Goal: Task Accomplishment & Management: Complete application form

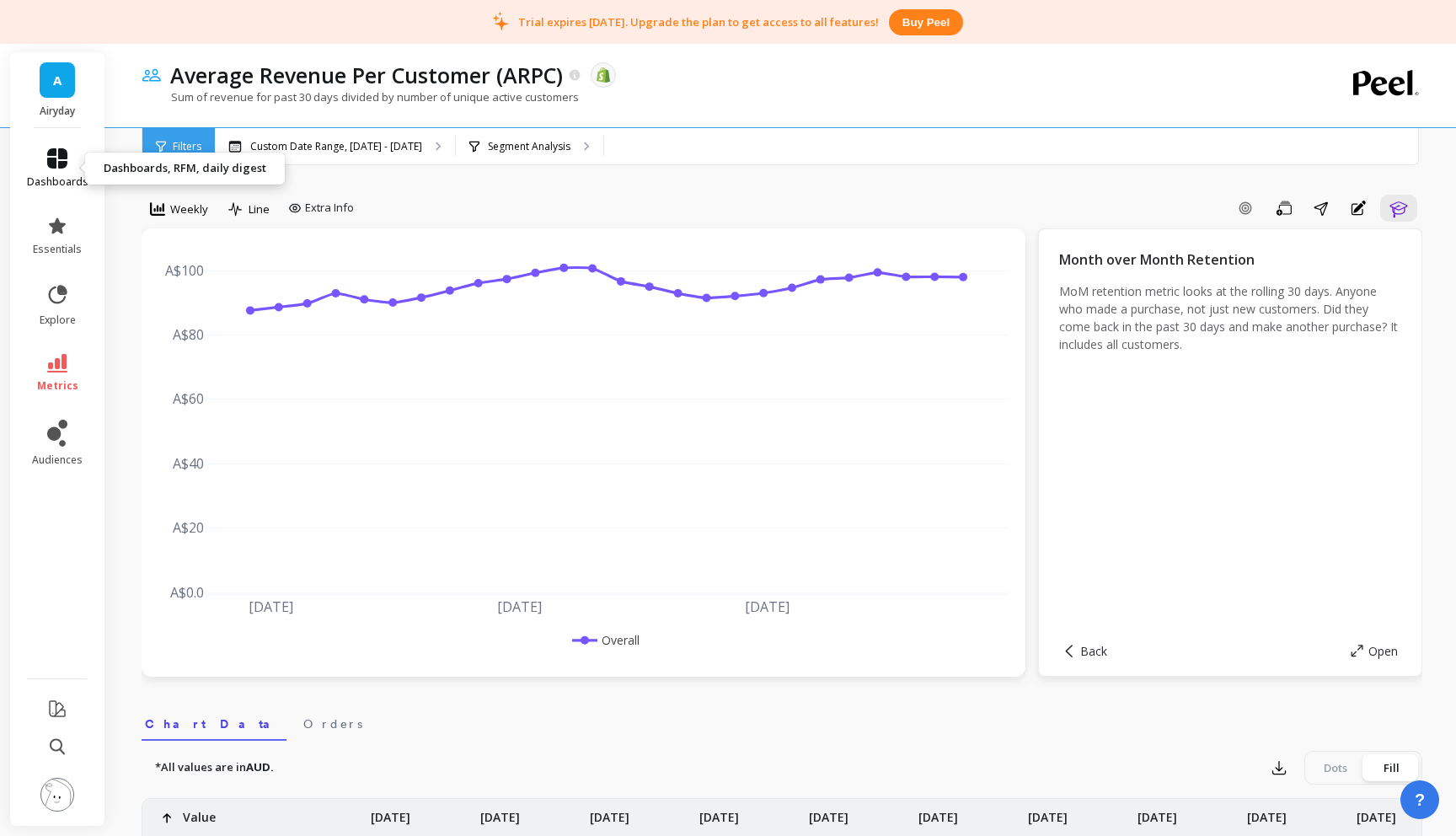
click at [55, 167] on icon at bounding box center [57, 158] width 20 height 20
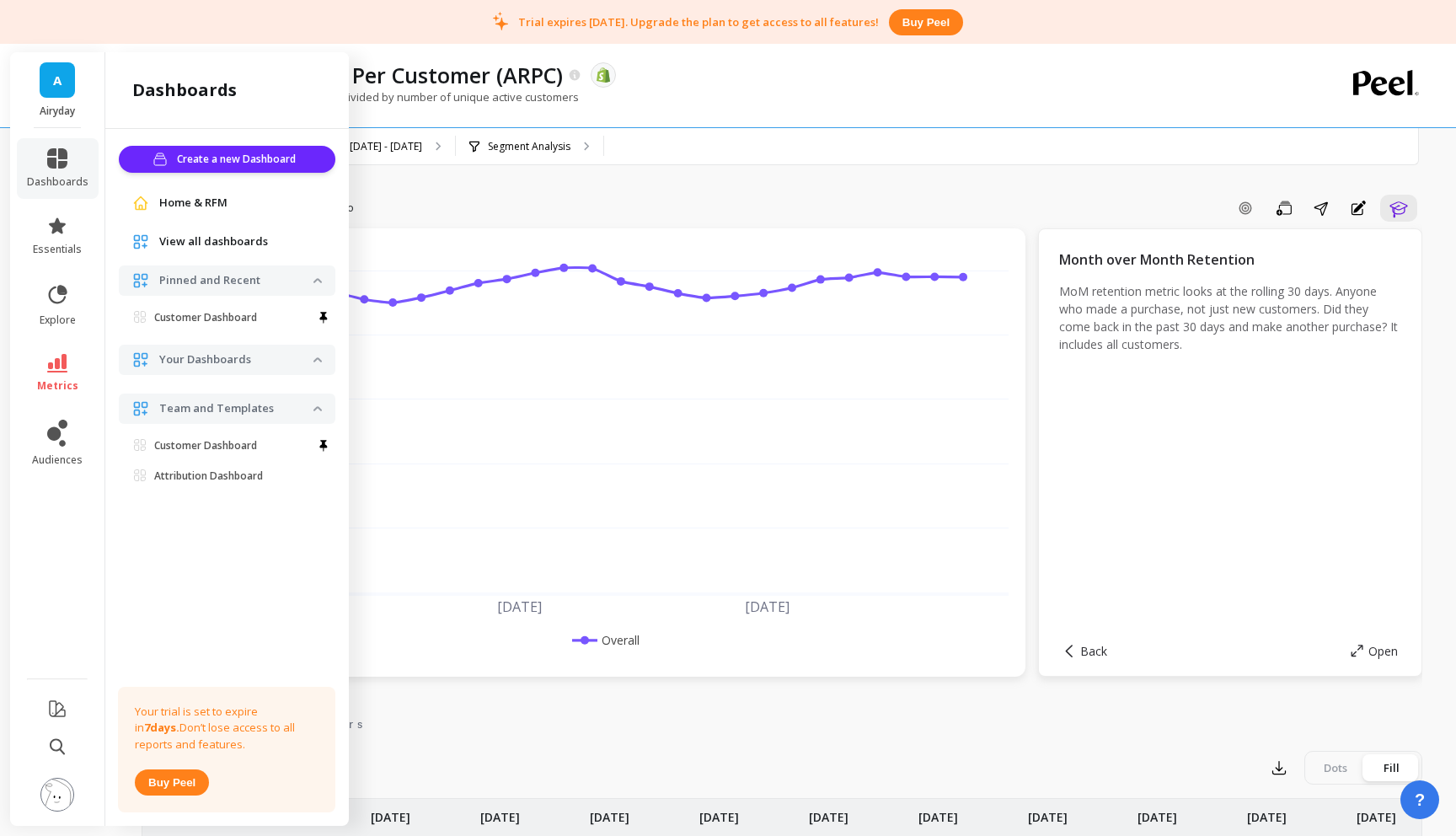
click at [213, 200] on span "Home & RFM" at bounding box center [193, 203] width 68 height 17
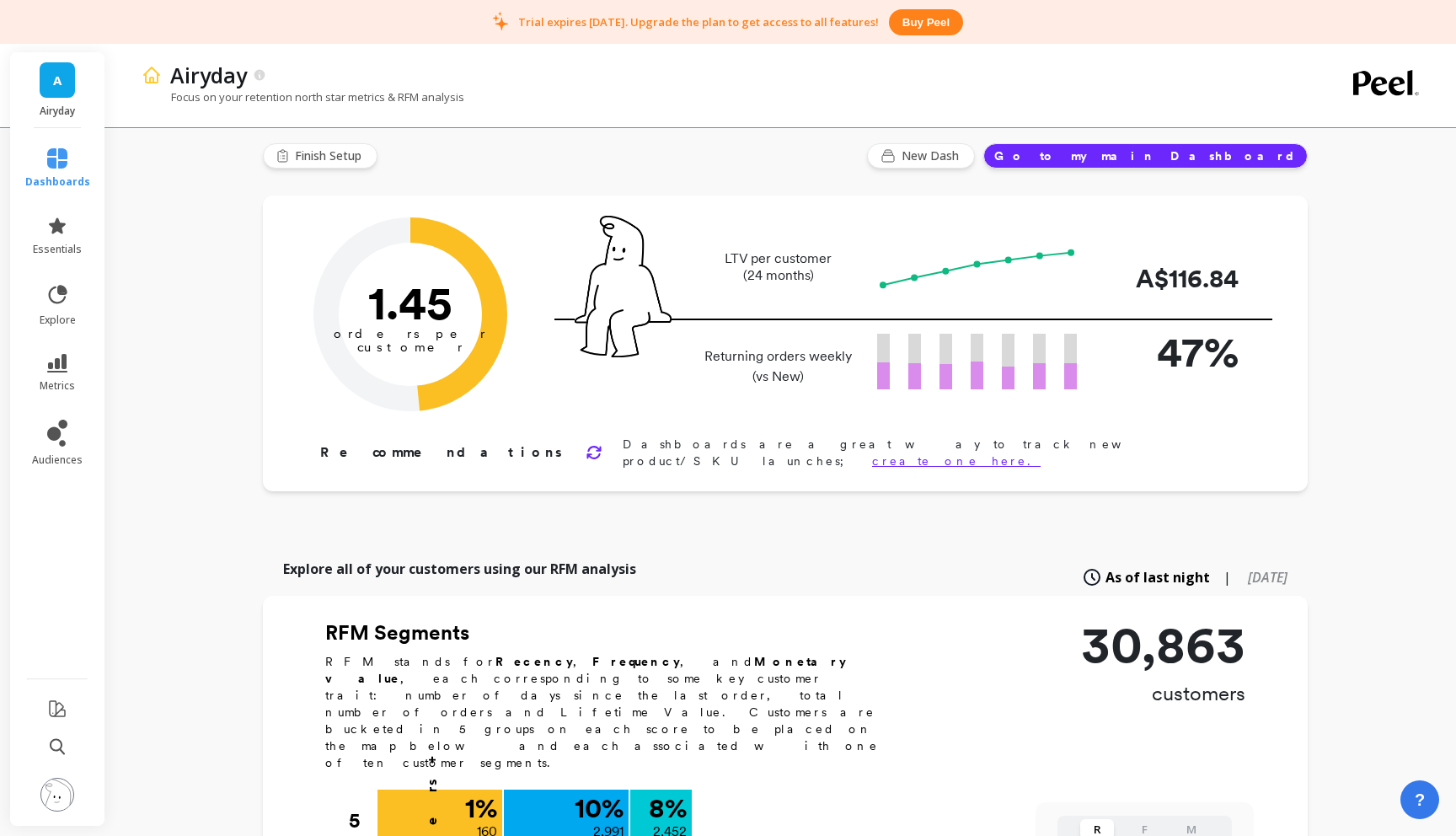
scroll to position [21, 0]
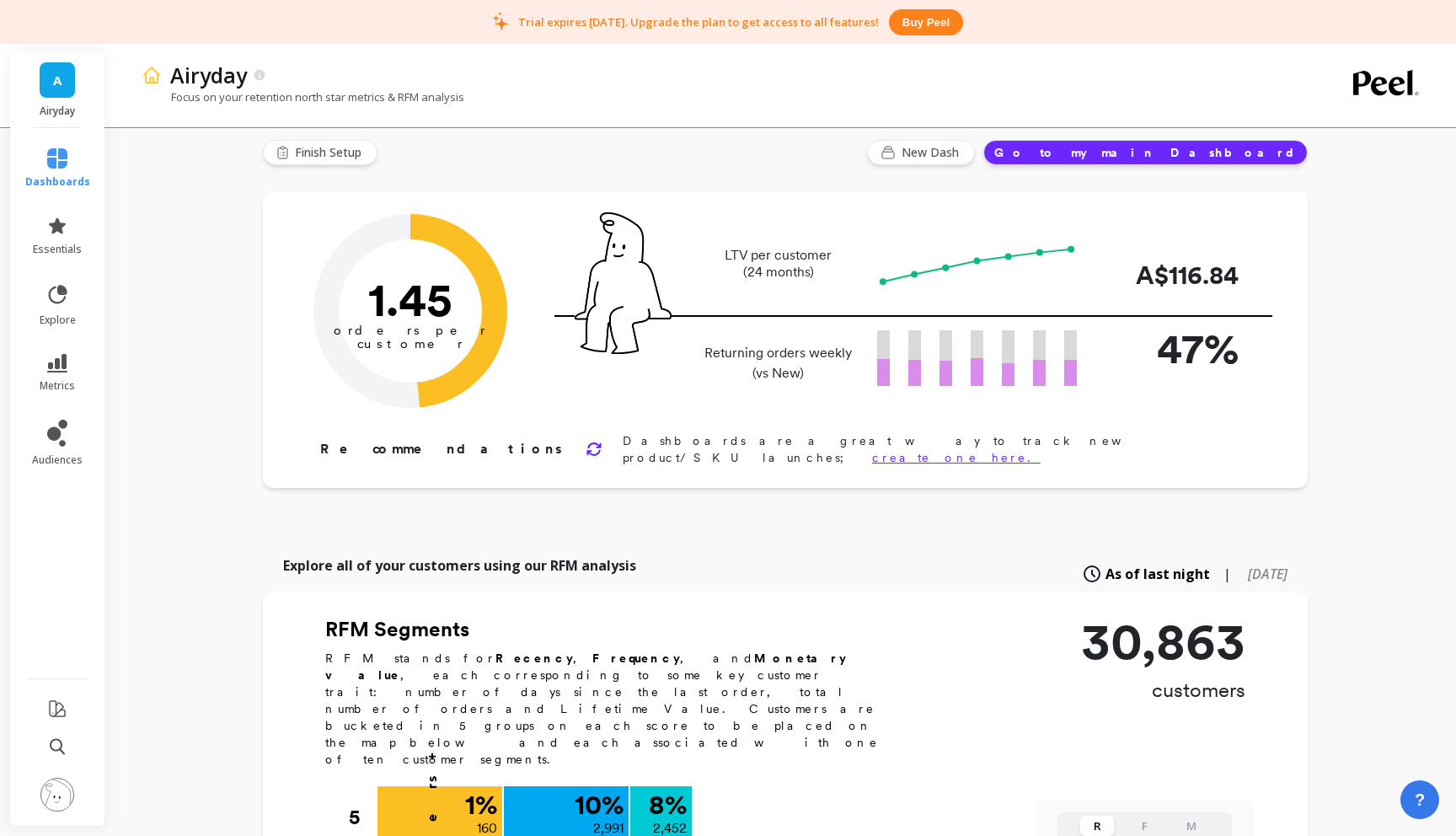
click at [586, 446] on icon at bounding box center [594, 449] width 17 height 17
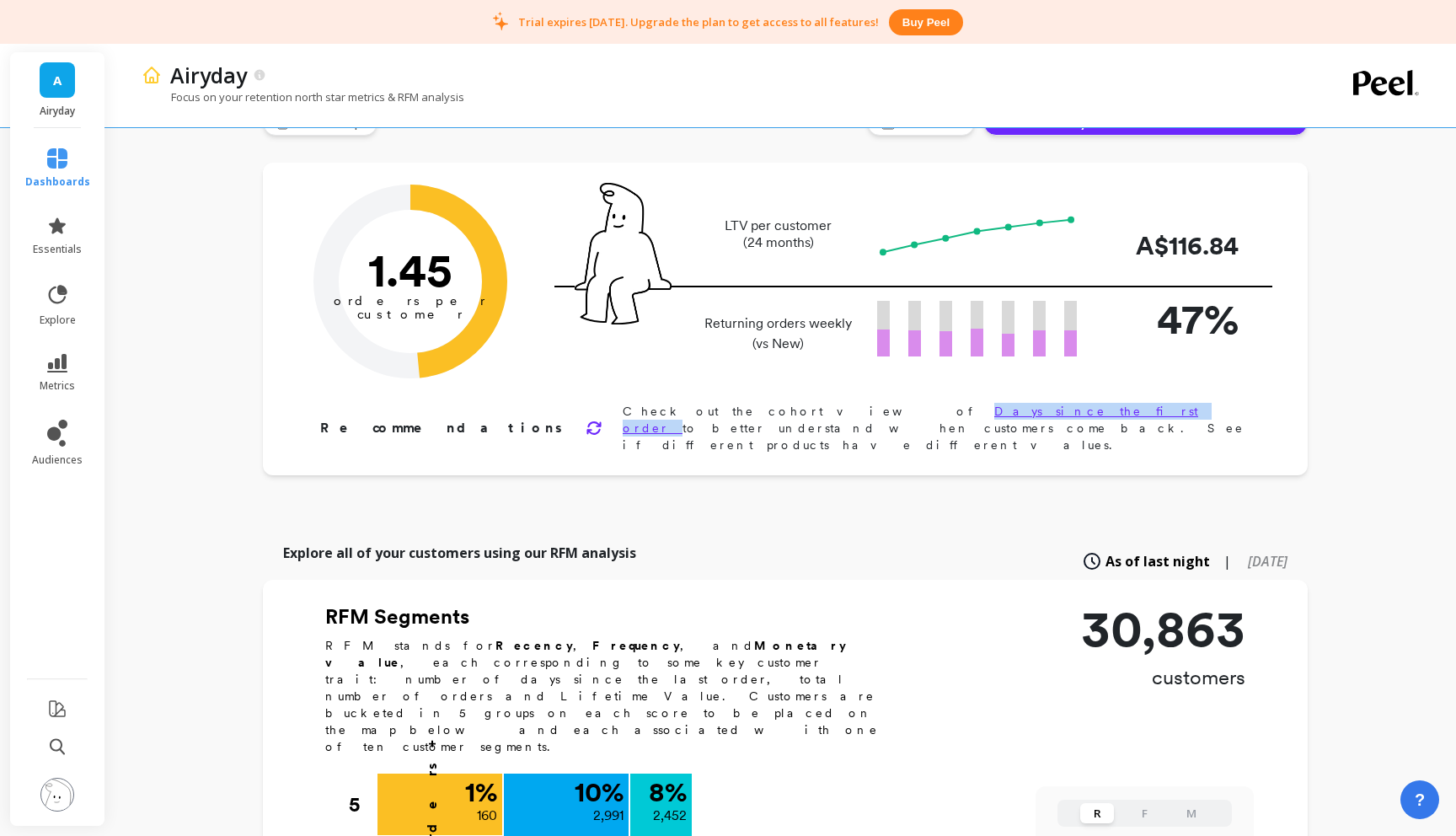
scroll to position [0, 0]
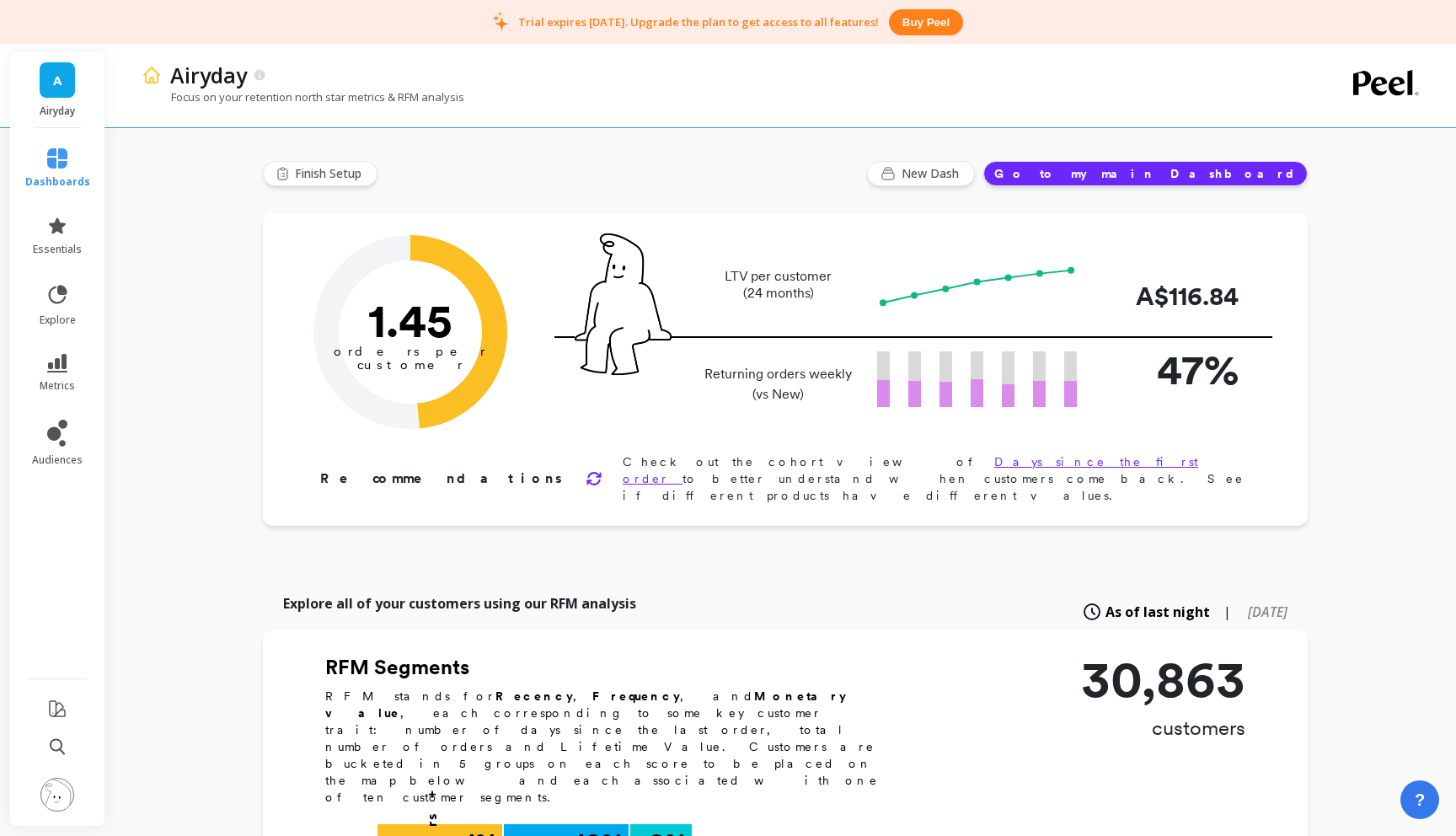
click at [787, 408] on div "Returning orders weekly (vs New) 47%" at bounding box center [913, 385] width 718 height 94
click at [57, 380] on span "metrics" at bounding box center [57, 386] width 36 height 14
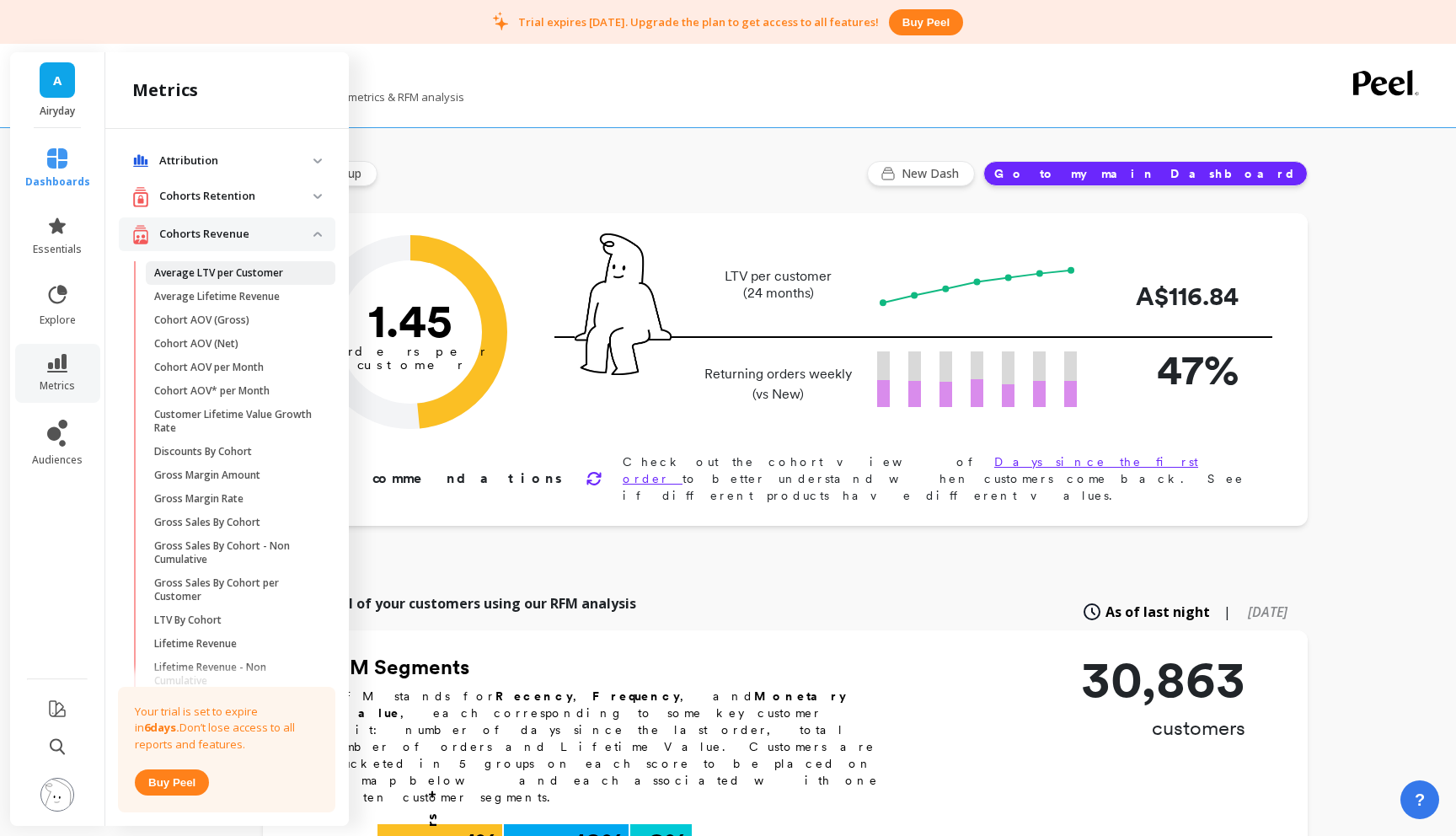
click at [213, 273] on p "Average LTV per Customer" at bounding box center [219, 273] width 129 height 14
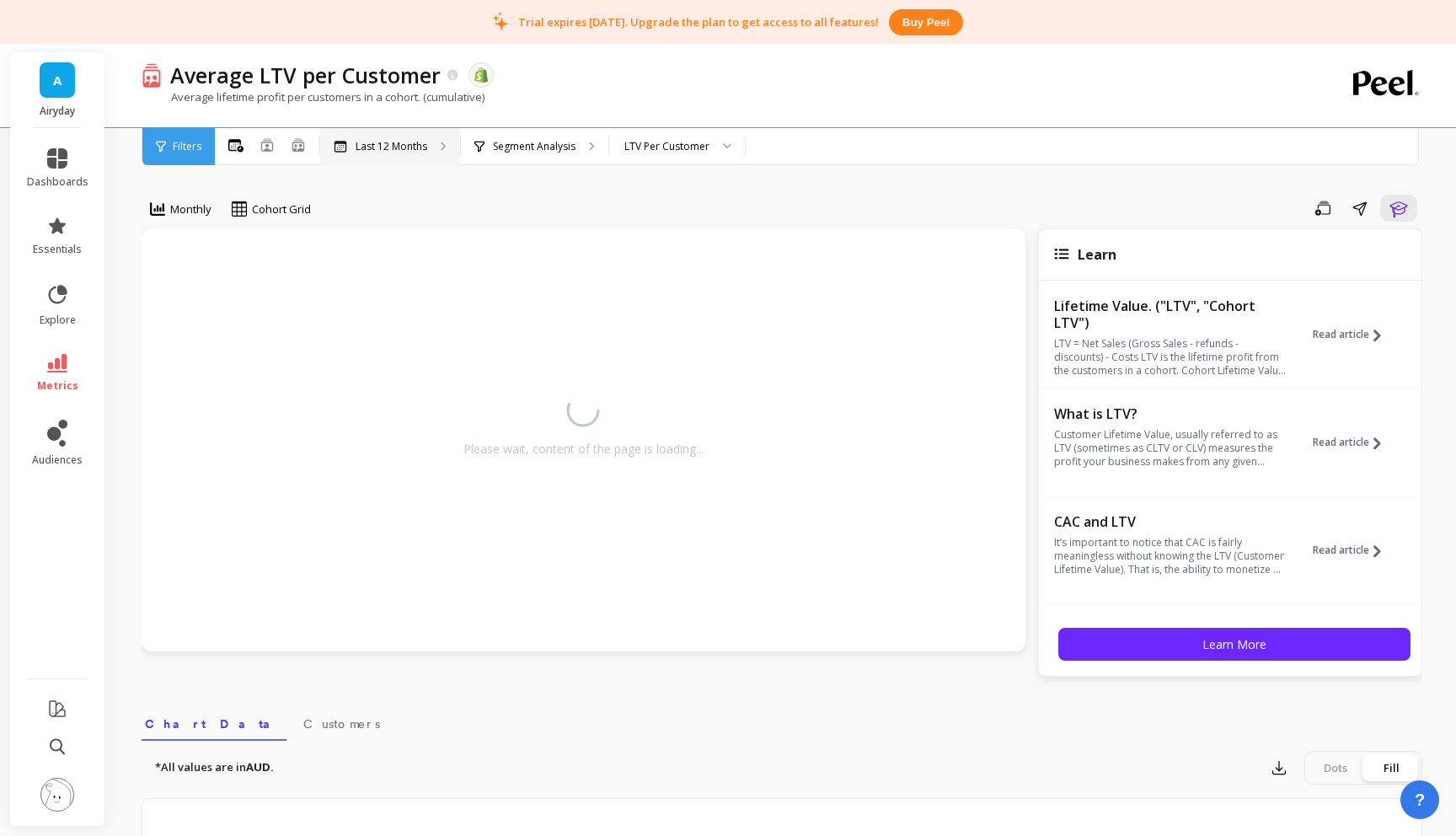
click at [390, 150] on p "Last 12 Months" at bounding box center [392, 146] width 72 height 14
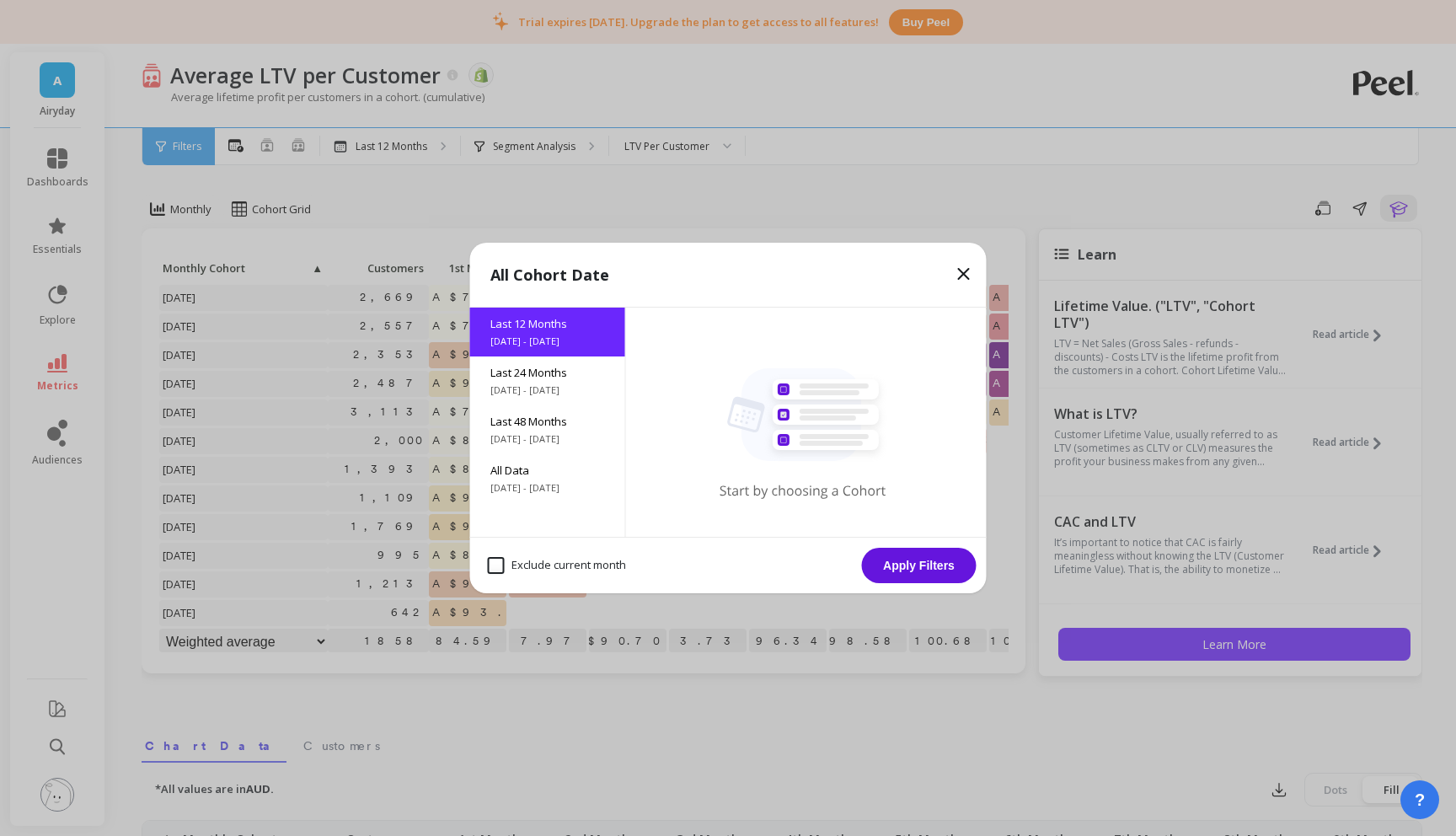
drag, startPoint x: 550, startPoint y: 365, endPoint x: 687, endPoint y: 437, distance: 154.8
click at [550, 365] on span "Last 24 Months" at bounding box center [548, 372] width 115 height 16
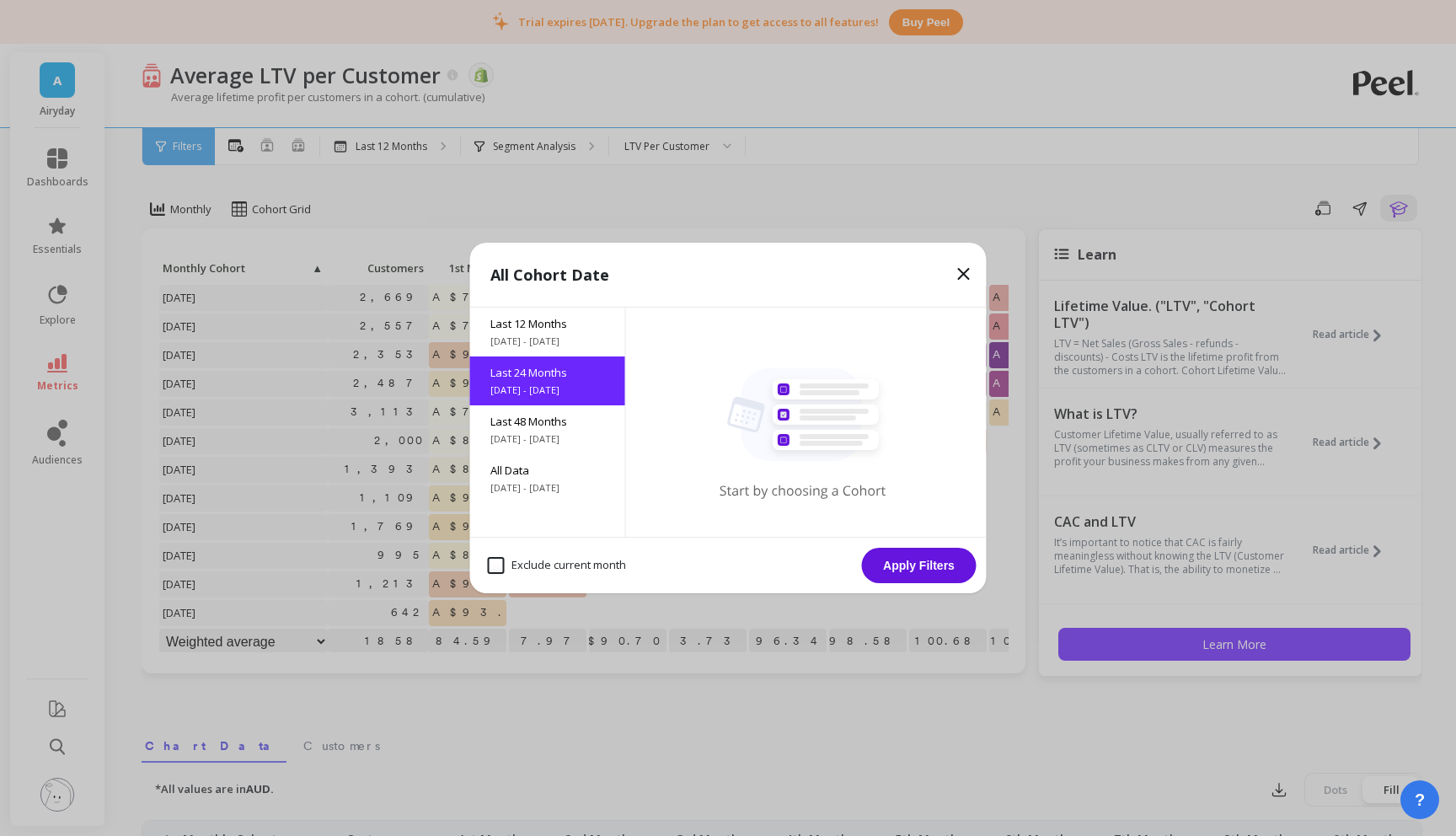
click at [908, 563] on button "Apply Filters" at bounding box center [919, 566] width 115 height 36
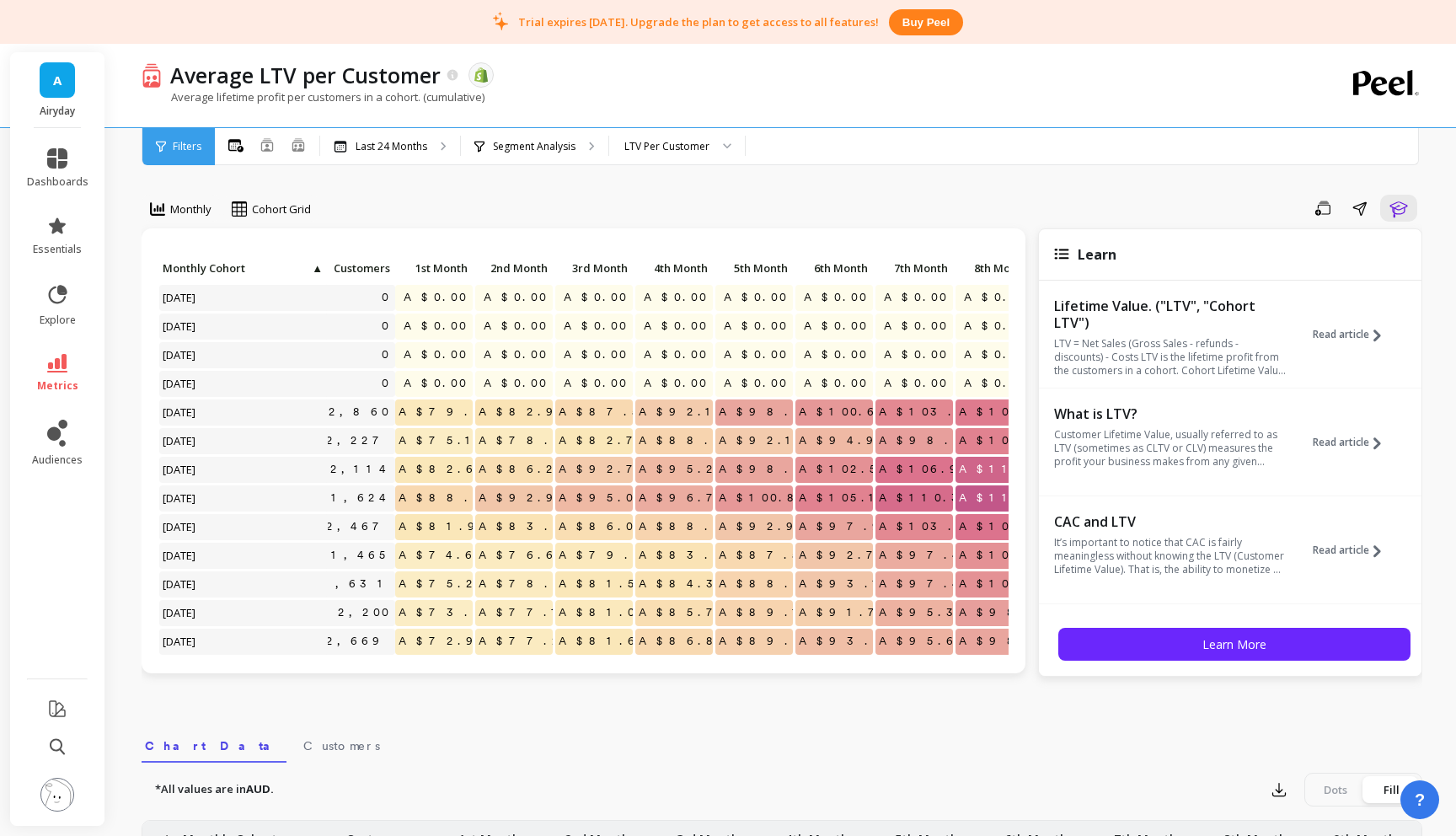
scroll to position [0, 31]
drag, startPoint x: 430, startPoint y: 416, endPoint x: 470, endPoint y: 414, distance: 40.0
click at [470, 414] on span "A$79.37" at bounding box center [457, 413] width 118 height 26
click at [461, 414] on span "A$79.37" at bounding box center [457, 413] width 118 height 26
click at [158, 147] on icon at bounding box center [161, 146] width 10 height 12
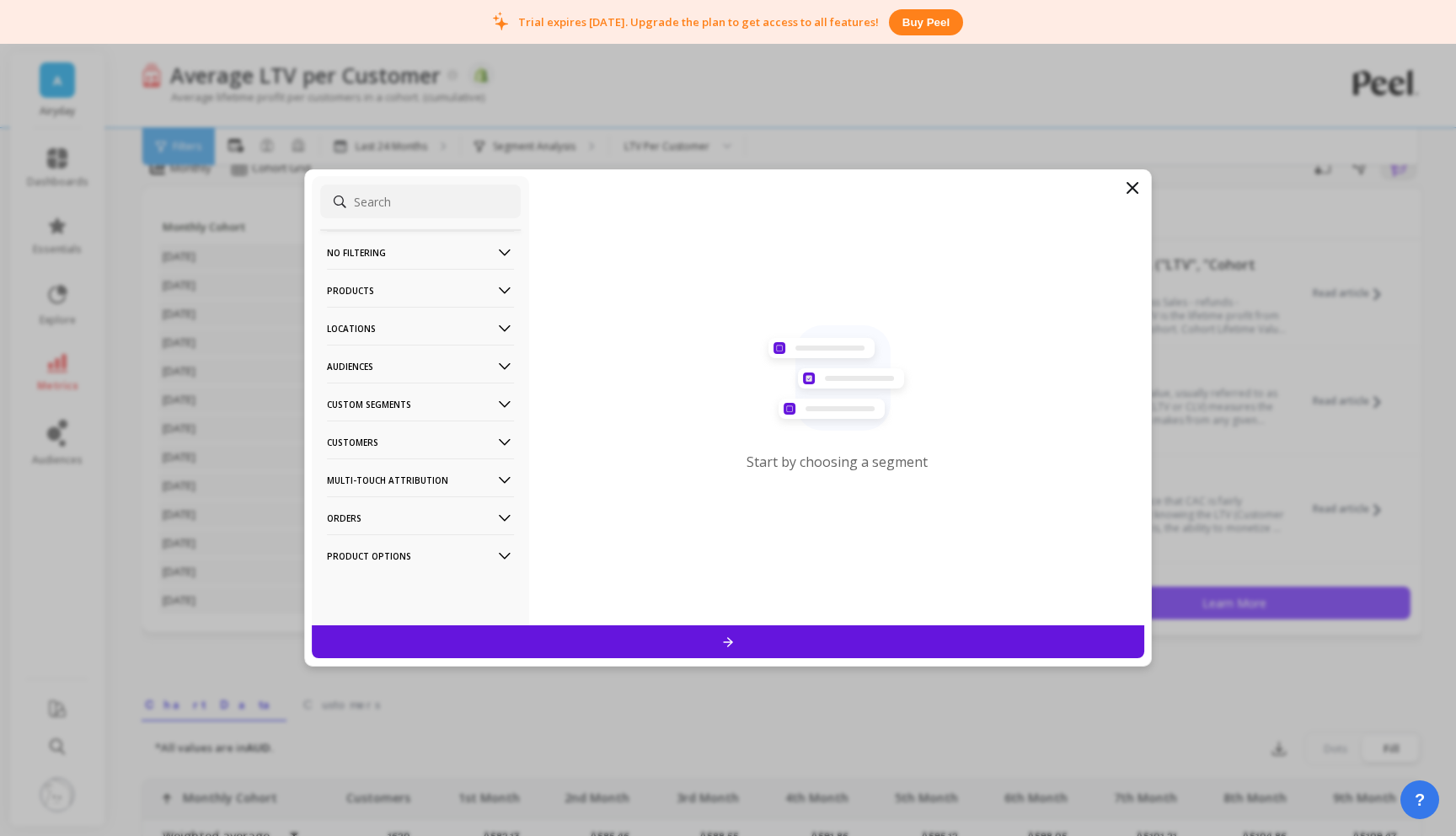
scroll to position [81, 0]
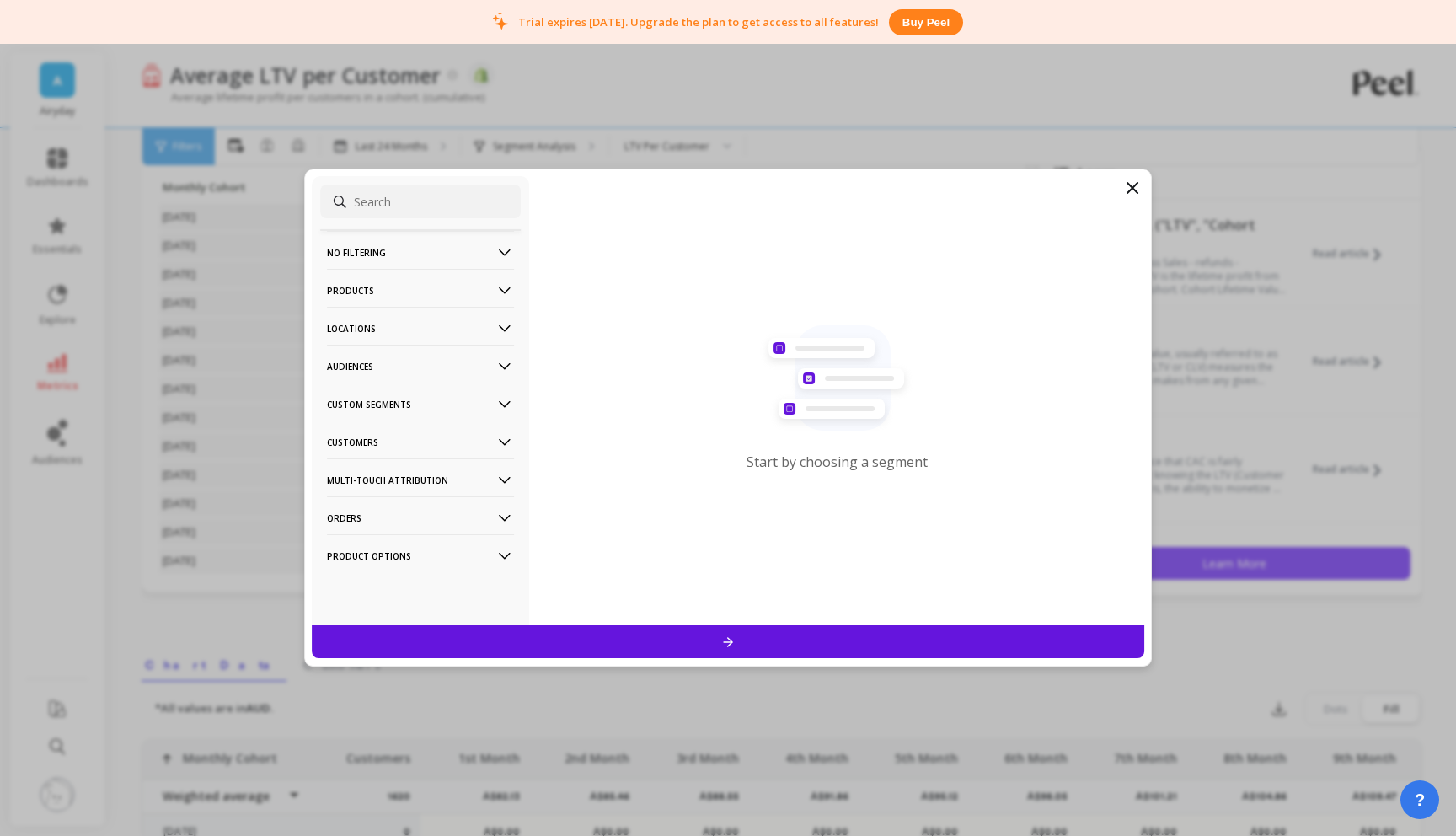
click at [386, 289] on p "Products" at bounding box center [421, 290] width 188 height 43
drag, startPoint x: 383, startPoint y: 411, endPoint x: 722, endPoint y: 376, distance: 340.8
click at [383, 411] on div "Products" at bounding box center [420, 411] width 200 height 27
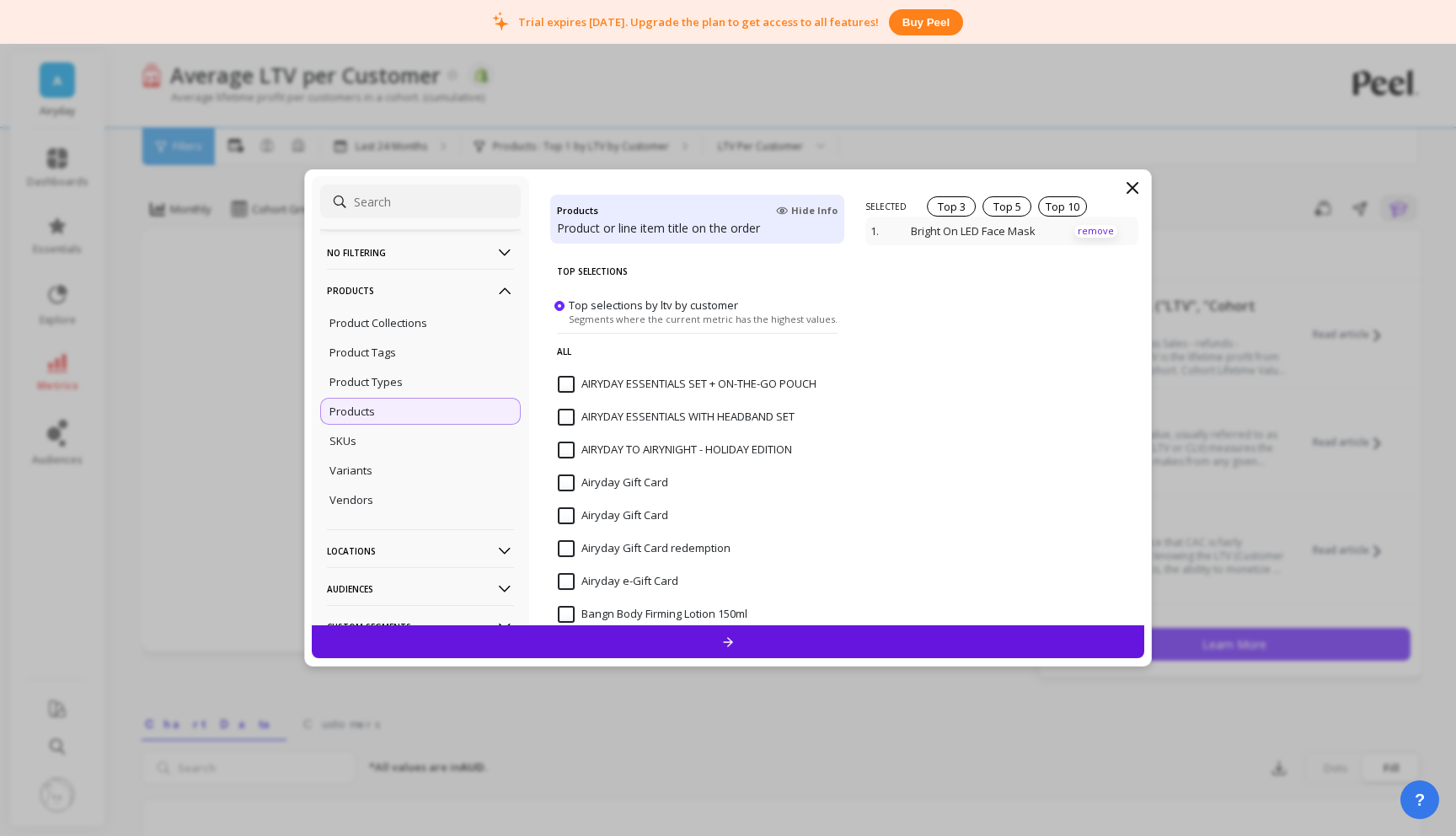
click at [1098, 231] on p "remove" at bounding box center [1096, 232] width 43 height 13
click at [774, 642] on div at bounding box center [728, 642] width 833 height 33
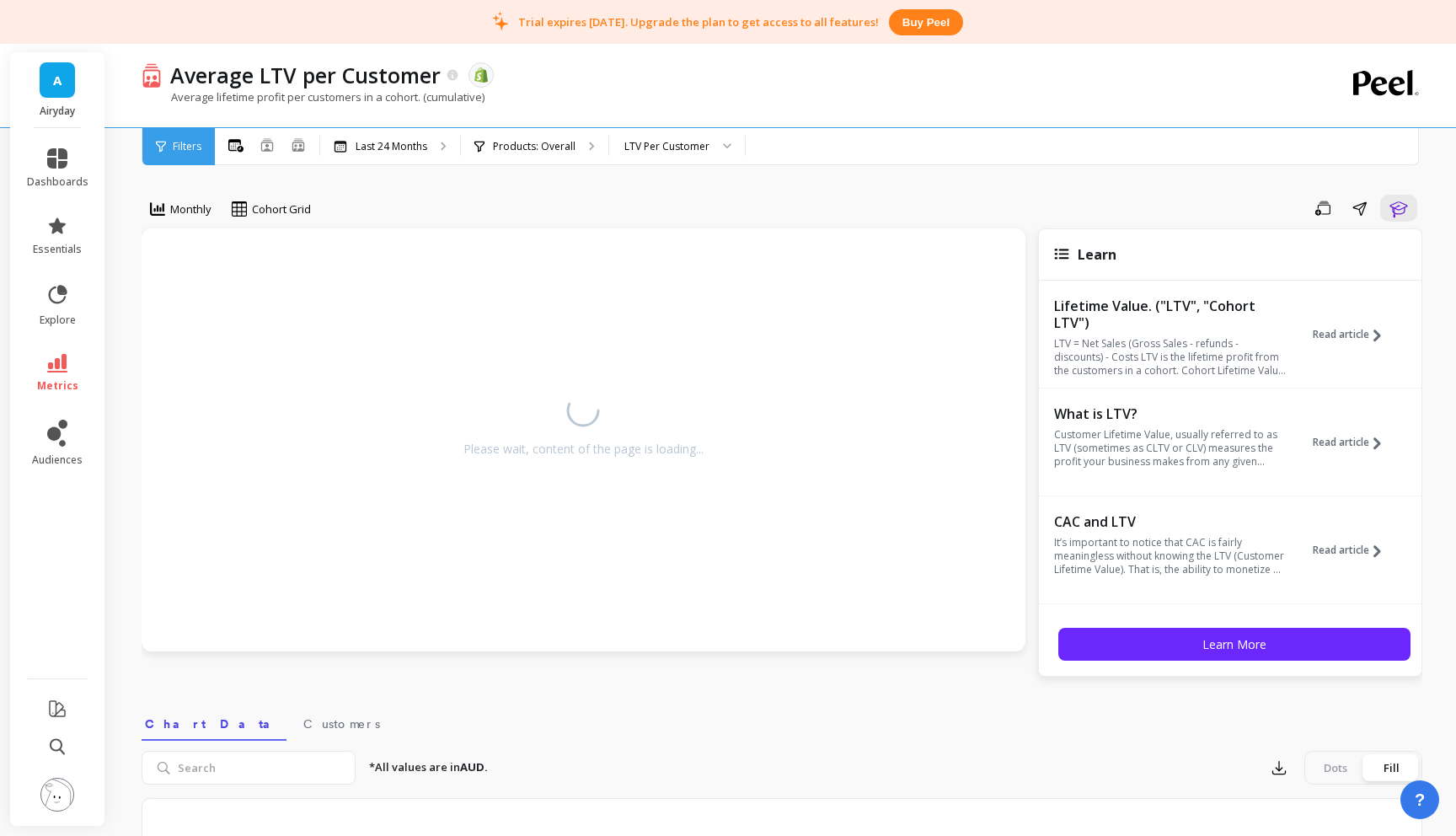
click at [569, 201] on div "Save Share Learn" at bounding box center [872, 208] width 1099 height 27
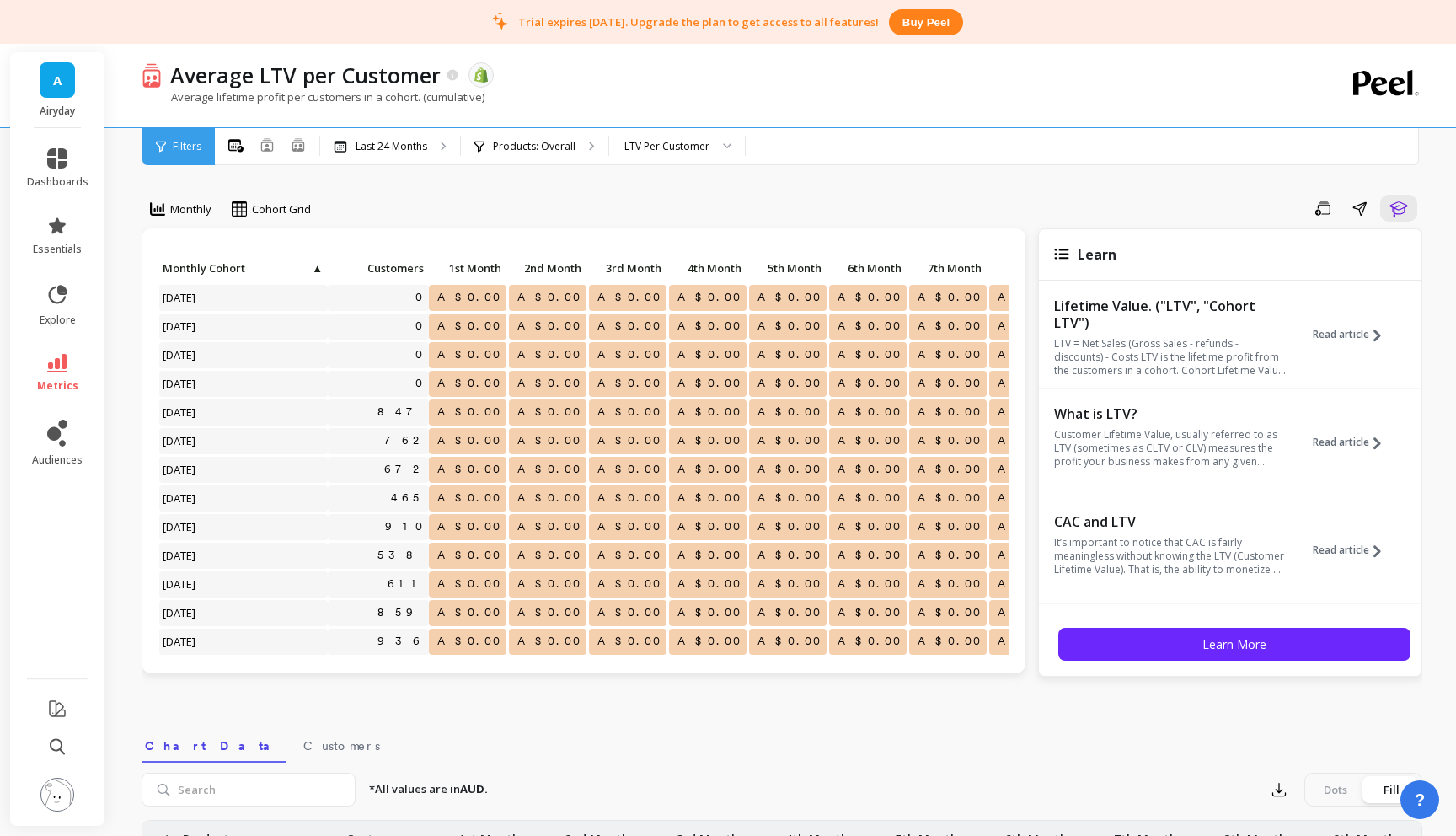
click at [183, 148] on span "Filters" at bounding box center [187, 146] width 28 height 14
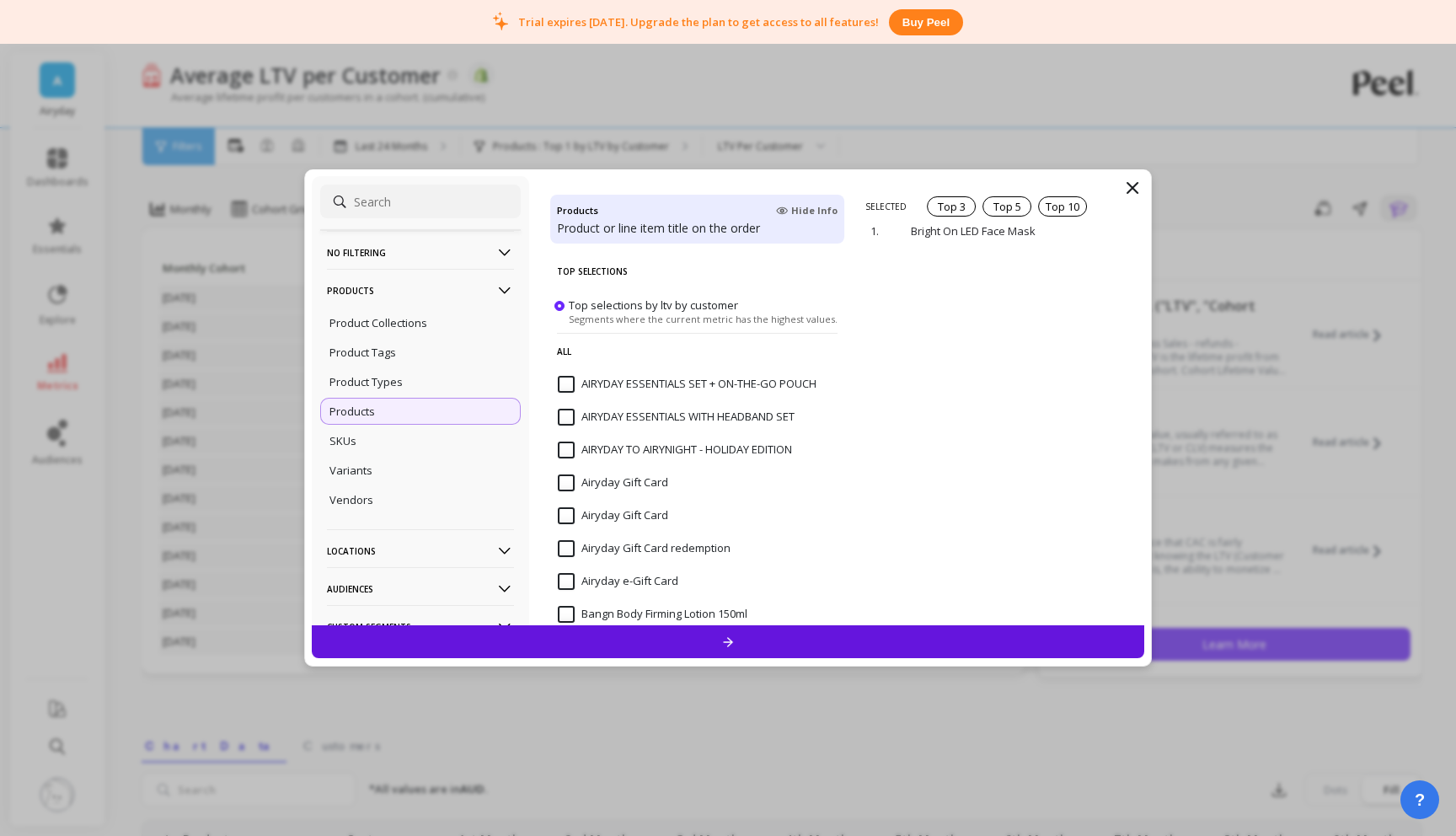
click at [558, 303] on span at bounding box center [559, 305] width 10 height 10
click at [0, 0] on input "Top selections by ltv by customer Segments where the current metric has the hig…" at bounding box center [0, 0] width 0 height 0
click at [558, 303] on span at bounding box center [559, 305] width 10 height 10
click at [0, 0] on input "Top selections by ltv by customer Segments where the current metric has the hig…" at bounding box center [0, 0] width 0 height 0
click at [562, 389] on input "AIRYDAY ESSENTIALS SET + ON-THE-GO POUCH" at bounding box center [687, 384] width 258 height 17
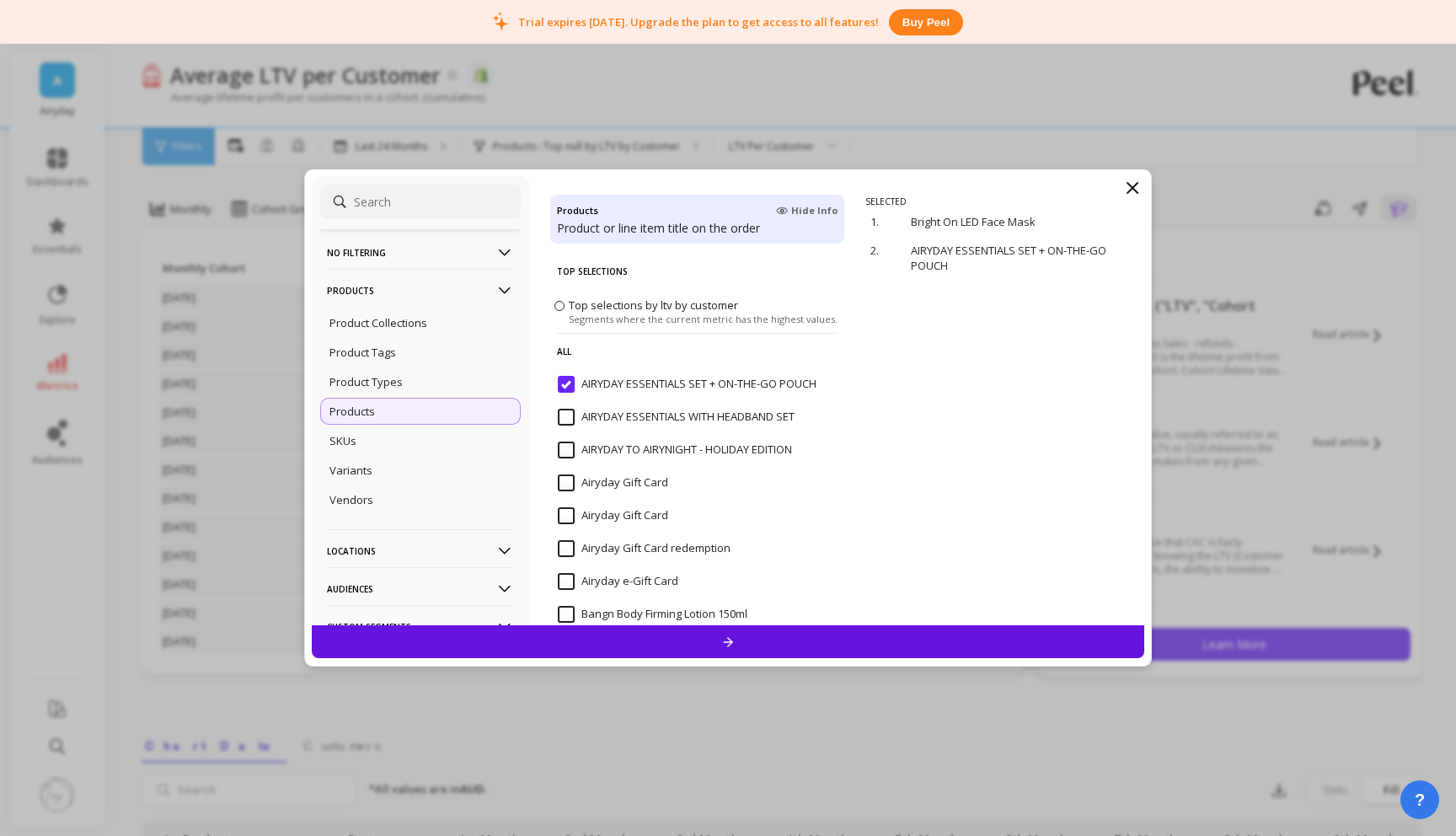
click at [569, 351] on p "All" at bounding box center [697, 350] width 280 height 36
click at [564, 348] on p "All" at bounding box center [697, 350] width 280 height 36
click at [564, 349] on p "All" at bounding box center [697, 350] width 280 height 36
click at [565, 349] on p "All" at bounding box center [697, 350] width 280 height 36
drag, startPoint x: 631, startPoint y: 361, endPoint x: 595, endPoint y: 359, distance: 36.1
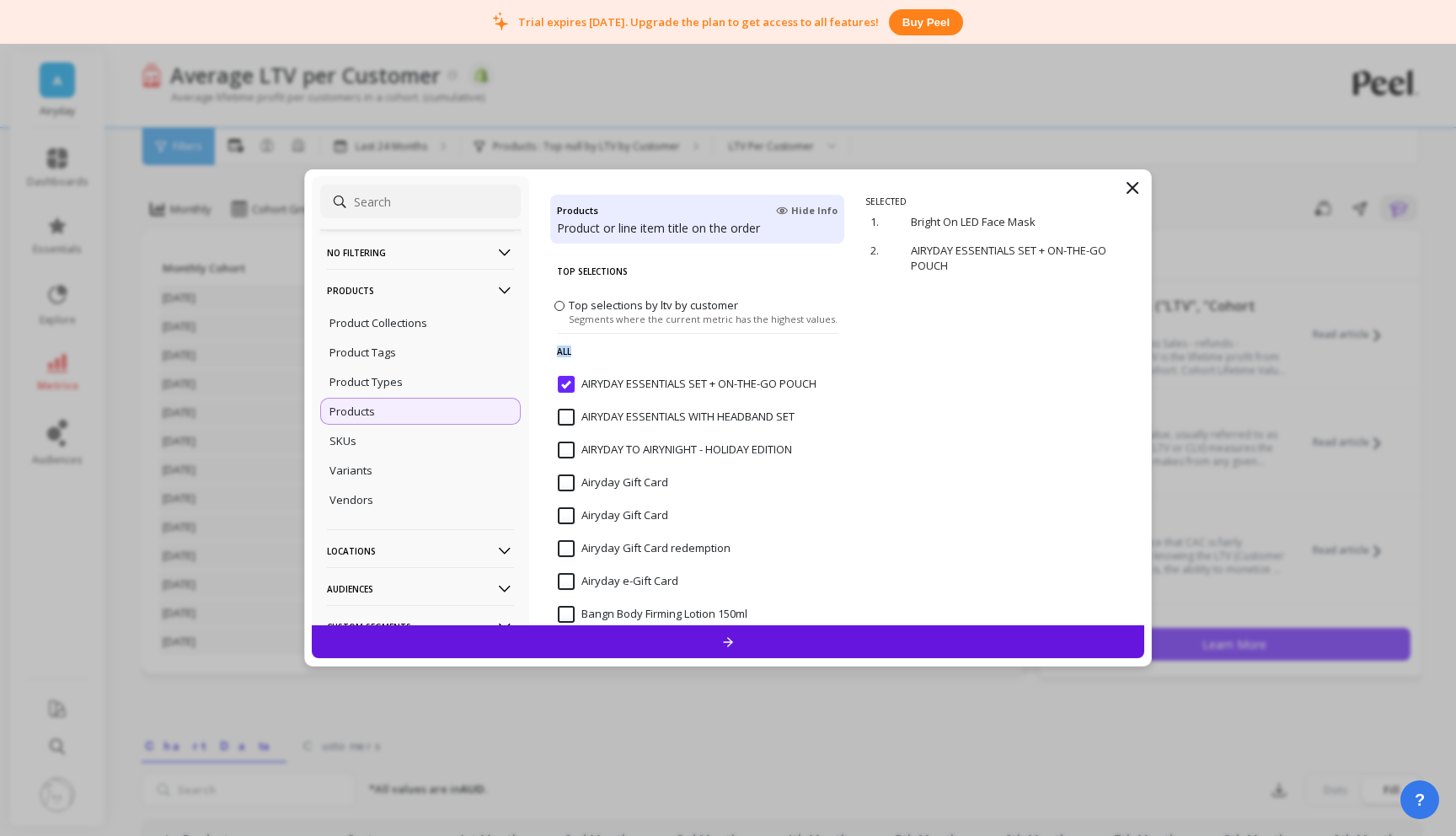
click at [629, 361] on p "All" at bounding box center [697, 350] width 280 height 36
click at [572, 356] on p "All" at bounding box center [697, 350] width 280 height 36
click at [572, 357] on p "All" at bounding box center [697, 350] width 280 height 36
click at [571, 356] on p "All" at bounding box center [697, 350] width 280 height 36
click at [572, 389] on input "AIRYDAY ESSENTIALS SET + ON-THE-GO POUCH" at bounding box center [687, 384] width 258 height 17
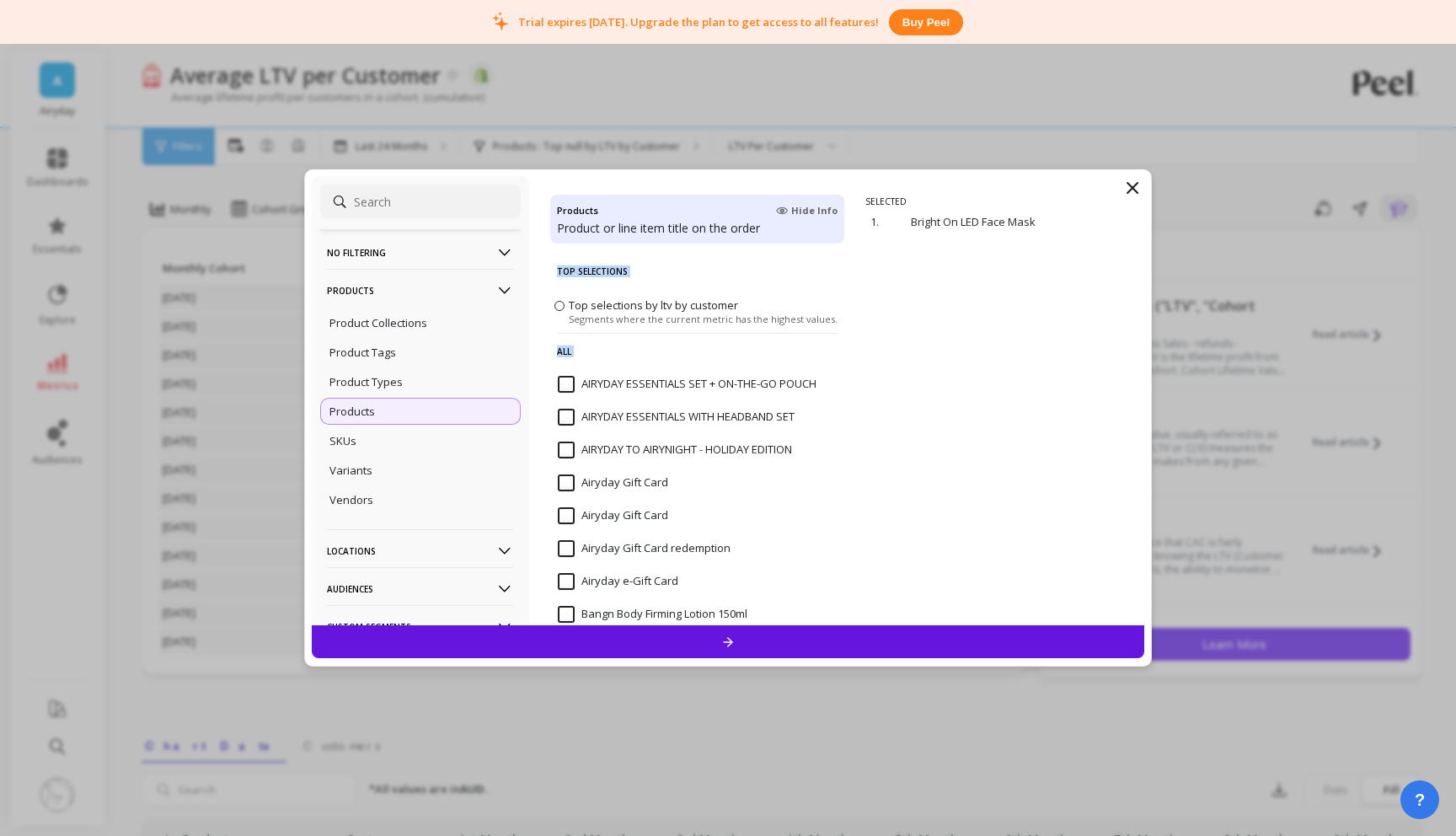
click at [569, 352] on p "All" at bounding box center [697, 350] width 280 height 36
click at [563, 351] on p "All" at bounding box center [697, 350] width 280 height 36
click at [563, 347] on p "All" at bounding box center [697, 350] width 280 height 36
click at [558, 350] on p "All" at bounding box center [697, 350] width 280 height 36
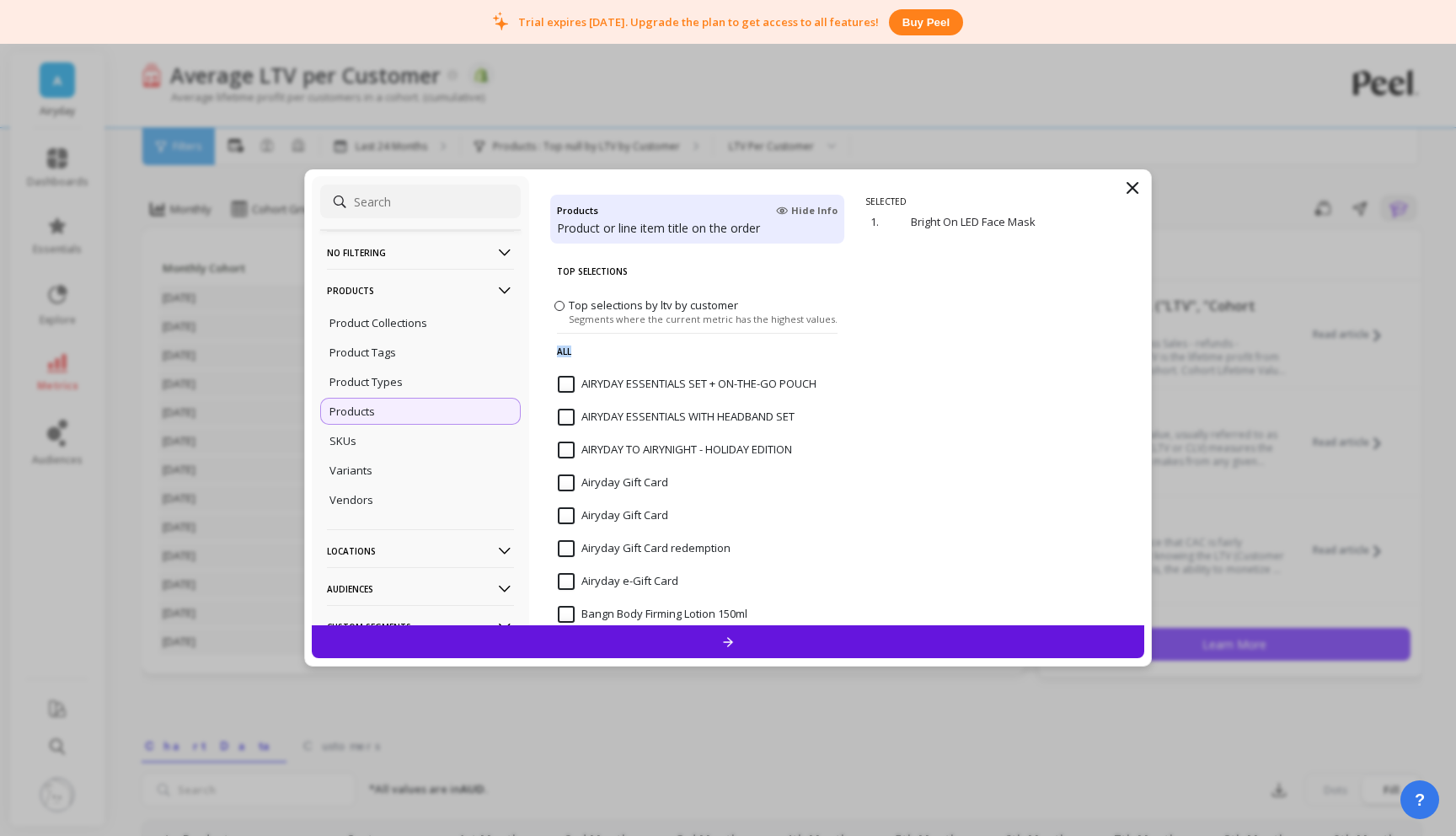
click at [559, 350] on p "All" at bounding box center [697, 350] width 280 height 36
click at [561, 350] on p "All" at bounding box center [697, 350] width 280 height 36
click at [562, 350] on p "All" at bounding box center [697, 350] width 280 height 36
click at [563, 349] on p "All" at bounding box center [697, 350] width 280 height 36
drag, startPoint x: 632, startPoint y: 350, endPoint x: 576, endPoint y: 356, distance: 56.3
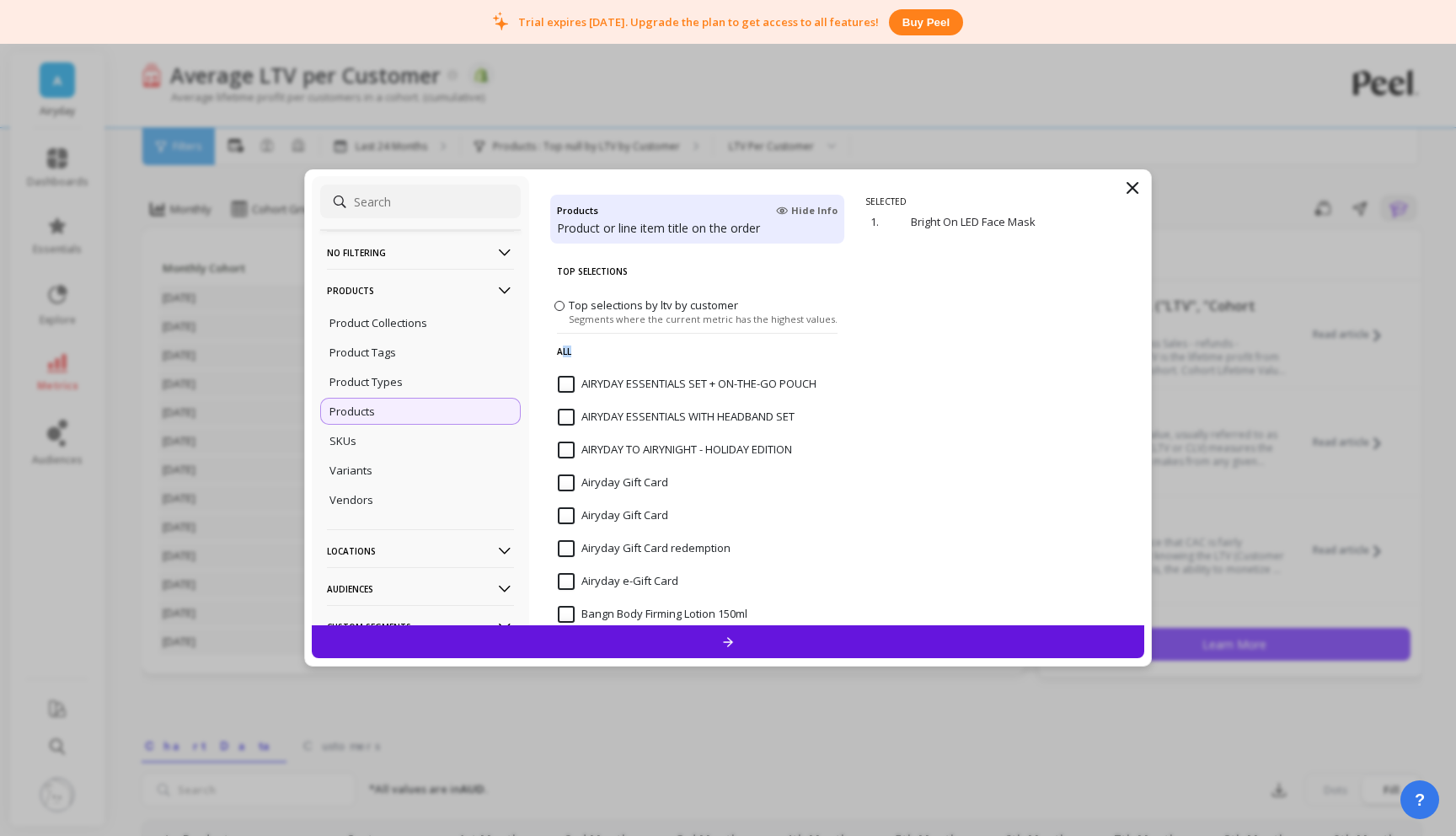
click at [621, 352] on p "All" at bounding box center [697, 350] width 280 height 36
click at [573, 353] on p "All" at bounding box center [697, 350] width 280 height 36
click at [571, 352] on p "All" at bounding box center [697, 350] width 280 height 36
click at [570, 352] on p "All" at bounding box center [697, 350] width 280 height 36
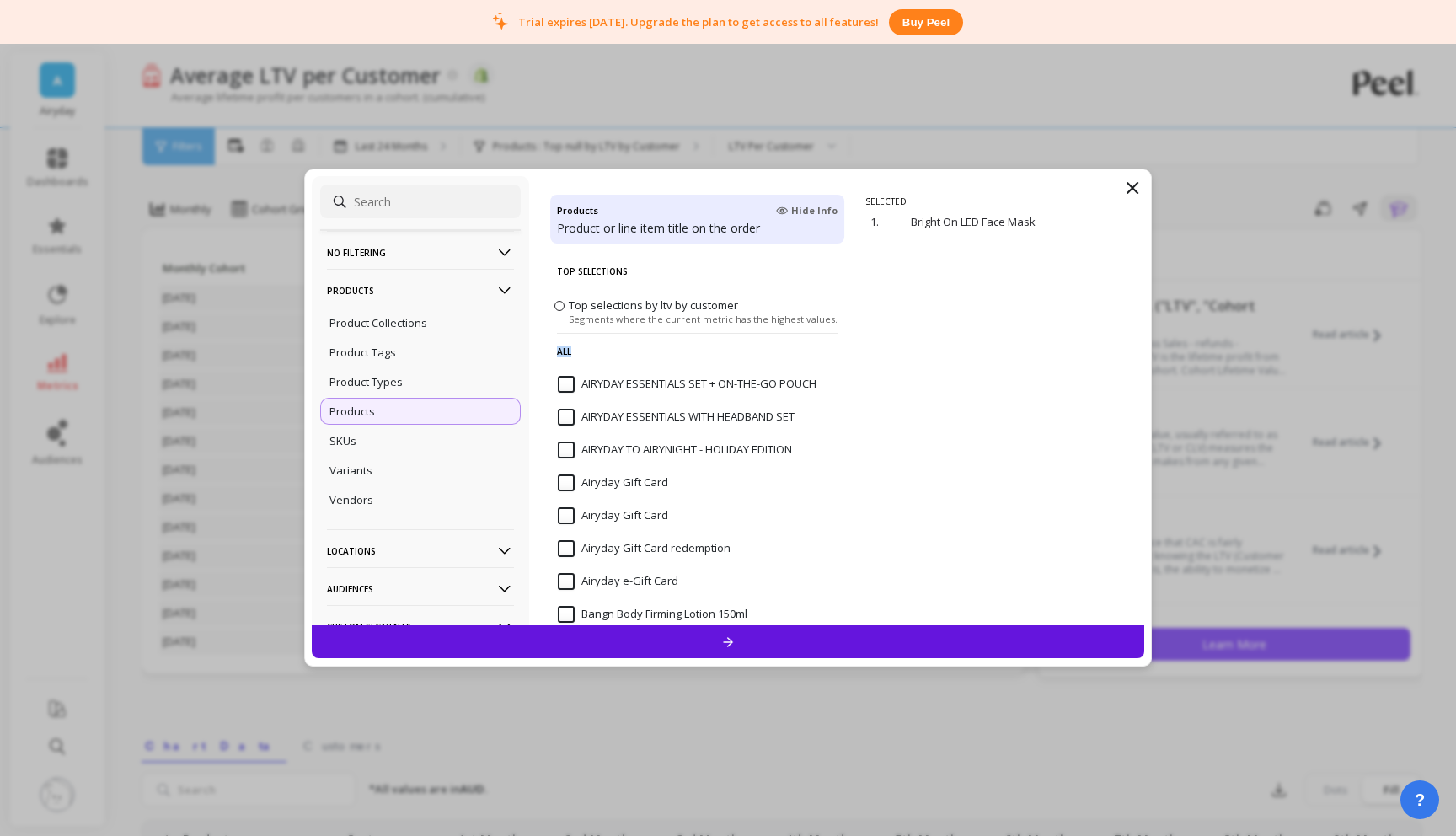
click at [570, 351] on p "All" at bounding box center [697, 350] width 280 height 36
drag, startPoint x: 569, startPoint y: 351, endPoint x: 674, endPoint y: 371, distance: 106.9
click at [570, 351] on p "All" at bounding box center [697, 350] width 280 height 36
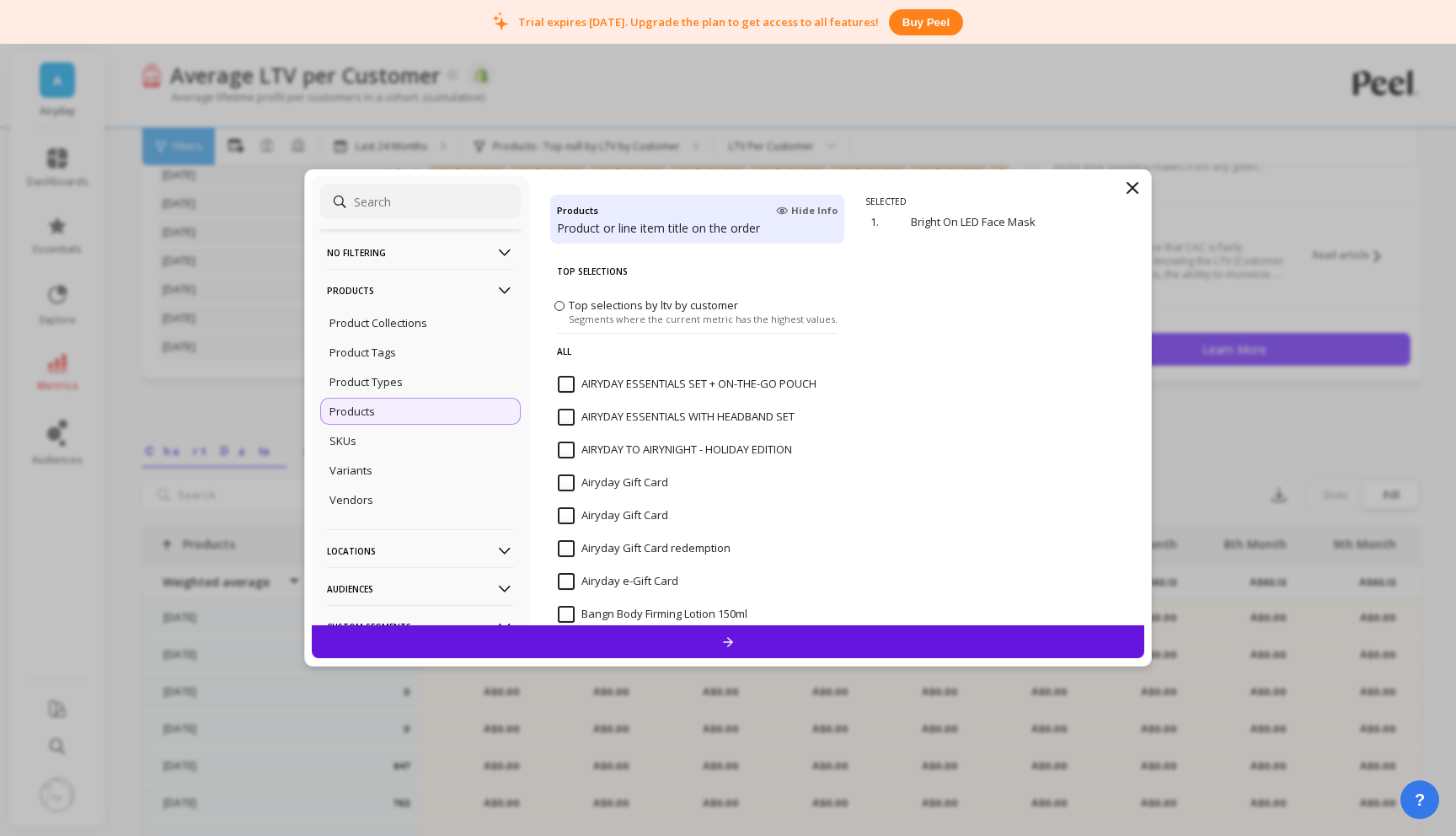
click at [1133, 188] on icon at bounding box center [1132, 188] width 20 height 20
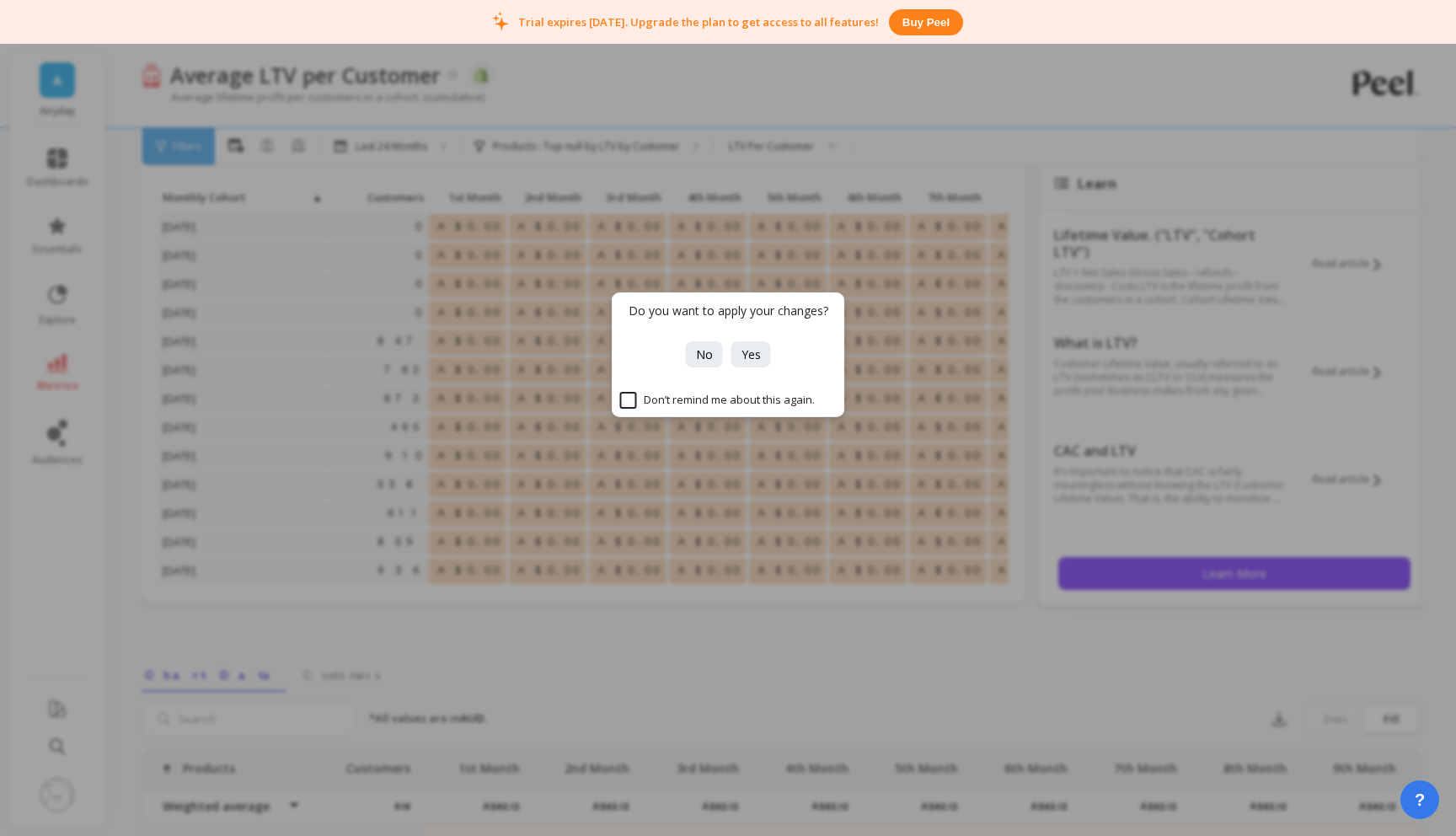
scroll to position [19, 0]
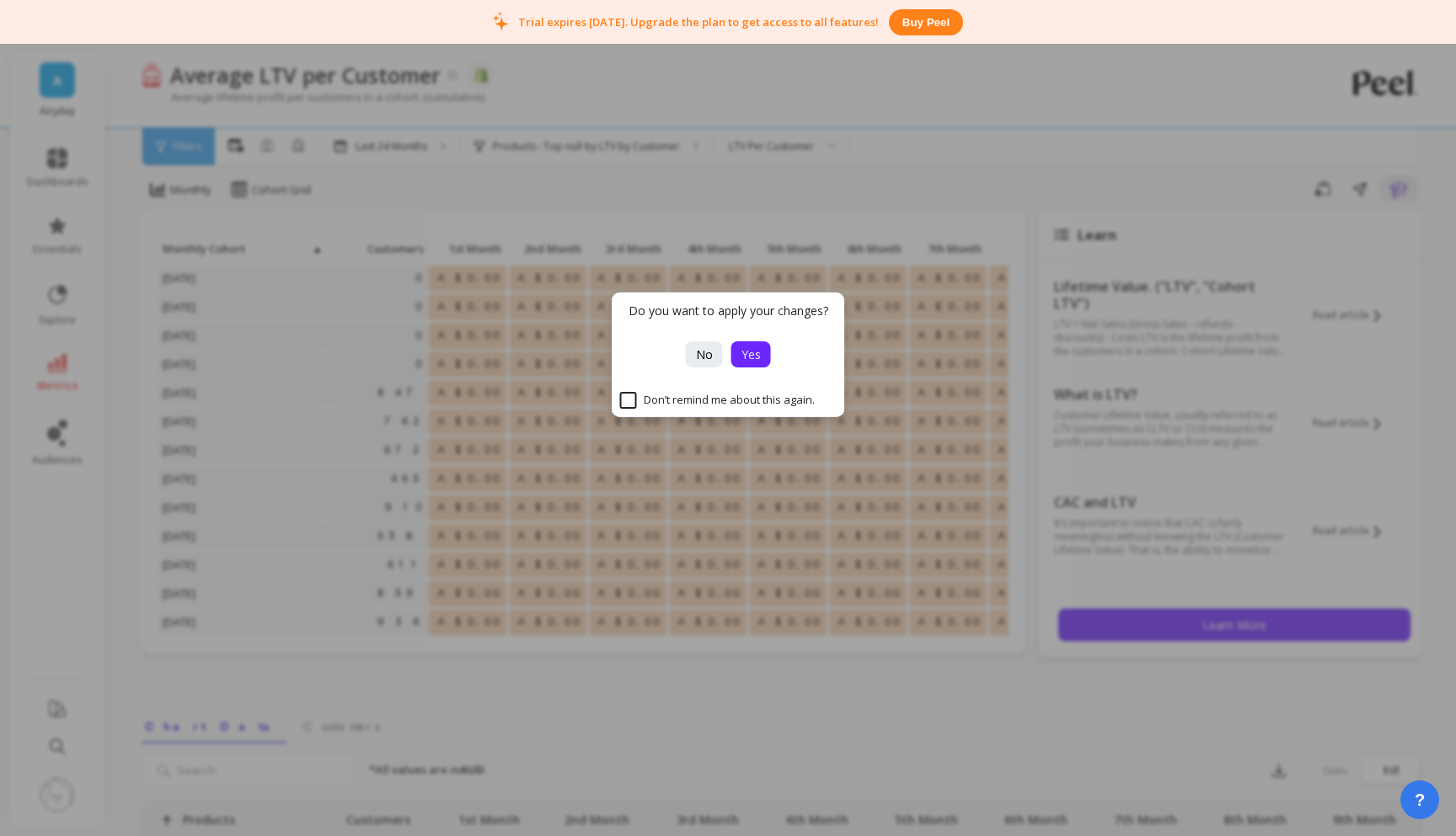
click at [746, 351] on span "Yes" at bounding box center [751, 354] width 19 height 16
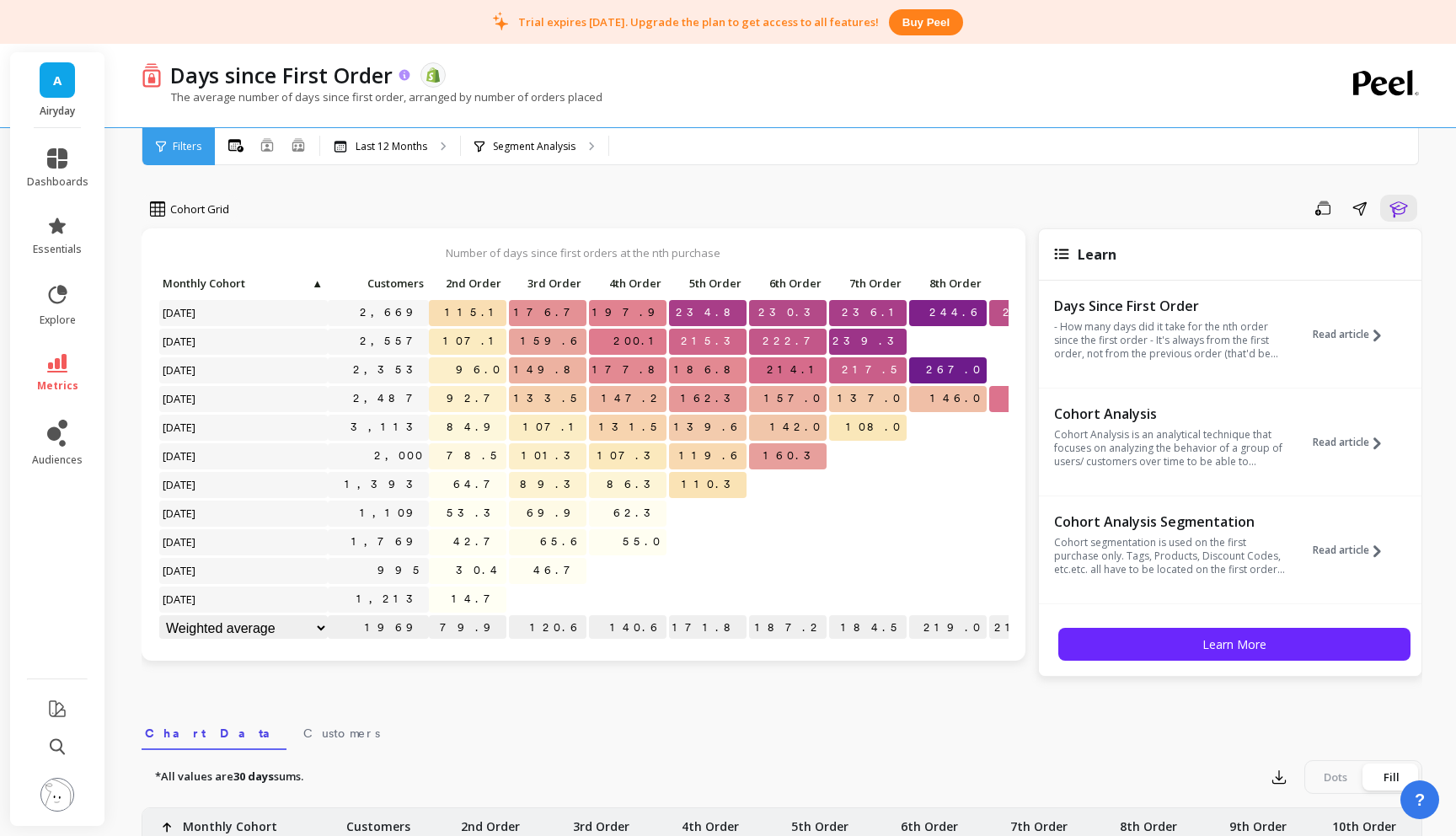
click at [406, 76] on icon at bounding box center [405, 74] width 11 height 11
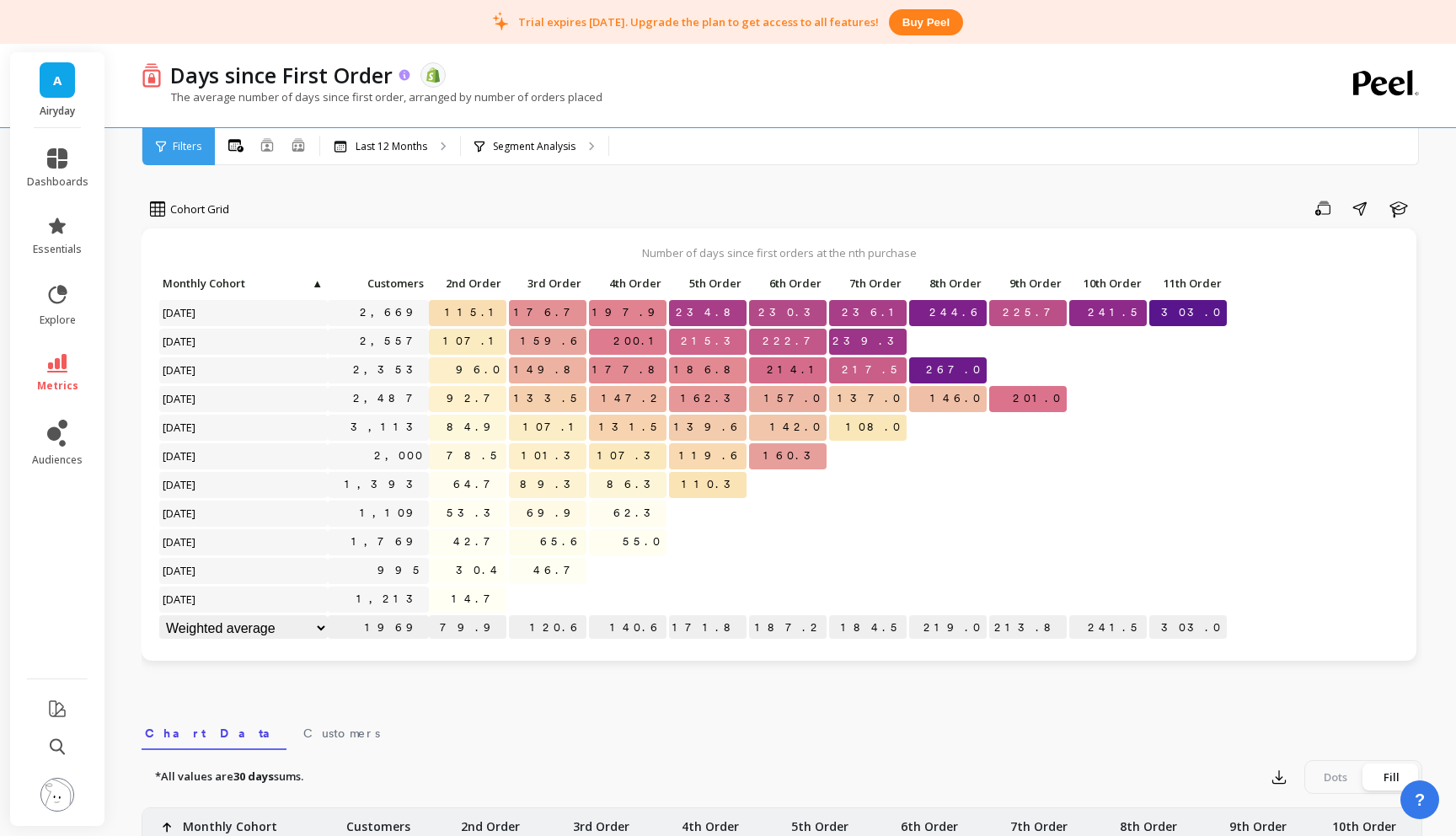
click at [400, 71] on icon at bounding box center [405, 75] width 15 height 15
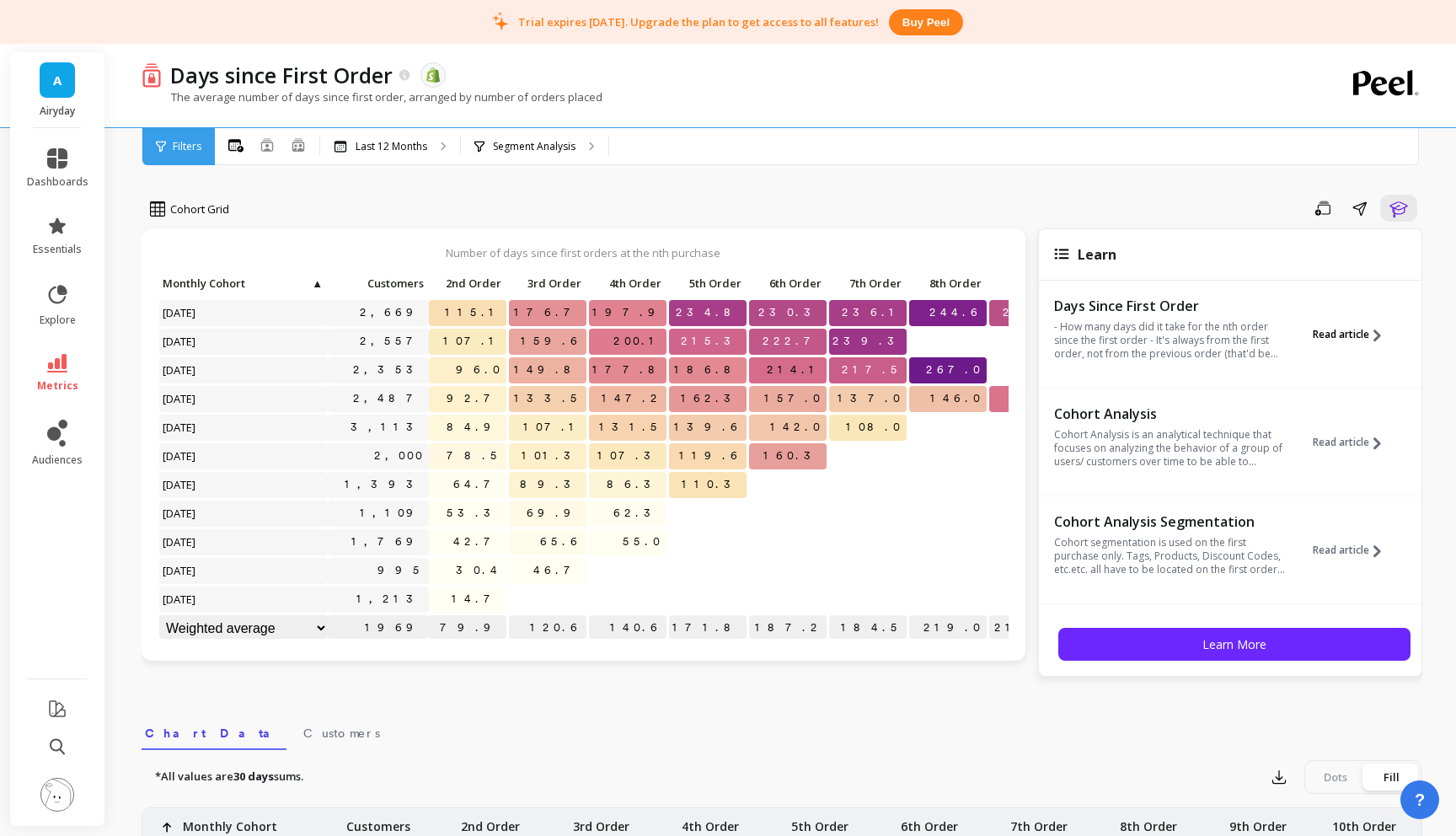
click at [1332, 335] on span "Read article" at bounding box center [1340, 335] width 56 height 14
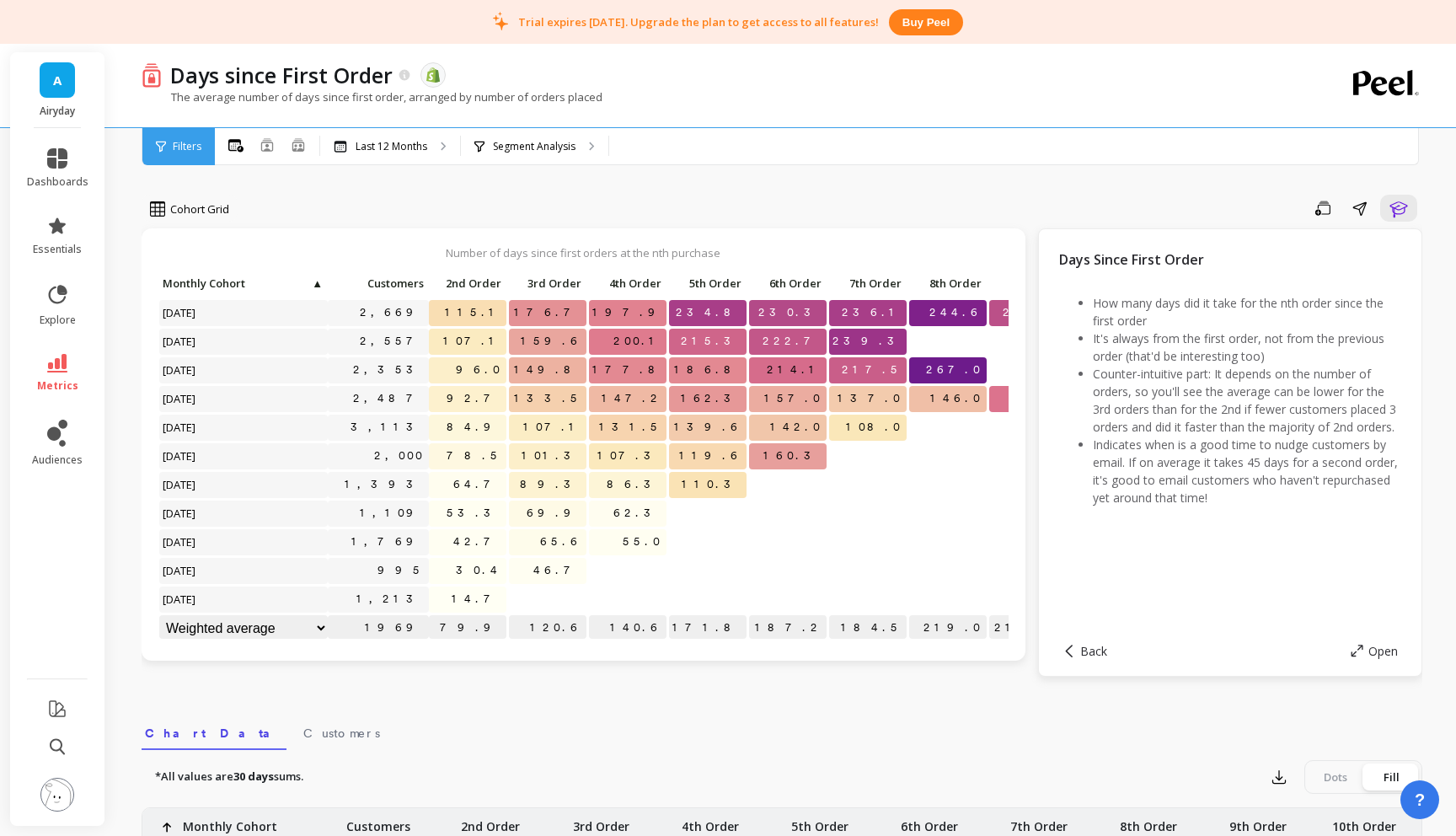
click at [1289, 304] on li "How many days did it take for the nth order since the first order" at bounding box center [1247, 312] width 309 height 36
copy li "nth"
click at [55, 149] on icon at bounding box center [57, 158] width 20 height 20
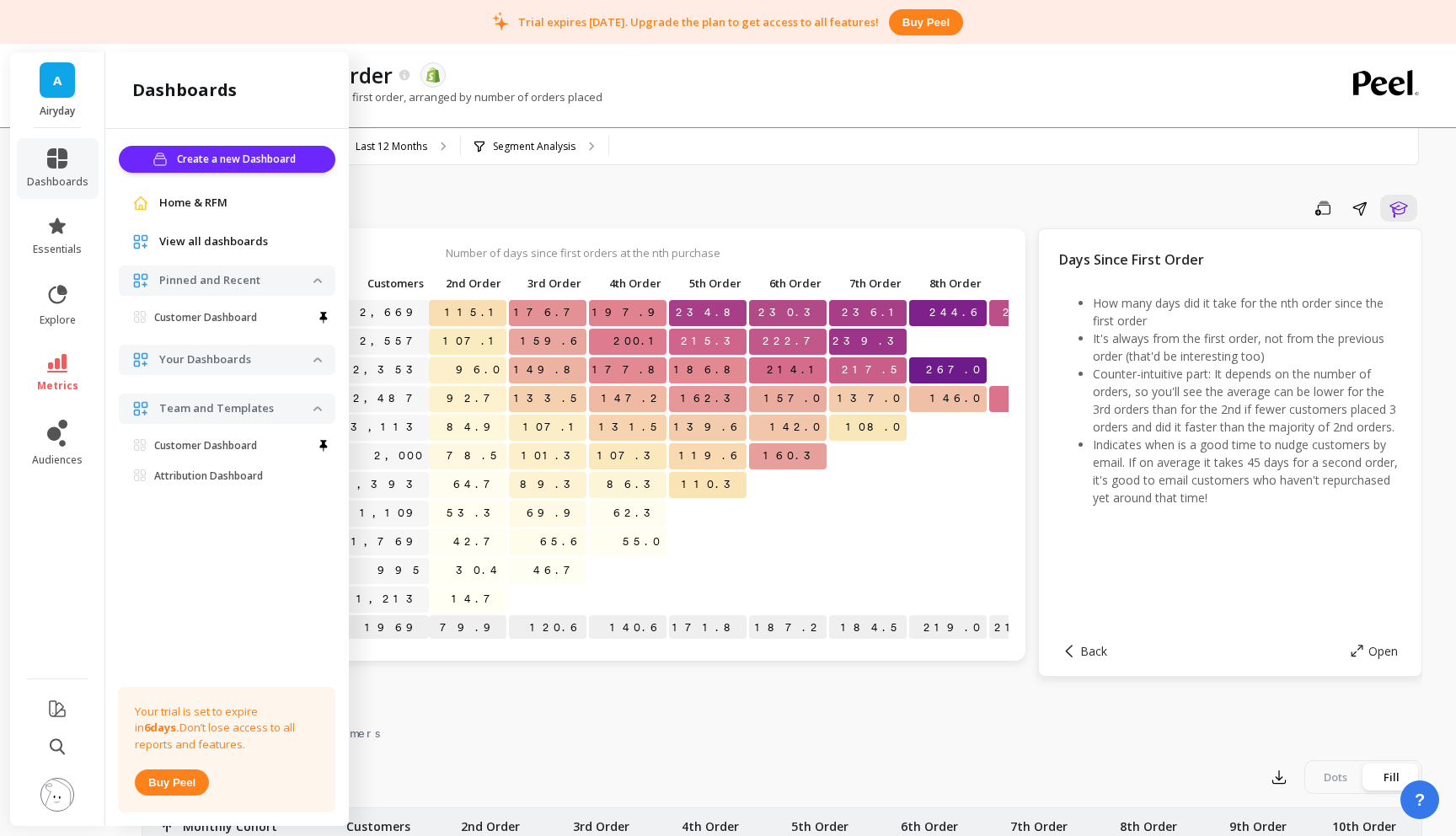
click at [179, 201] on span "Home & RFM" at bounding box center [193, 203] width 68 height 17
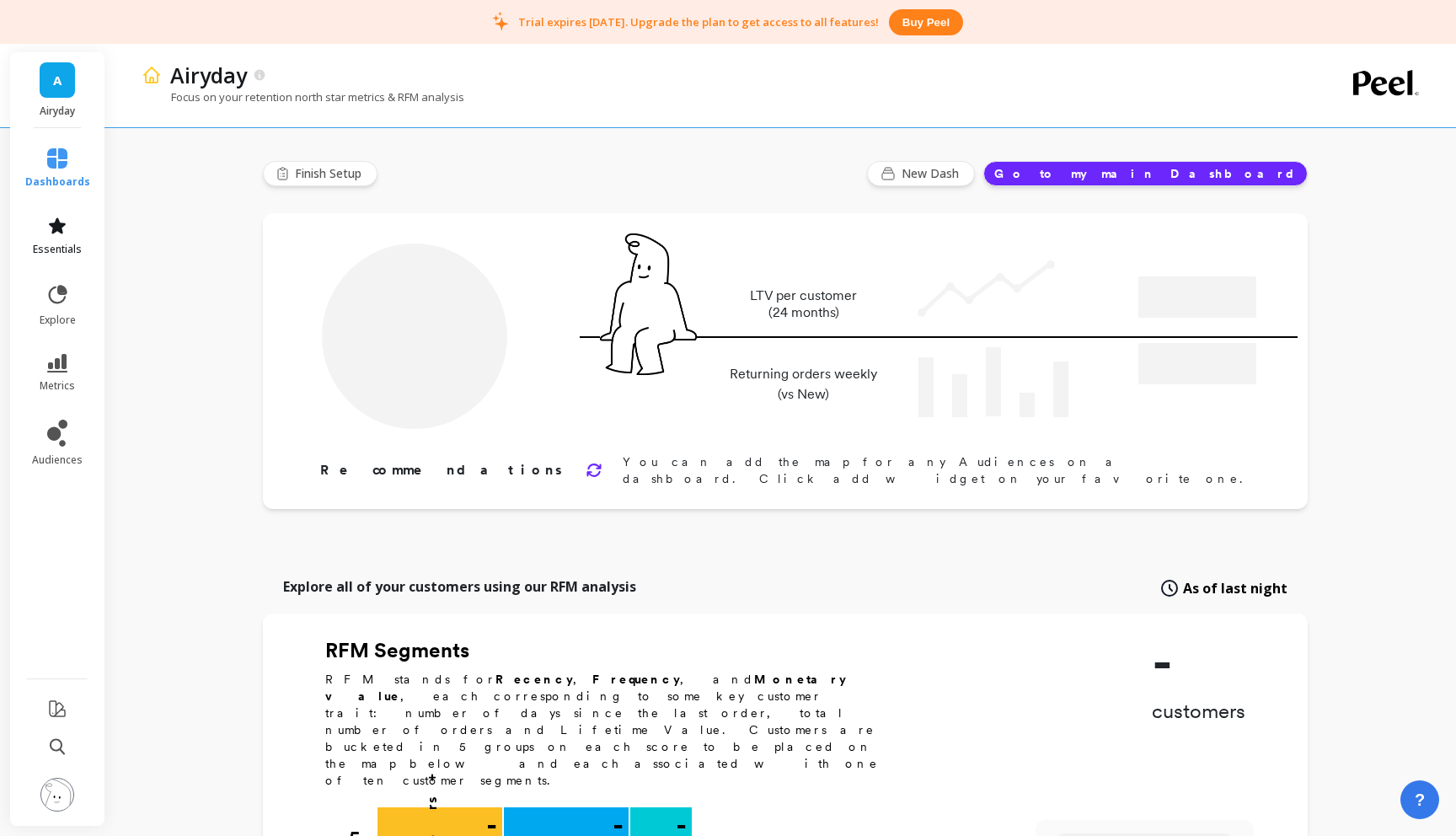
type input "Champions"
type input "2452"
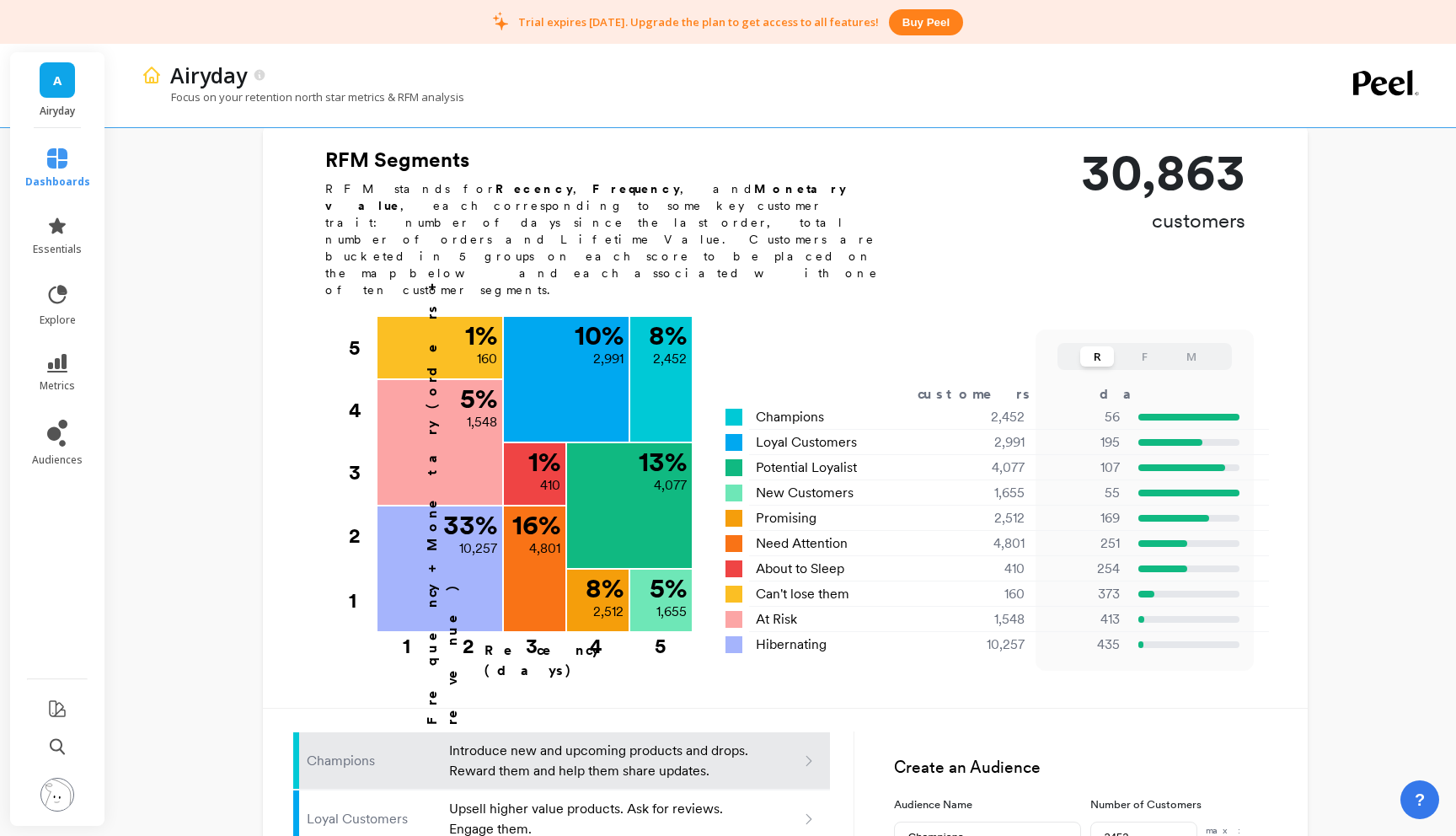
scroll to position [481, 0]
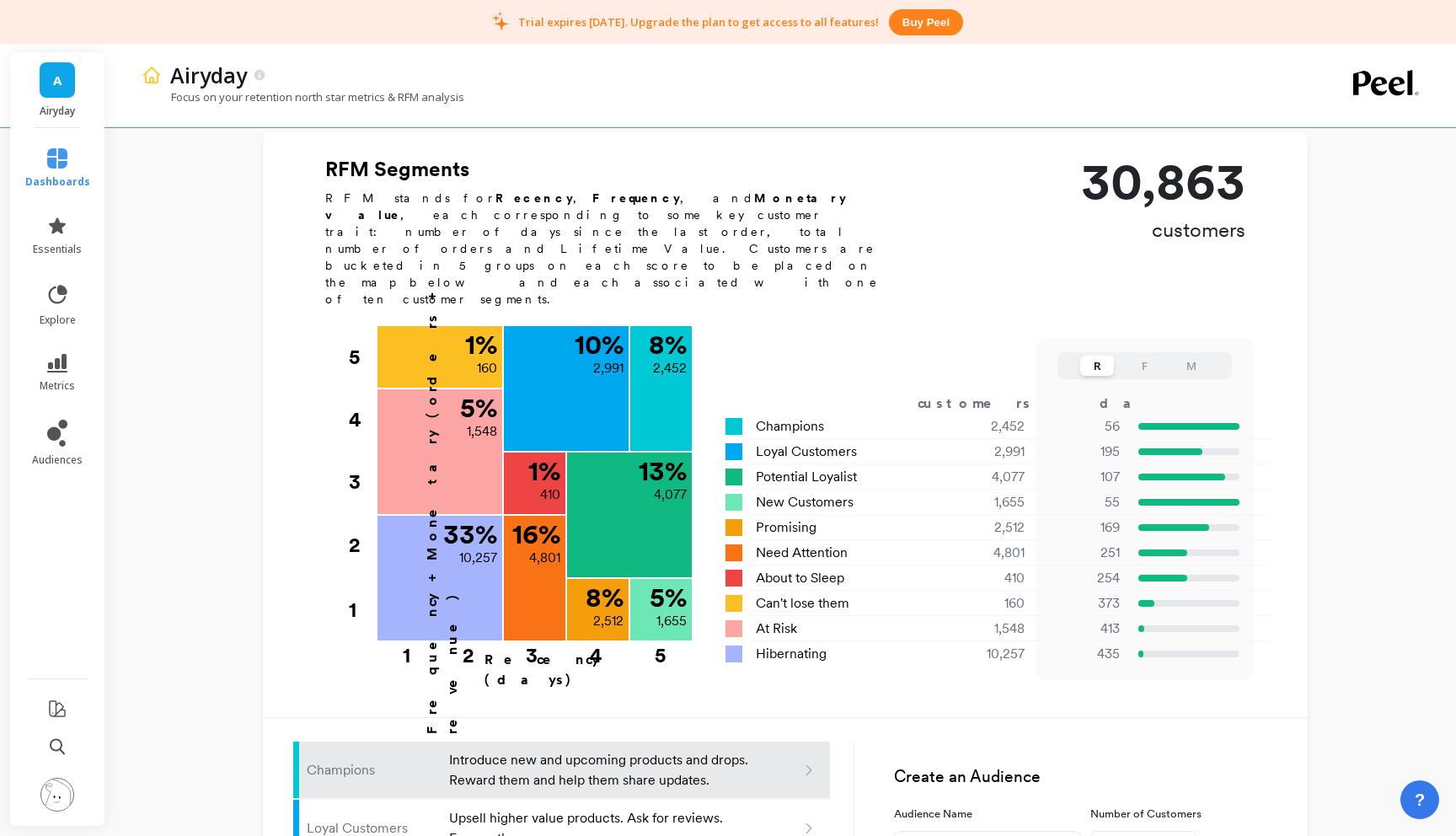
click at [1140, 356] on button "F" at bounding box center [1144, 366] width 34 height 20
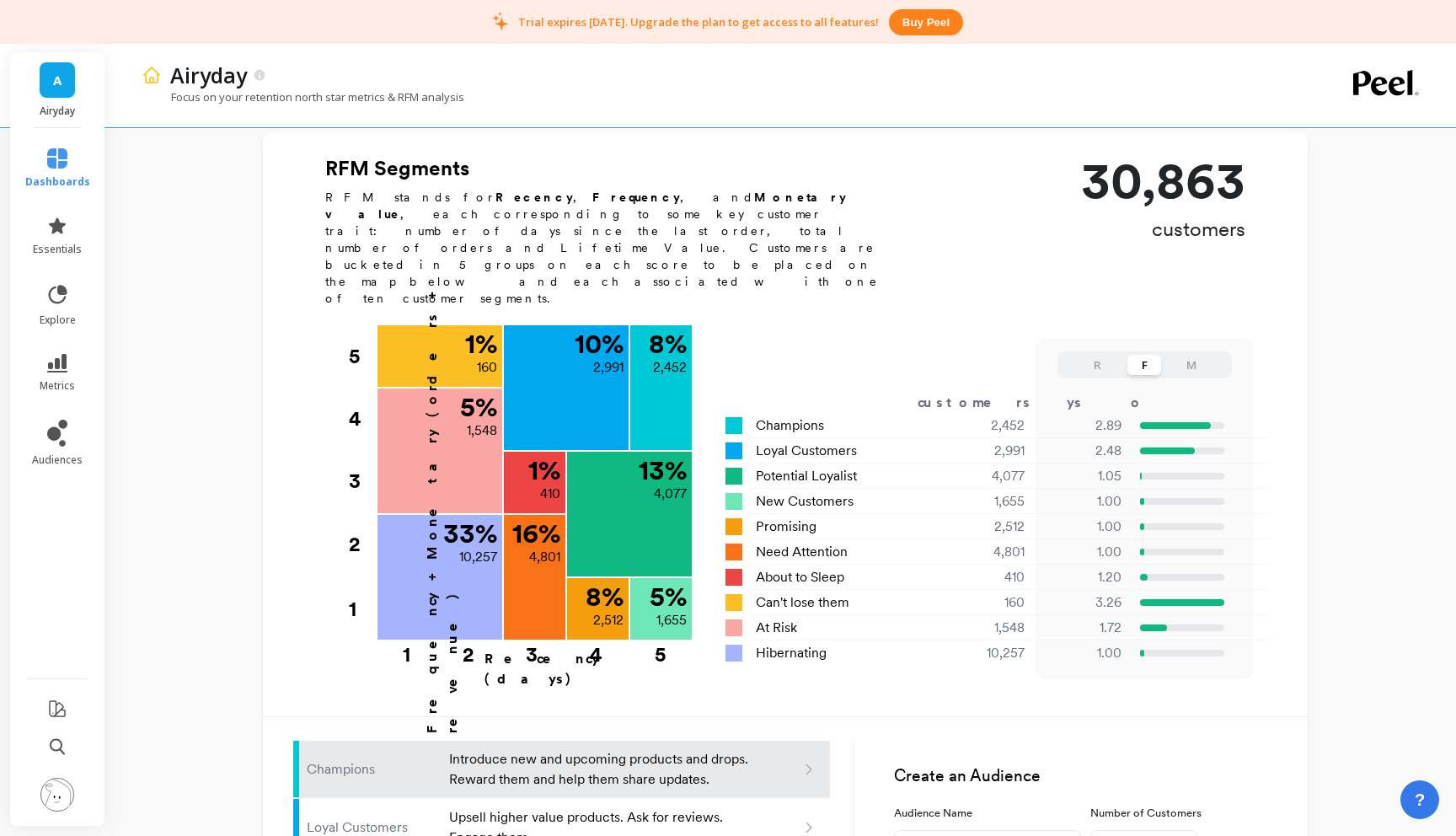
scroll to position [487, 0]
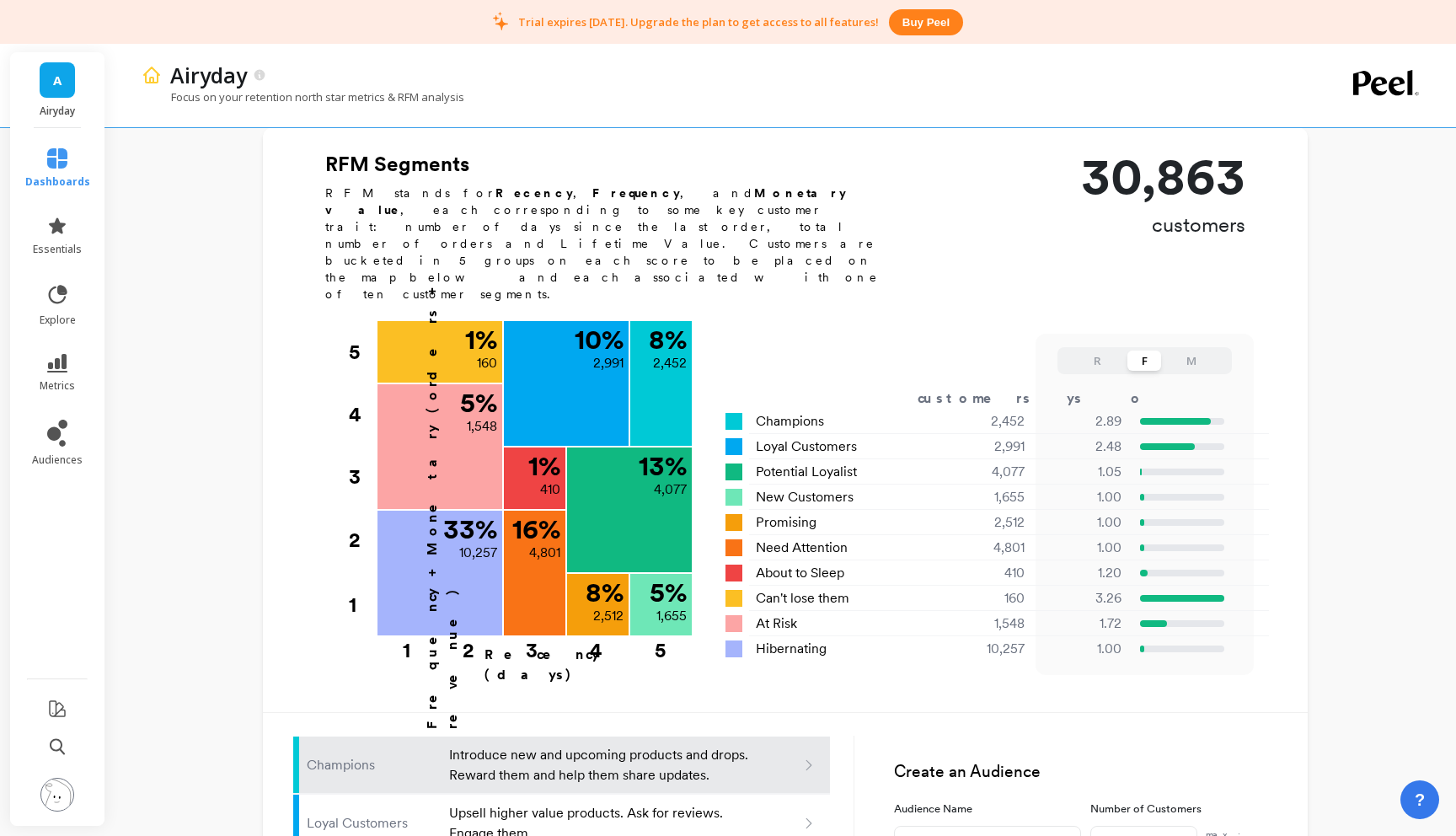
click at [1197, 350] on button "M" at bounding box center [1191, 361] width 34 height 20
click at [1137, 350] on button "F" at bounding box center [1144, 361] width 34 height 20
click at [1098, 350] on button "R" at bounding box center [1097, 361] width 34 height 20
click at [1150, 350] on button "F" at bounding box center [1144, 361] width 34 height 20
click at [1181, 350] on button "M" at bounding box center [1191, 361] width 34 height 20
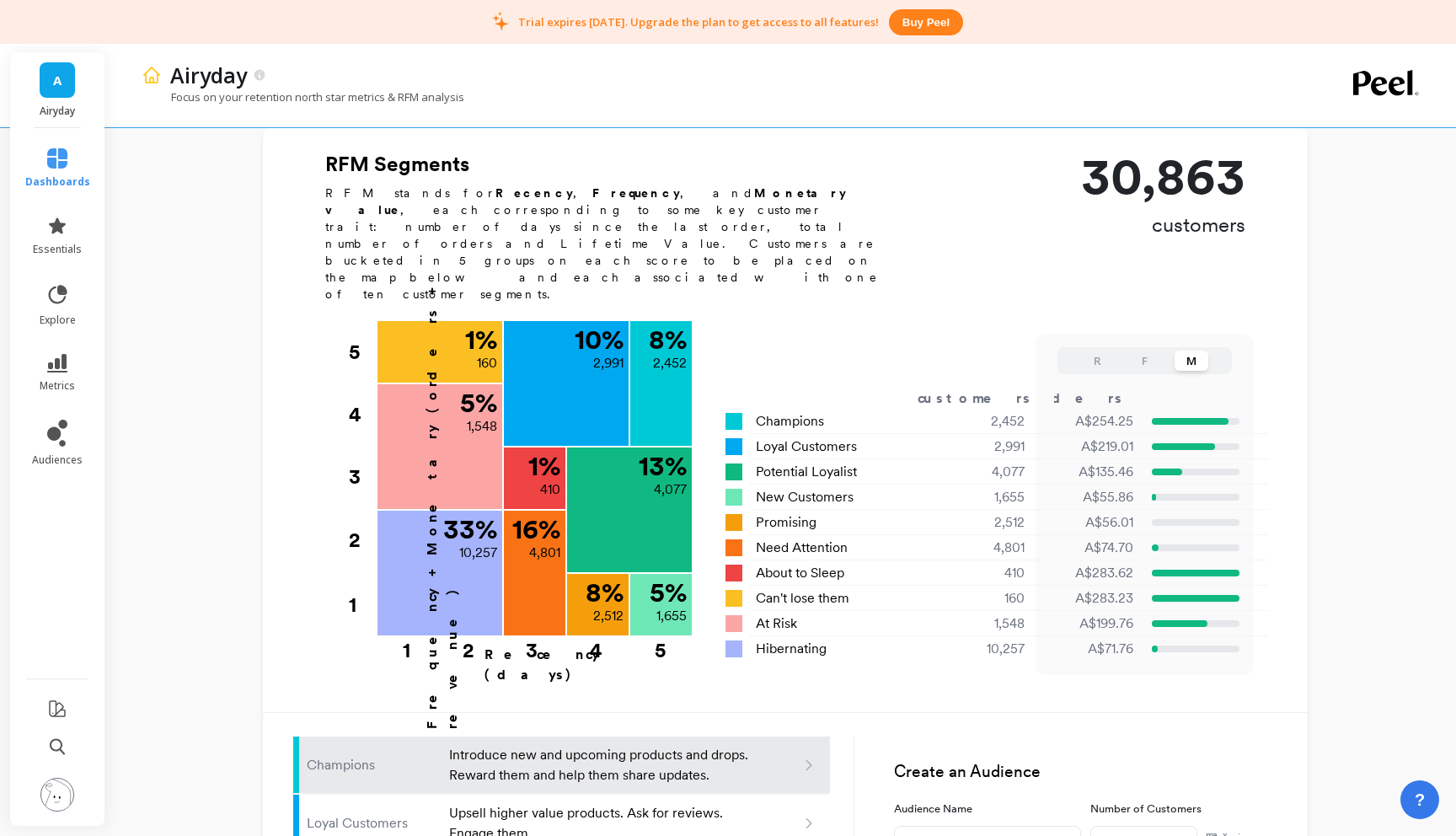
click at [1130, 350] on button "F" at bounding box center [1144, 361] width 34 height 20
click at [1091, 350] on button "R" at bounding box center [1097, 361] width 34 height 20
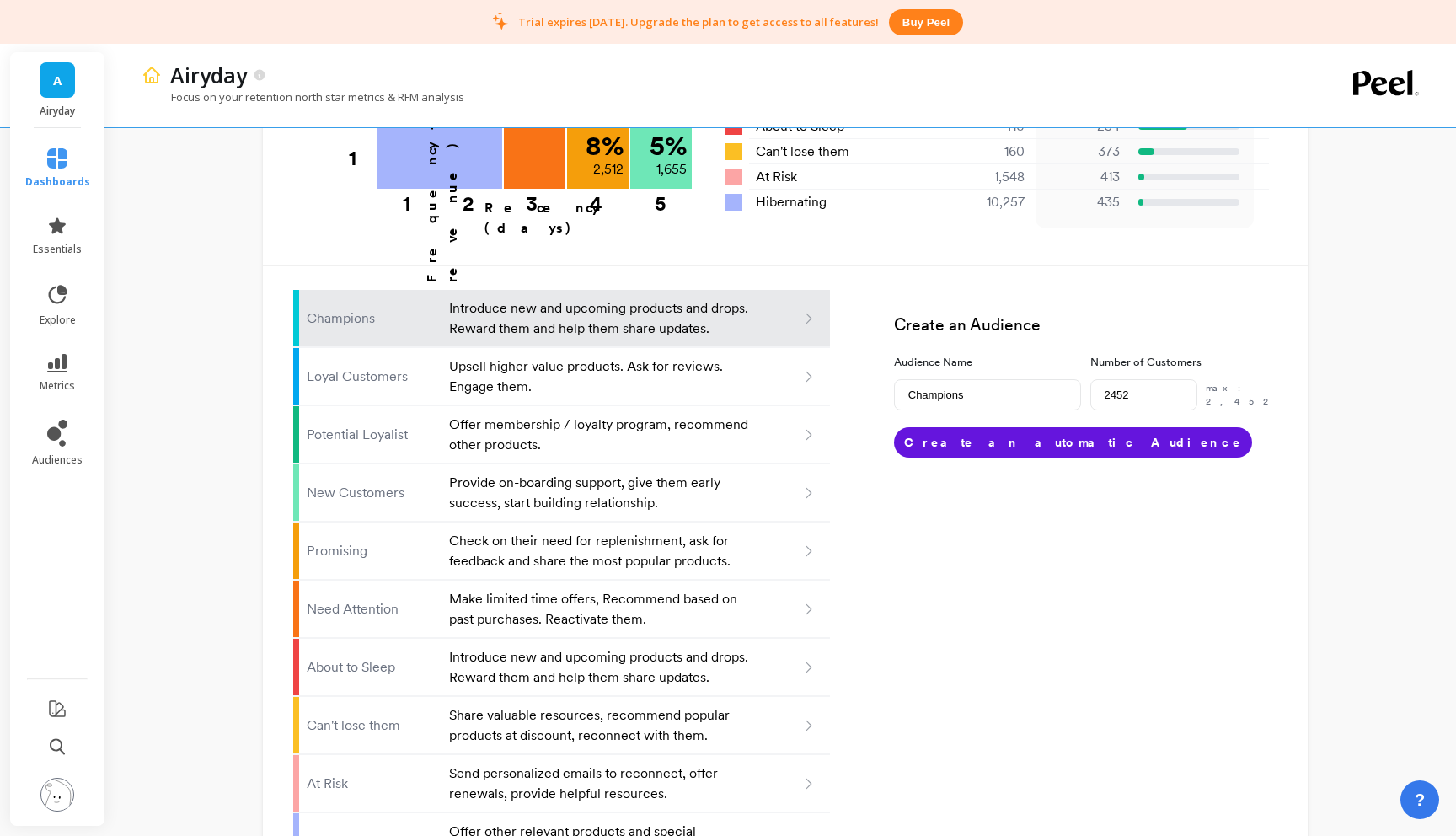
scroll to position [963, 0]
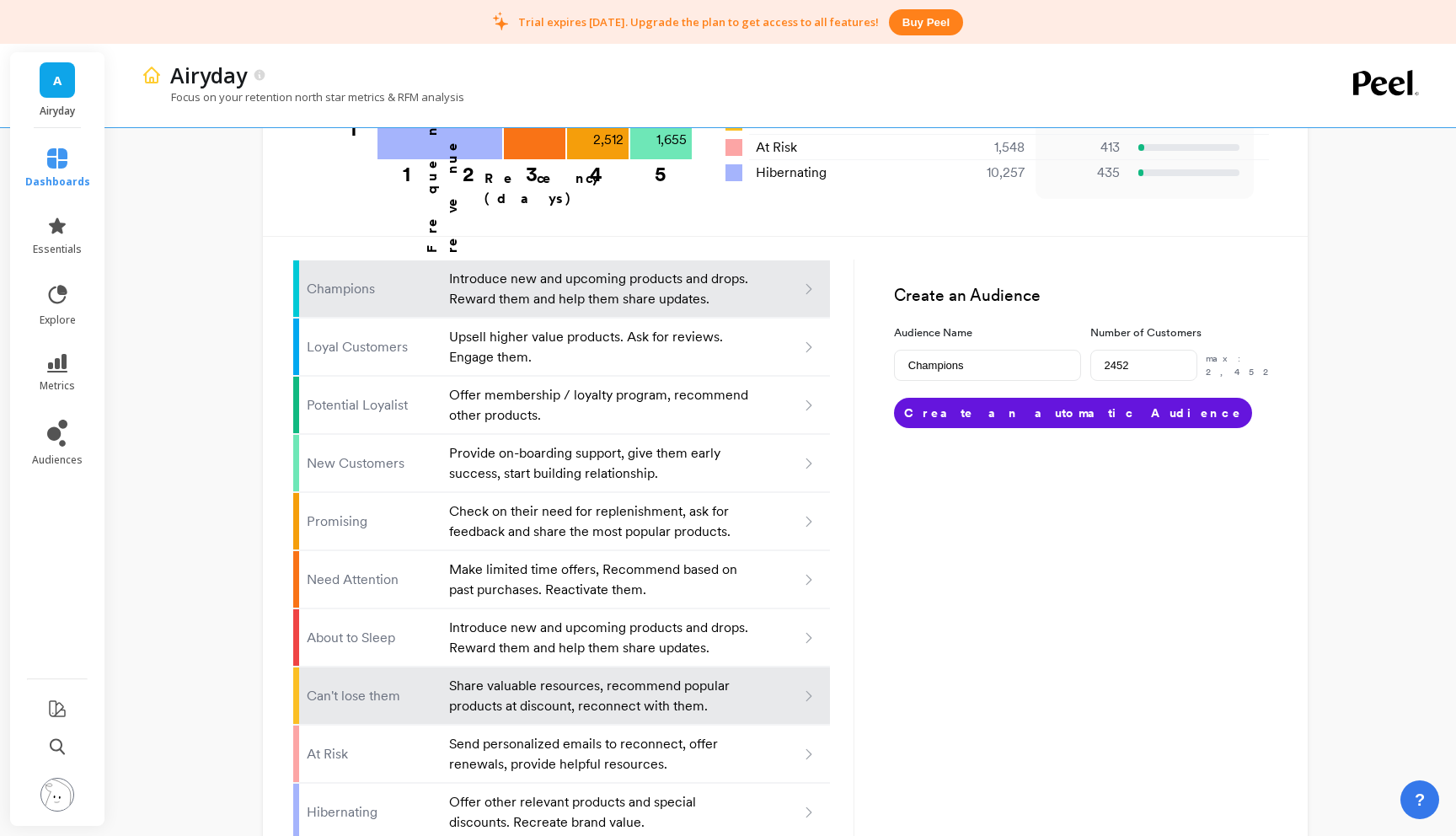
click at [593, 676] on p "Share valuable resources, recommend popular products at discount, reconnect wit…" at bounding box center [600, 696] width 302 height 40
type input "Can't lose them"
type input "160"
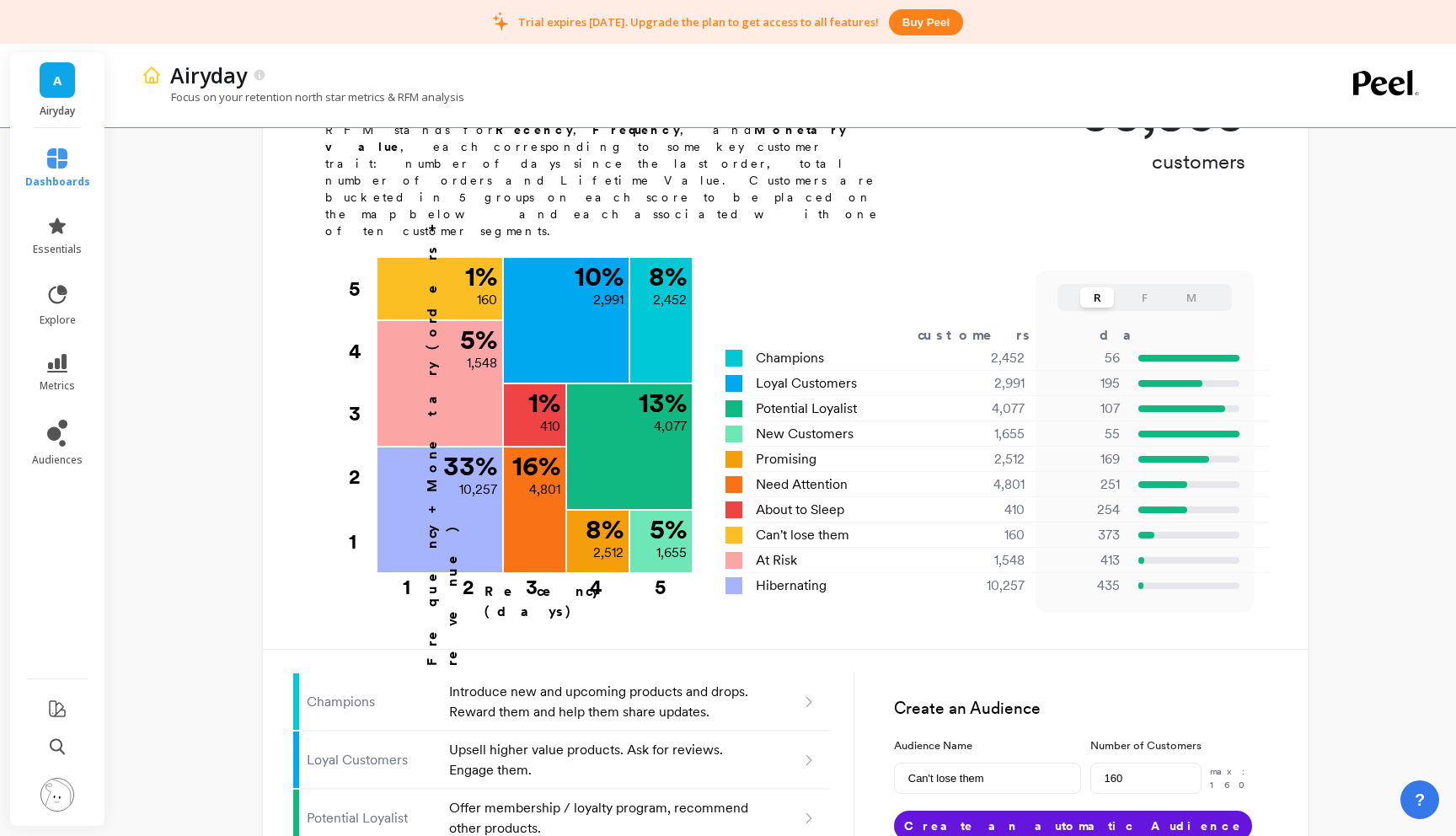
scroll to position [544, 0]
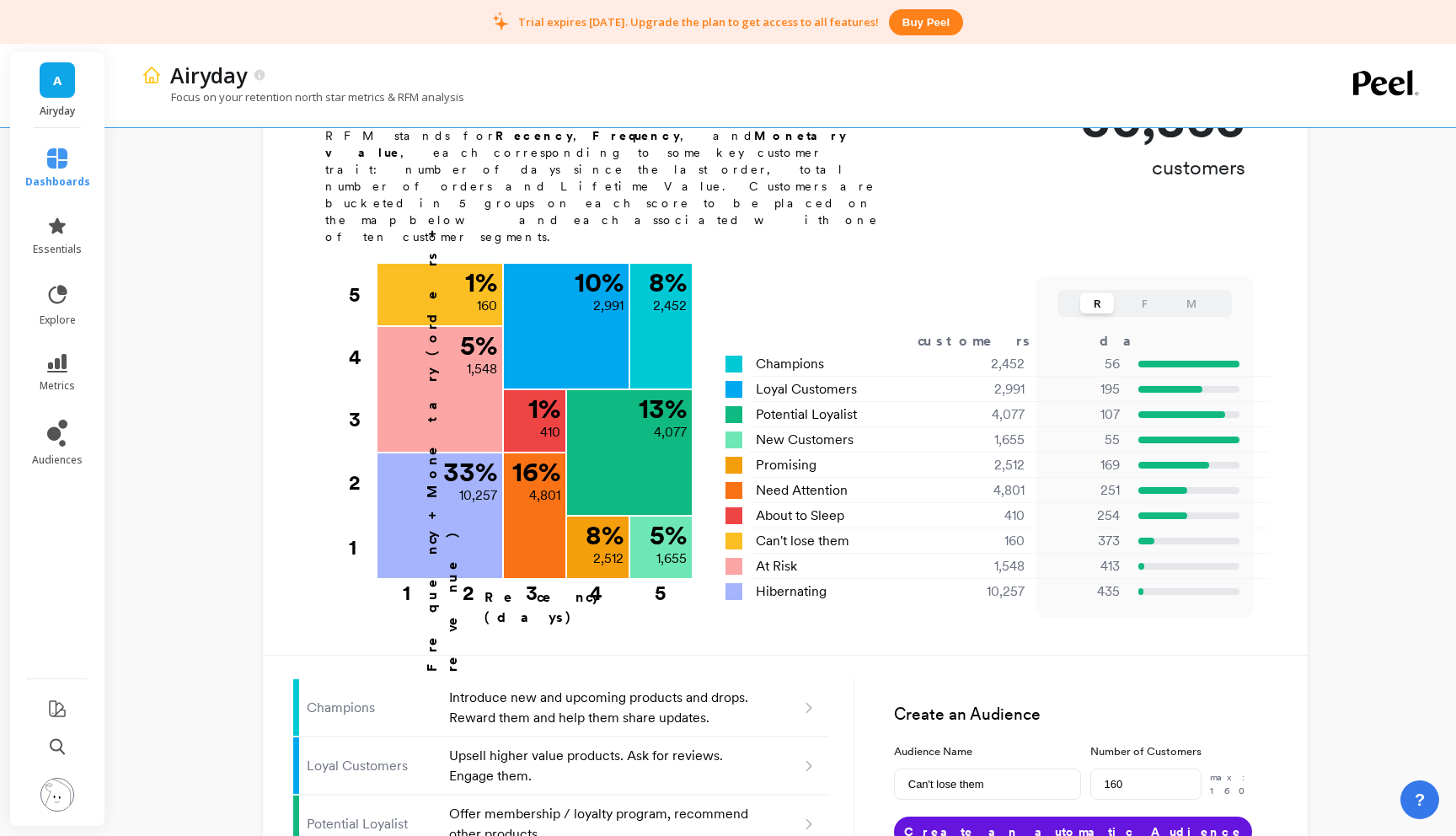
type input "Champions"
type input "2452"
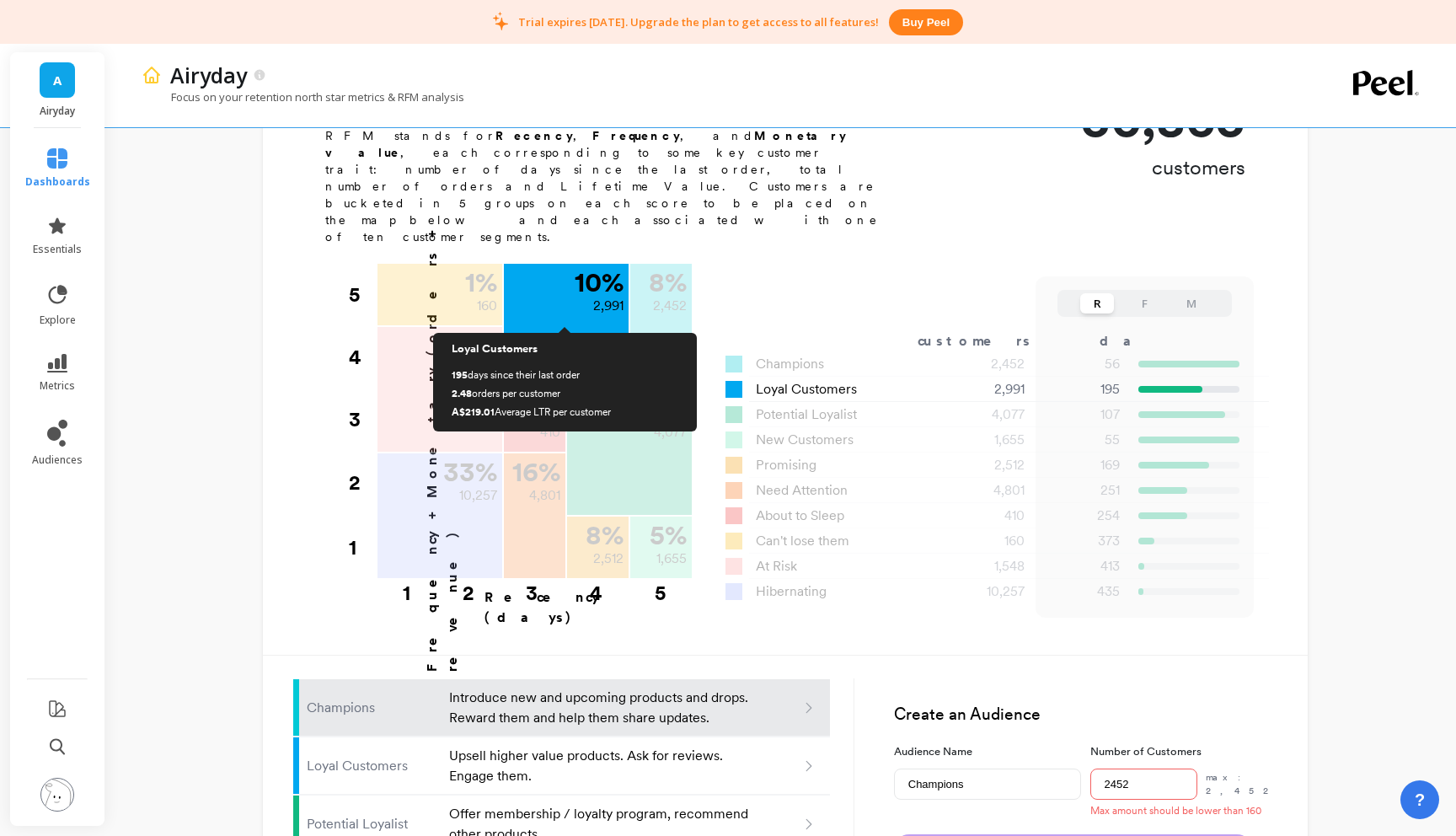
click at [563, 265] on div "10 % 2,991" at bounding box center [566, 326] width 125 height 125
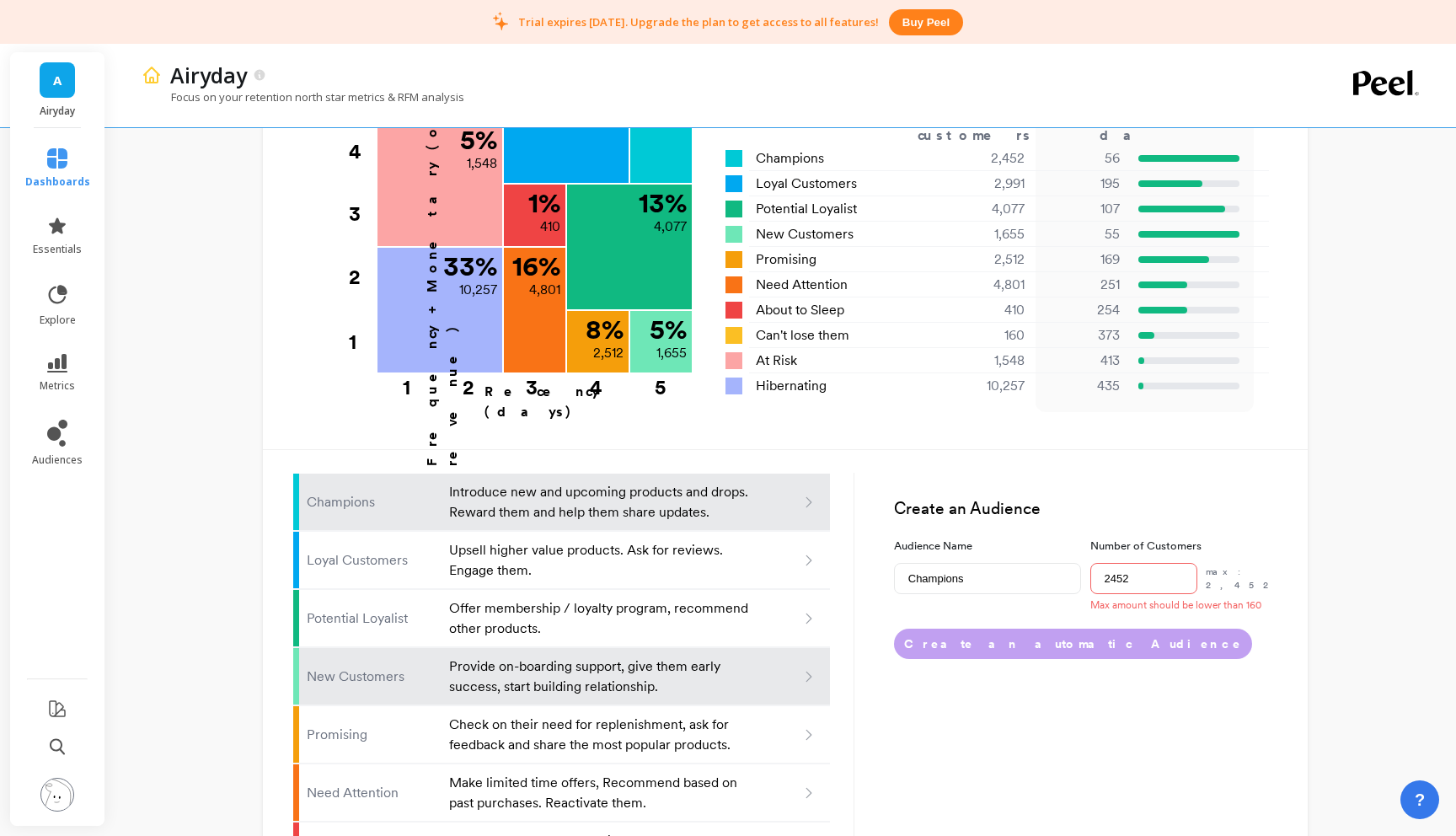
scroll to position [763, 0]
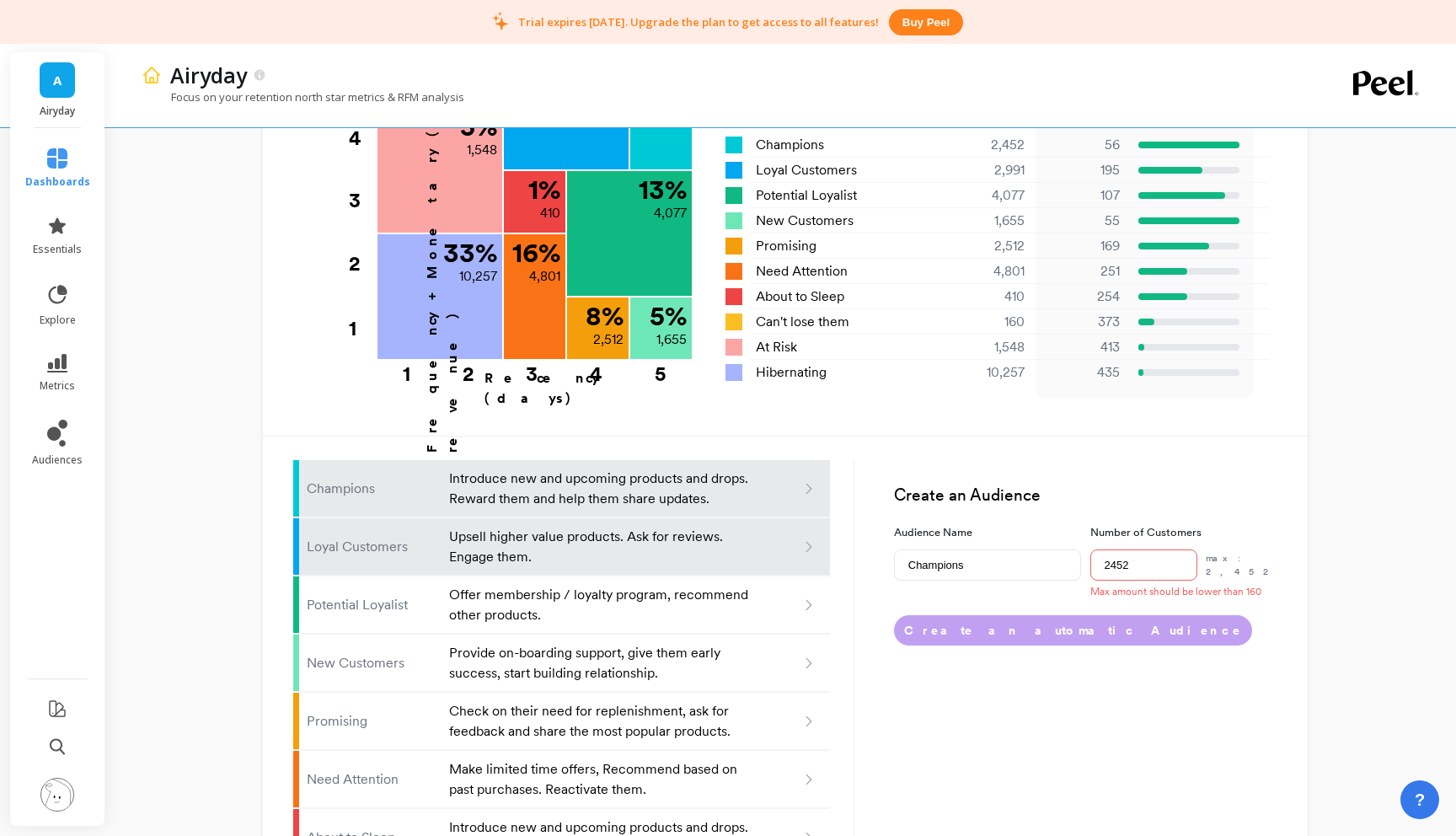
click at [511, 527] on p "Upsell higher value products. Ask for reviews. Engage them." at bounding box center [600, 547] width 302 height 40
type input "Loyal customers"
type input "2991"
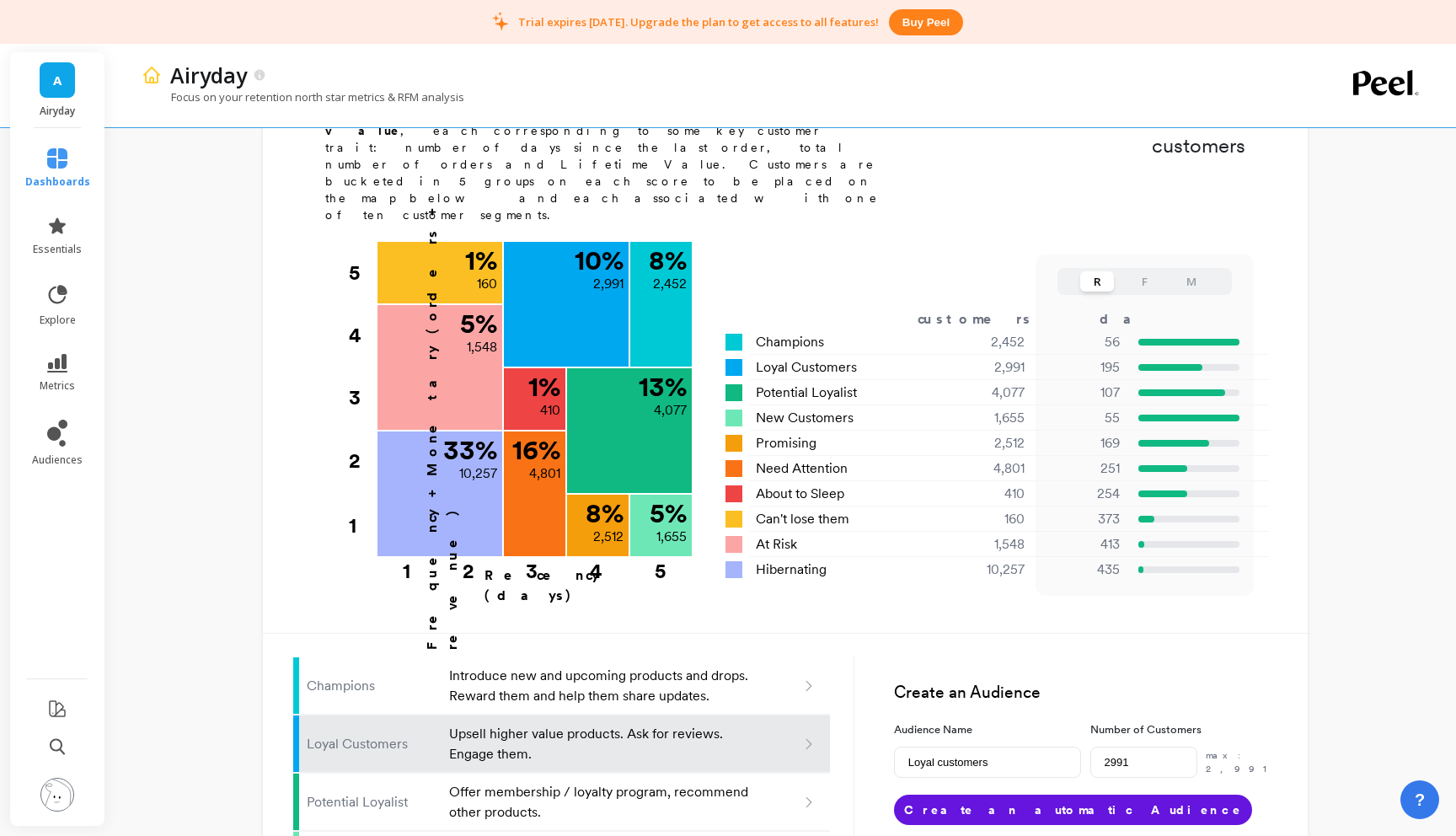
type input "Champions"
type input "2452"
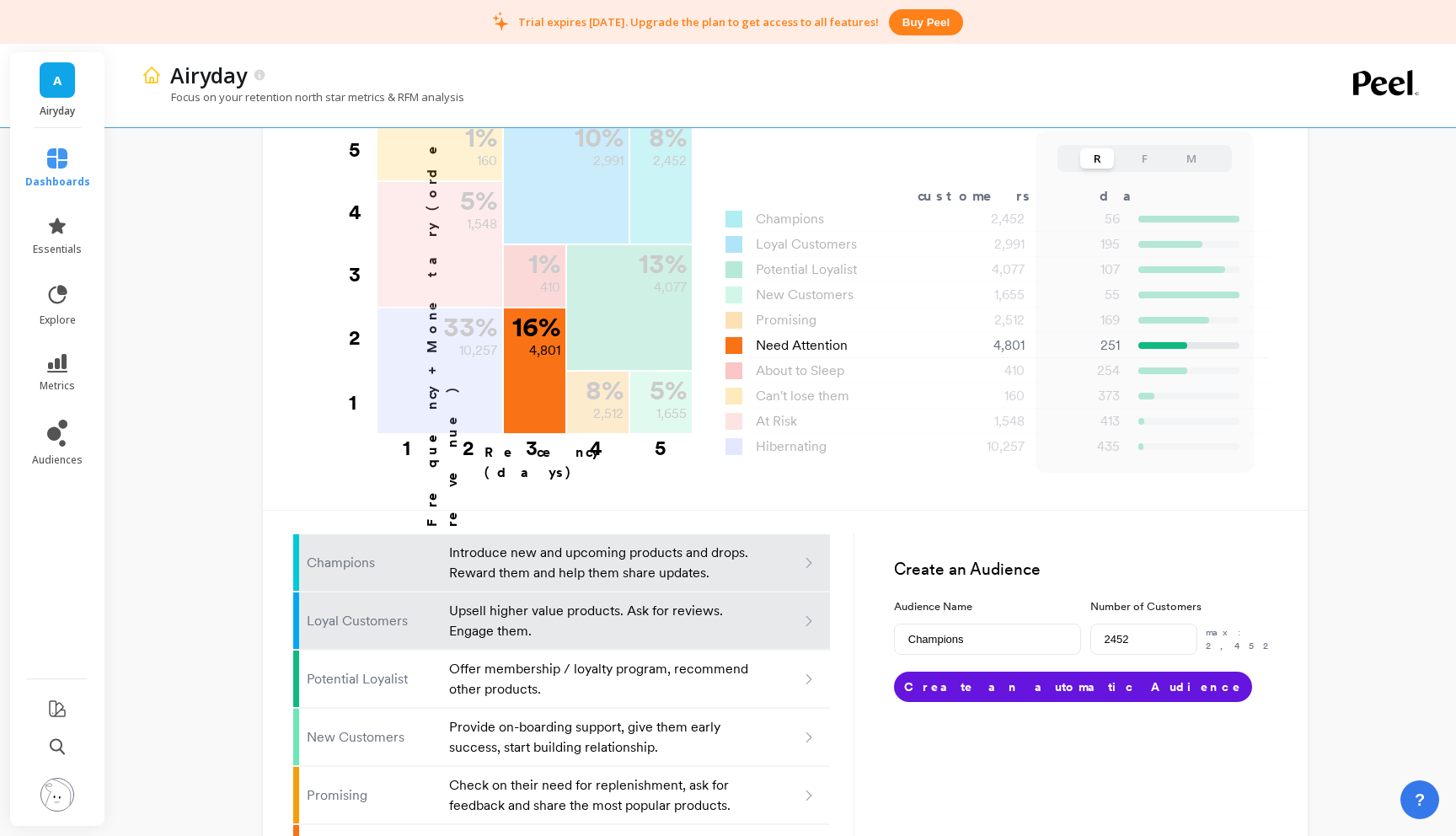
scroll to position [693, 0]
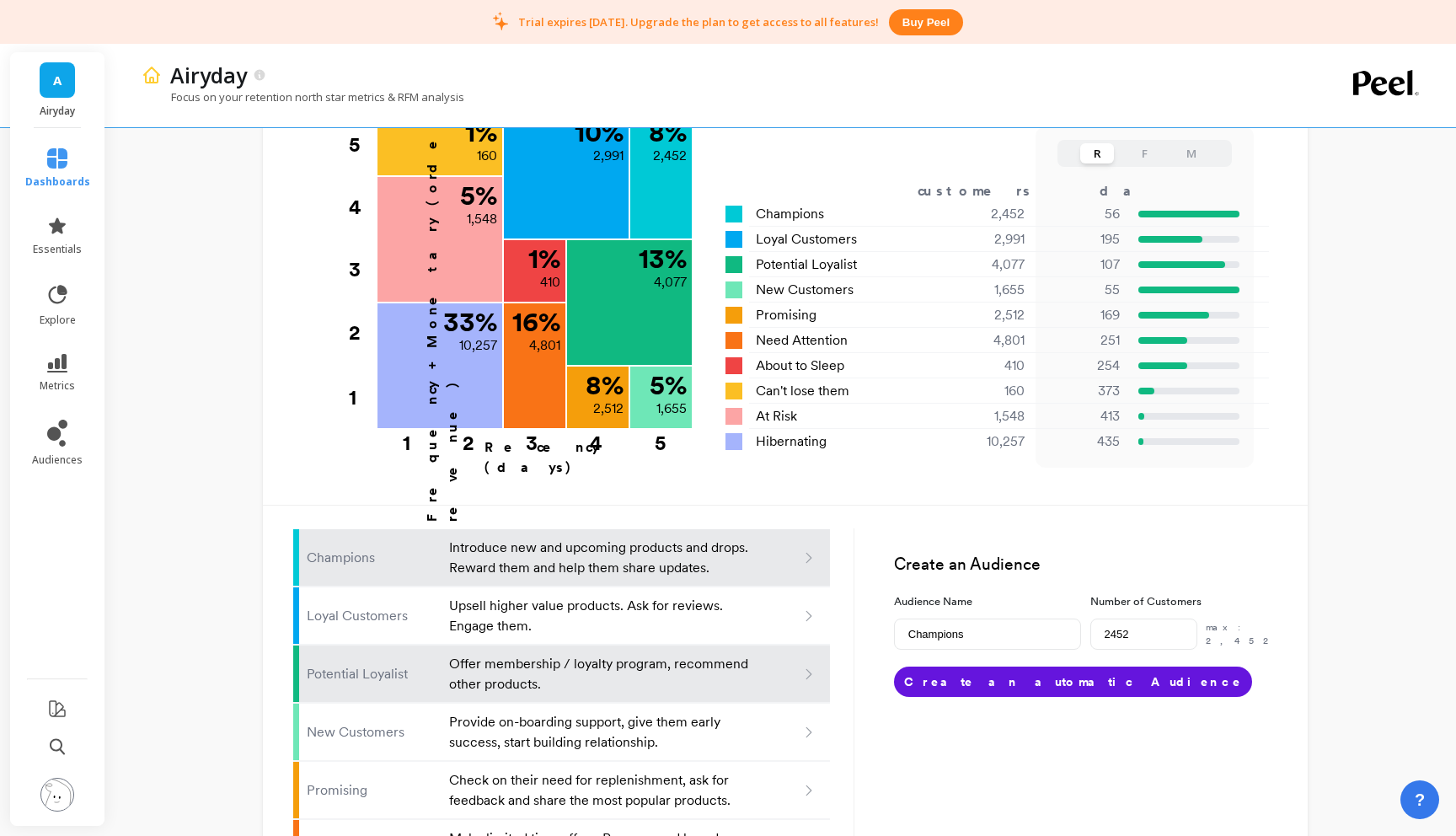
click at [502, 654] on p "Offer membership / loyalty program, recommend other products." at bounding box center [600, 674] width 302 height 40
type input "Potential loyalist"
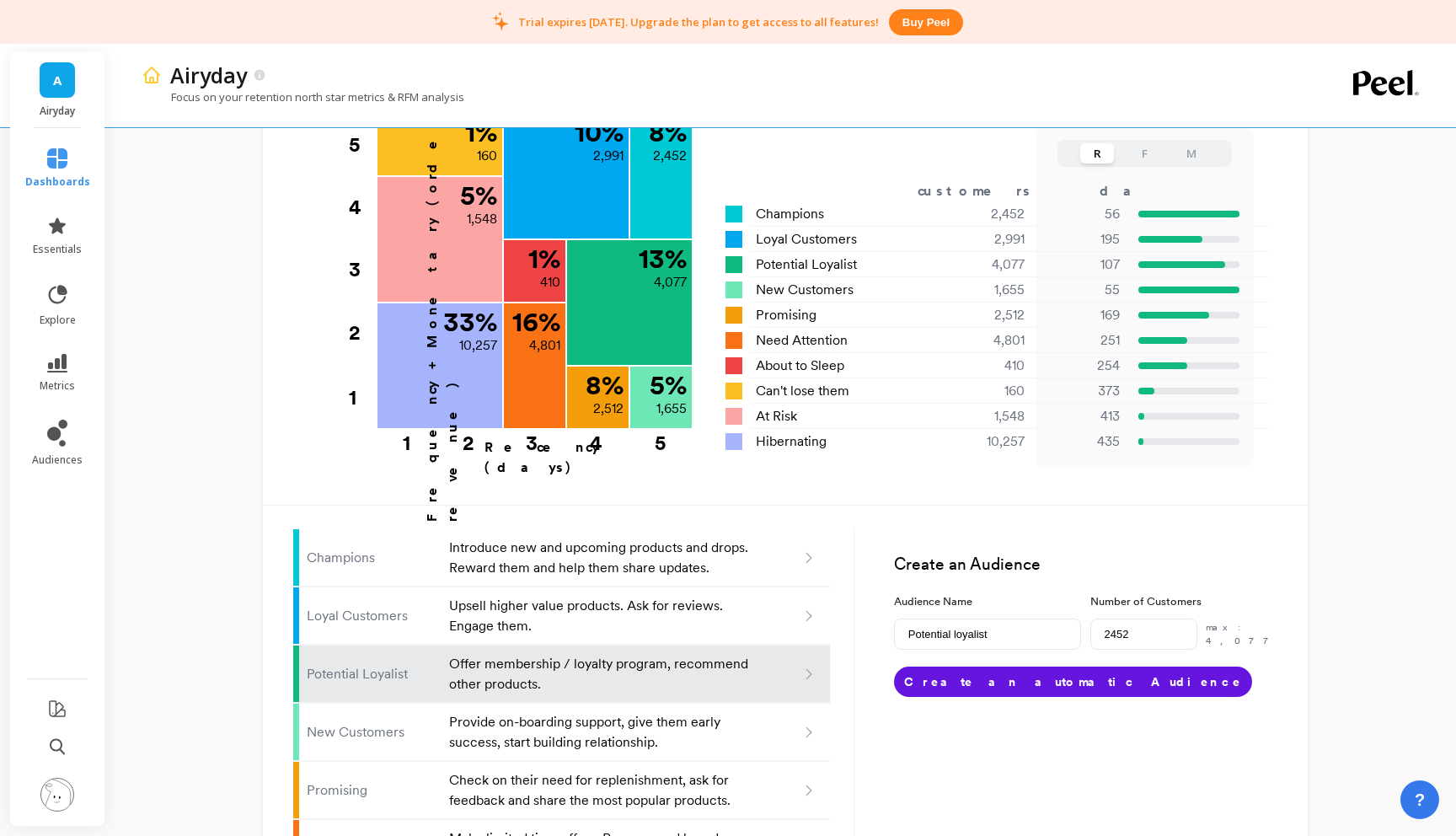
type input "4077"
type input "Champions"
type input "2452"
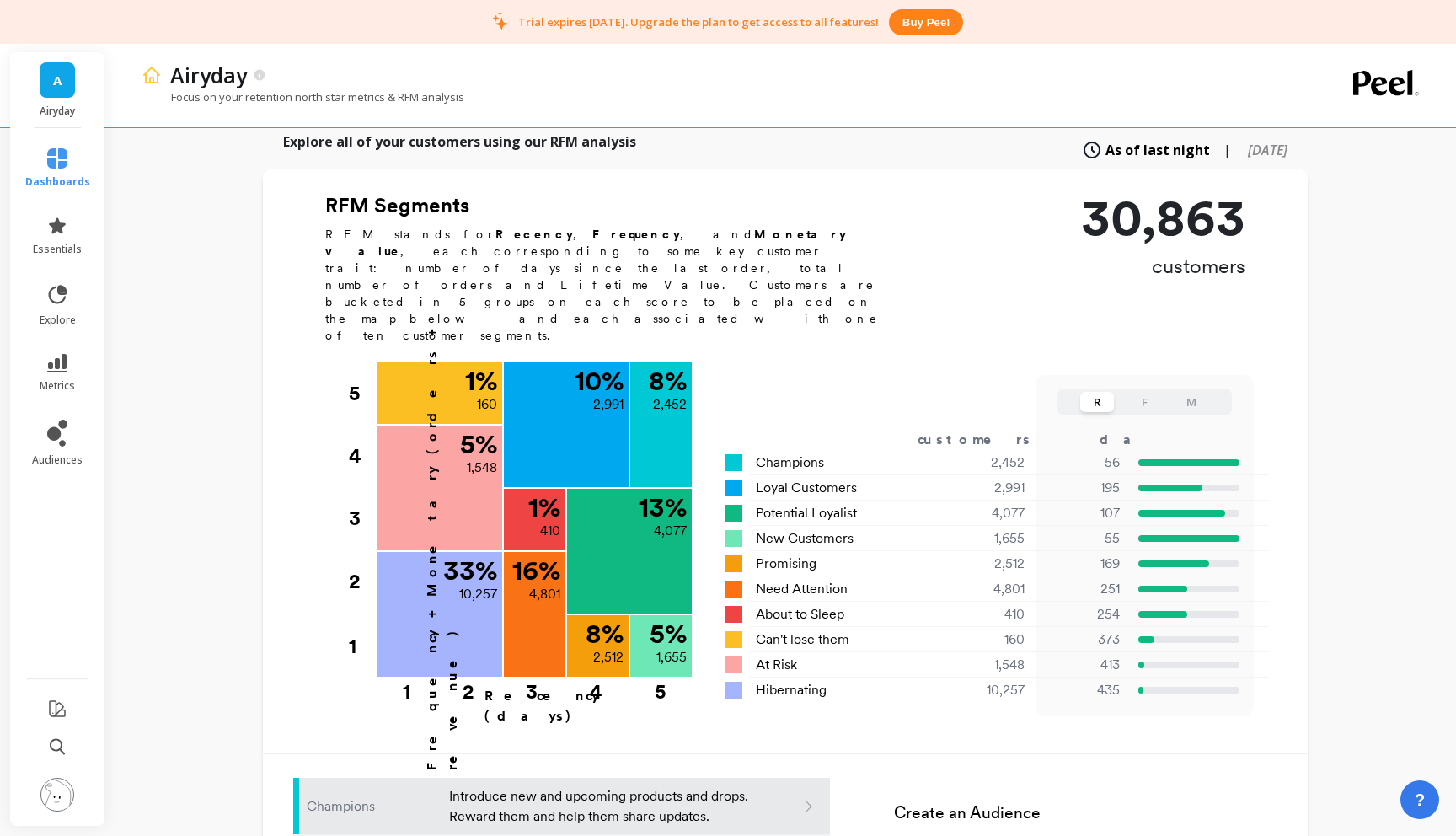
scroll to position [455, 0]
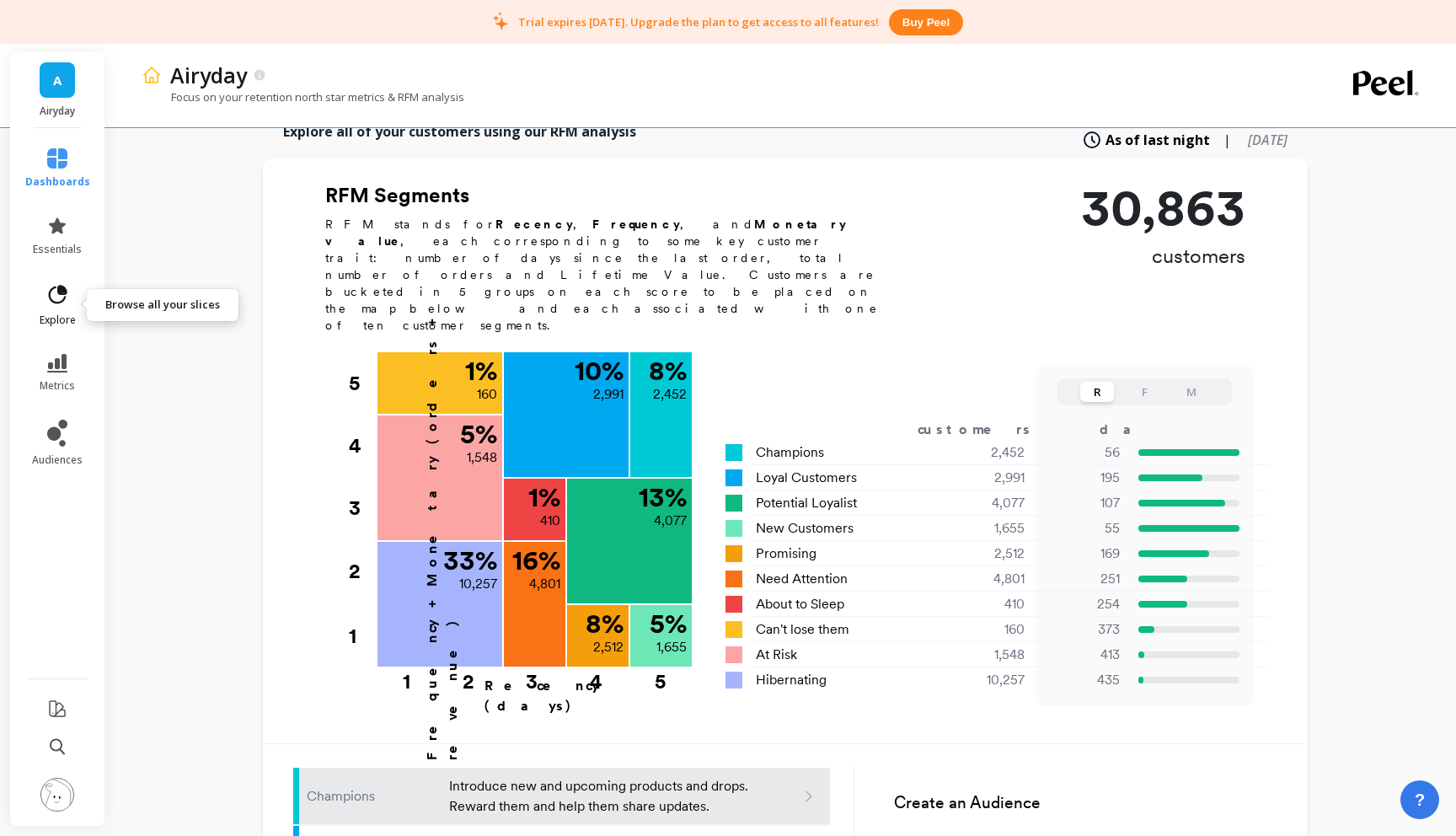
click at [49, 296] on icon at bounding box center [58, 294] width 18 height 18
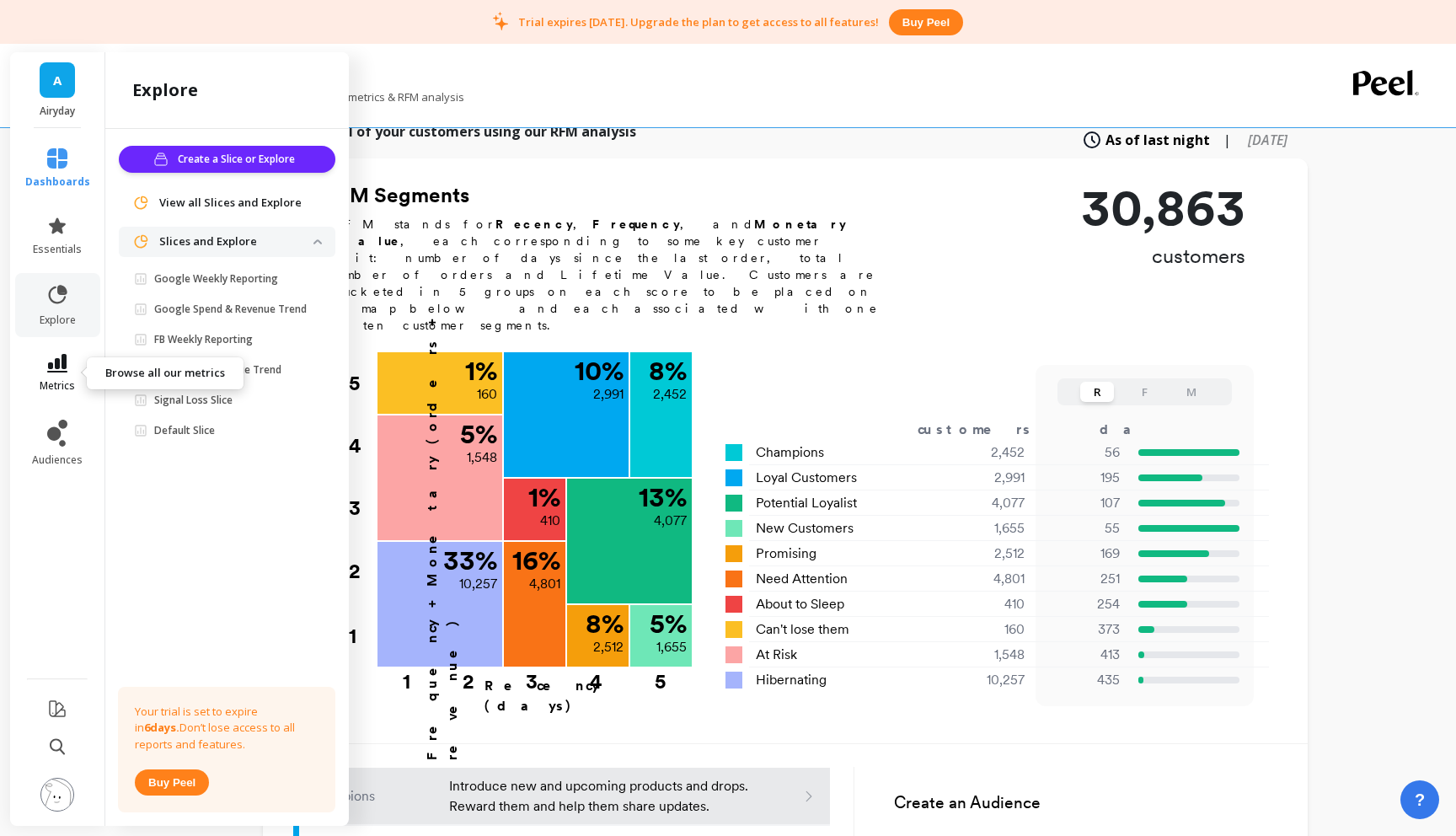
click at [45, 381] on span "metrics" at bounding box center [57, 386] width 36 height 14
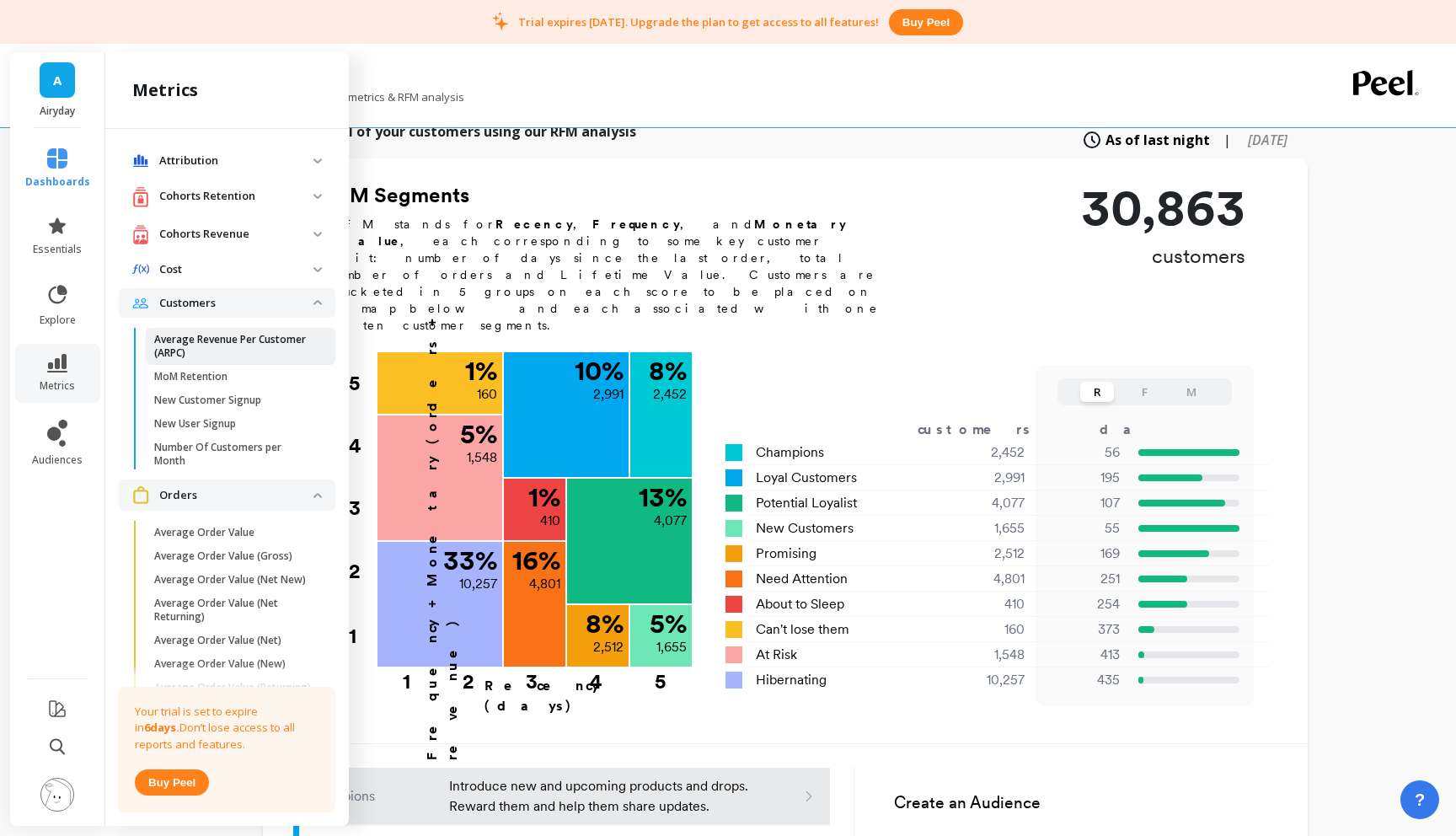
scroll to position [36, 0]
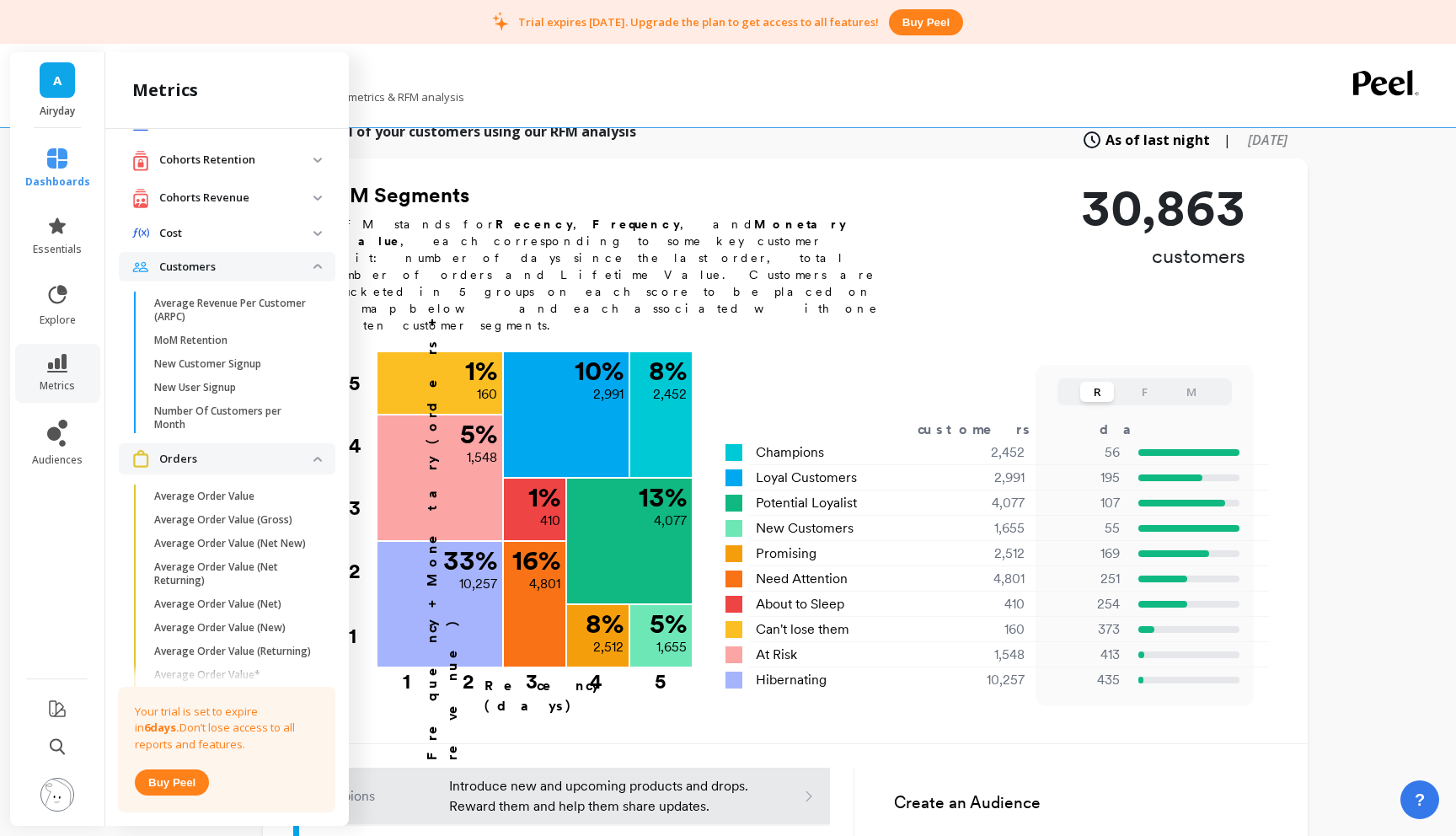
click at [232, 271] on p "Customers" at bounding box center [236, 267] width 154 height 17
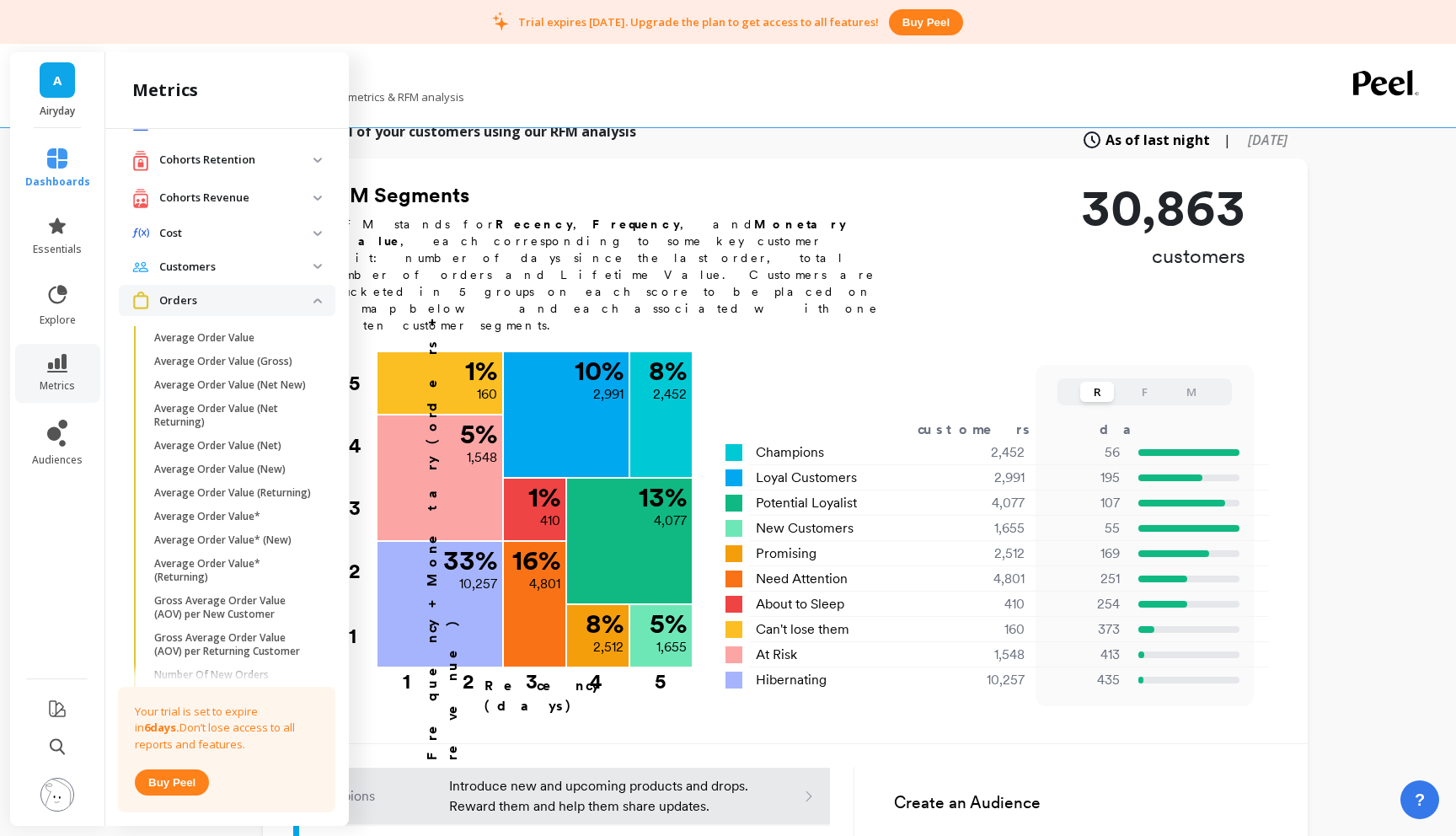
click at [199, 305] on p "Orders" at bounding box center [236, 301] width 154 height 17
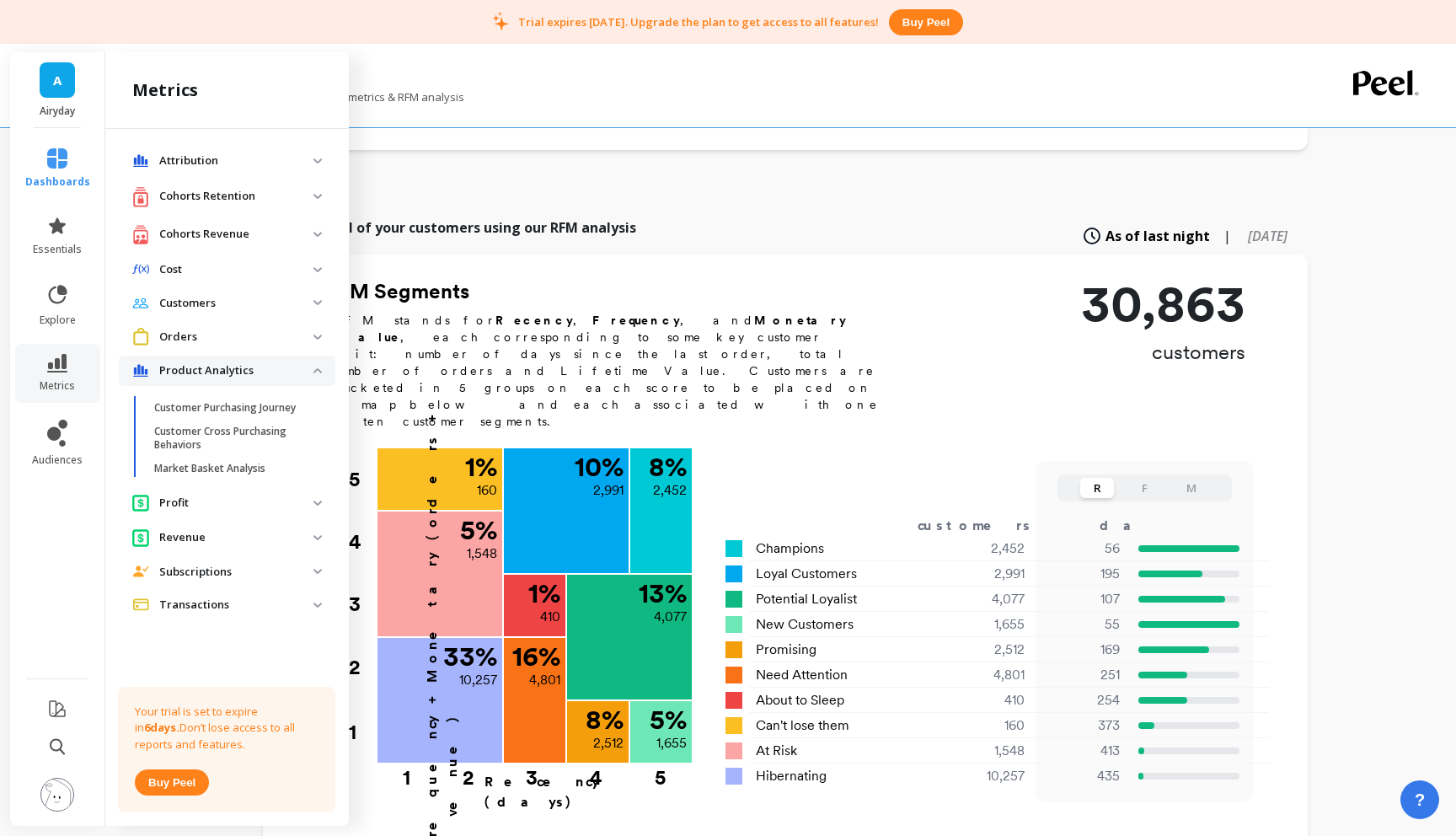
scroll to position [358, 0]
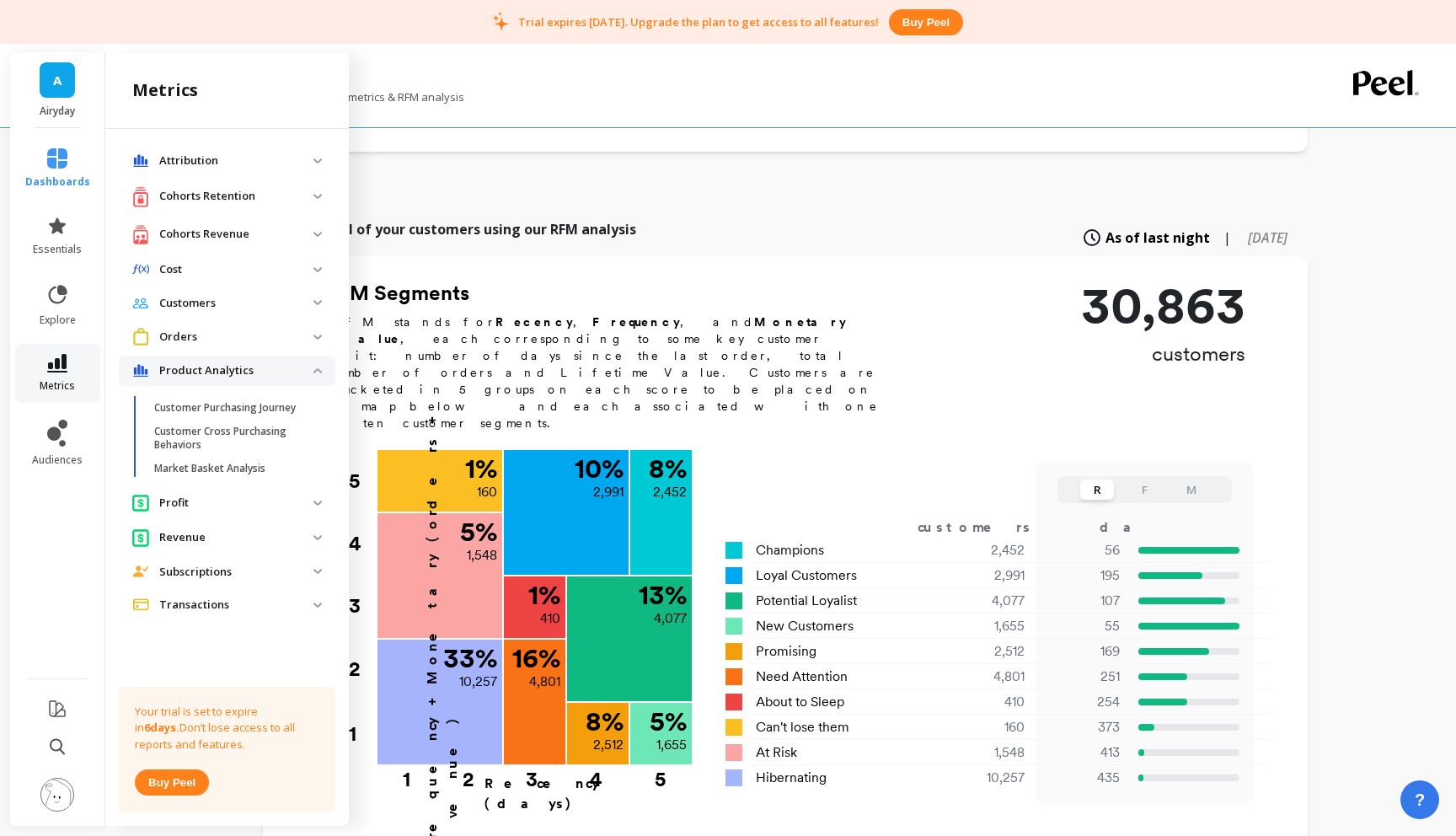
click at [51, 363] on icon at bounding box center [57, 363] width 20 height 18
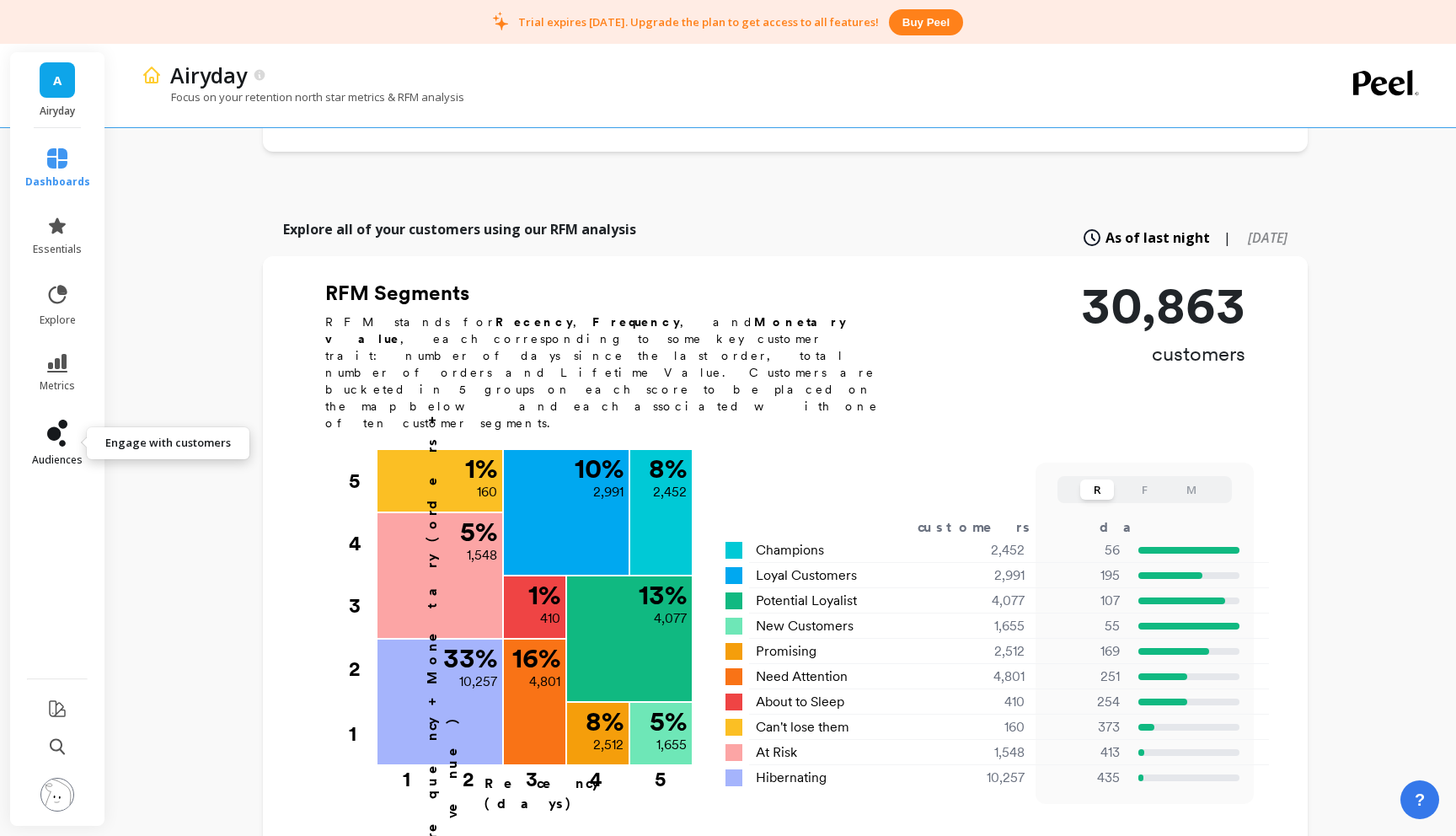
click at [48, 453] on span "audiences" at bounding box center [57, 460] width 51 height 14
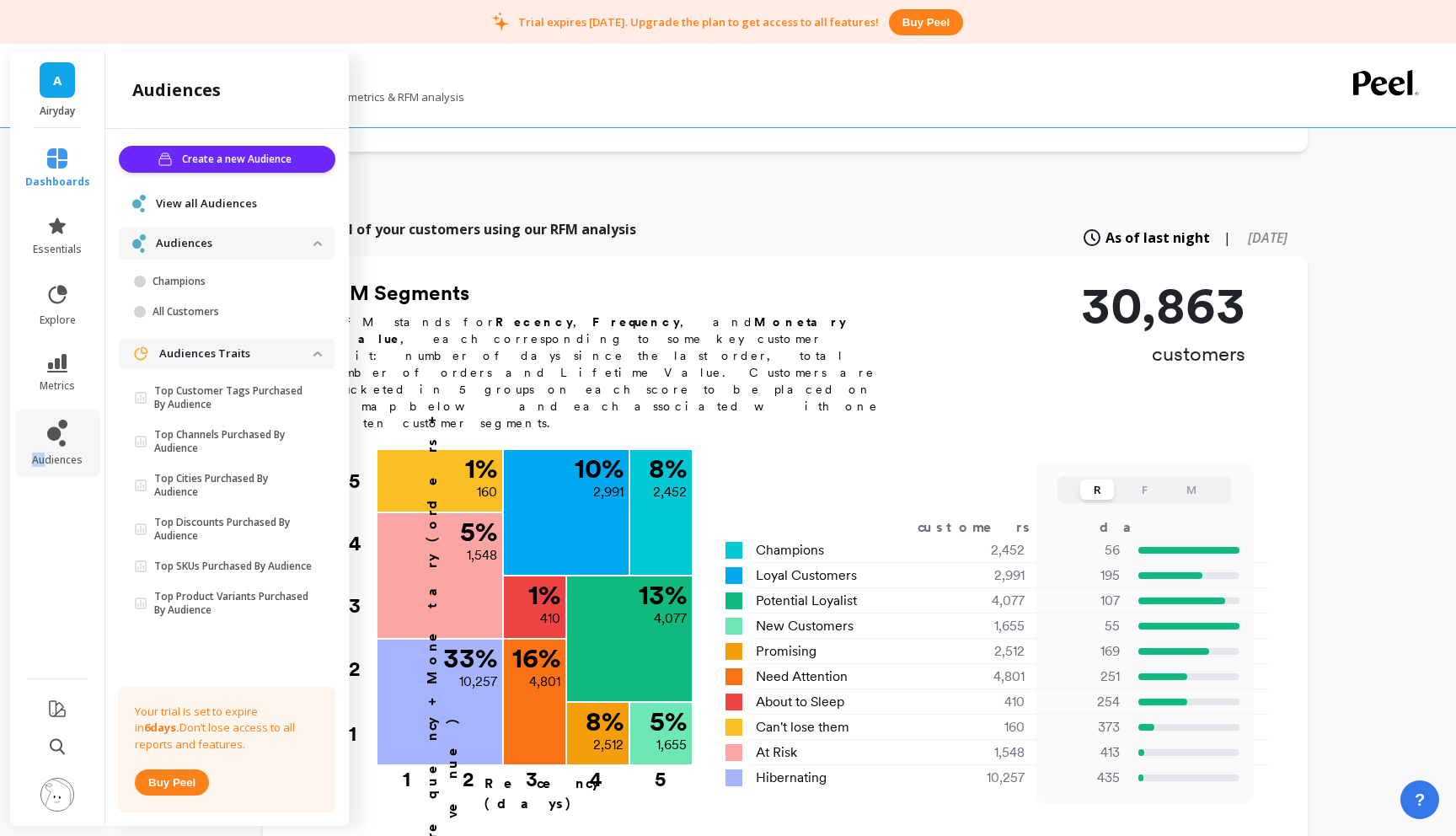
click at [226, 201] on span "View all Audiences" at bounding box center [207, 204] width 101 height 17
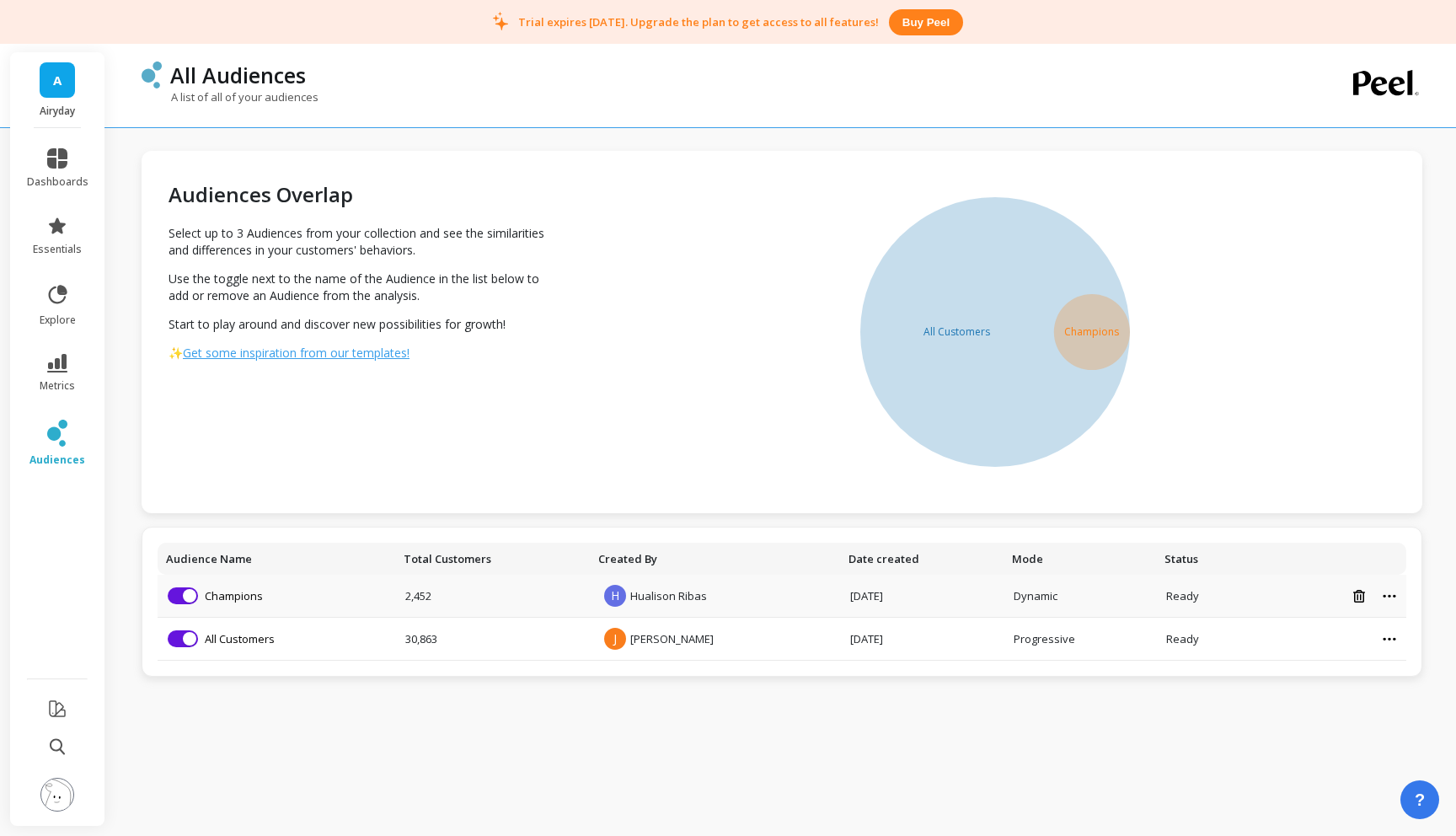
drag, startPoint x: 664, startPoint y: 594, endPoint x: 1129, endPoint y: 589, distance: 465.0
click at [664, 594] on span "Hualison Ribas" at bounding box center [668, 596] width 76 height 16
click at [55, 288] on icon at bounding box center [58, 294] width 18 height 18
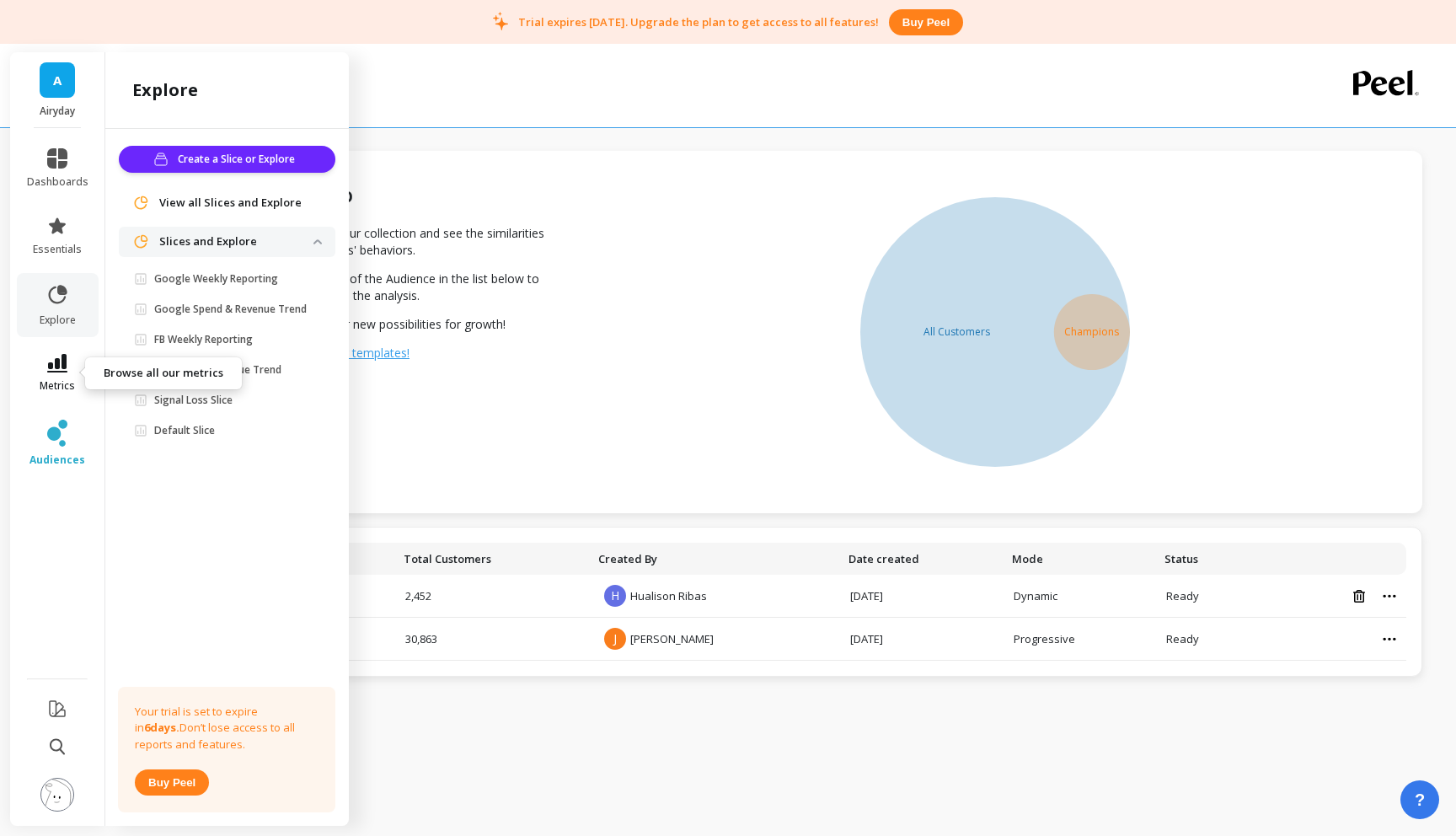
click at [47, 359] on icon at bounding box center [57, 363] width 20 height 18
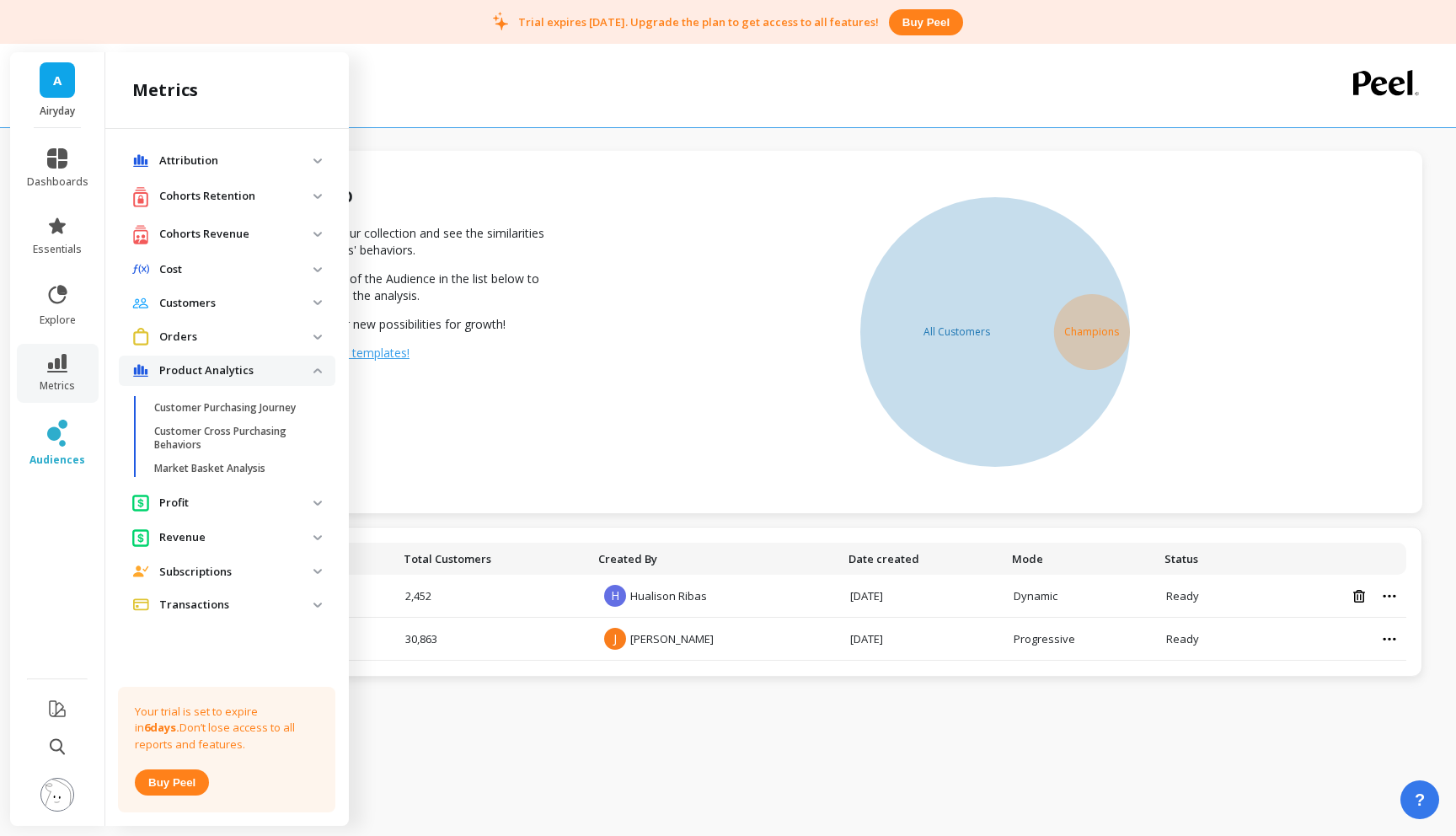
click at [198, 304] on p "Customers" at bounding box center [236, 303] width 154 height 17
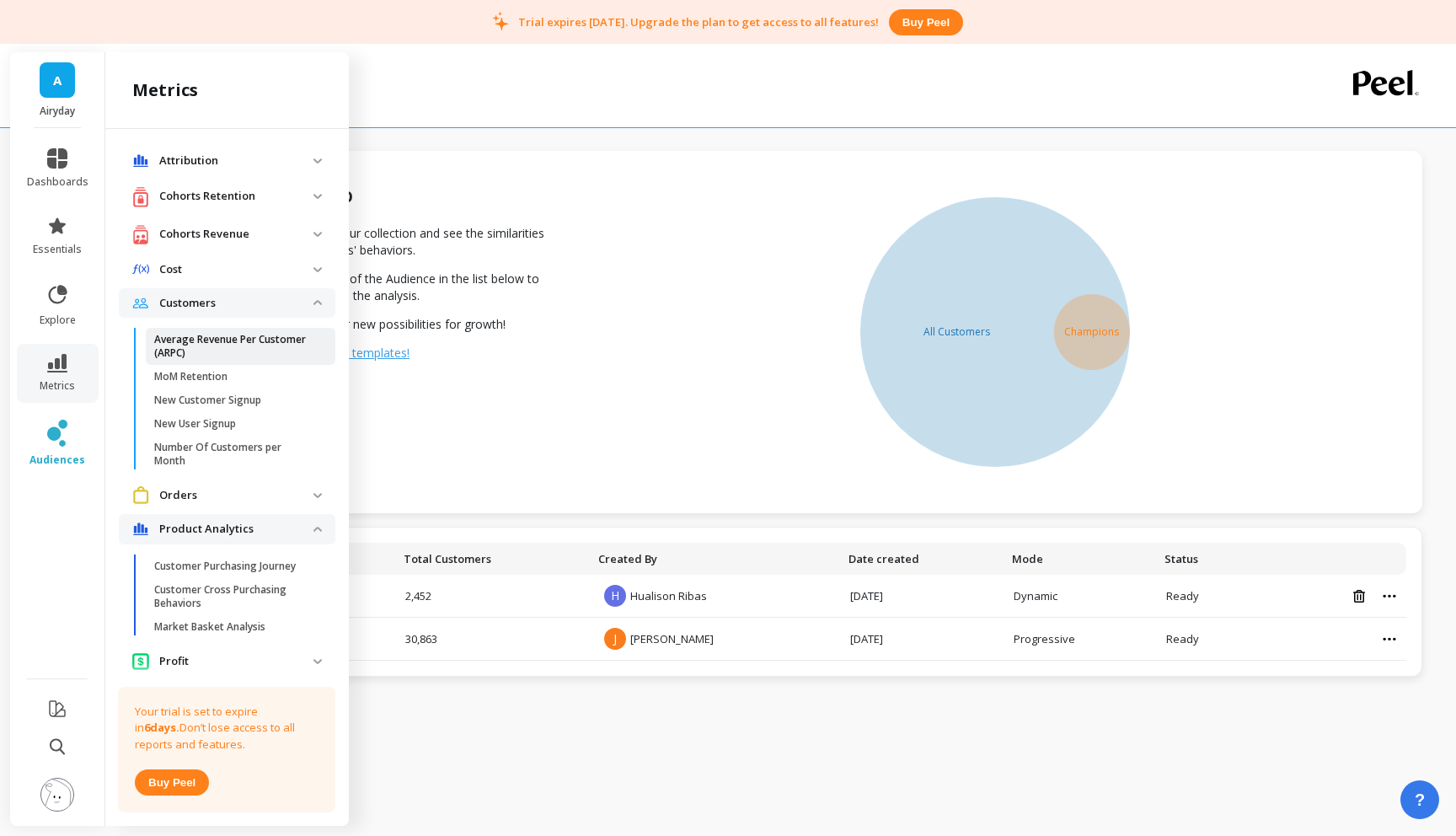
click at [208, 338] on p "Average Revenue Per Customer (ARPC)" at bounding box center [234, 346] width 161 height 27
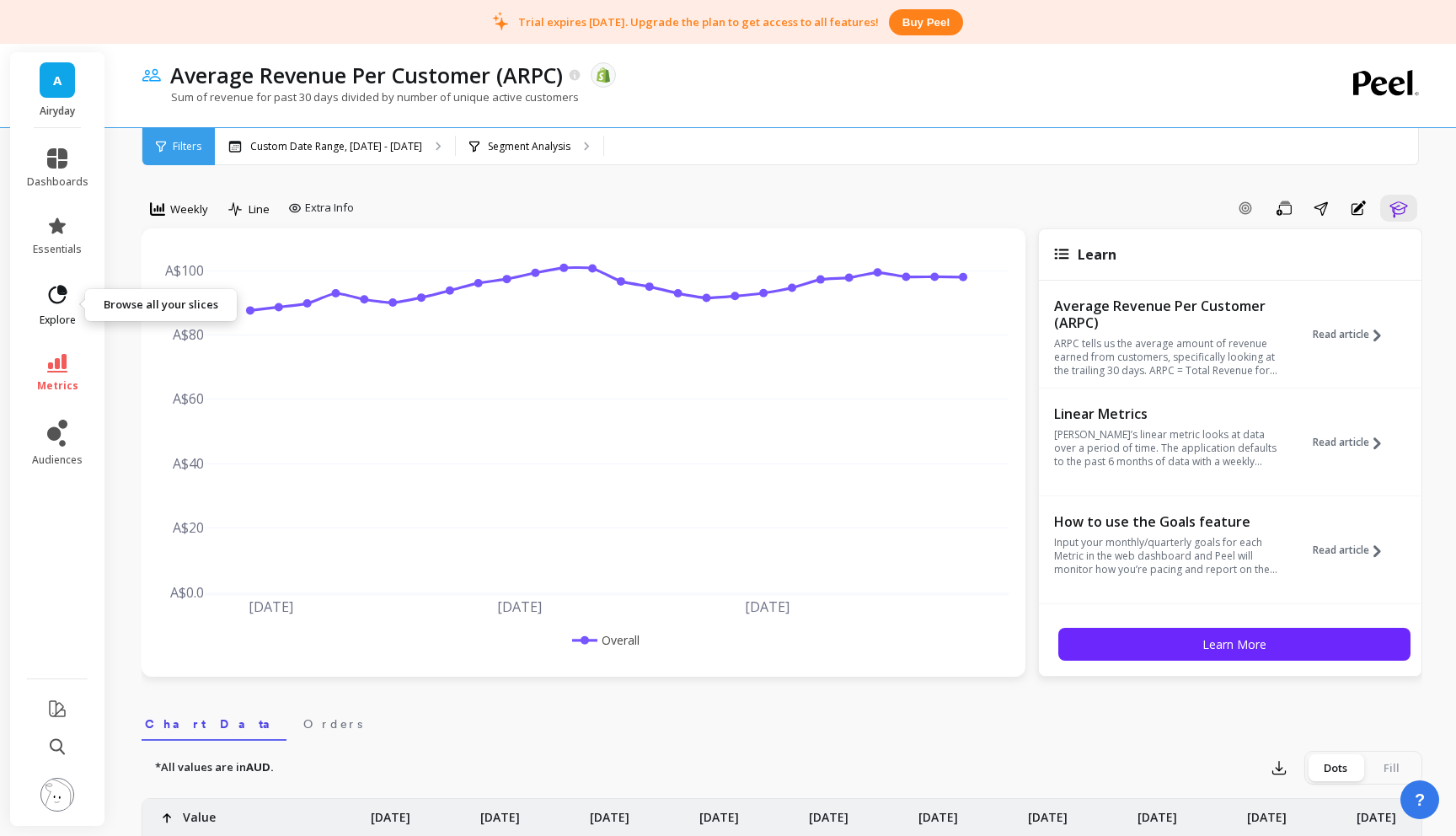
click at [73, 303] on link "explore" at bounding box center [57, 305] width 62 height 44
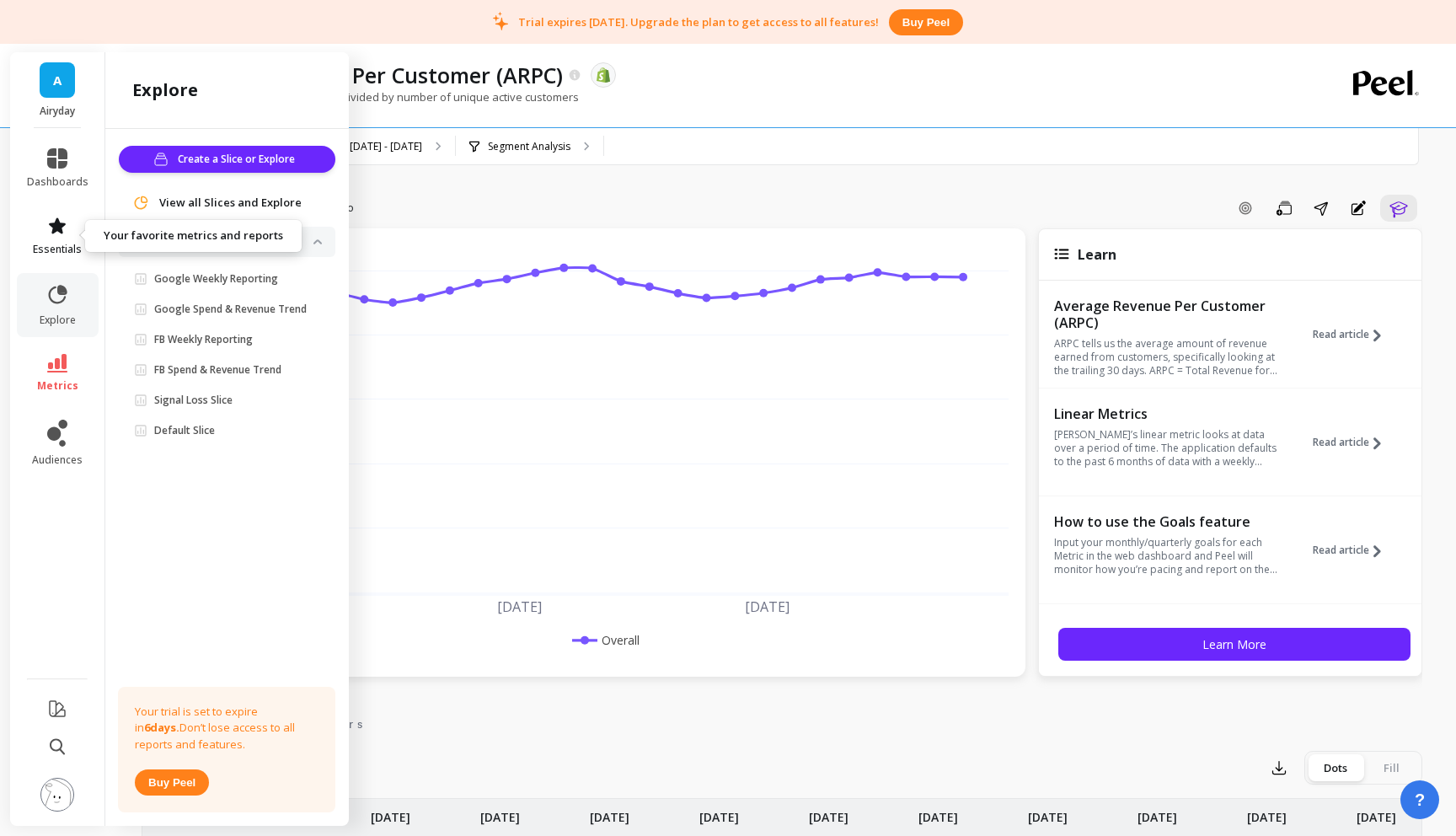
click at [66, 223] on icon at bounding box center [57, 226] width 20 height 20
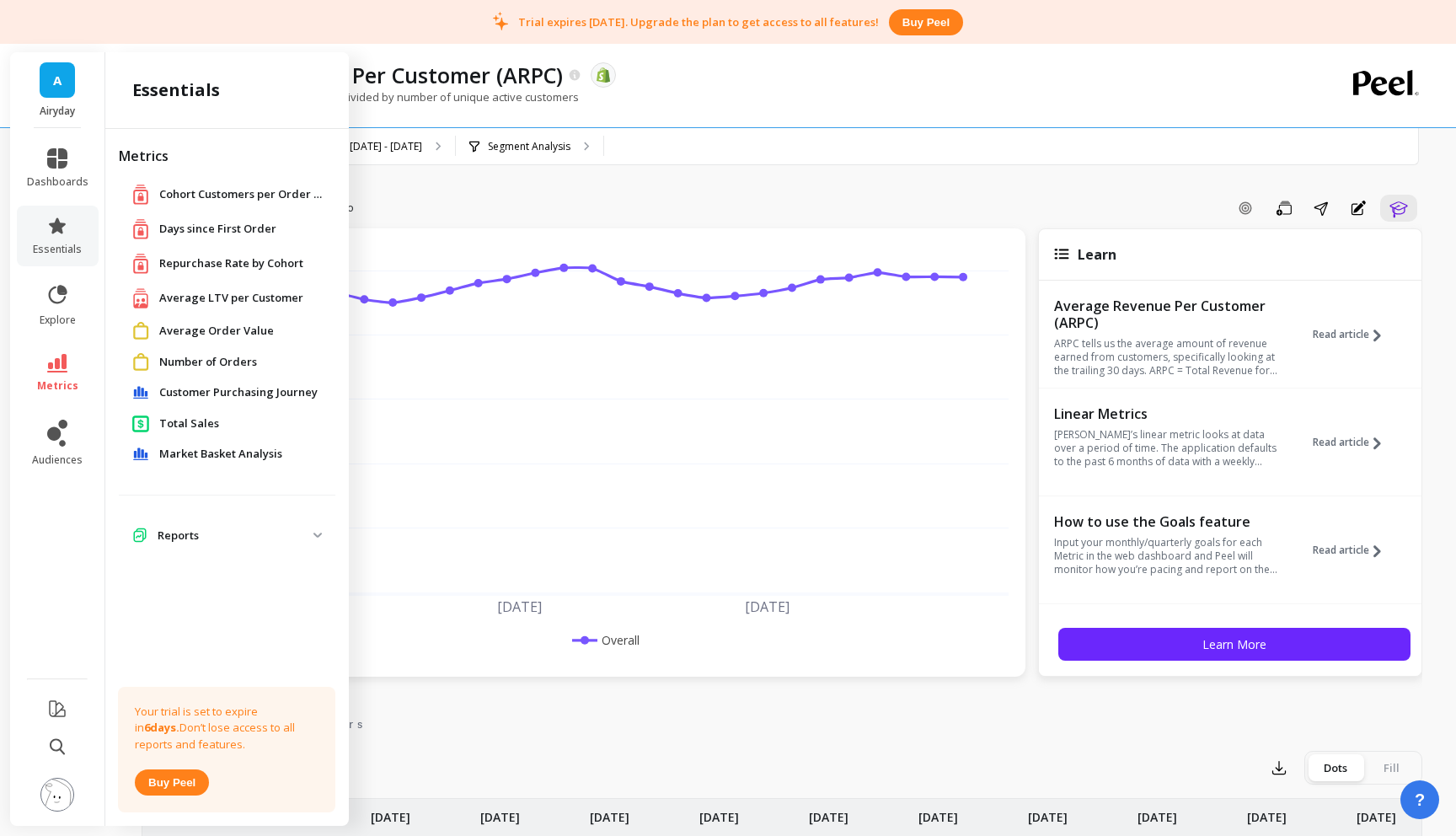
click at [209, 264] on span "Repurchase Rate by Cohort" at bounding box center [231, 264] width 144 height 17
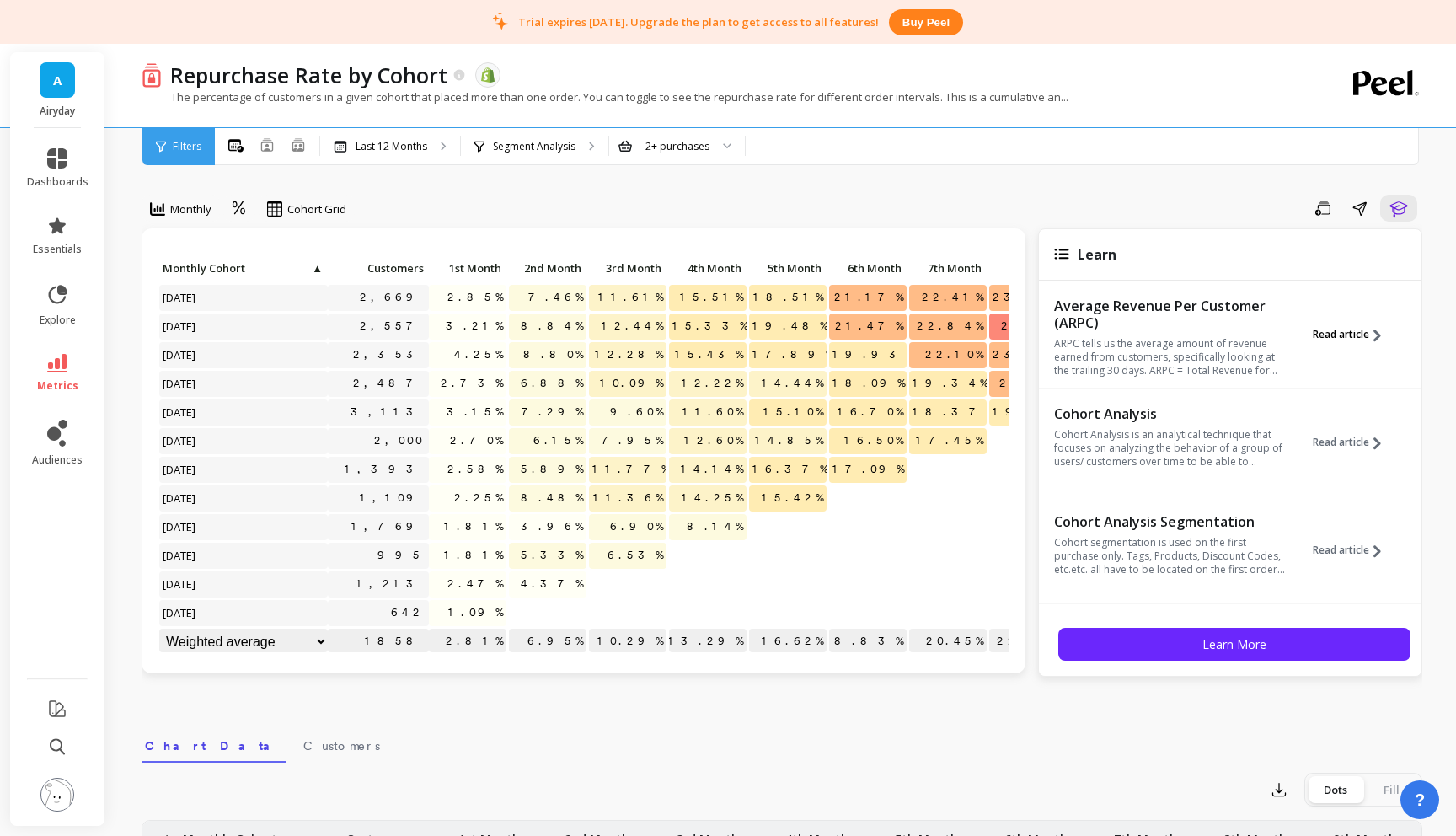
click at [1365, 333] on span "Read article" at bounding box center [1340, 335] width 56 height 14
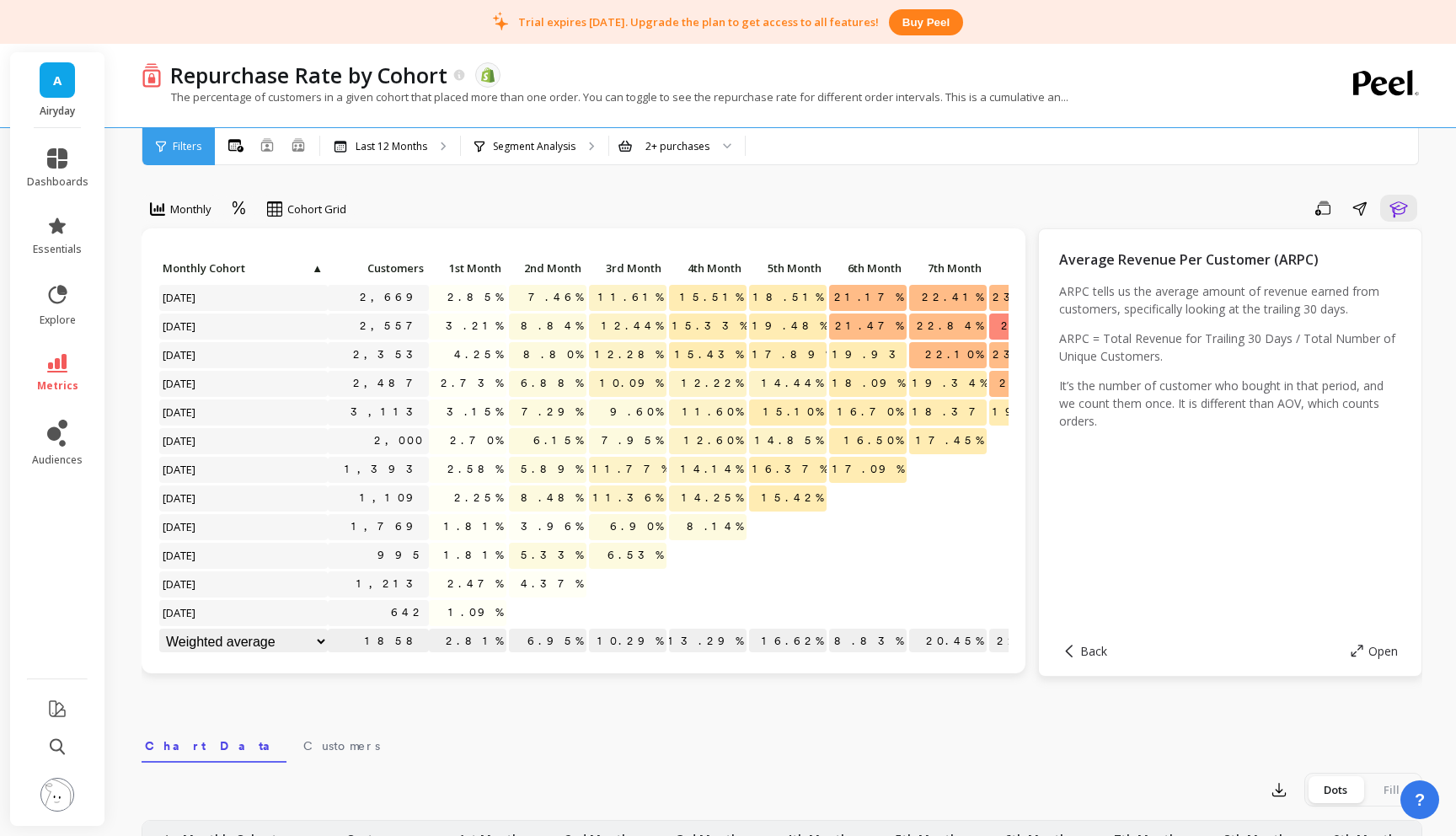
click at [1091, 642] on div "Back Open" at bounding box center [1230, 651] width 342 height 50
click at [1091, 650] on span "Back" at bounding box center [1093, 650] width 27 height 16
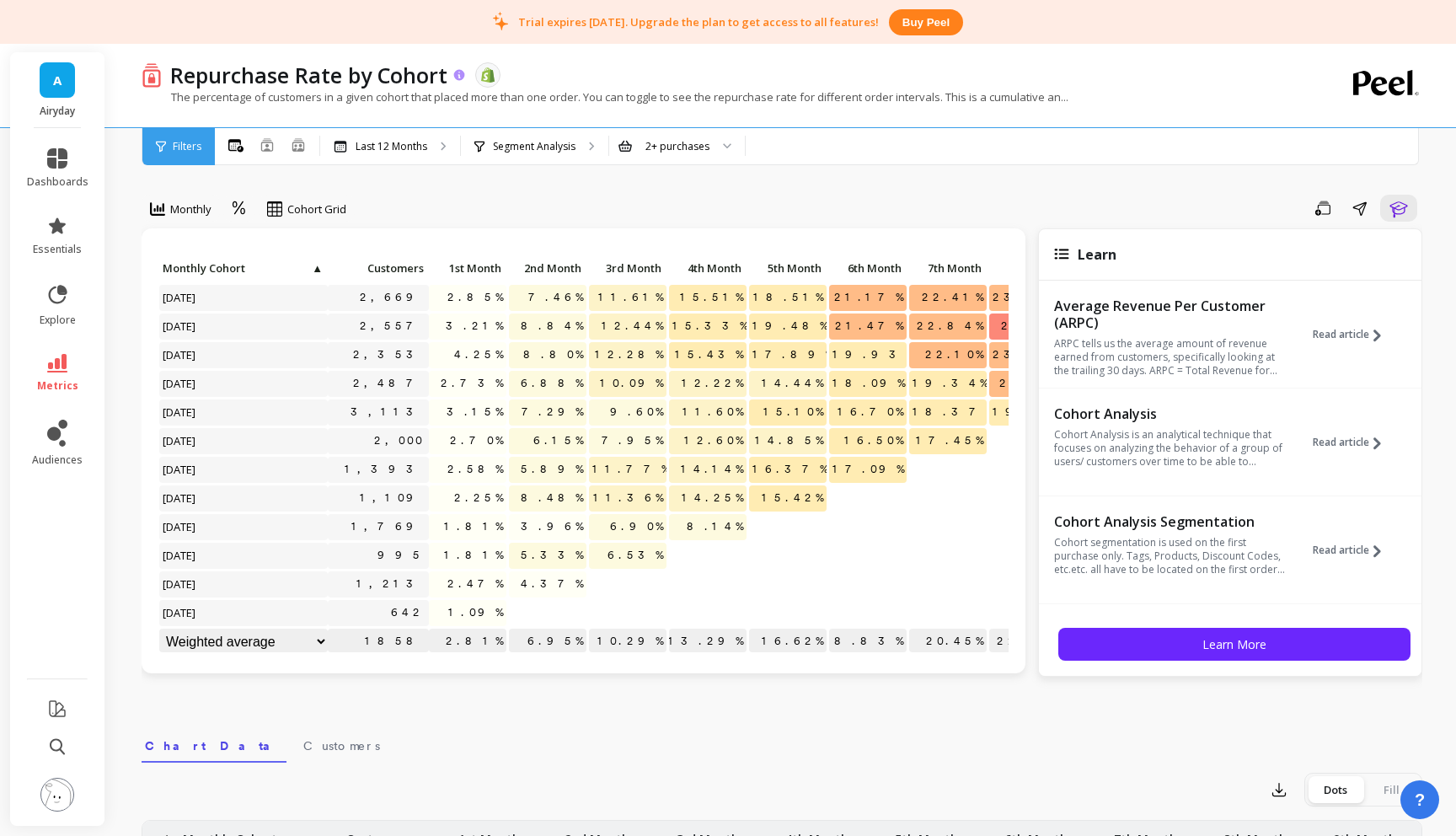
click at [458, 74] on icon at bounding box center [460, 75] width 15 height 15
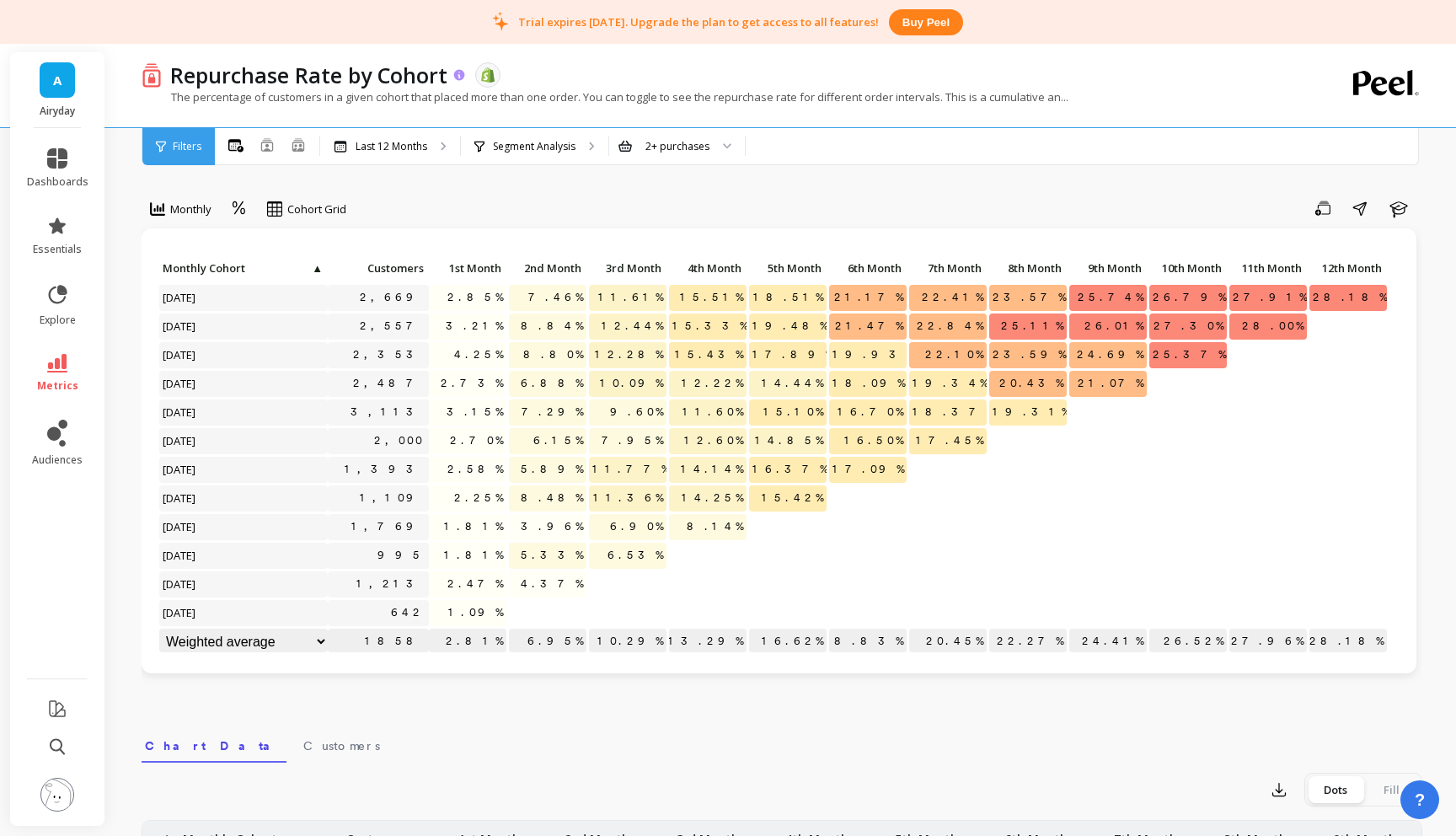
click at [456, 75] on icon at bounding box center [460, 74] width 11 height 11
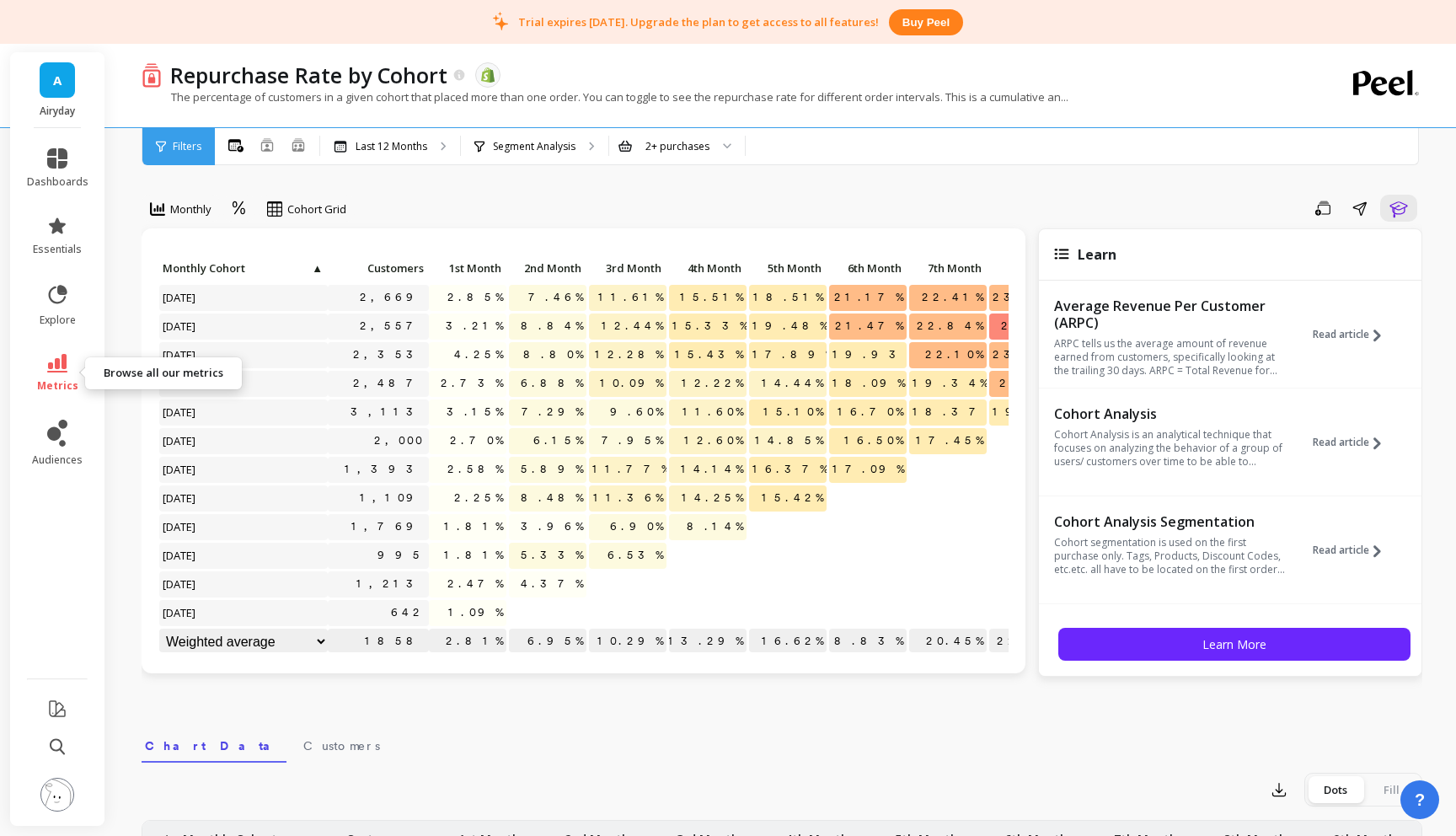
click at [46, 371] on link "metrics" at bounding box center [57, 373] width 62 height 39
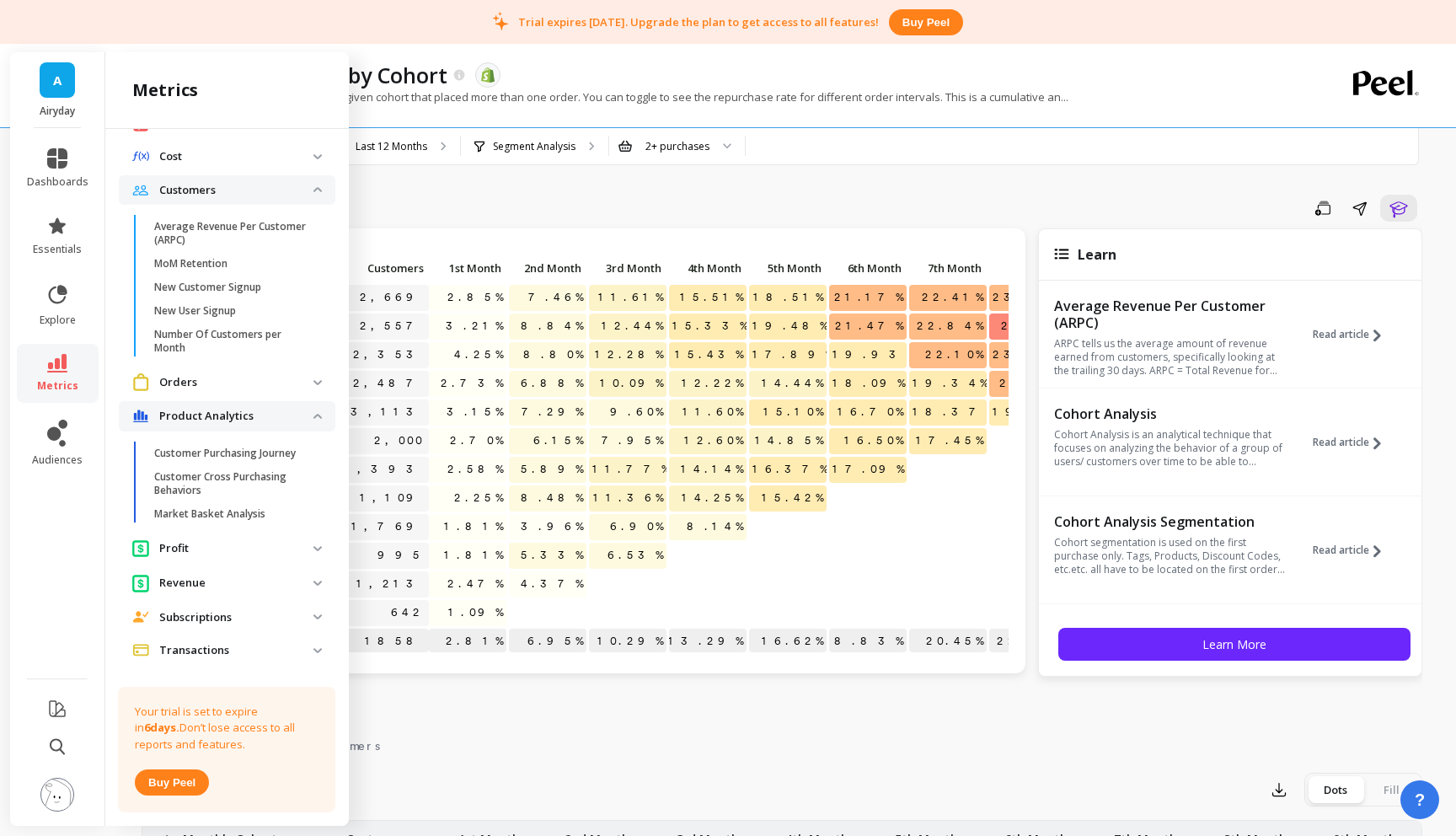
scroll to position [121, 0]
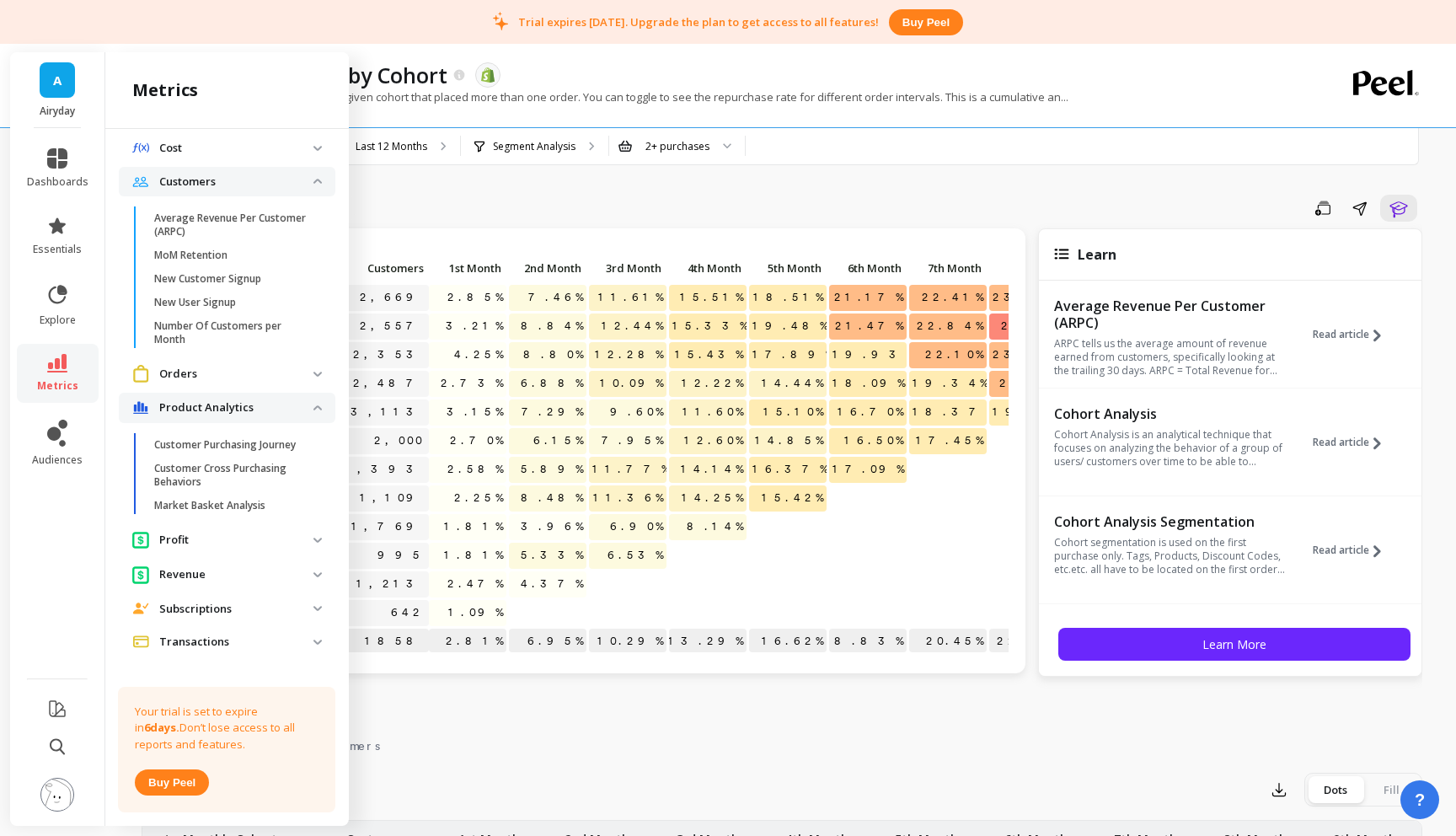
click at [222, 370] on p "Orders" at bounding box center [236, 374] width 154 height 17
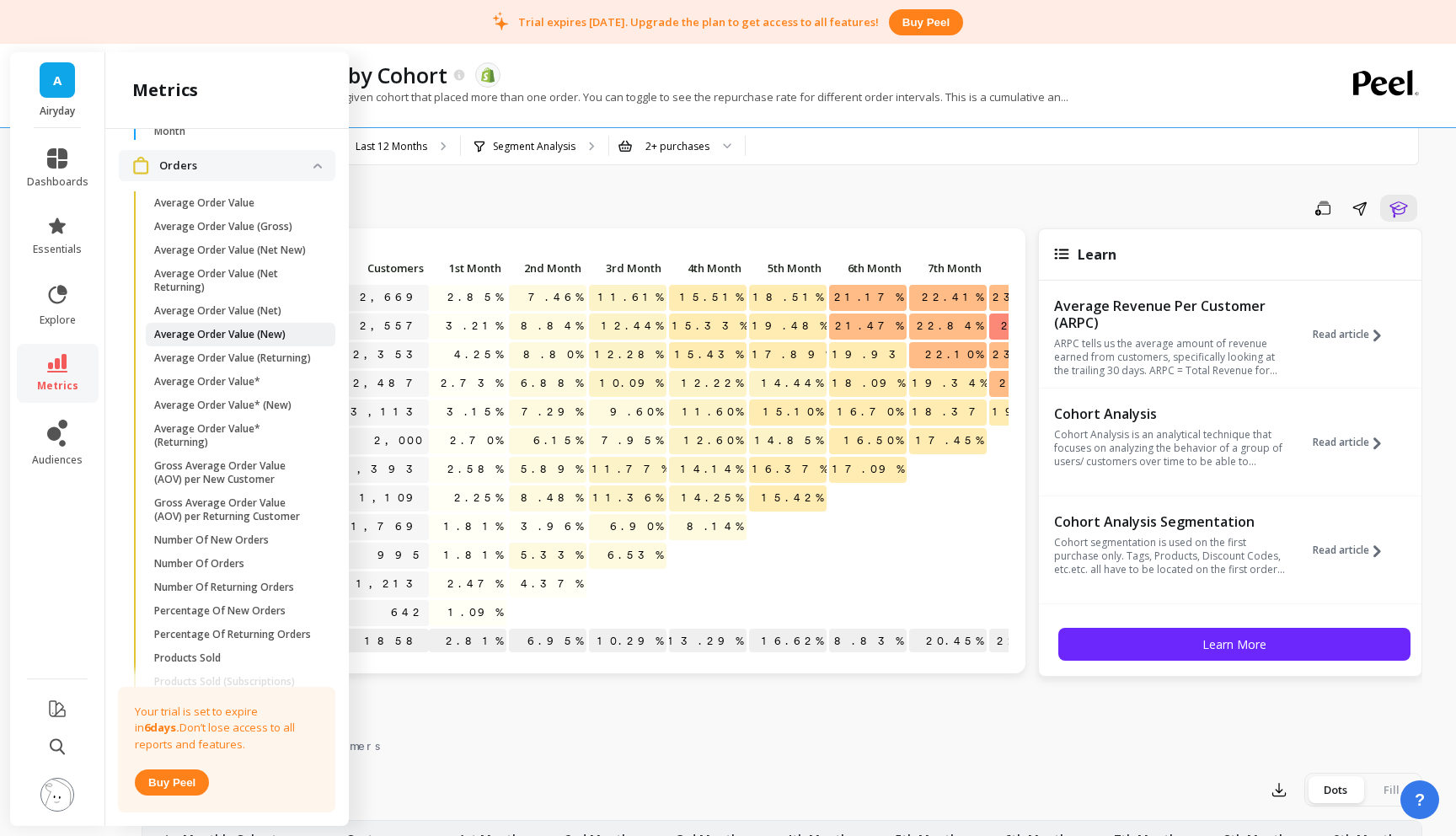
scroll to position [324, 0]
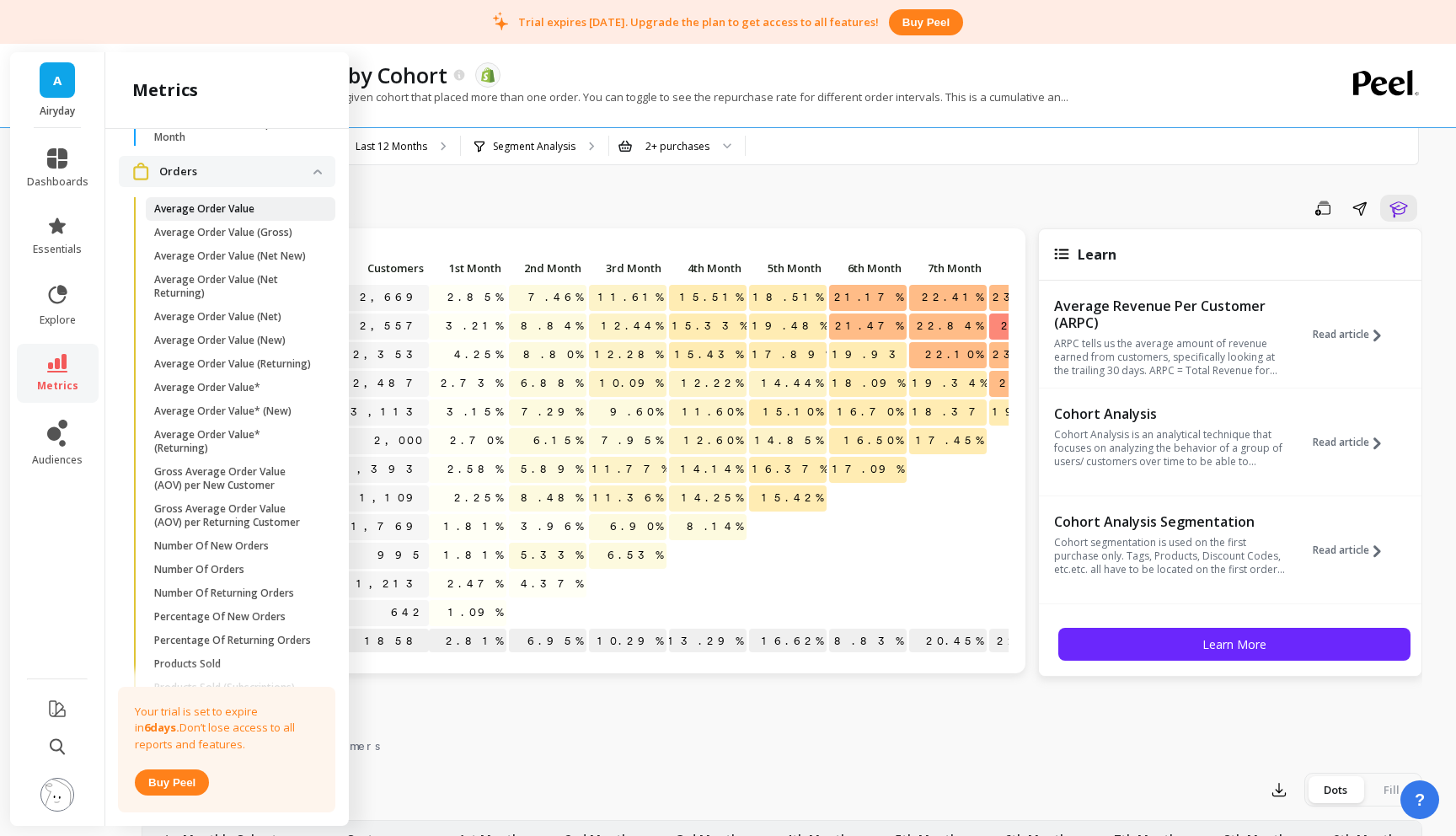
click at [253, 208] on p "Average Order Value" at bounding box center [204, 209] width 100 height 14
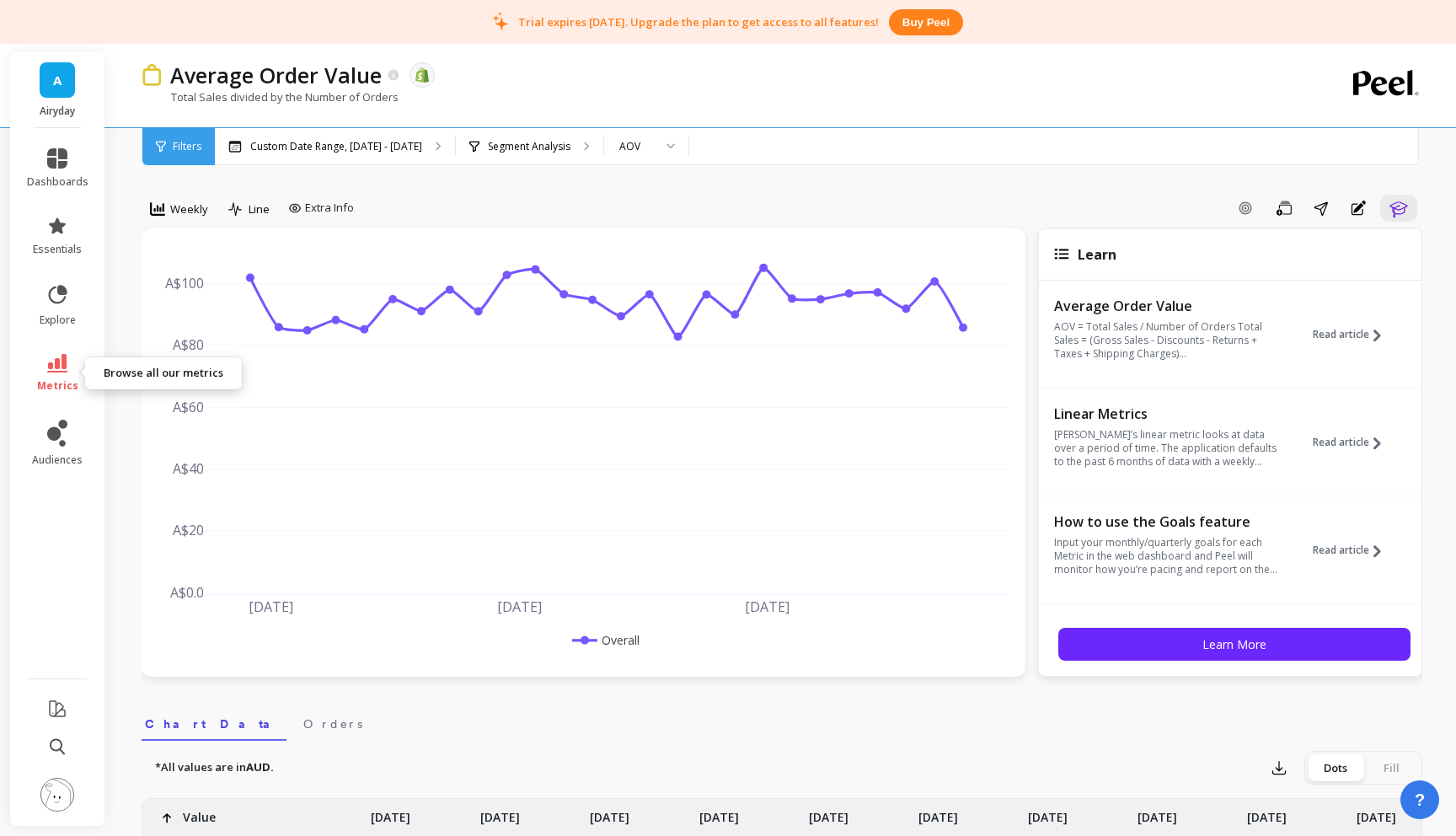
click at [53, 366] on icon at bounding box center [57, 363] width 20 height 18
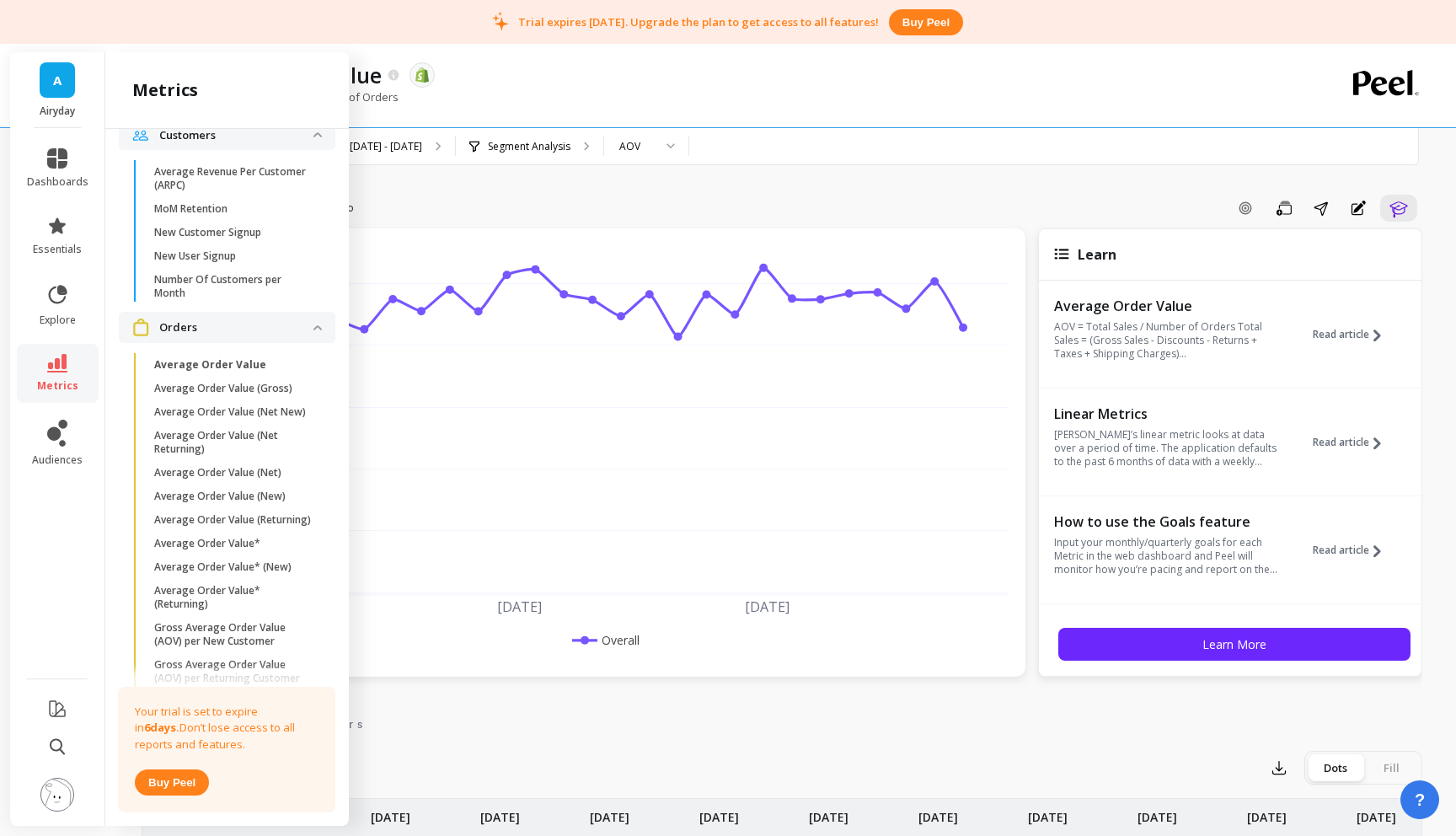
click at [217, 321] on p "Orders" at bounding box center [236, 327] width 154 height 17
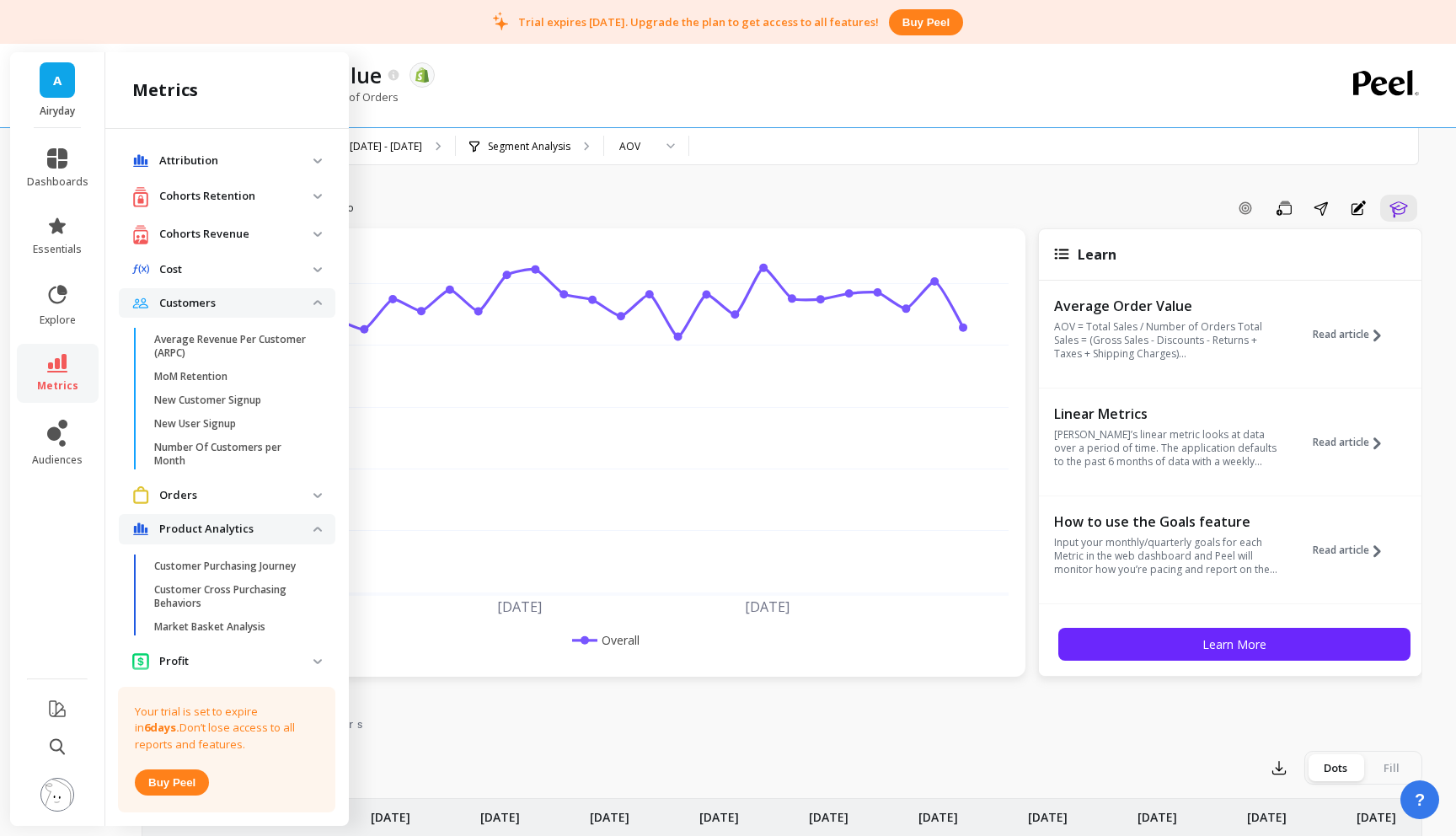
click at [218, 302] on p "Customers" at bounding box center [236, 303] width 154 height 17
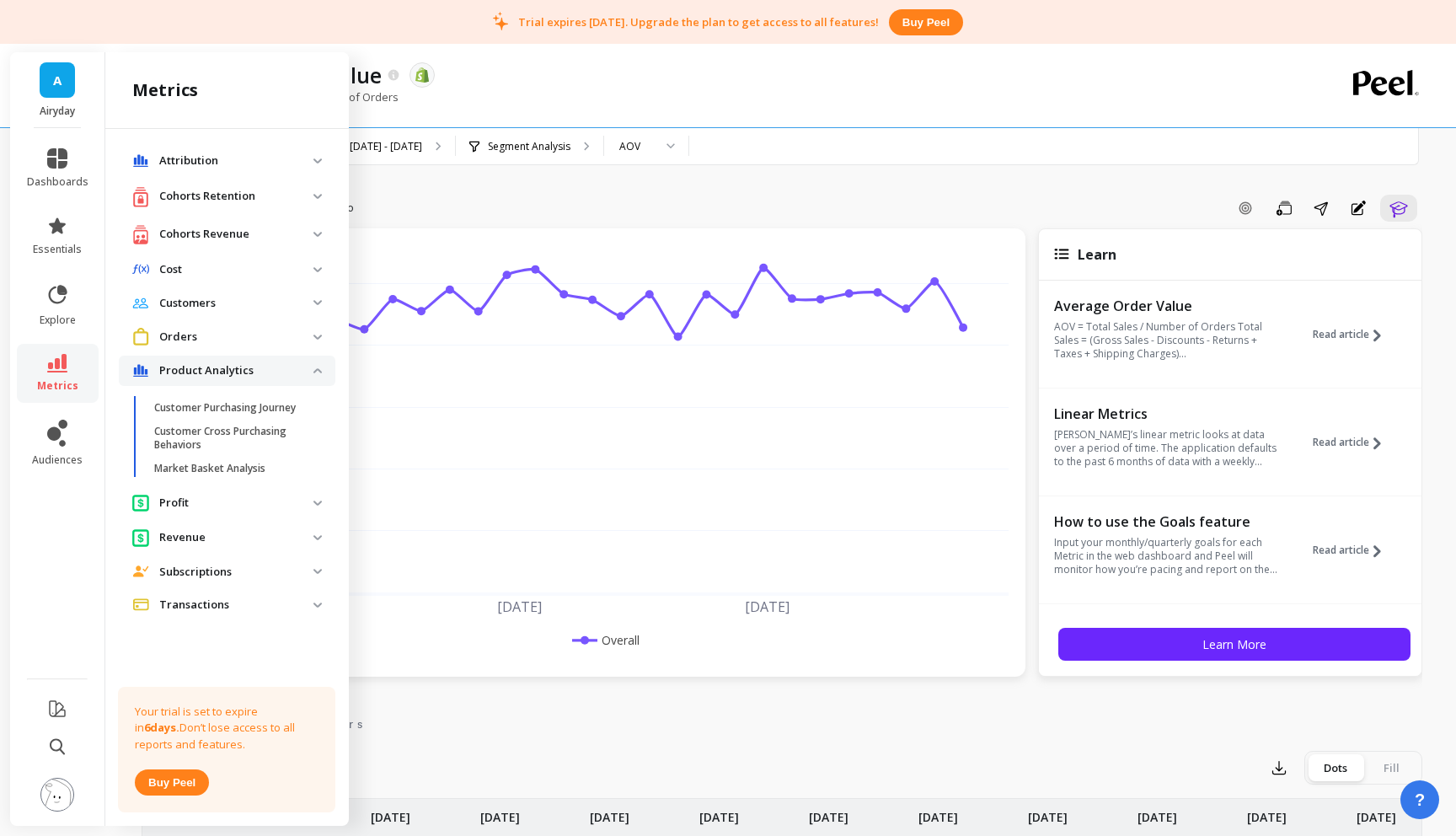
click at [217, 245] on revenue "Cohorts Revenue" at bounding box center [227, 235] width 217 height 35
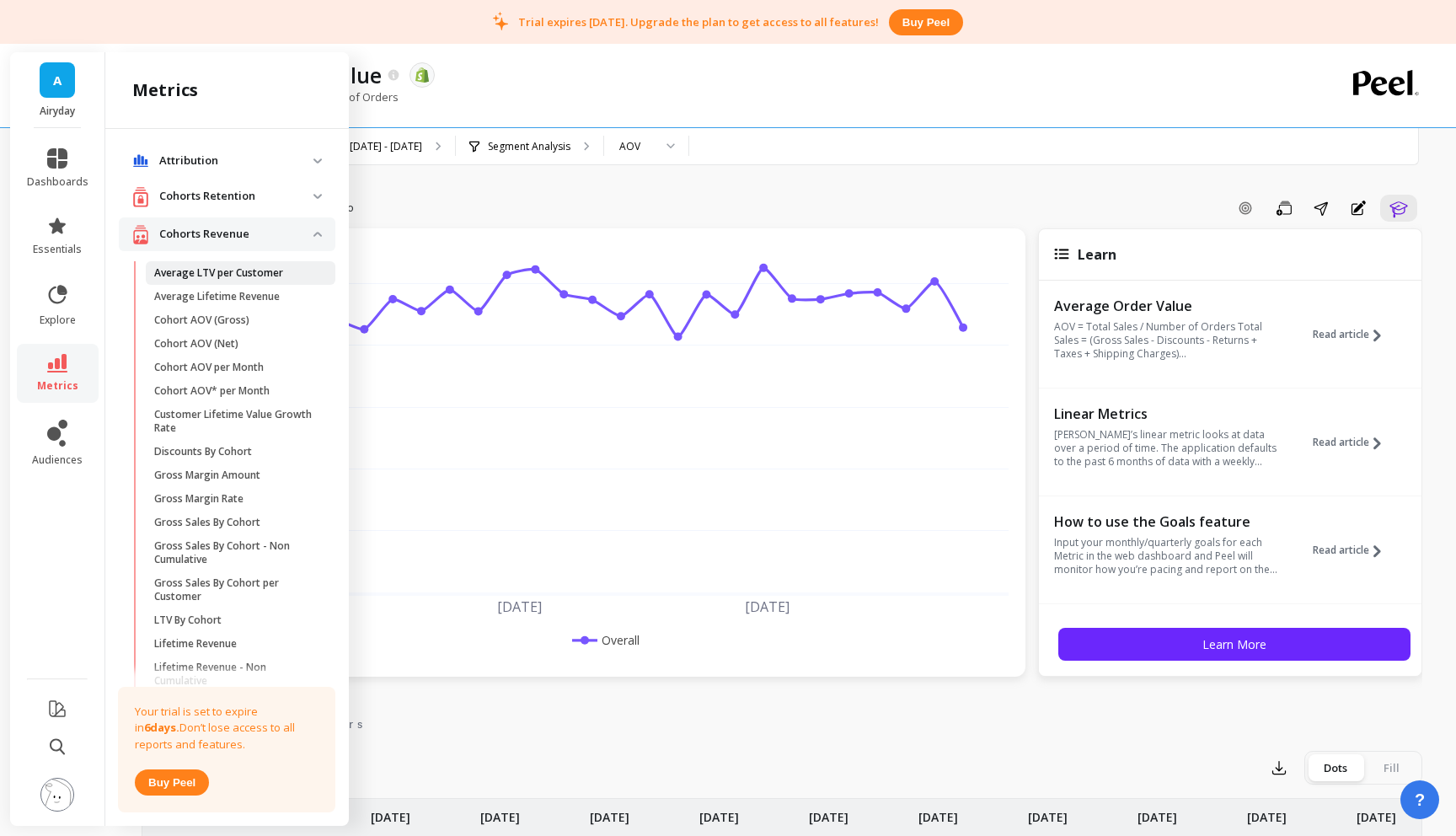
click at [241, 274] on p "Average LTV per Customer" at bounding box center [219, 273] width 129 height 14
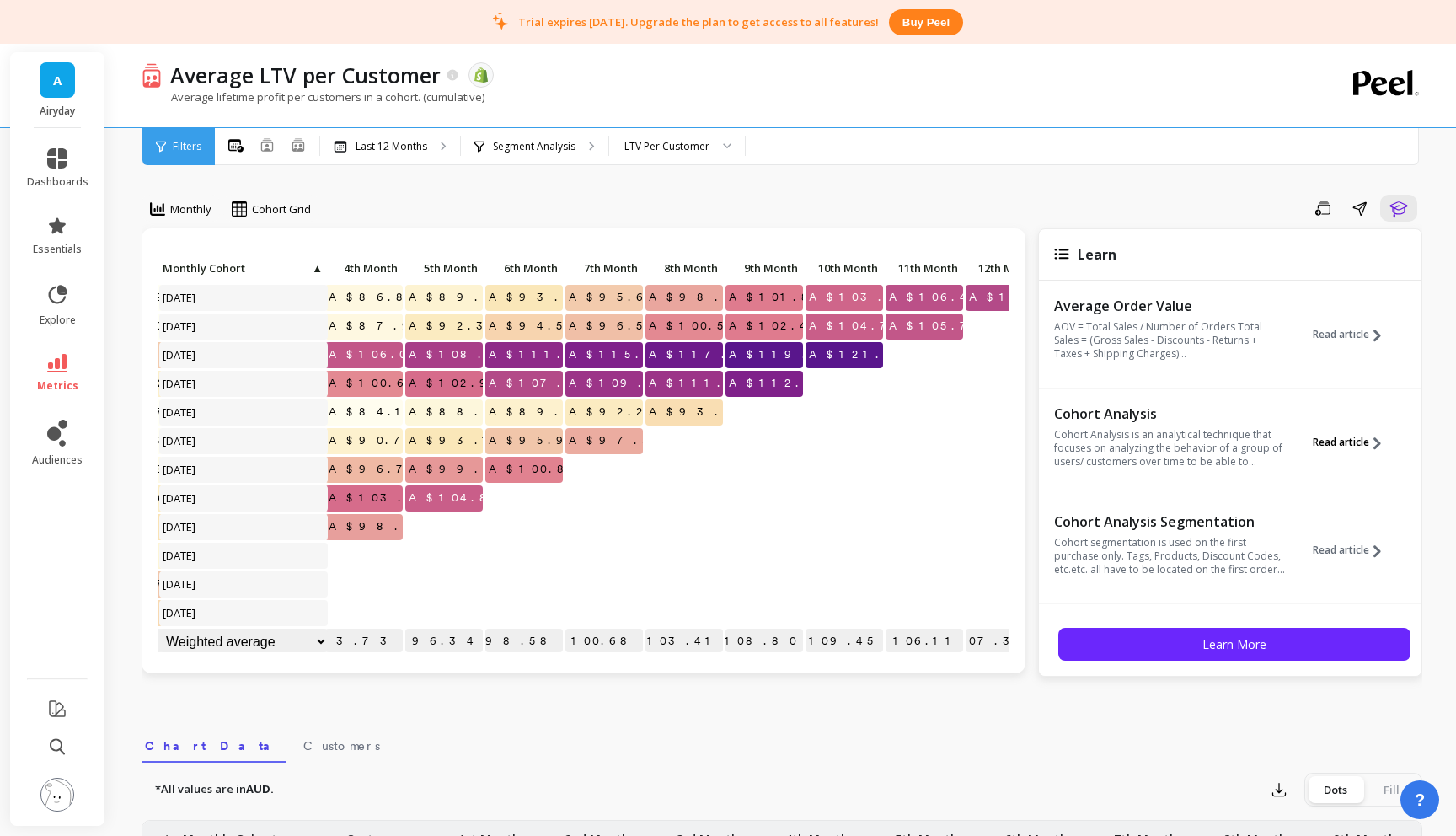
click at [1353, 442] on span "Read article" at bounding box center [1340, 442] width 56 height 14
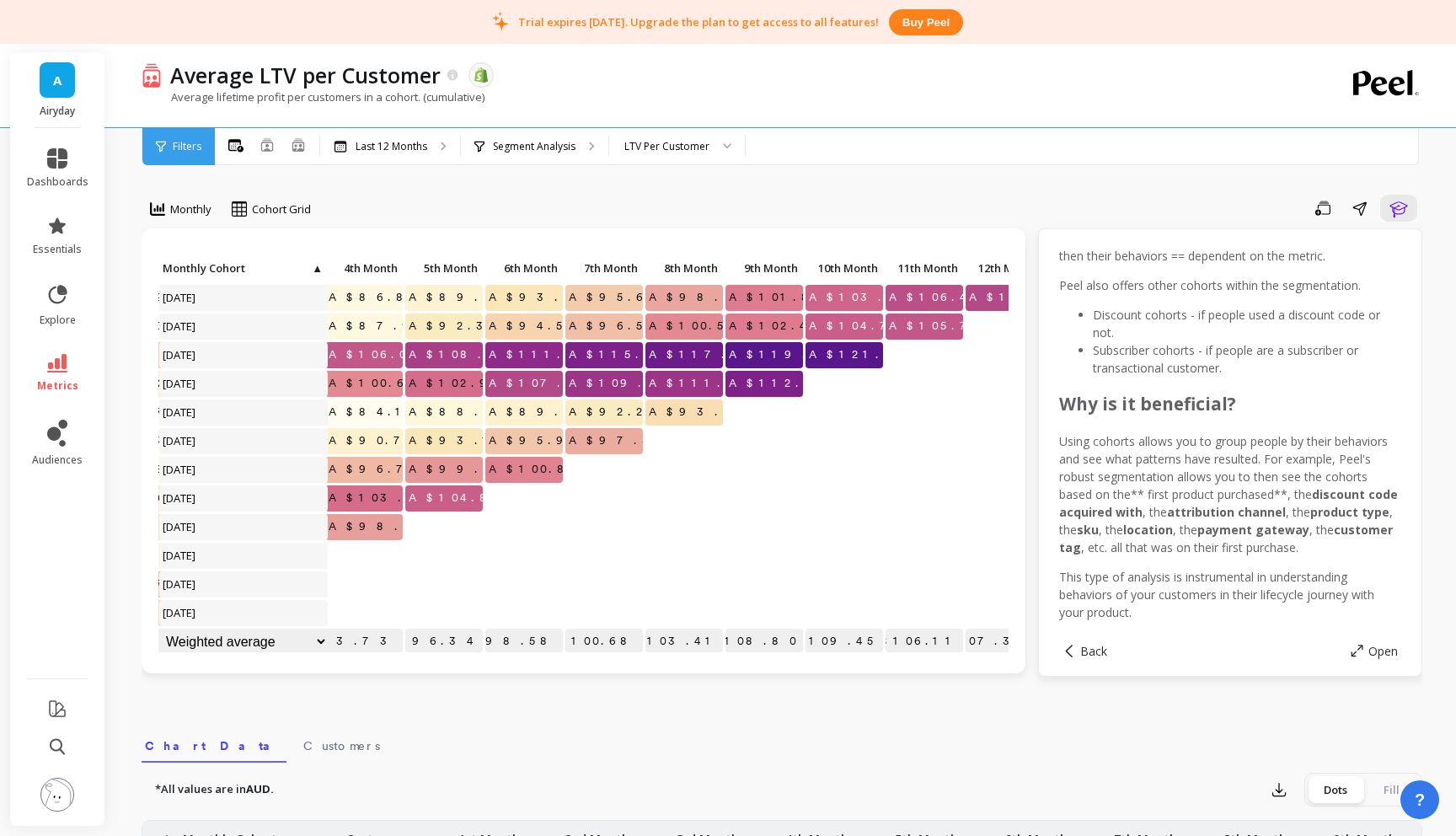
scroll to position [649, 0]
click at [200, 299] on span "September 2024" at bounding box center [179, 298] width 41 height 26
click at [381, 297] on span "A$86.80" at bounding box center [376, 298] width 102 height 26
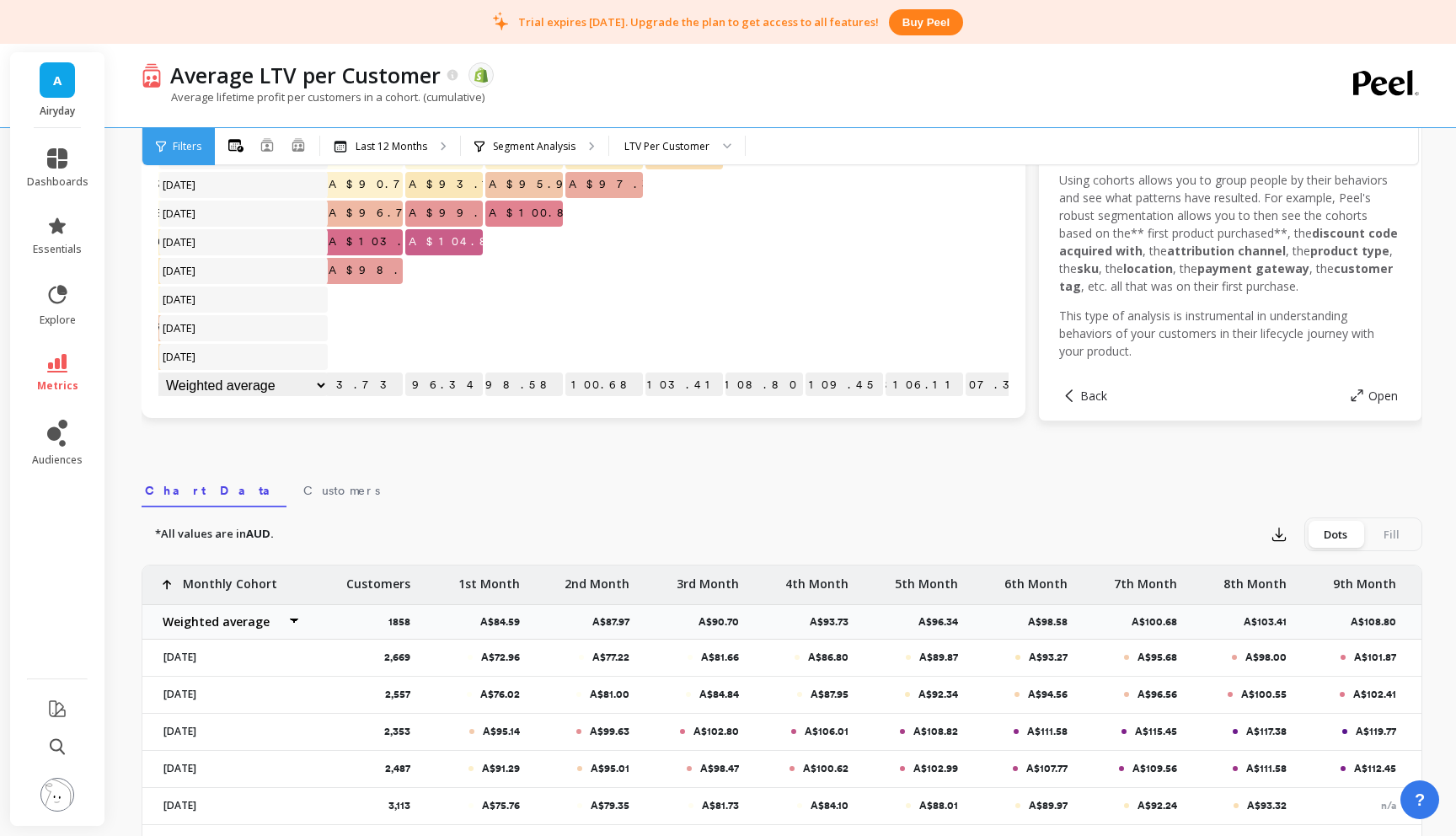
scroll to position [471, 0]
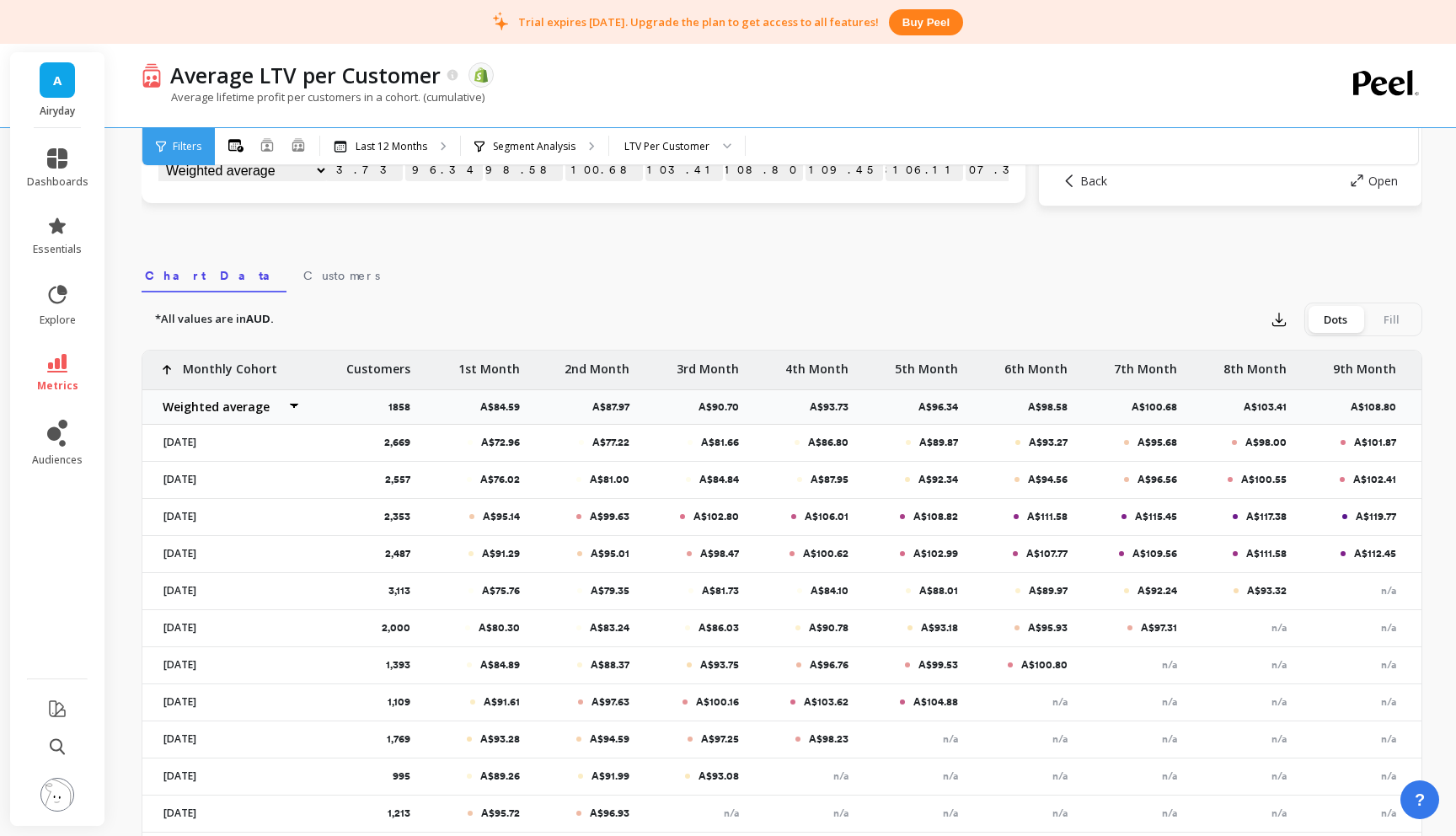
click at [500, 445] on p "A$72.96" at bounding box center [500, 442] width 39 height 14
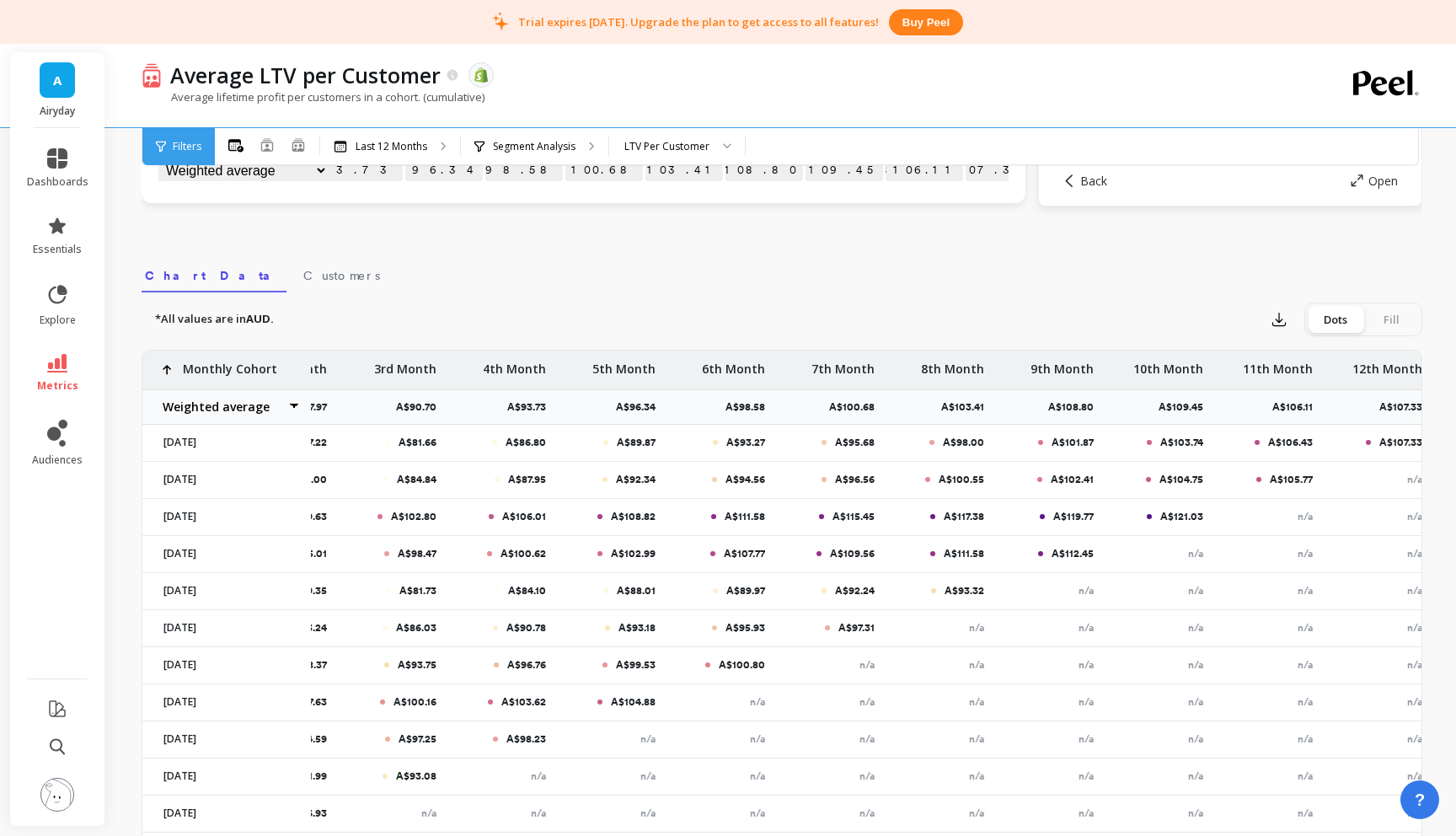
scroll to position [0, 313]
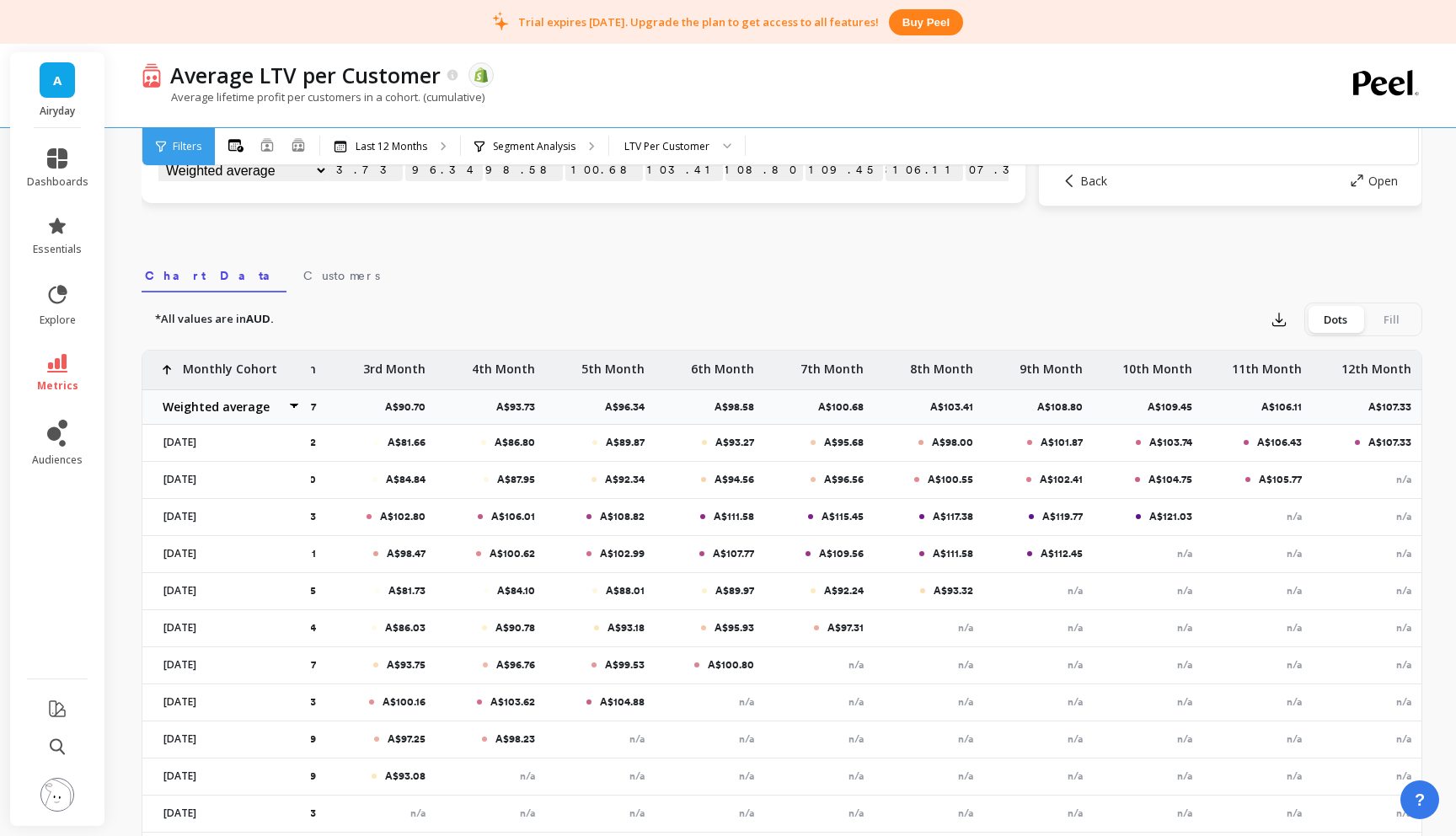
click at [1357, 441] on div at bounding box center [1358, 443] width 6 height 6
click at [1358, 442] on div at bounding box center [1358, 443] width 6 height 6
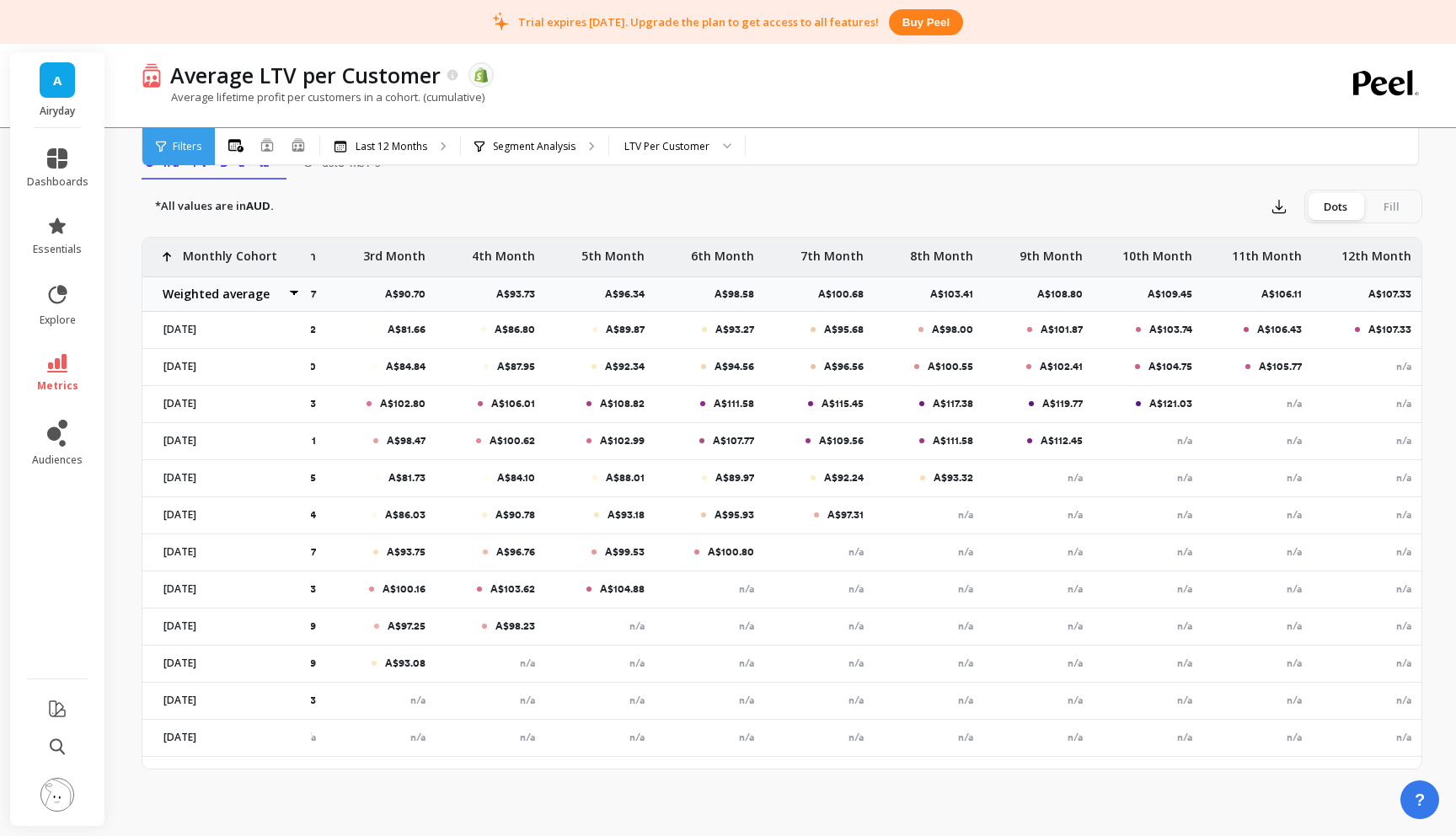
click at [1376, 207] on div "Fill" at bounding box center [1391, 206] width 56 height 27
click at [0, 0] on input "Dots Fill" at bounding box center [0, 0] width 0 height 0
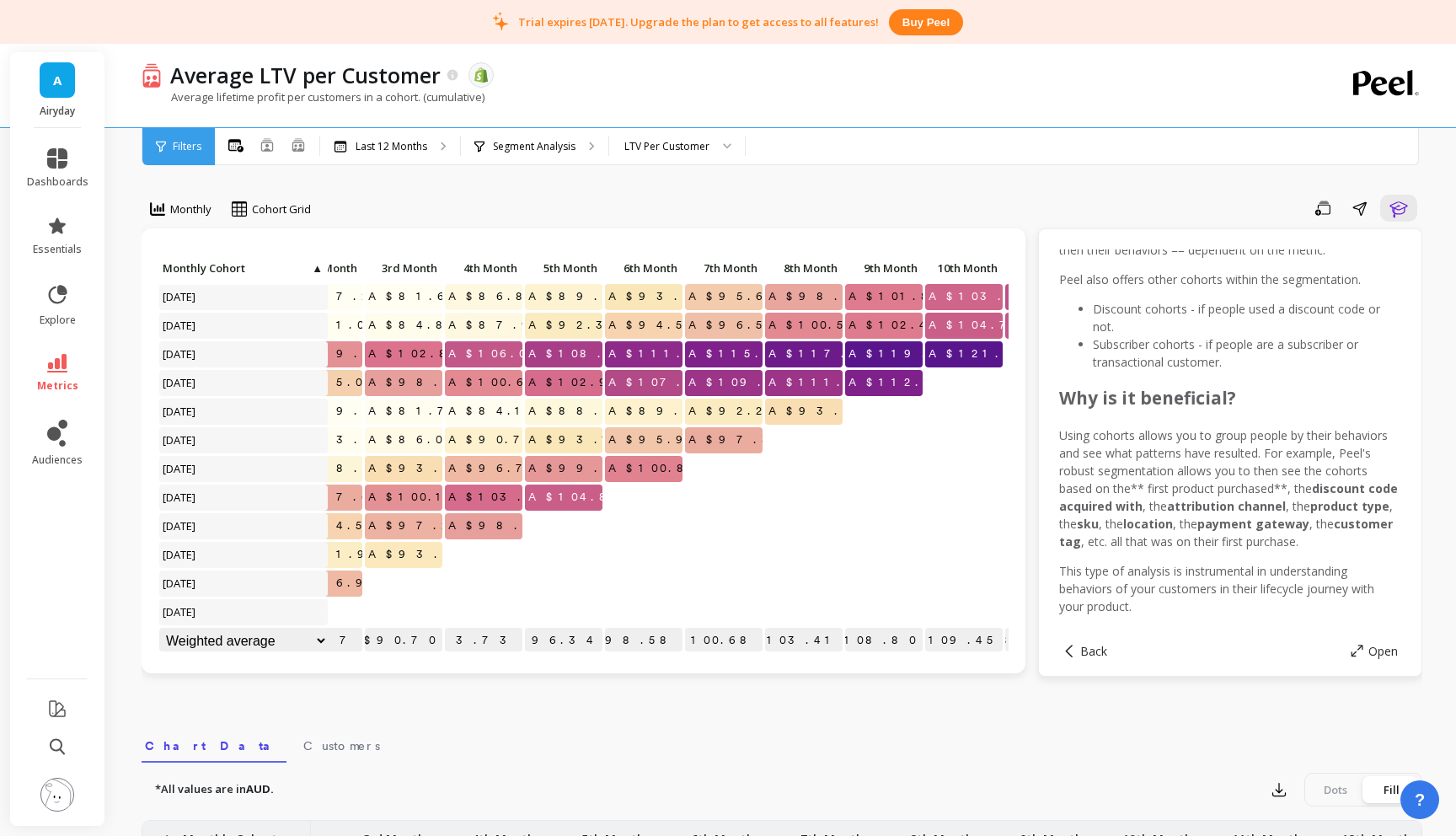
scroll to position [1, 0]
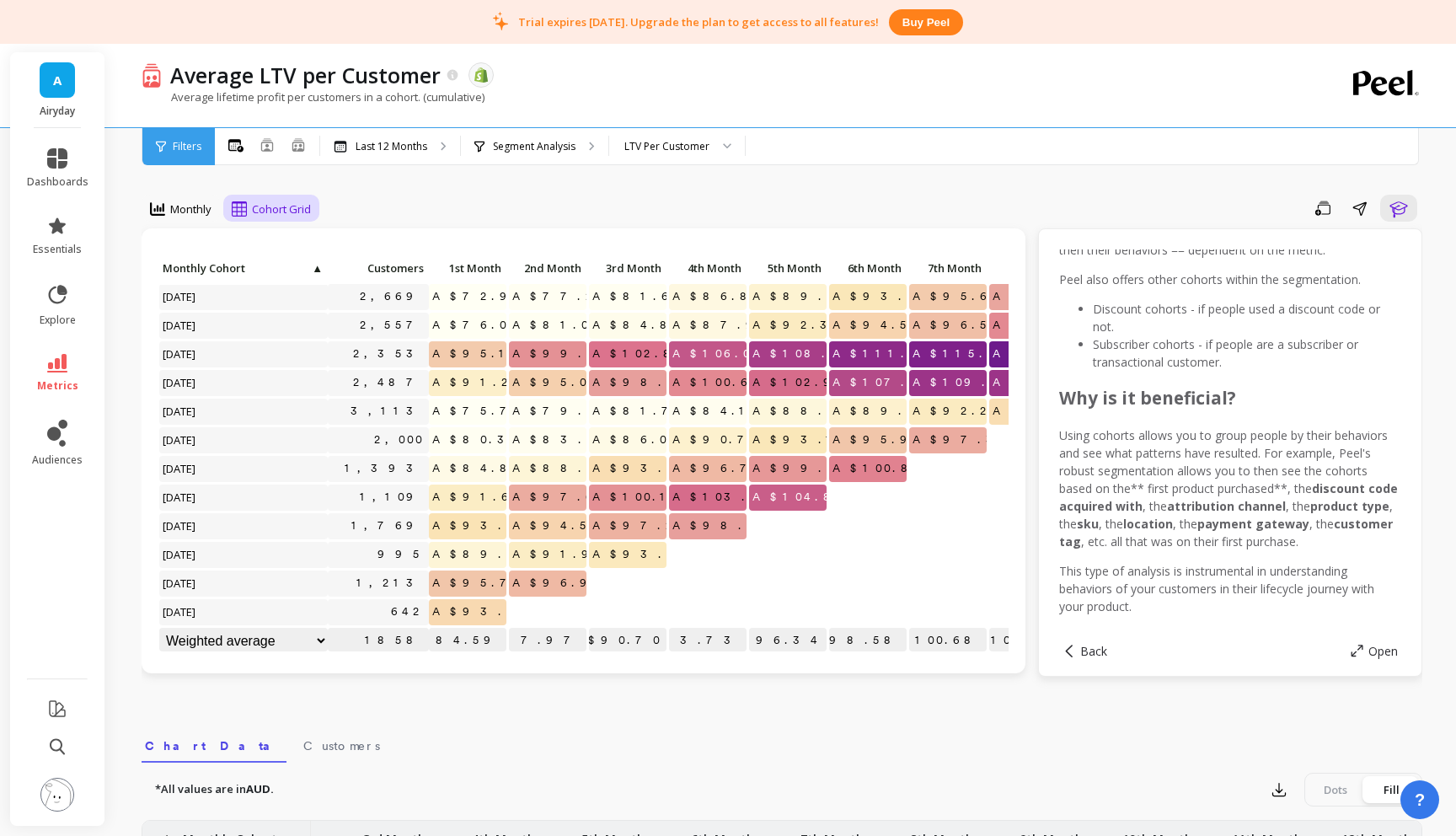
click at [271, 198] on div "Cohort Grid" at bounding box center [271, 209] width 89 height 29
click at [290, 276] on div "Cohort Line" at bounding box center [286, 279] width 97 height 16
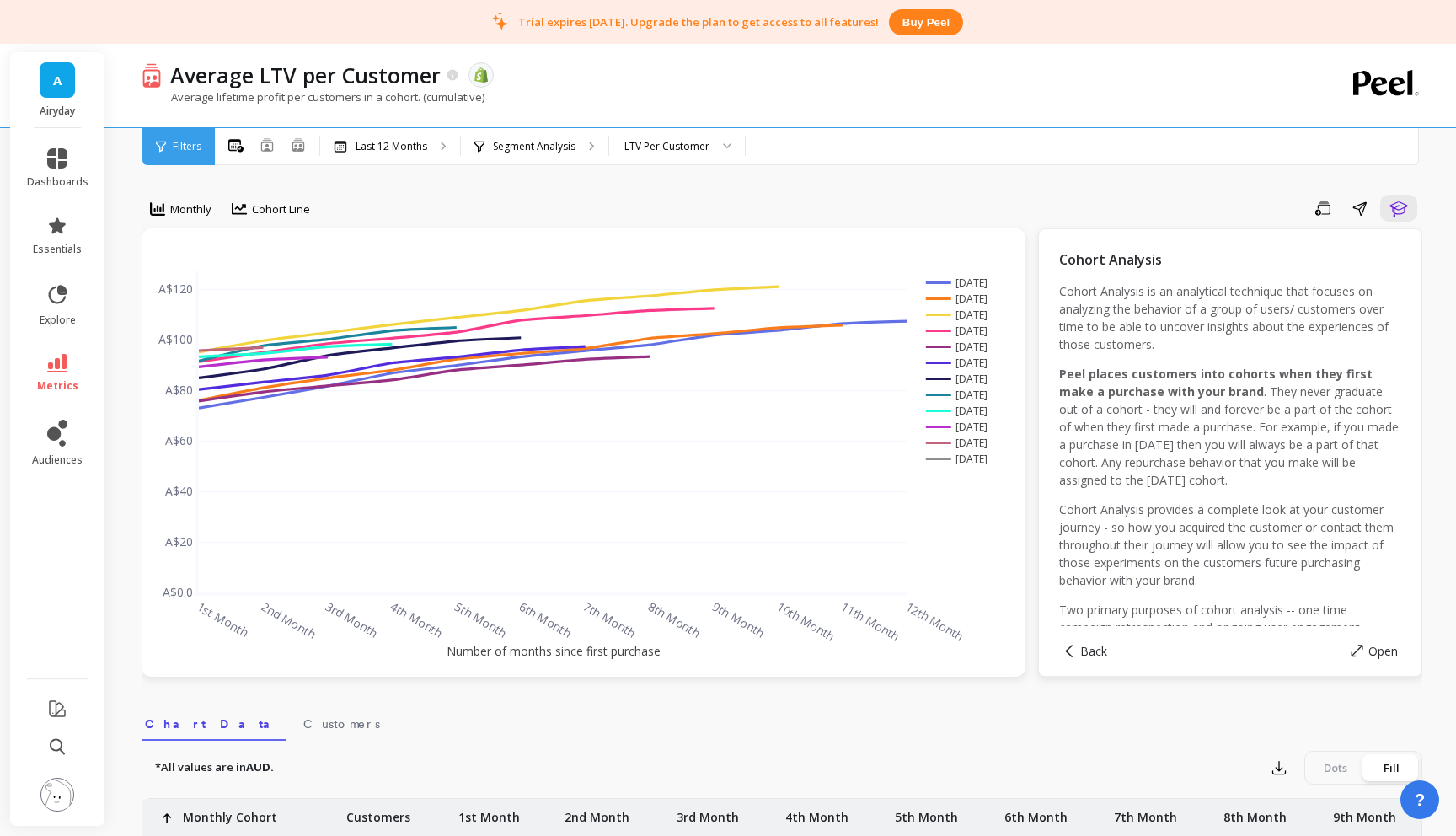
click at [275, 208] on span "Cohort Line" at bounding box center [280, 209] width 58 height 16
click at [267, 253] on div "Cohort Grid" at bounding box center [286, 246] width 97 height 16
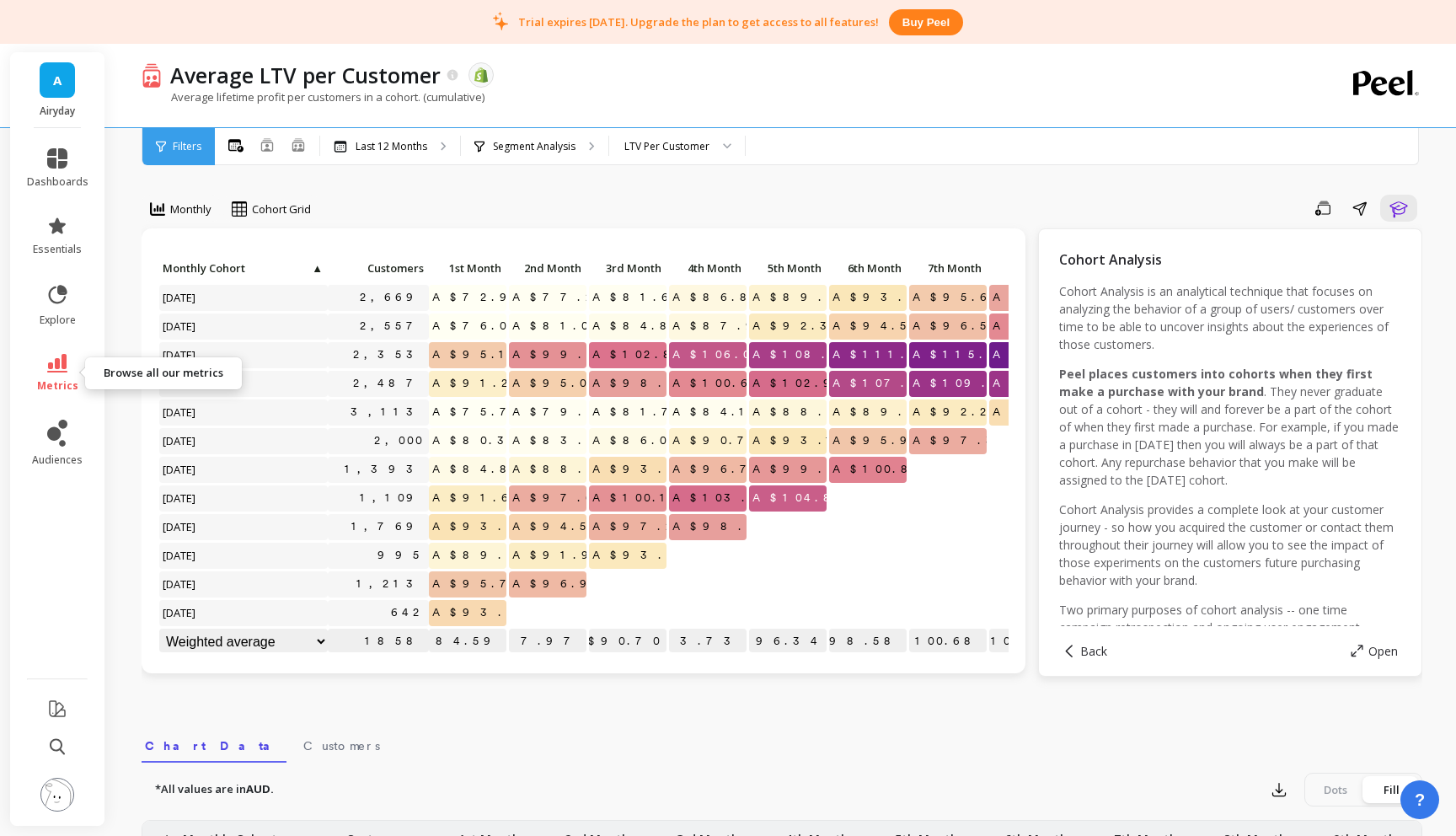
click at [53, 371] on icon at bounding box center [57, 363] width 20 height 18
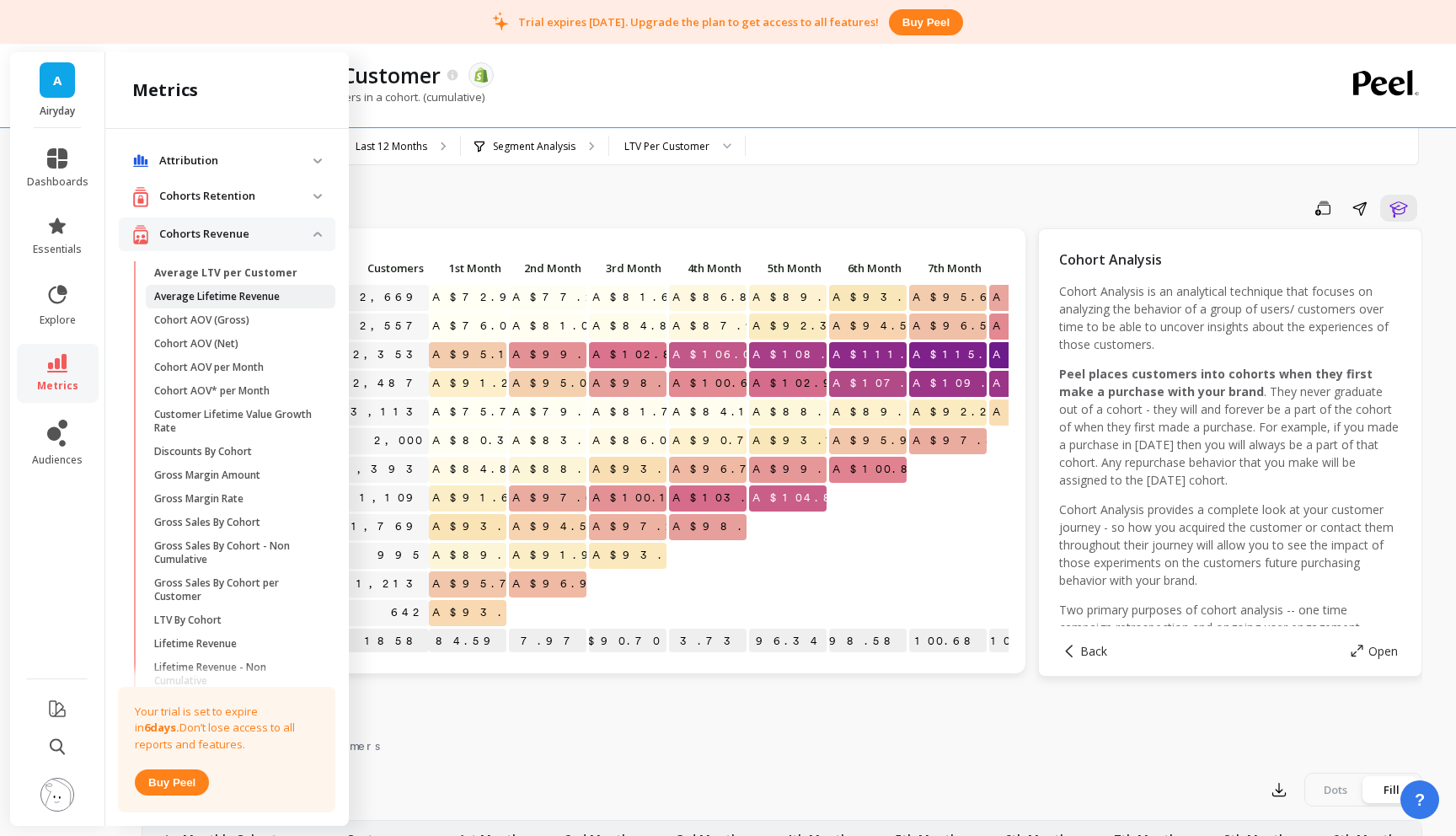
click at [251, 302] on p "Average Lifetime Revenue" at bounding box center [217, 296] width 126 height 14
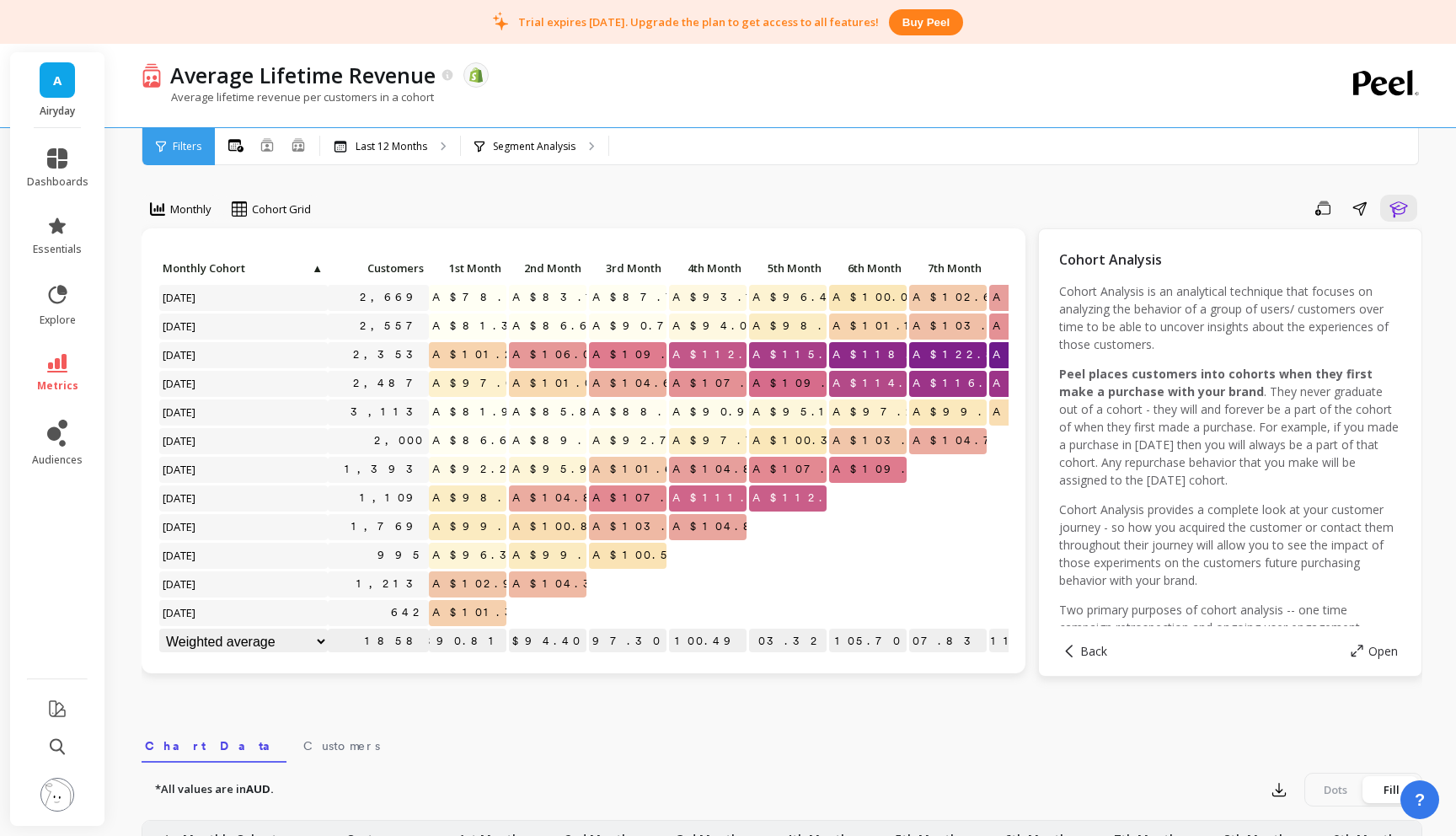
click at [179, 143] on span "Filters" at bounding box center [187, 146] width 28 height 14
click at [455, 76] on div at bounding box center [472, 75] width 34 height 26
click at [448, 76] on icon at bounding box center [448, 75] width 15 height 15
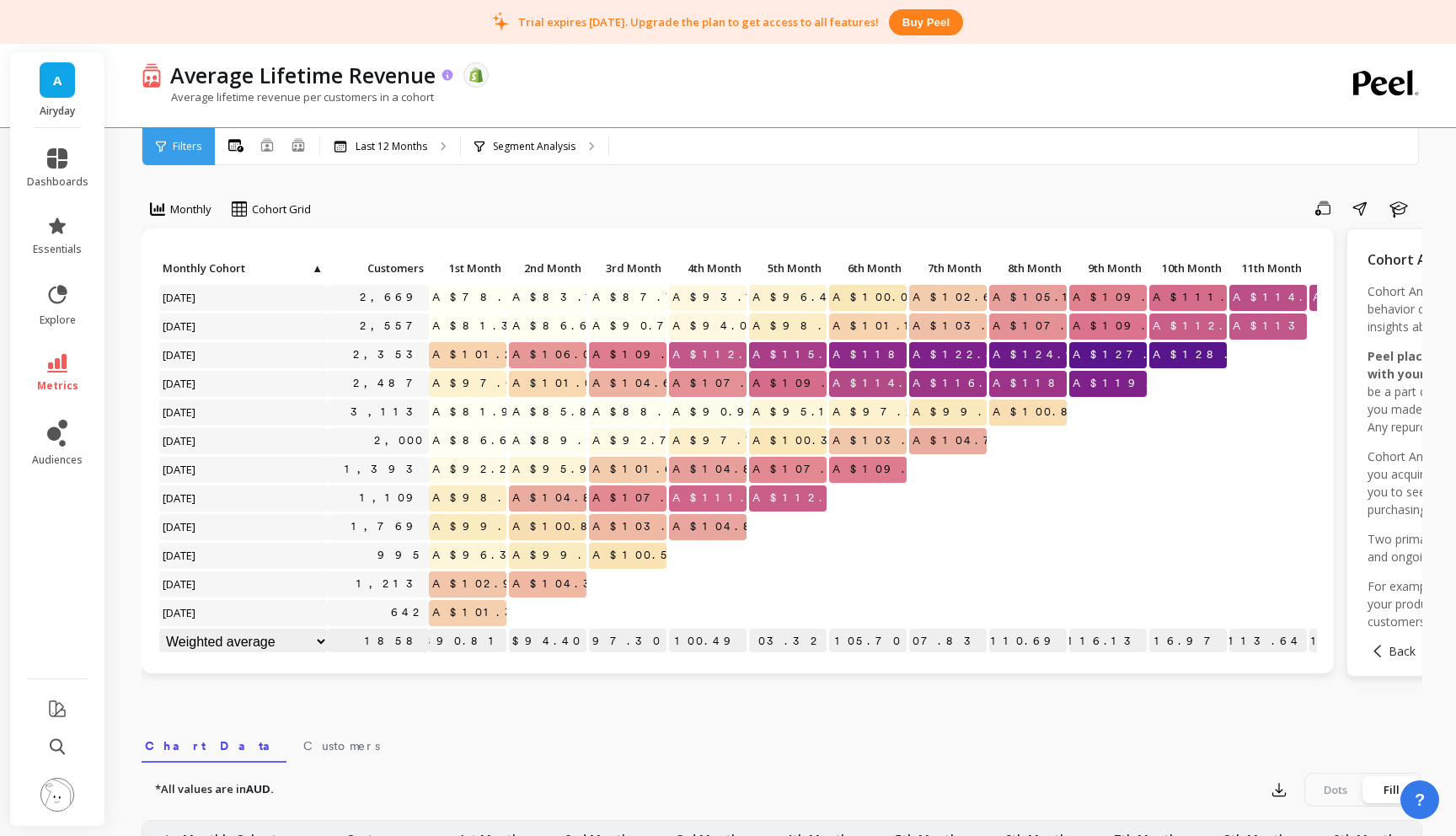
click at [449, 71] on icon at bounding box center [448, 74] width 11 height 11
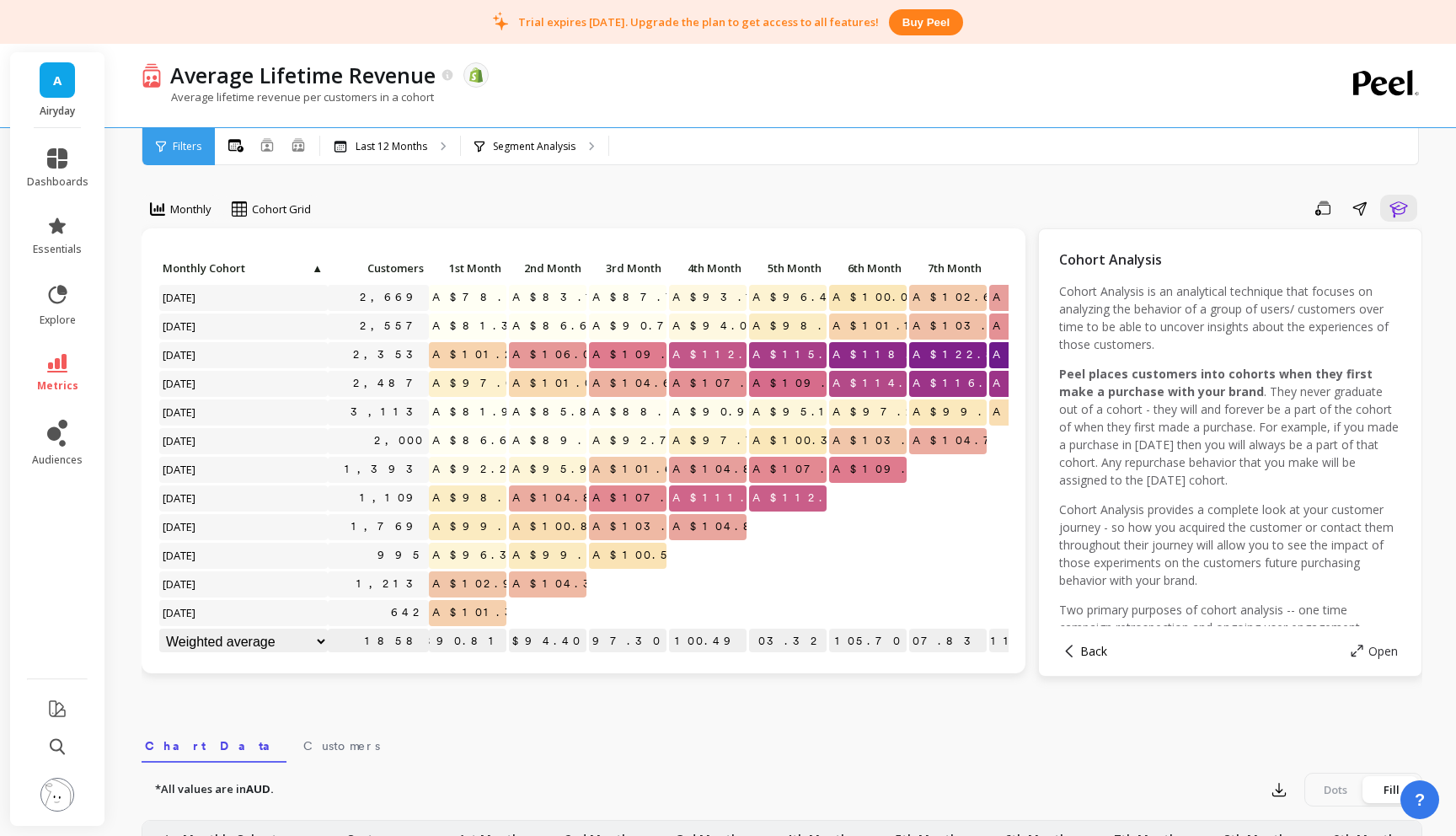
click at [1105, 650] on span "Back" at bounding box center [1093, 650] width 27 height 16
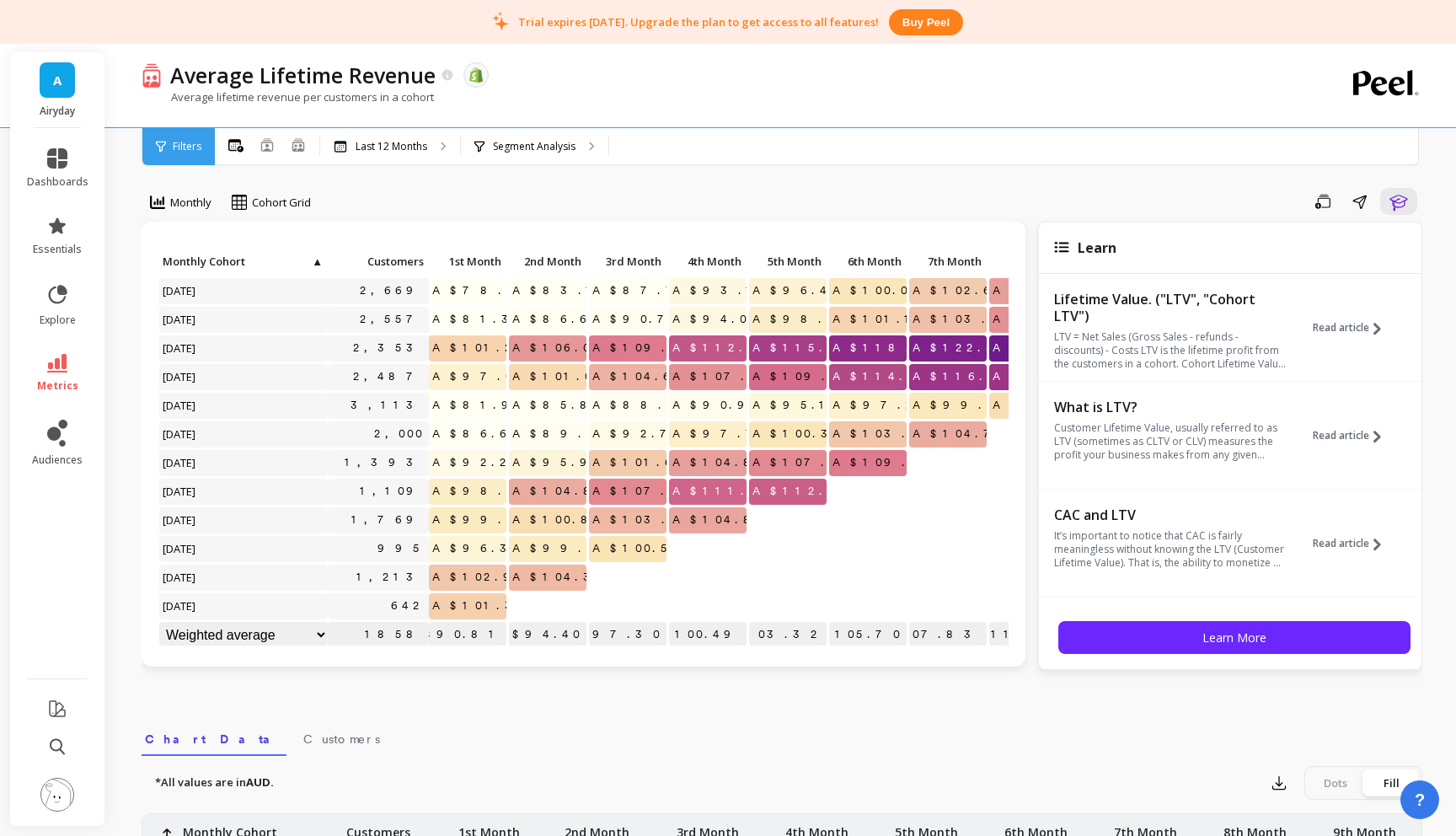
scroll to position [7, 0]
click at [56, 370] on icon at bounding box center [57, 363] width 20 height 18
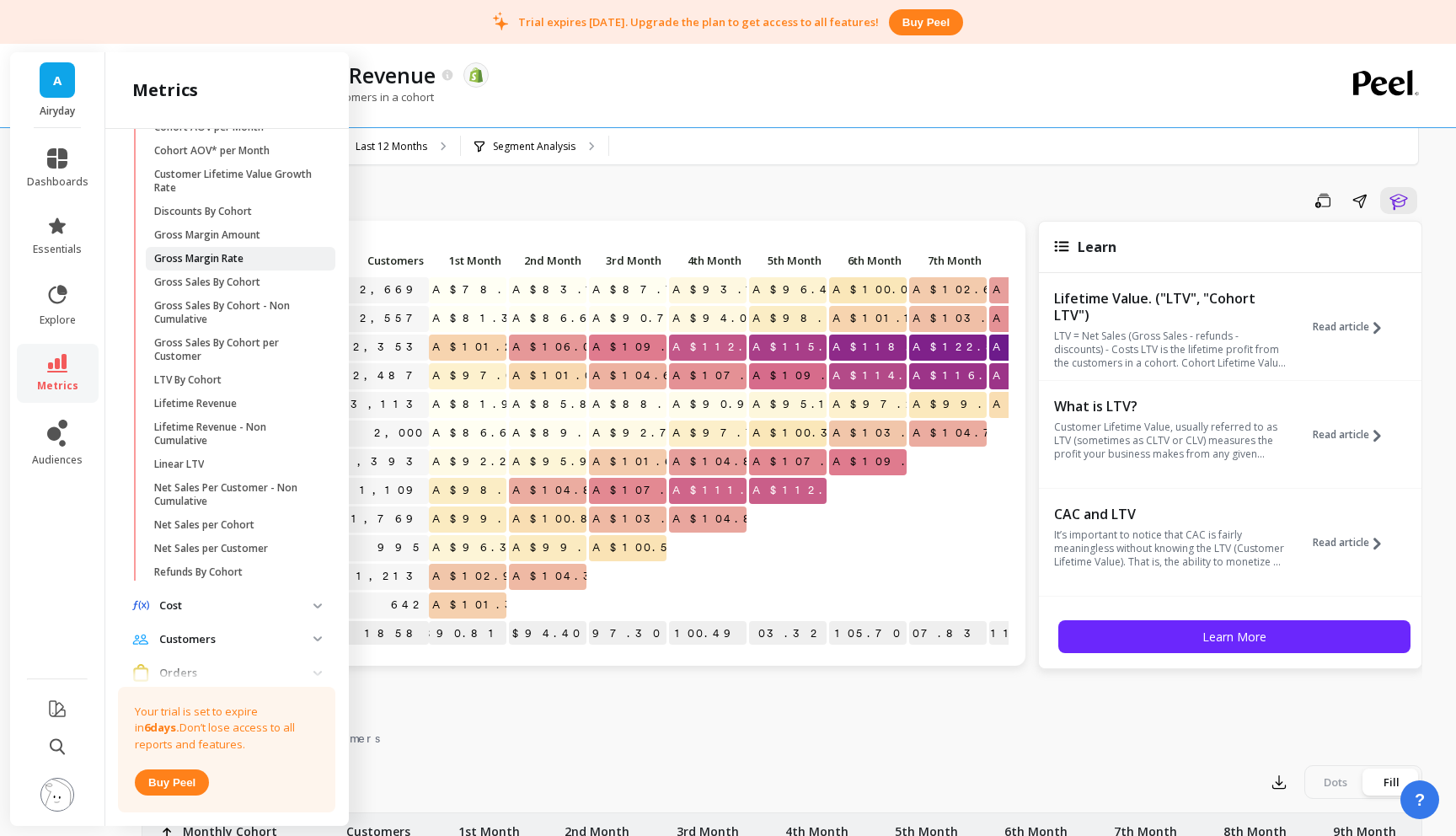
scroll to position [244, 0]
click at [267, 381] on span "LTV By Cohort" at bounding box center [234, 376] width 161 height 14
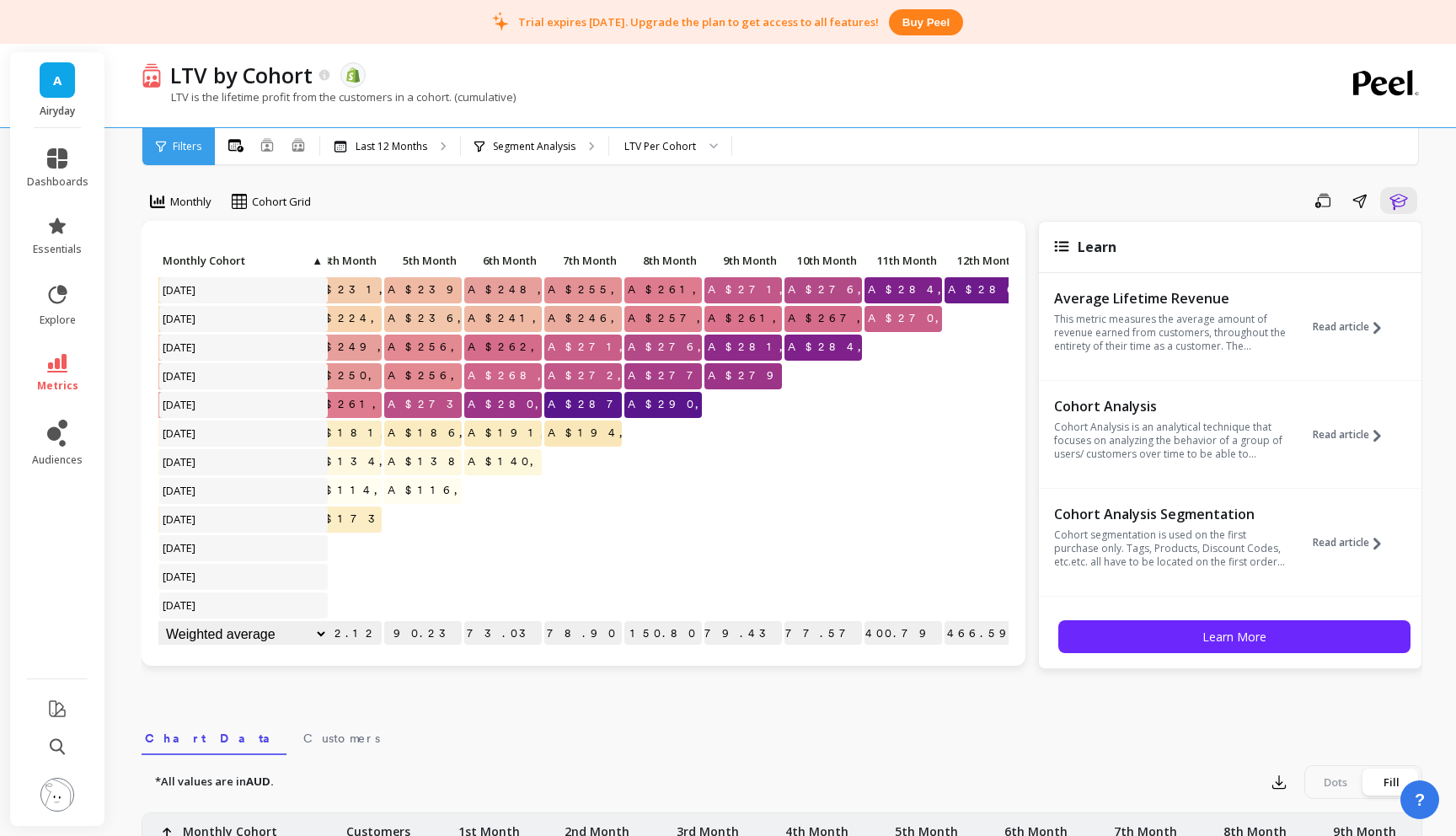
scroll to position [0, 380]
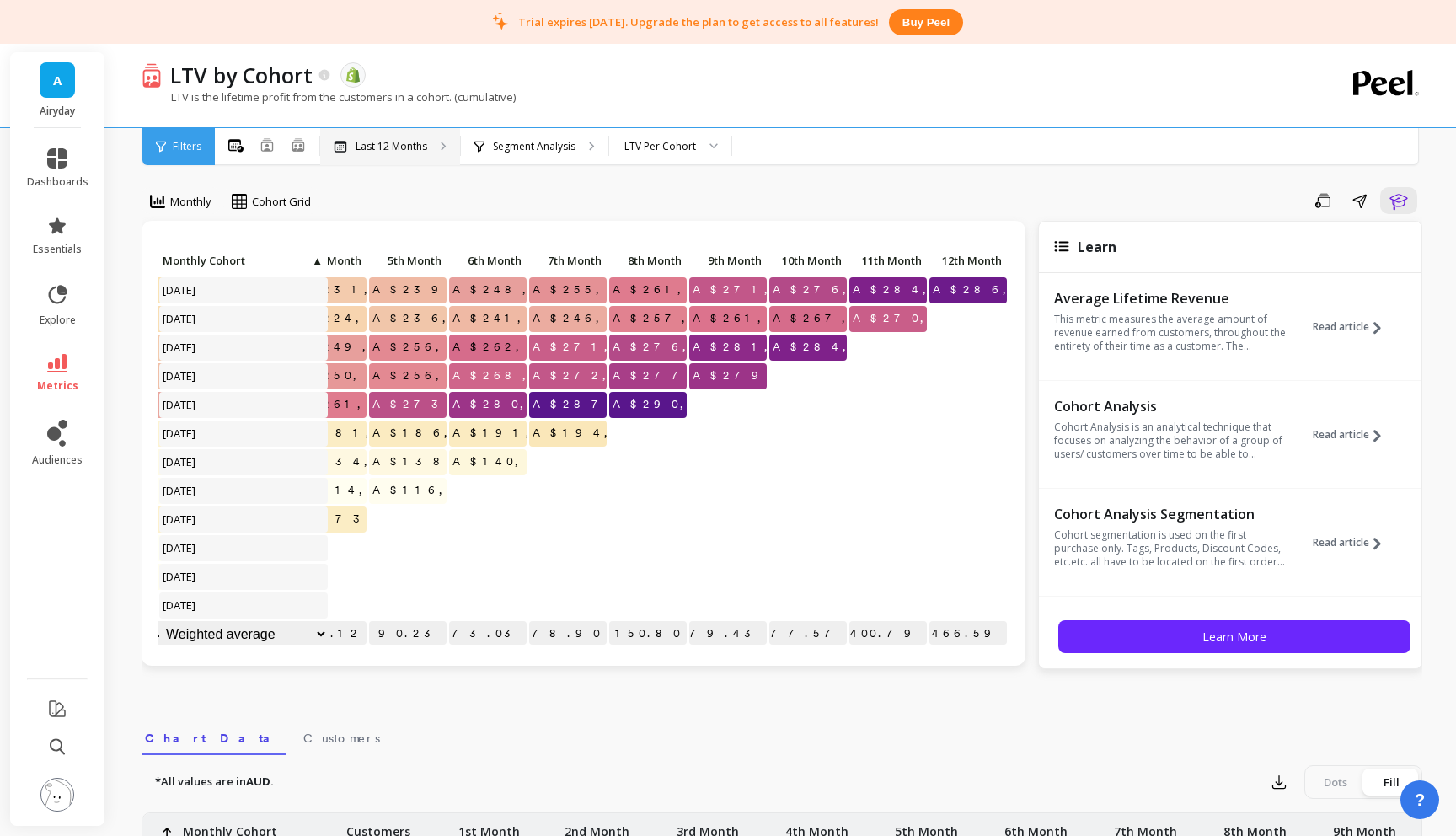
click at [411, 146] on p "Last 12 Months" at bounding box center [392, 146] width 72 height 14
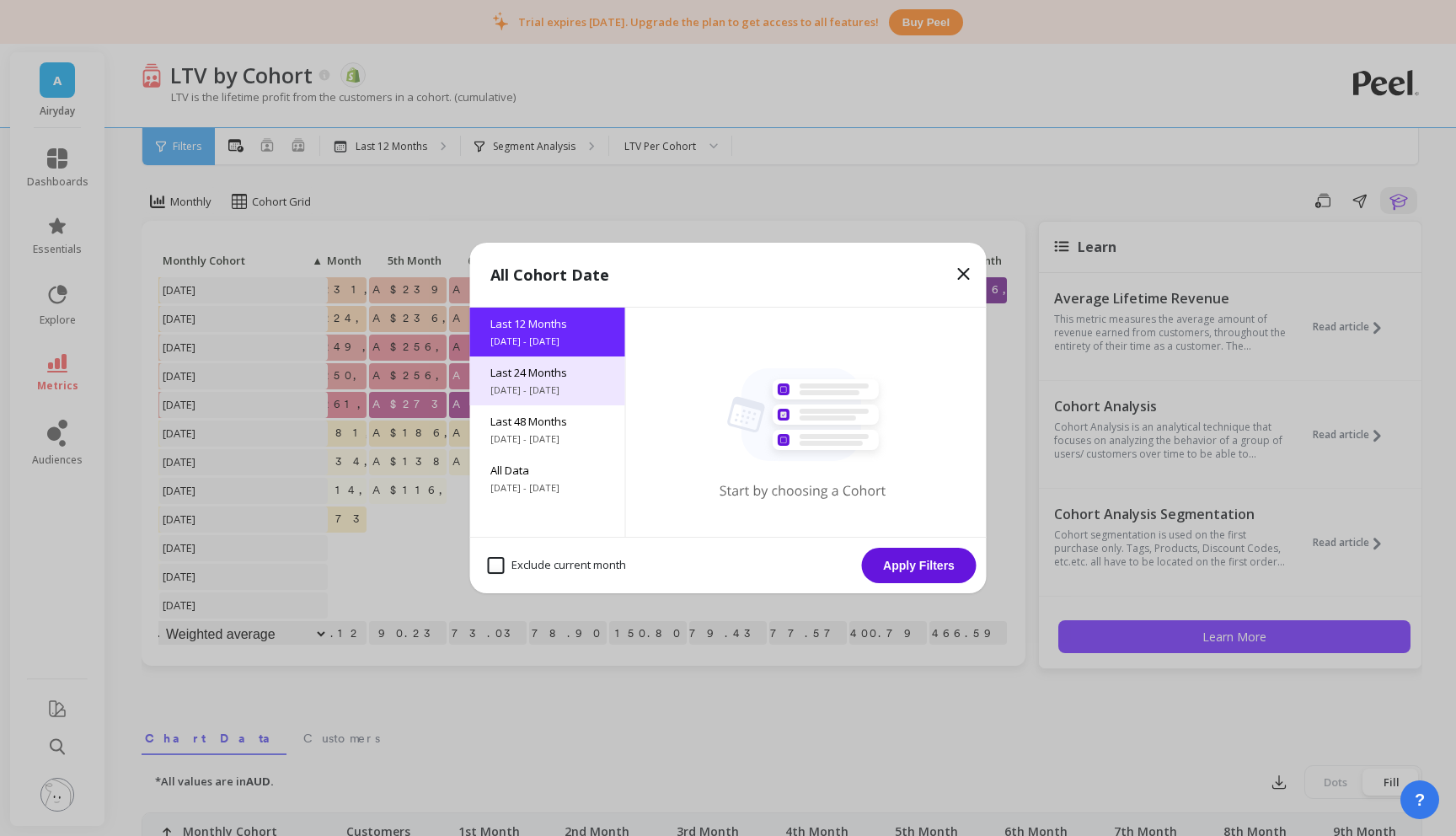
click at [552, 376] on span "Last 24 Months" at bounding box center [548, 372] width 115 height 16
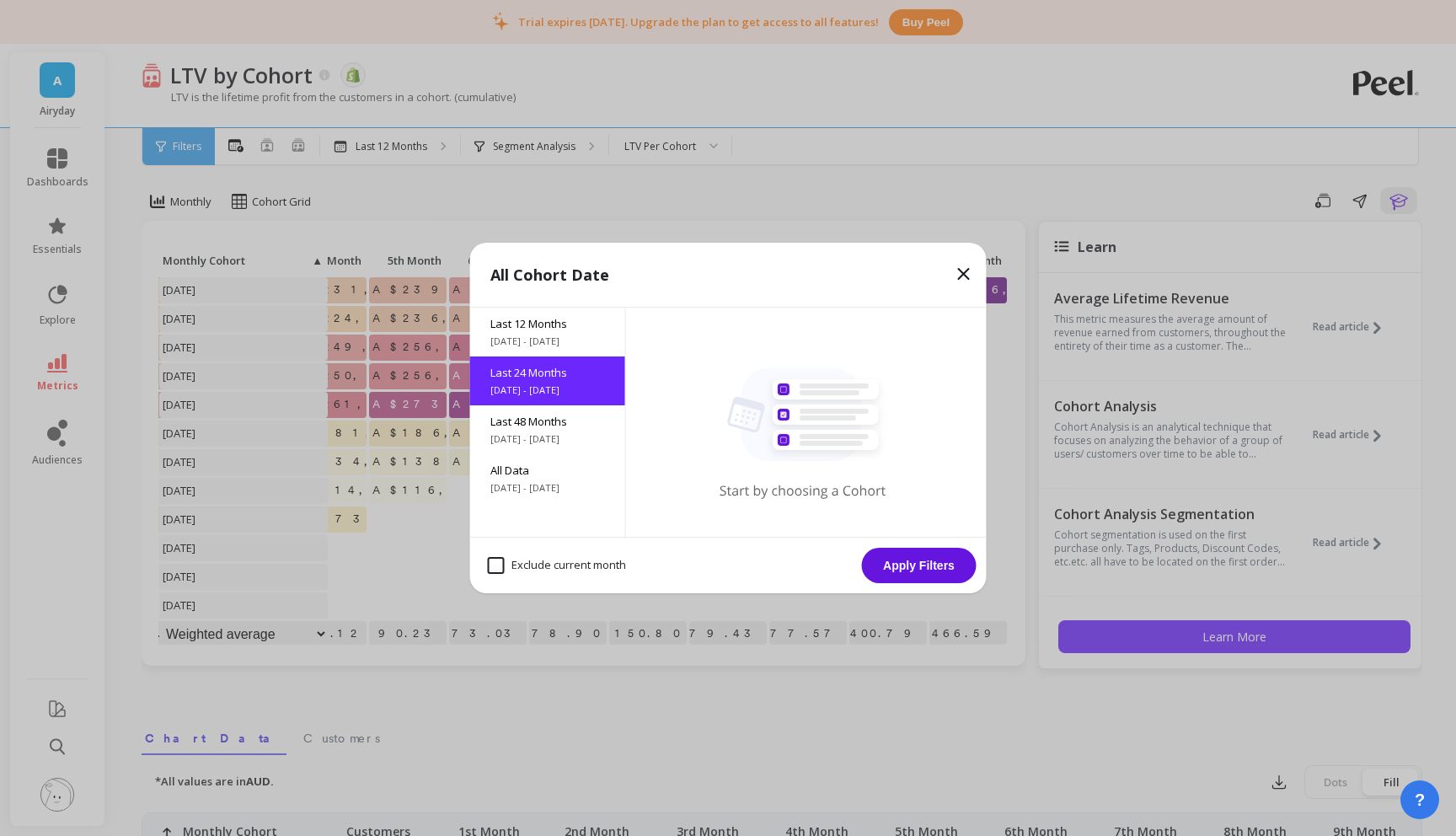
click at [905, 565] on button "Apply Filters" at bounding box center [919, 566] width 115 height 36
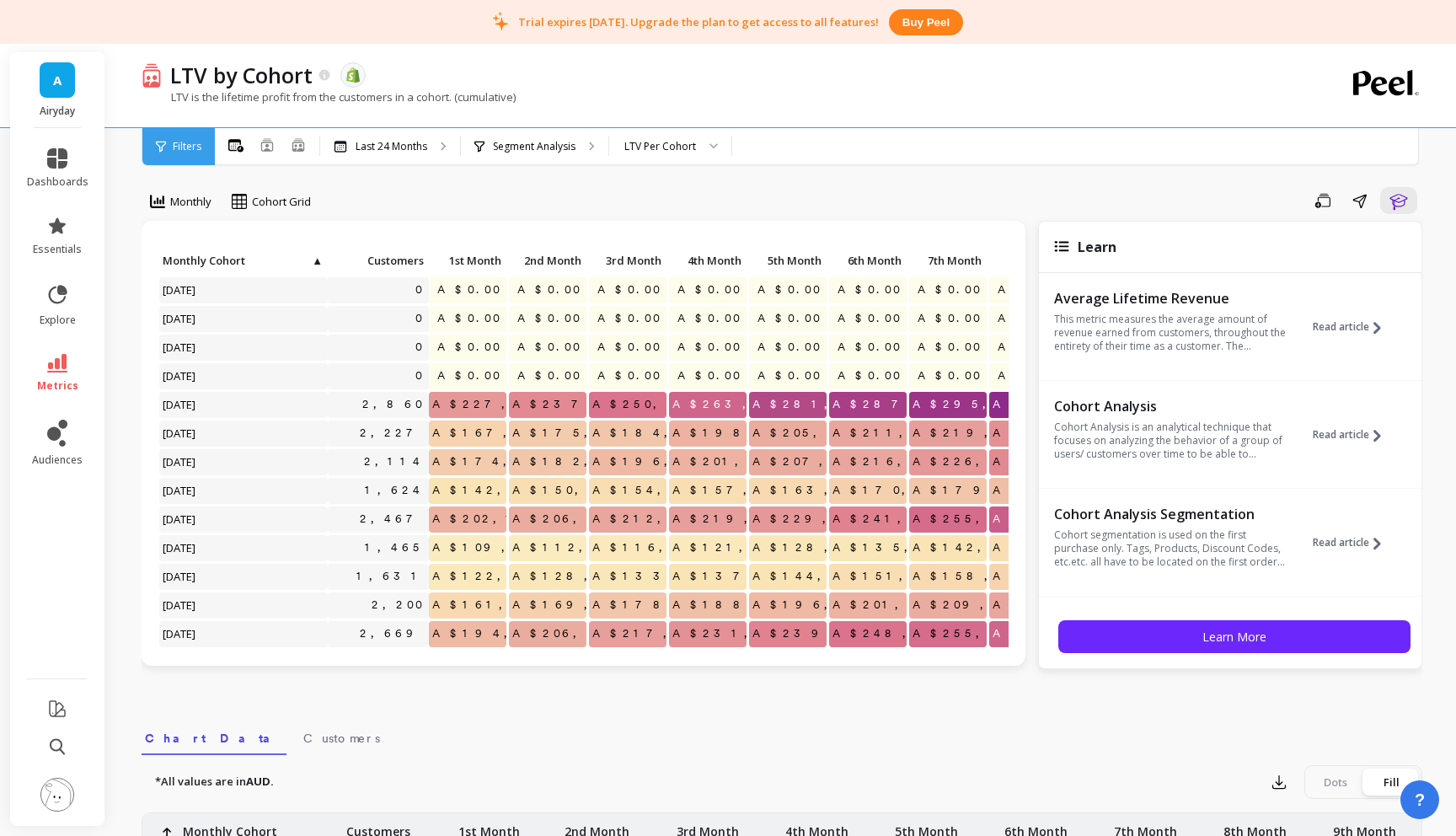
click at [470, 411] on span "A$227,080.89" at bounding box center [514, 405] width 169 height 26
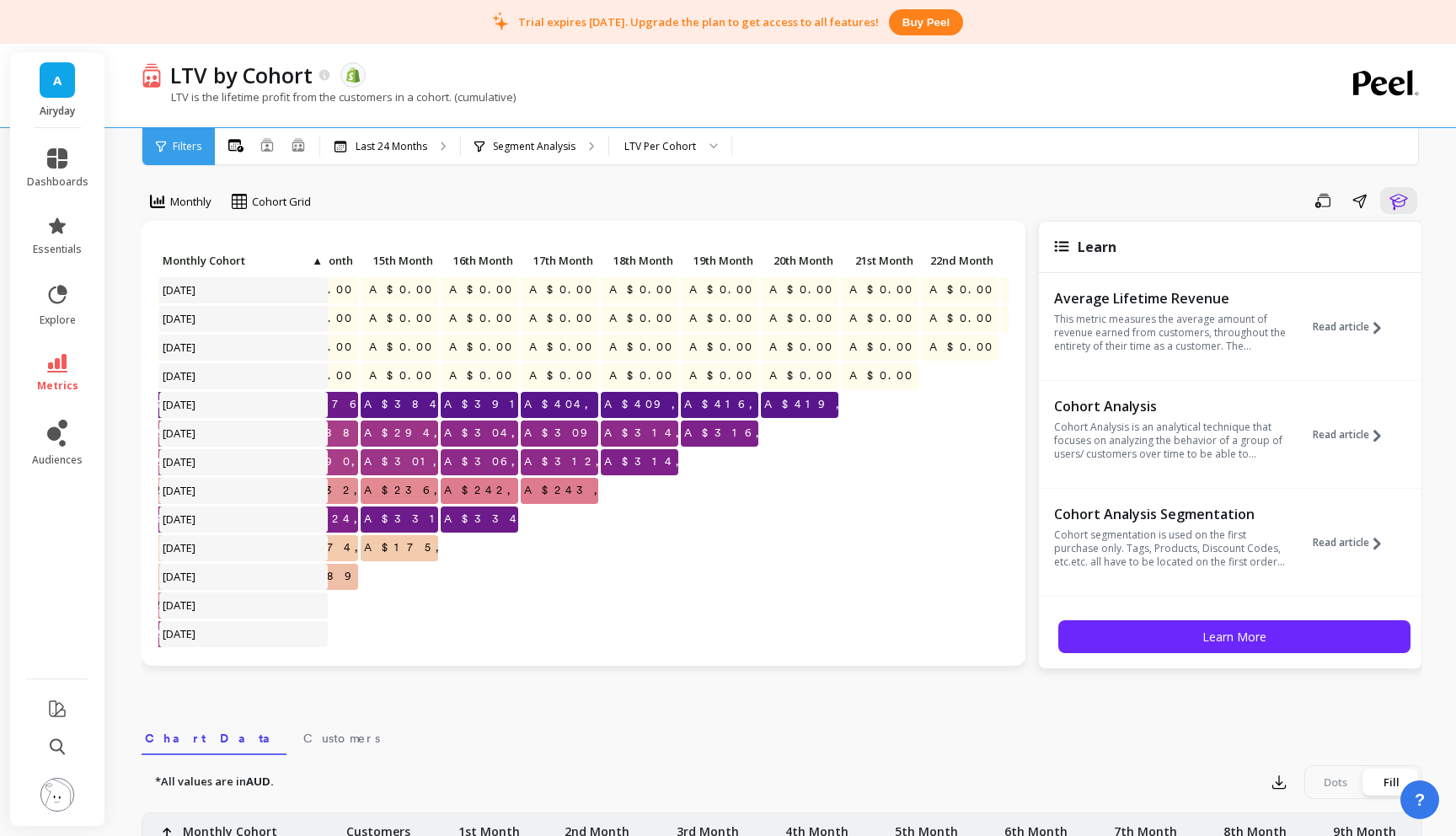
scroll to position [0, 1341]
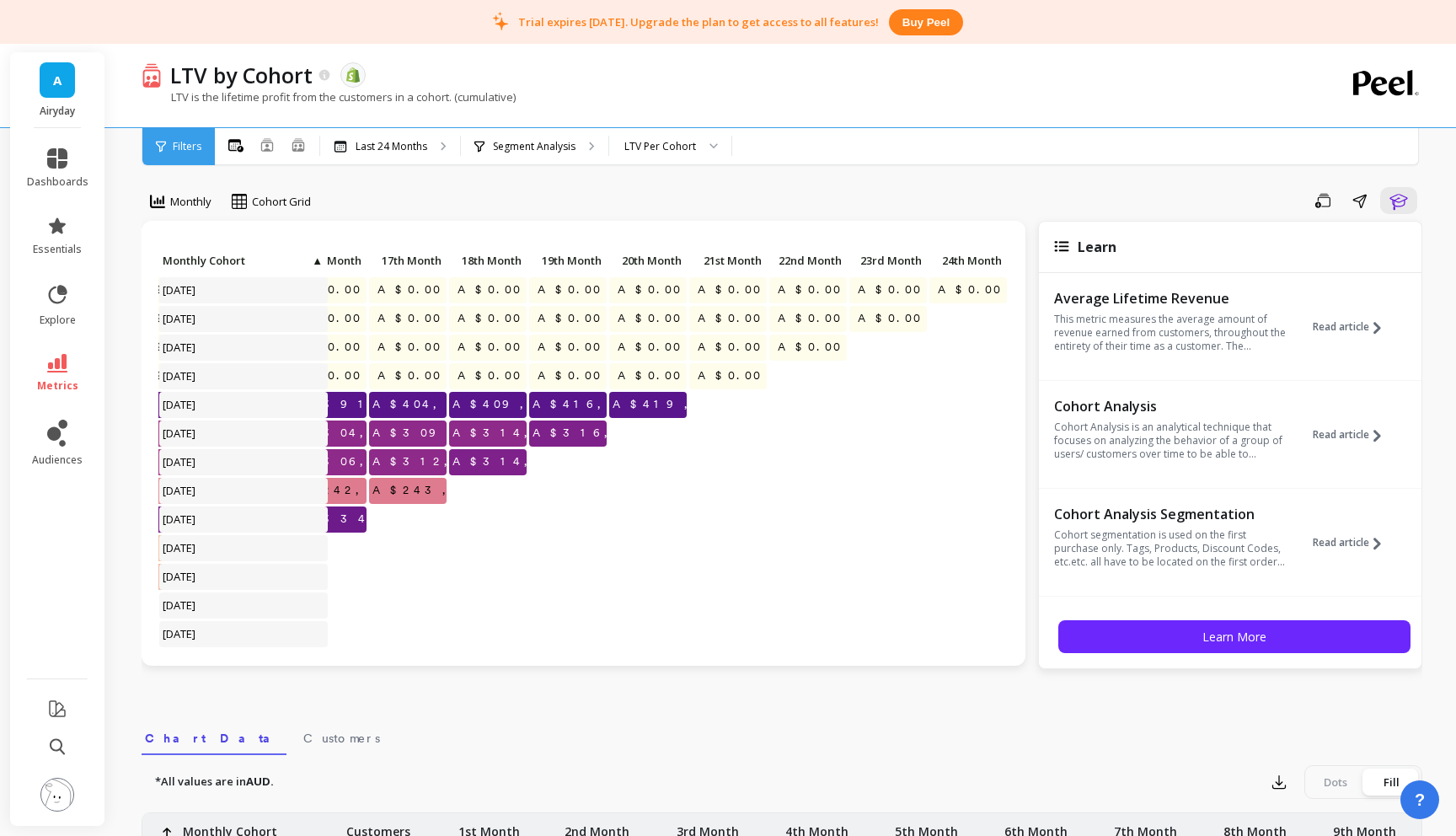
click at [653, 404] on span "A$419,946.63" at bounding box center [694, 405] width 170 height 26
copy span "419,946.63"
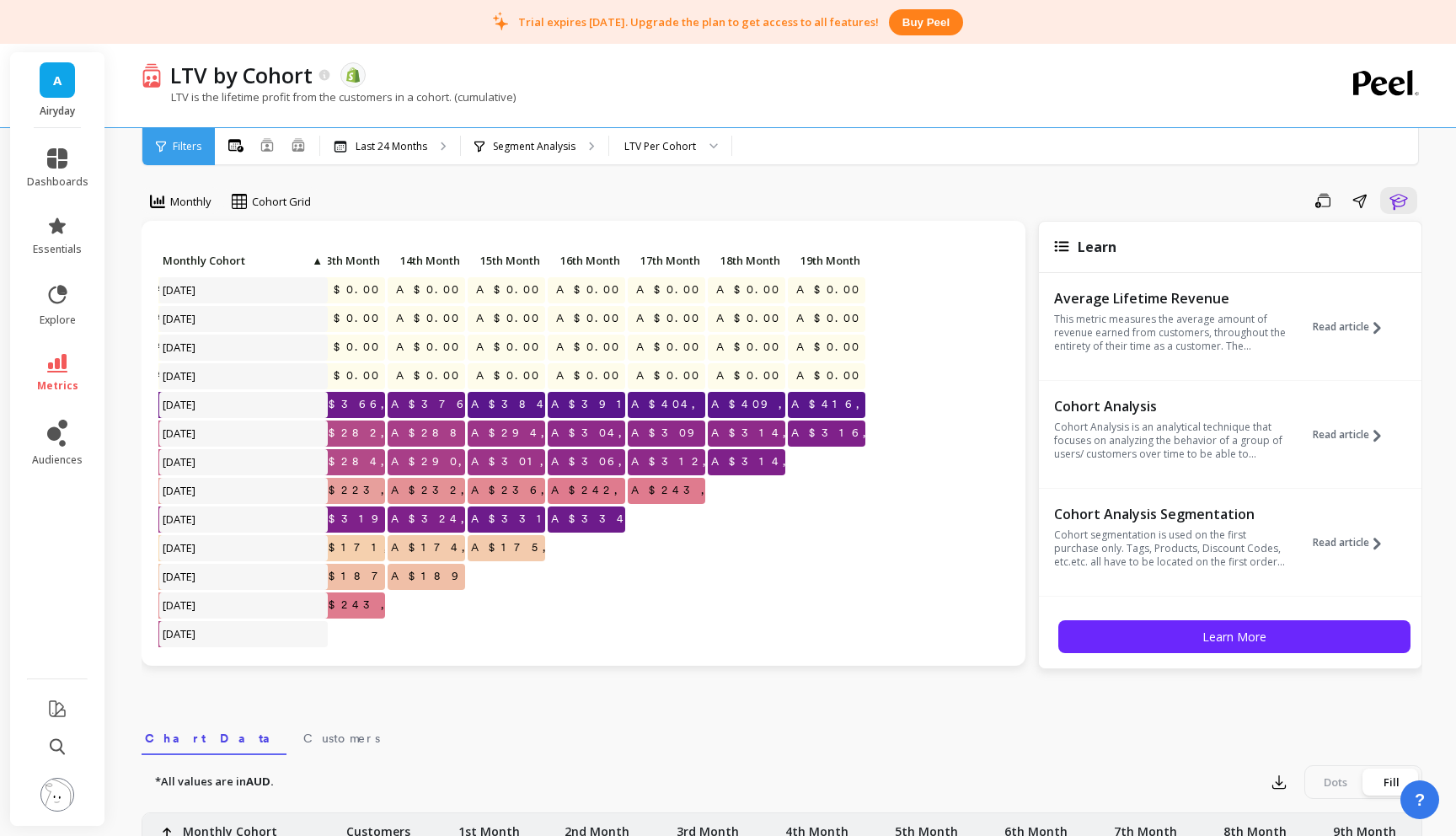
scroll to position [0, 0]
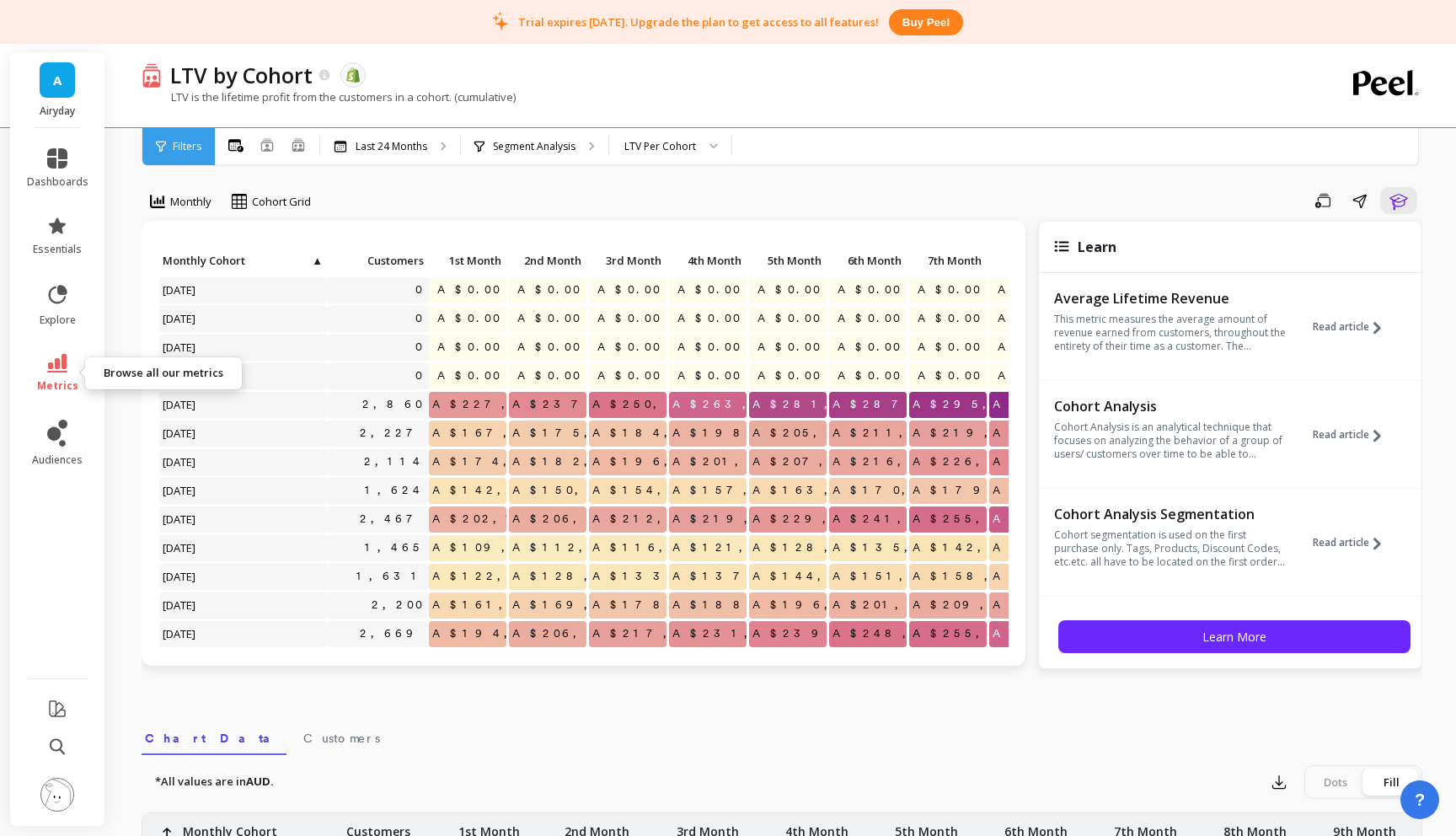
click at [63, 367] on icon at bounding box center [57, 363] width 20 height 18
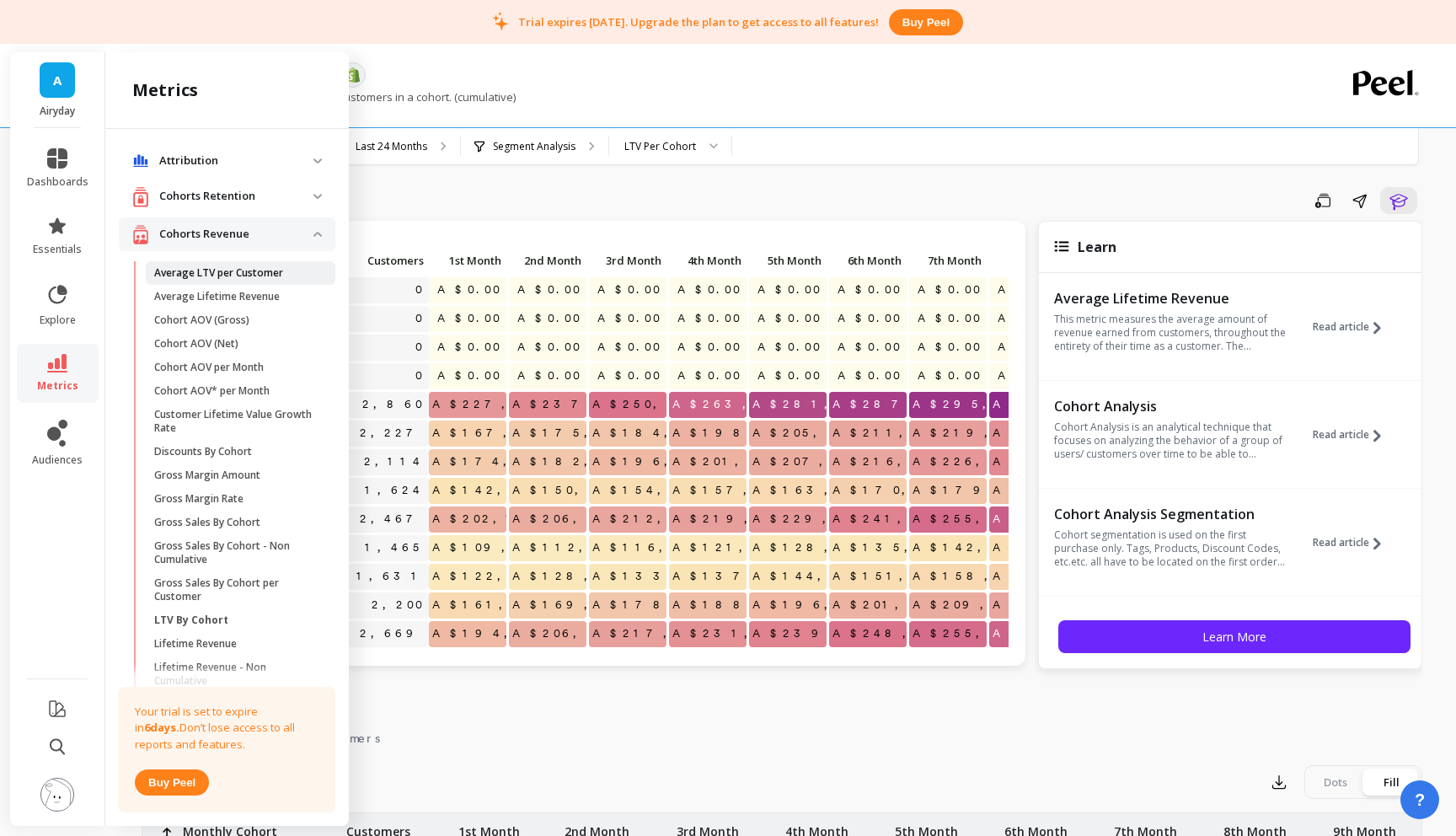
click at [242, 270] on p "Average LTV per Customer" at bounding box center [219, 273] width 129 height 14
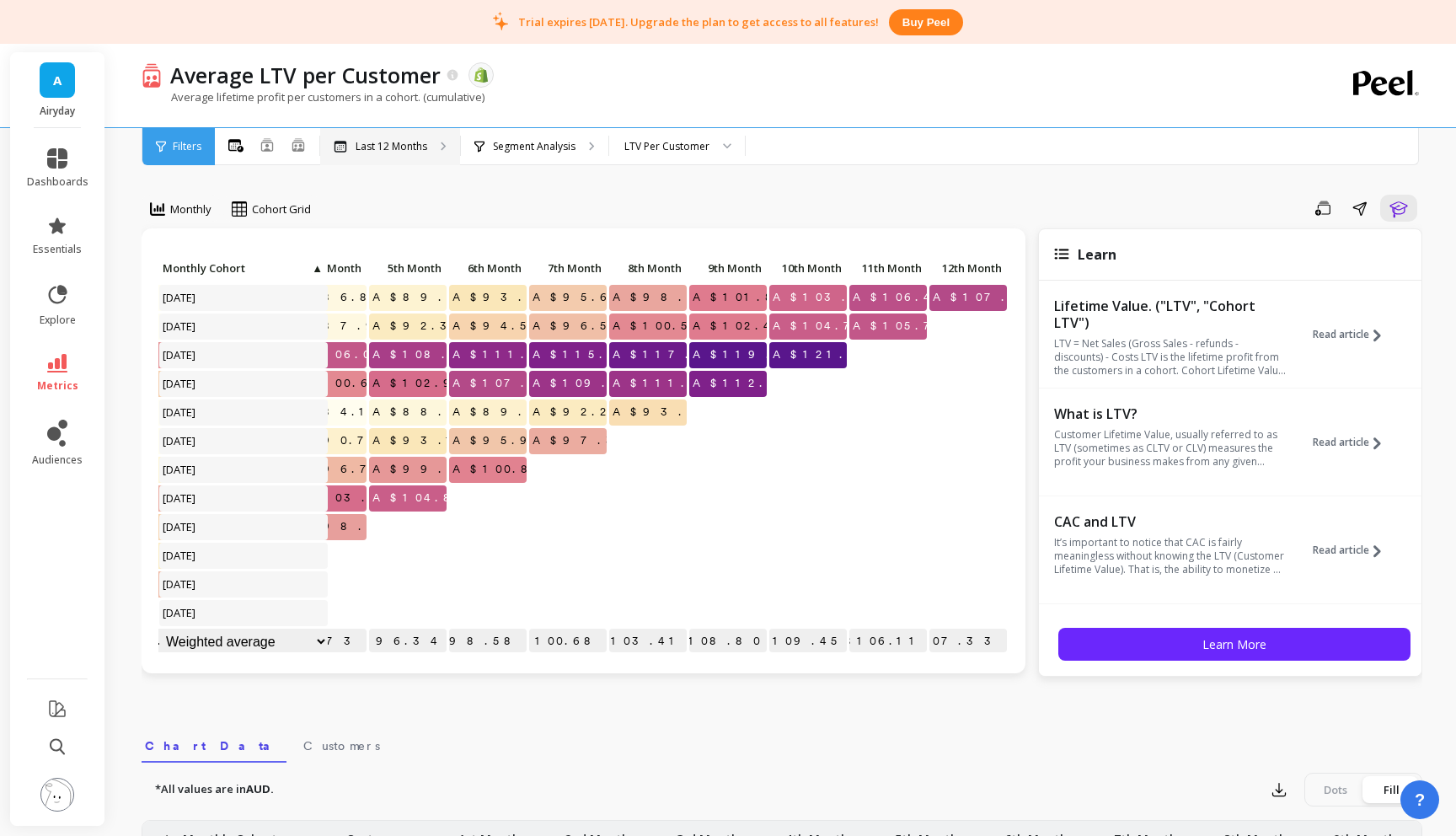
click at [429, 150] on div "Last 12 Months" at bounding box center [390, 146] width 140 height 37
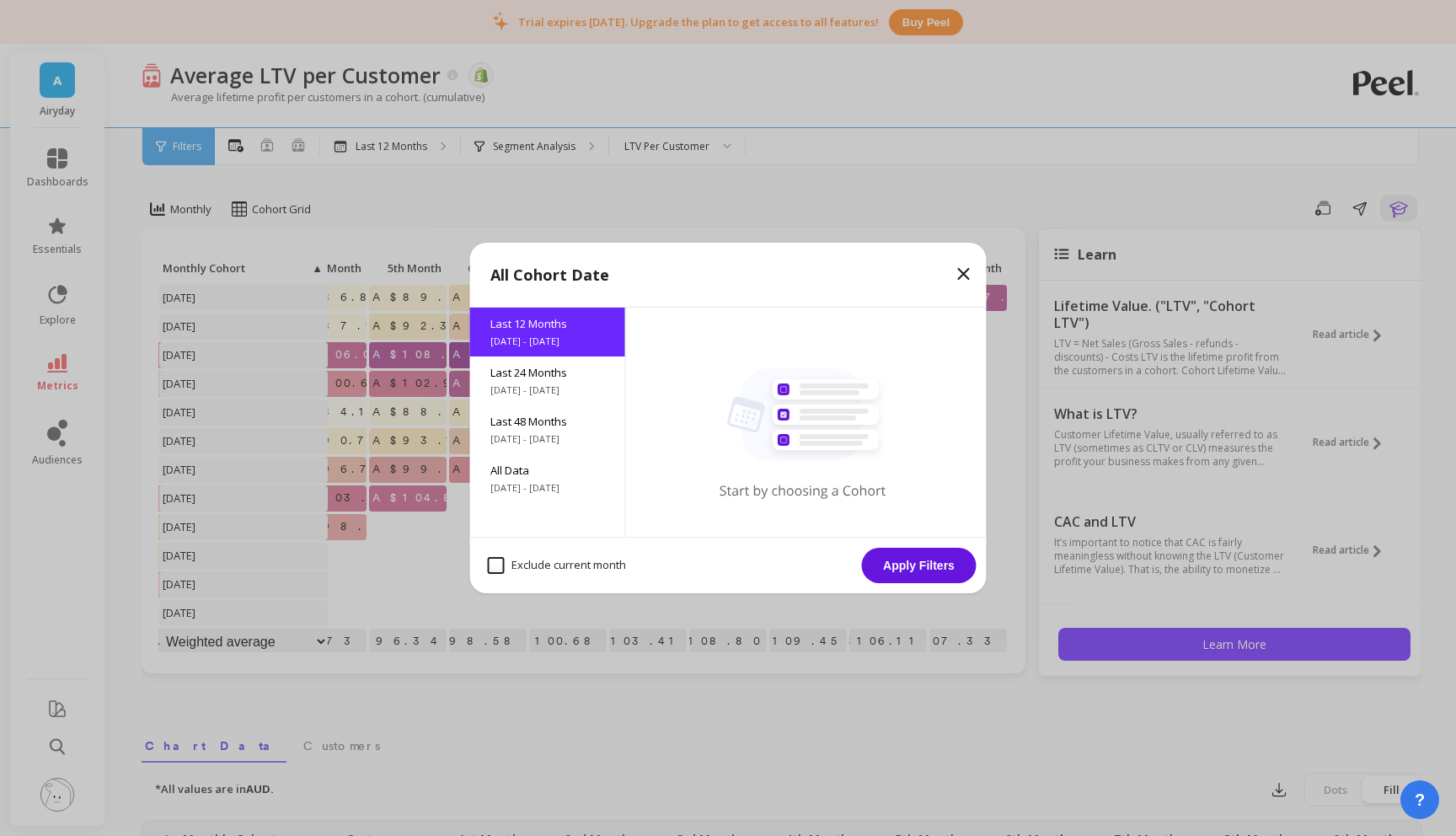
drag, startPoint x: 558, startPoint y: 381, endPoint x: 734, endPoint y: 504, distance: 214.7
click at [560, 381] on div "Last 24 Months 8/21/2023 - 8/21/2025" at bounding box center [548, 381] width 155 height 49
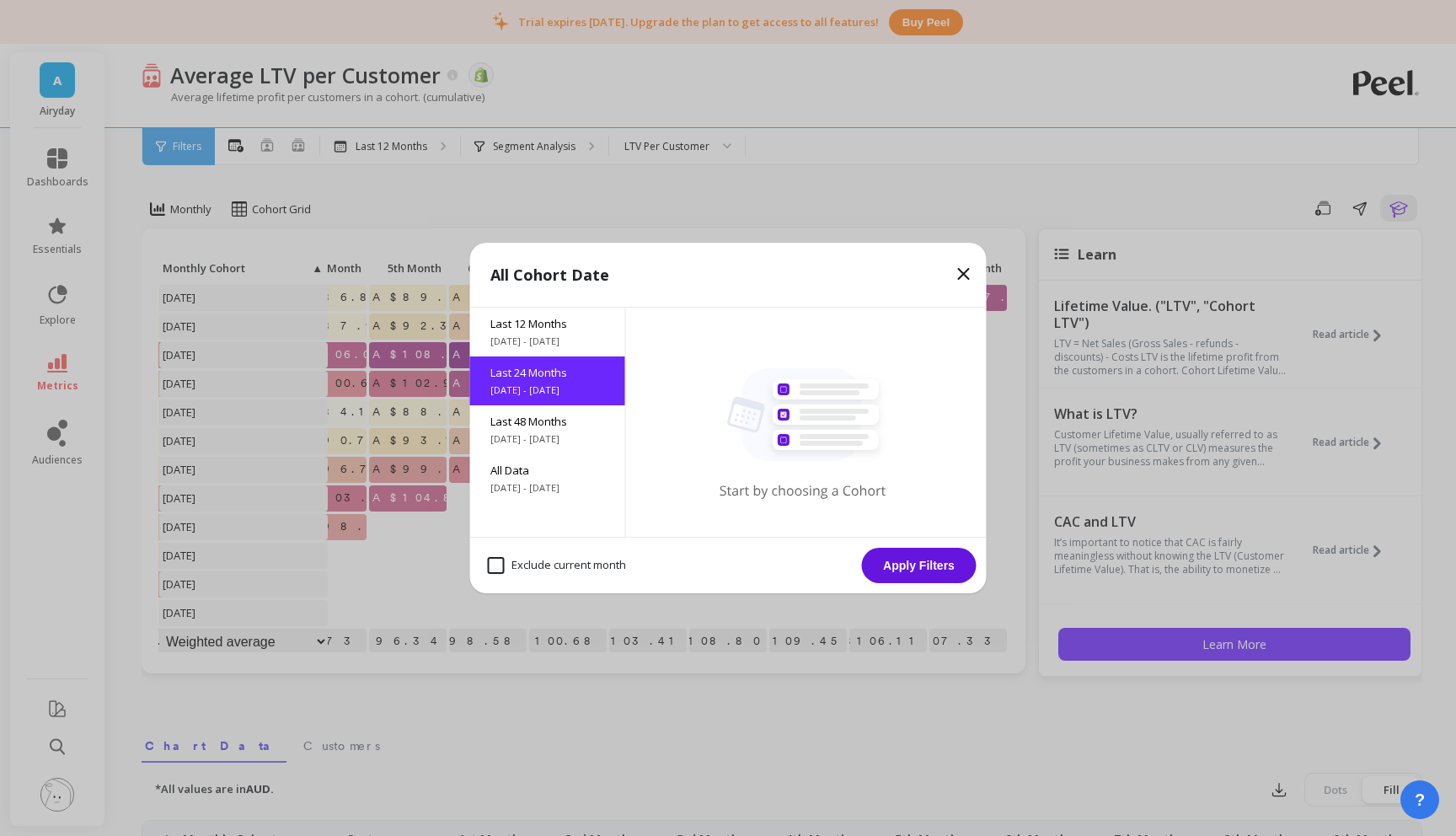
click at [919, 564] on button "Apply Filters" at bounding box center [919, 566] width 115 height 36
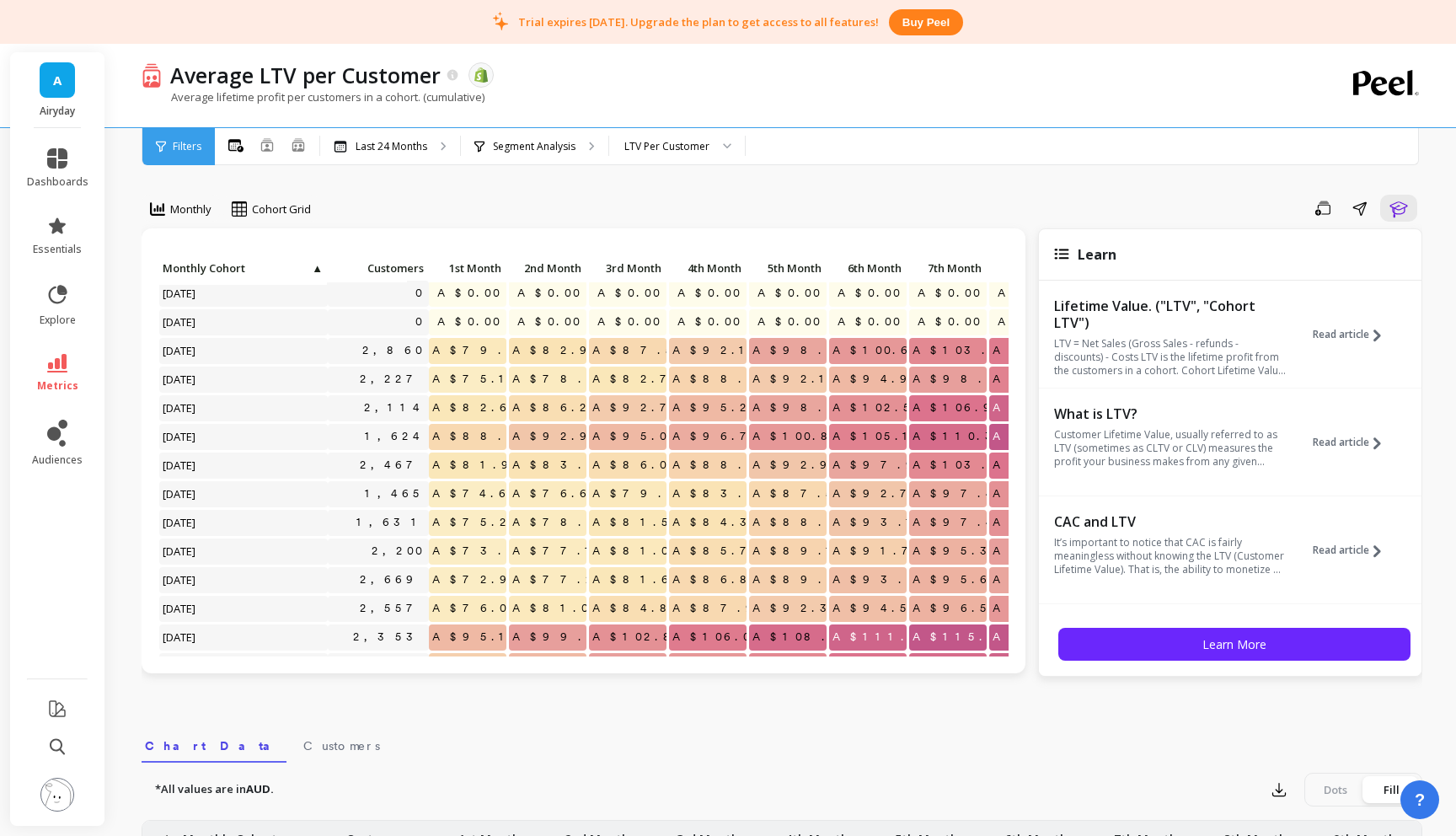
scroll to position [52, 0]
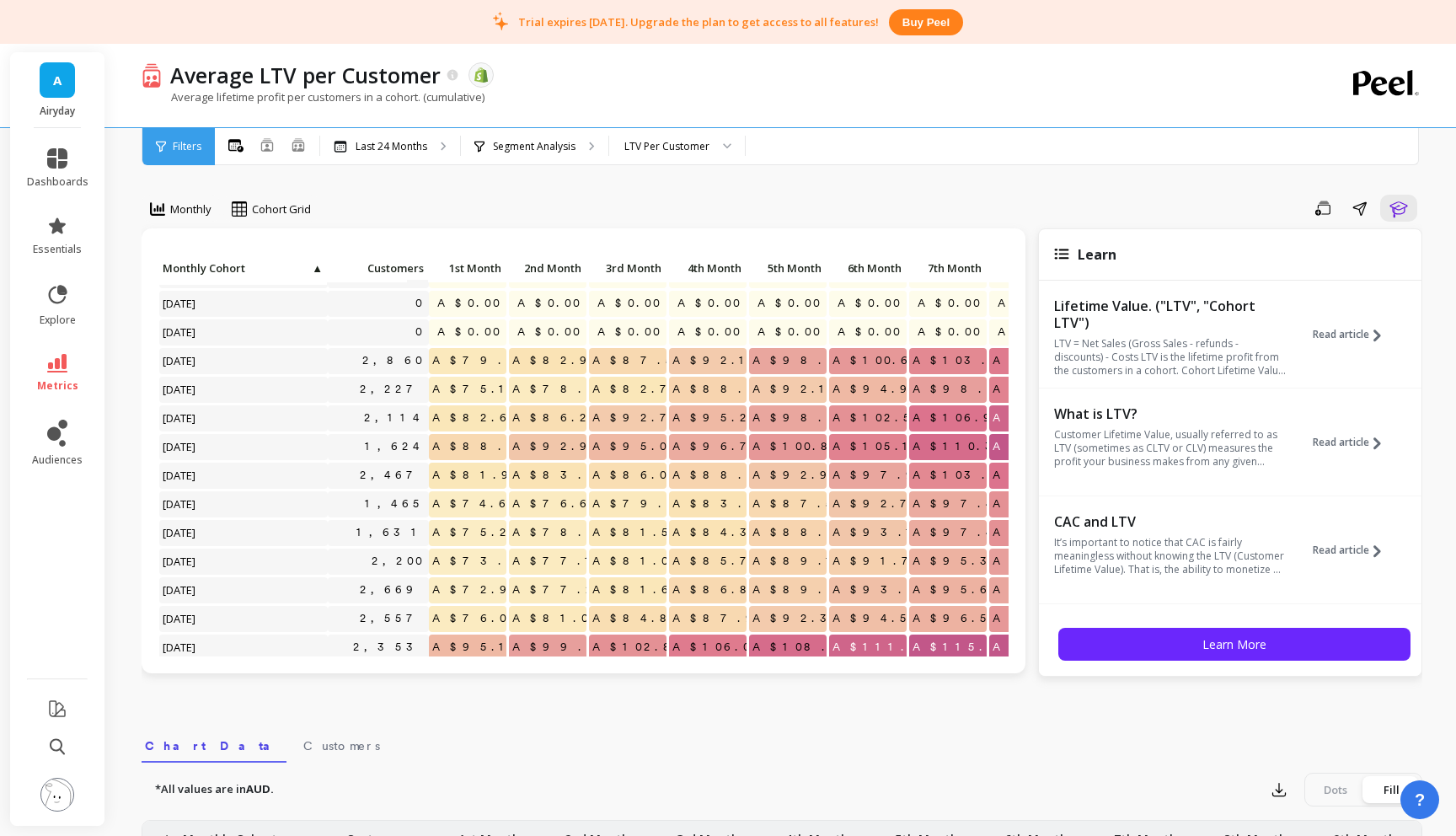
click at [50, 373] on link "metrics" at bounding box center [57, 373] width 62 height 39
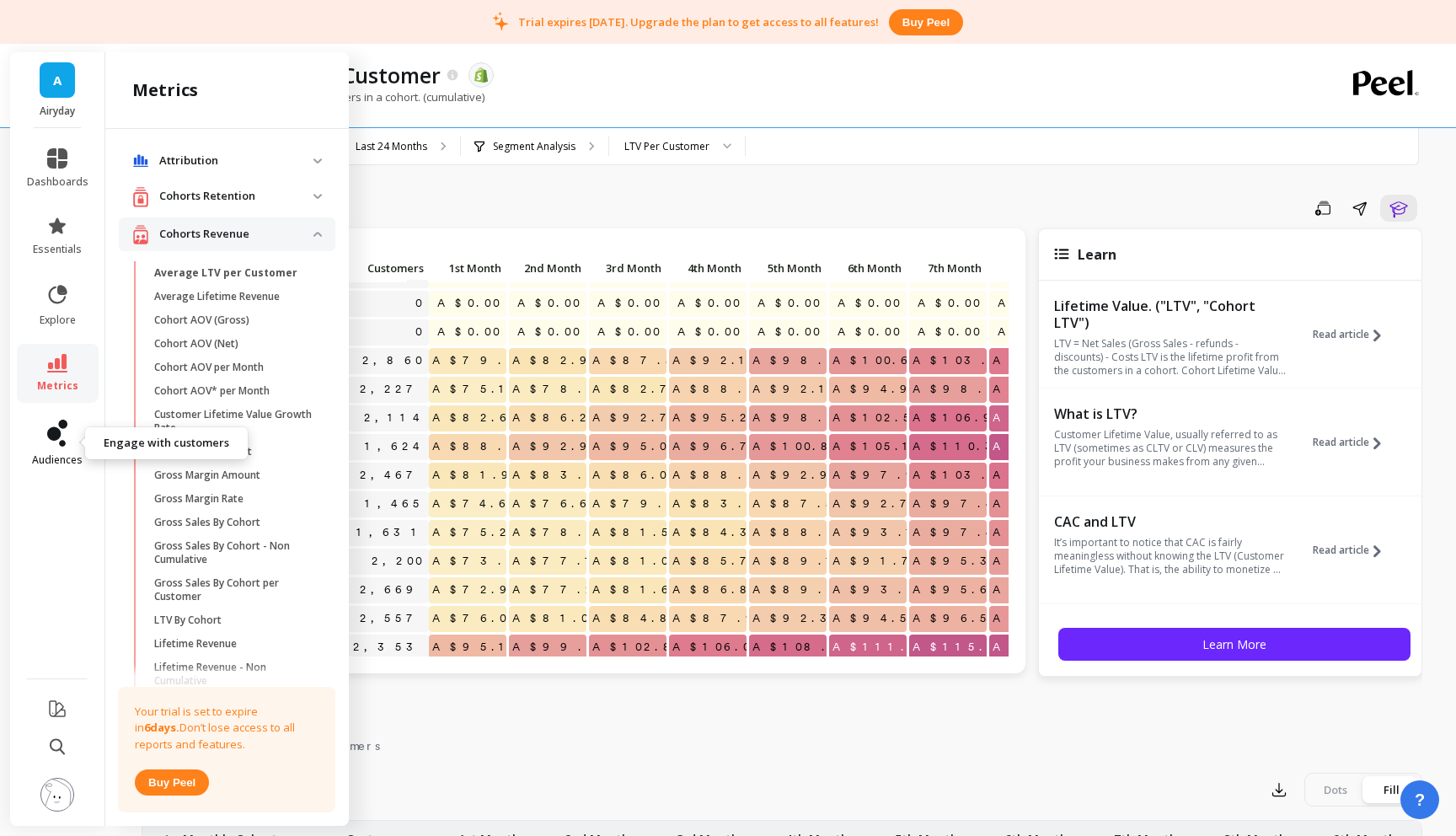
click at [56, 445] on icon at bounding box center [57, 433] width 20 height 27
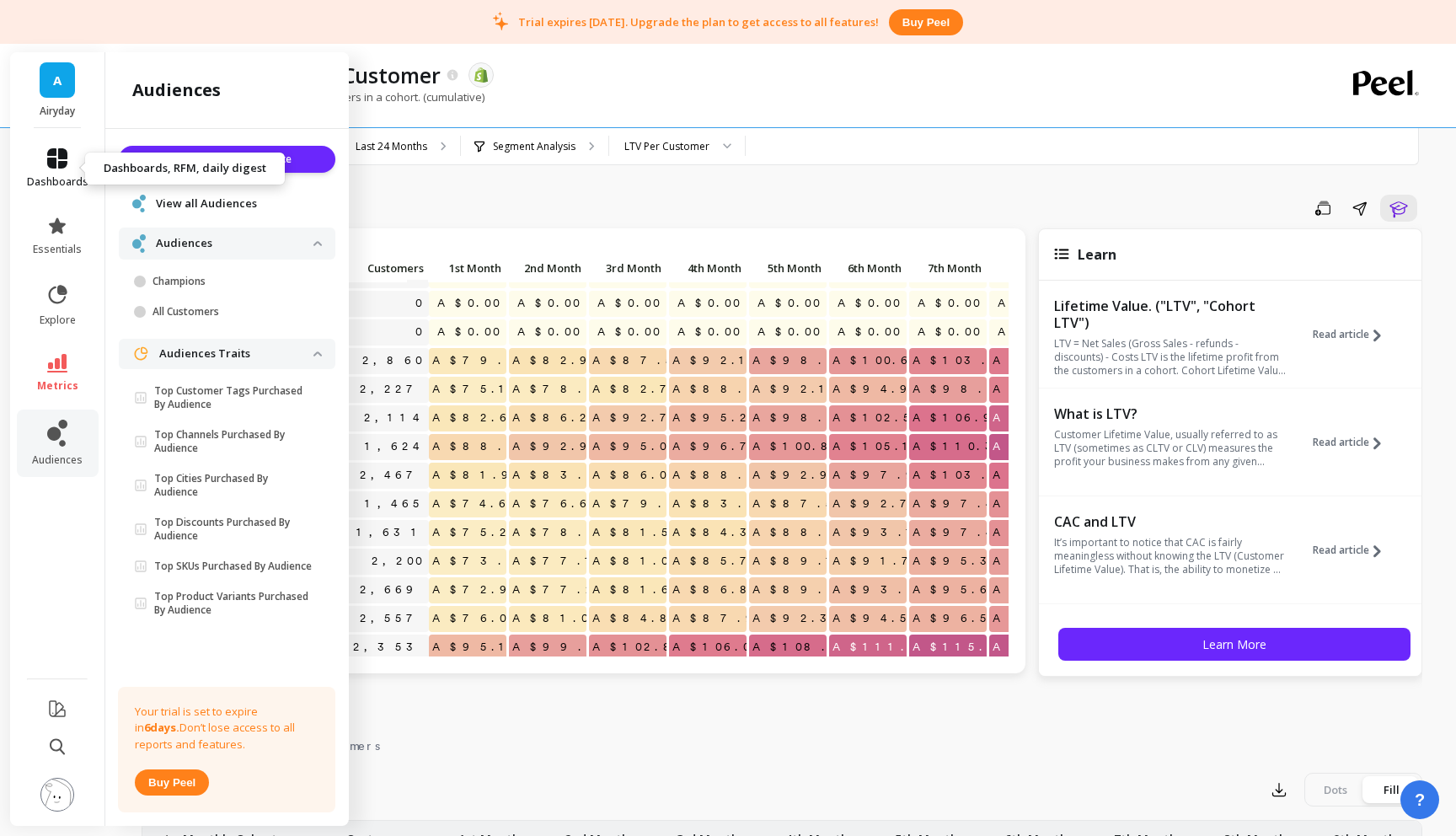
click at [64, 165] on icon at bounding box center [57, 158] width 20 height 20
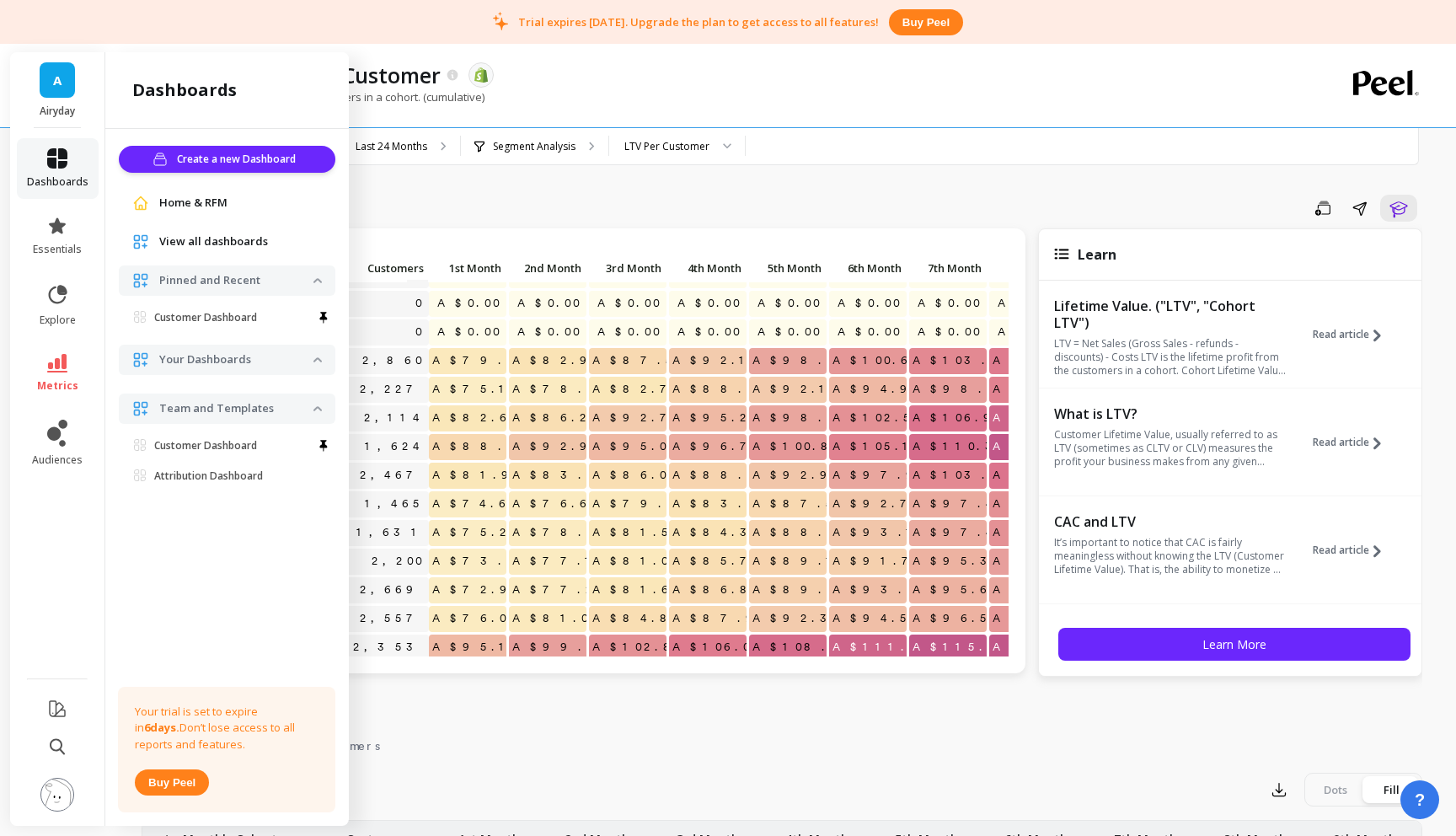
click at [65, 165] on icon at bounding box center [57, 158] width 20 height 20
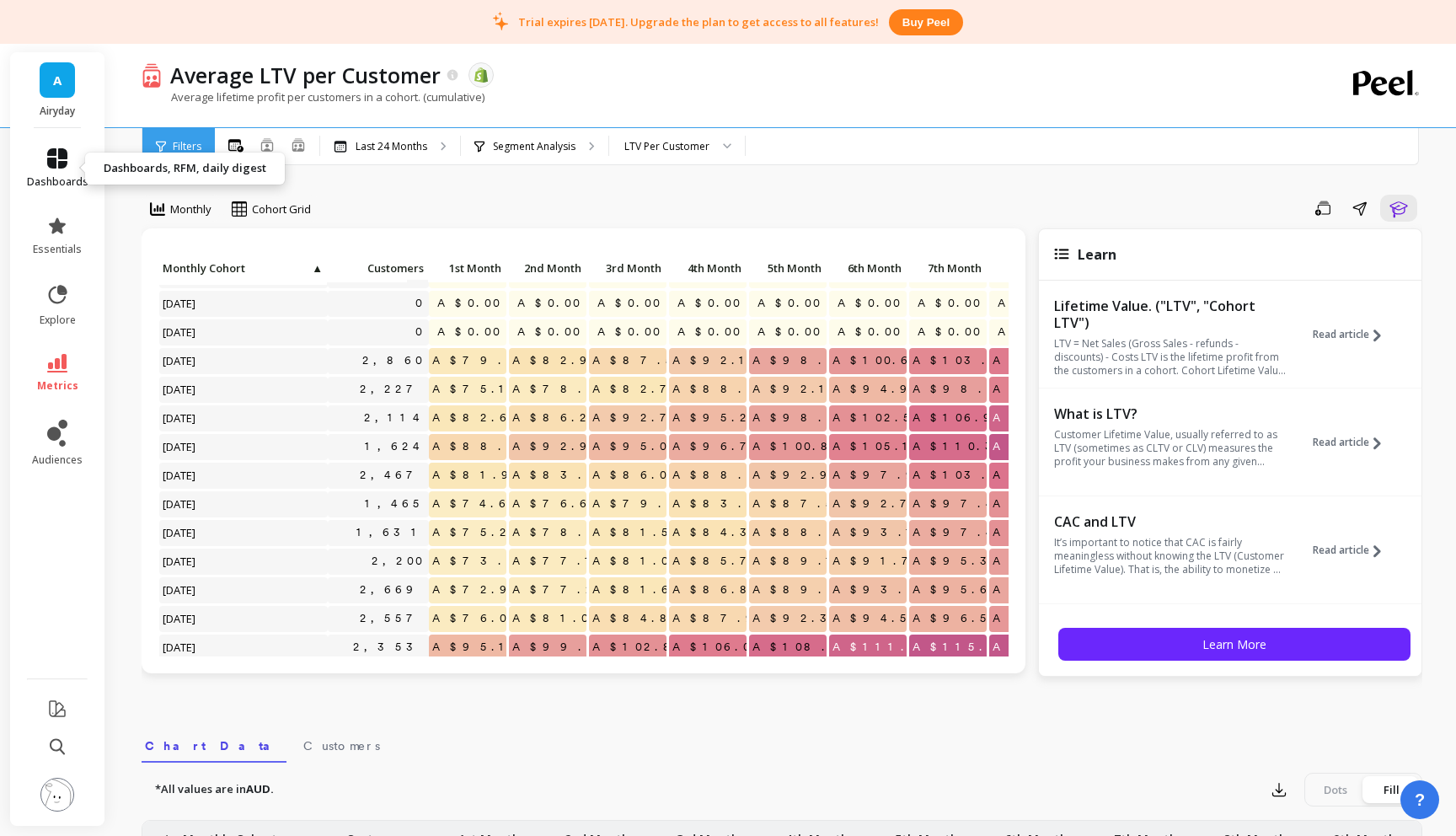
click at [72, 168] on link "dashboards" at bounding box center [57, 168] width 62 height 40
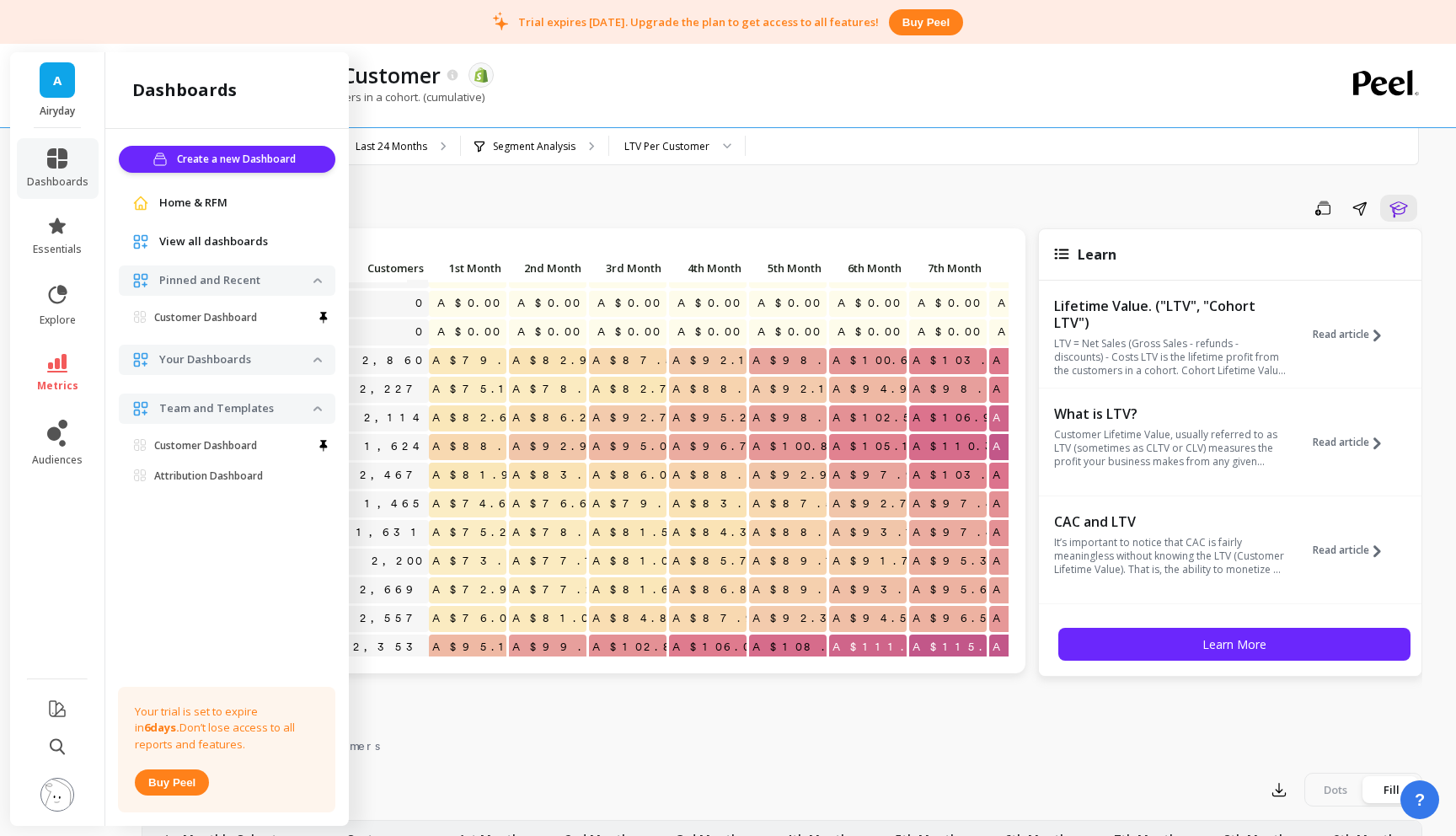
click at [205, 199] on span "Home & RFM" at bounding box center [193, 203] width 68 height 17
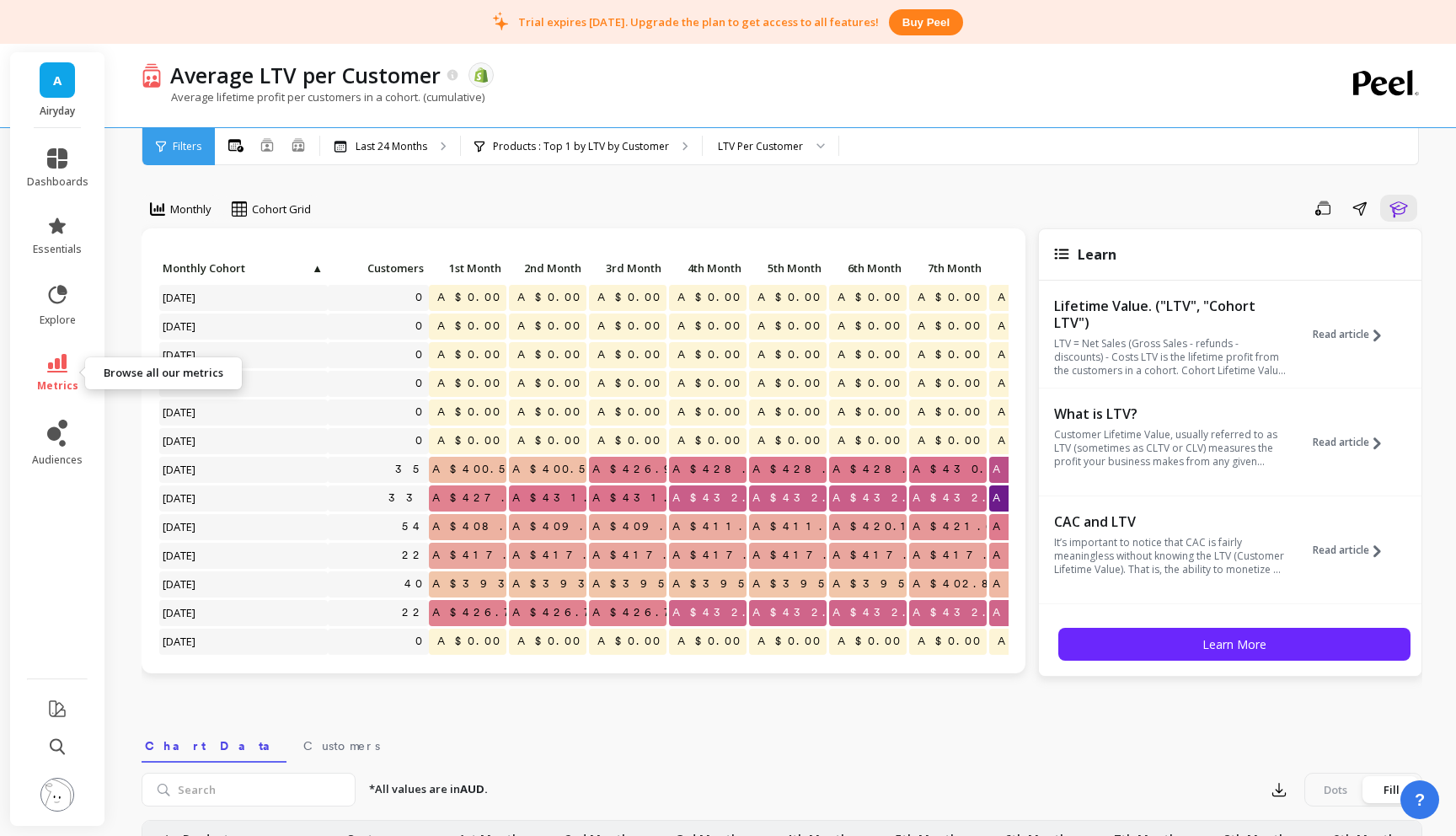
click at [45, 380] on span "metrics" at bounding box center [57, 386] width 41 height 14
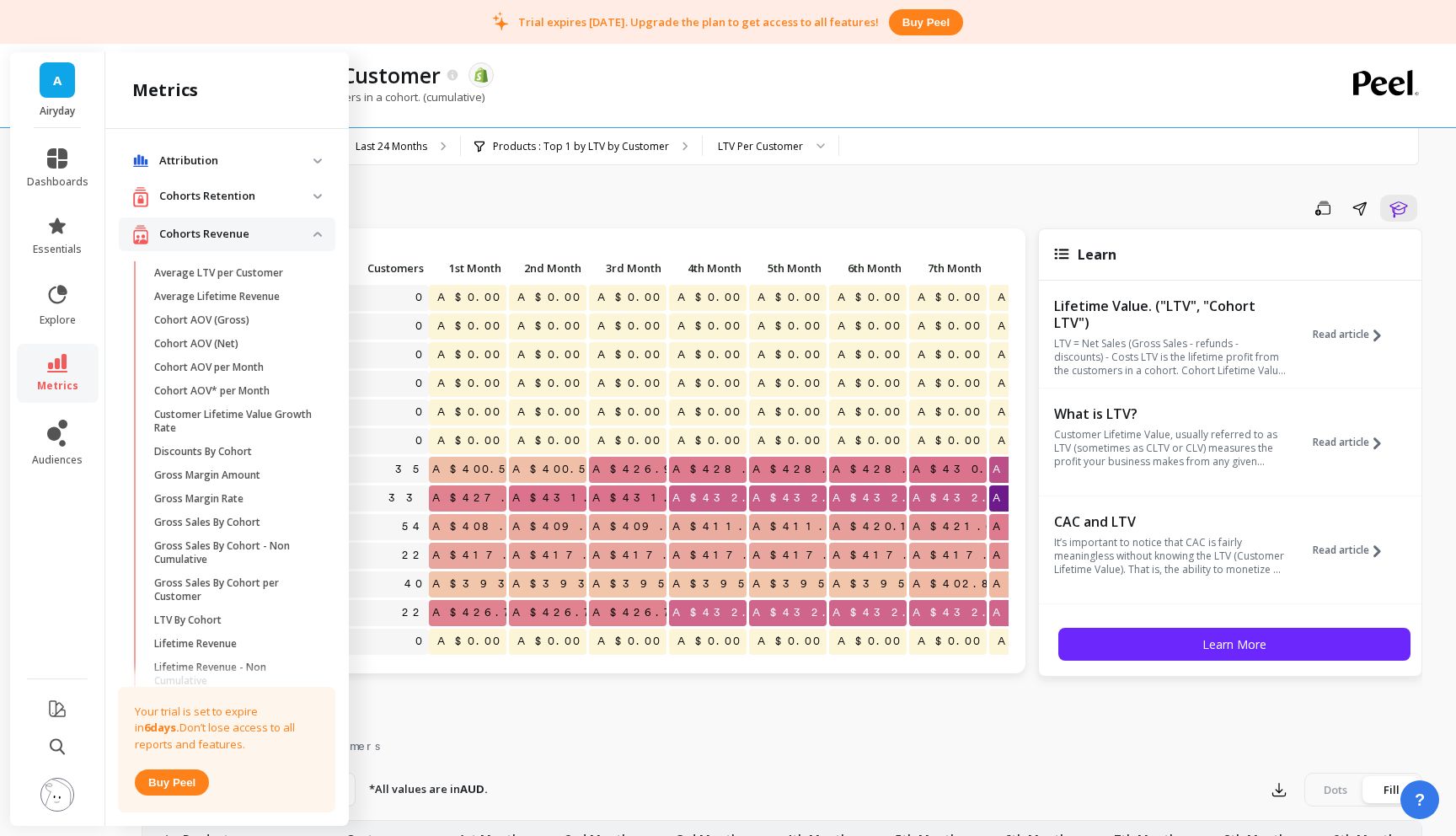
drag, startPoint x: 212, startPoint y: 275, endPoint x: 340, endPoint y: 282, distance: 128.2
click at [212, 275] on p "Average LTV per Customer" at bounding box center [219, 273] width 129 height 14
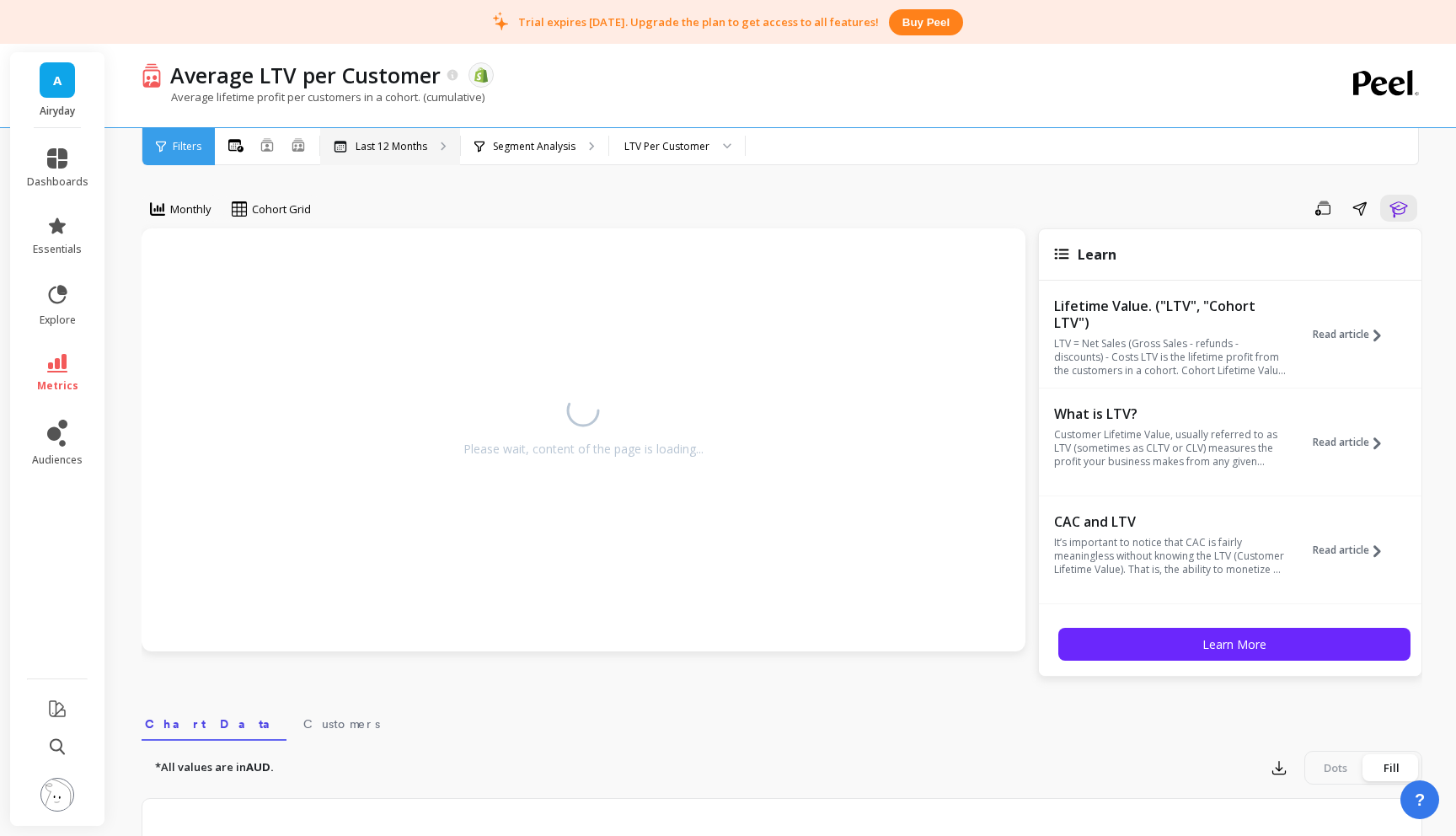
click at [378, 144] on p "Last 12 Months" at bounding box center [392, 146] width 72 height 14
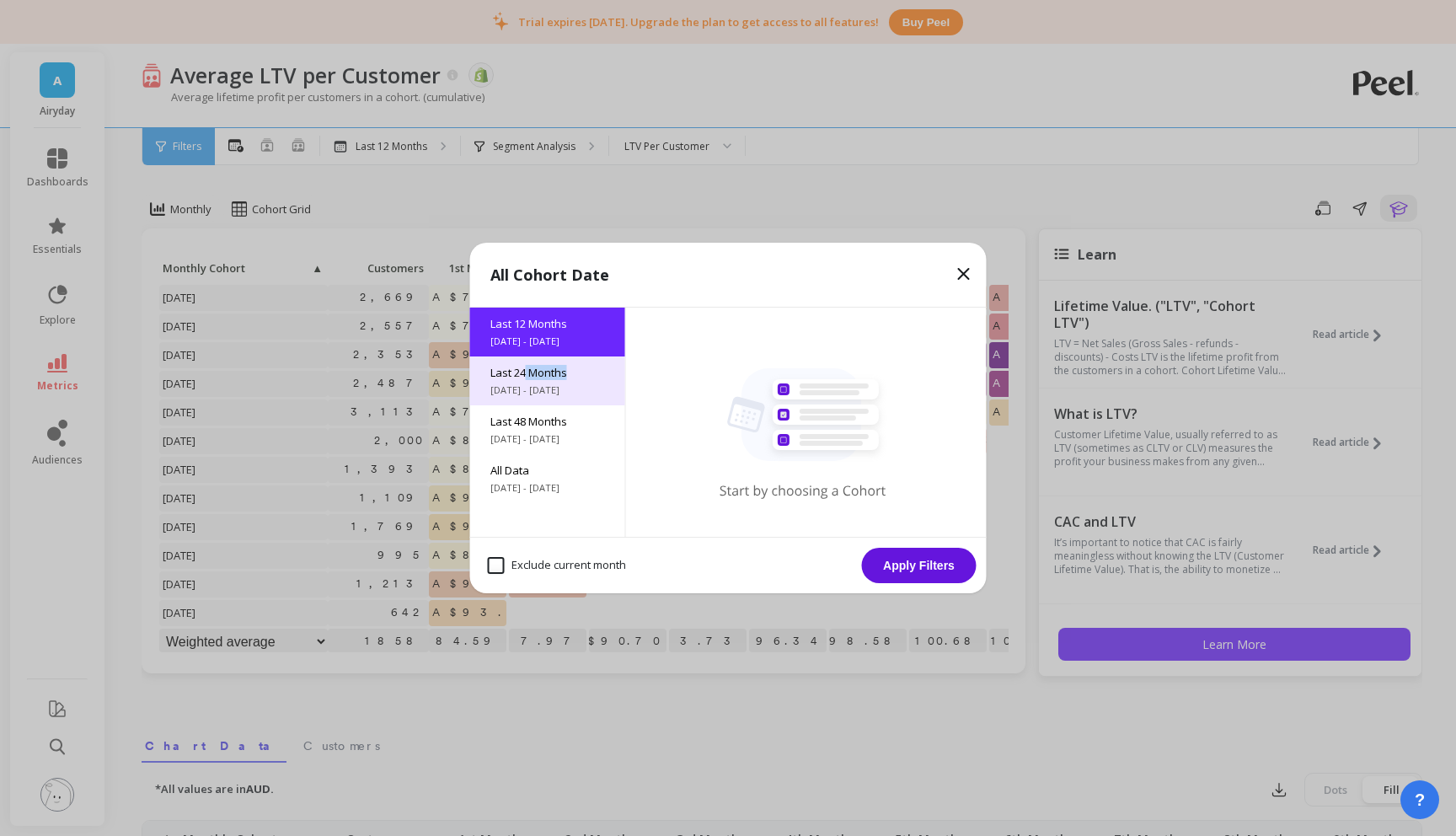
drag, startPoint x: 526, startPoint y: 380, endPoint x: 683, endPoint y: 472, distance: 182.0
click at [913, 566] on button "Apply Filters" at bounding box center [919, 566] width 115 height 36
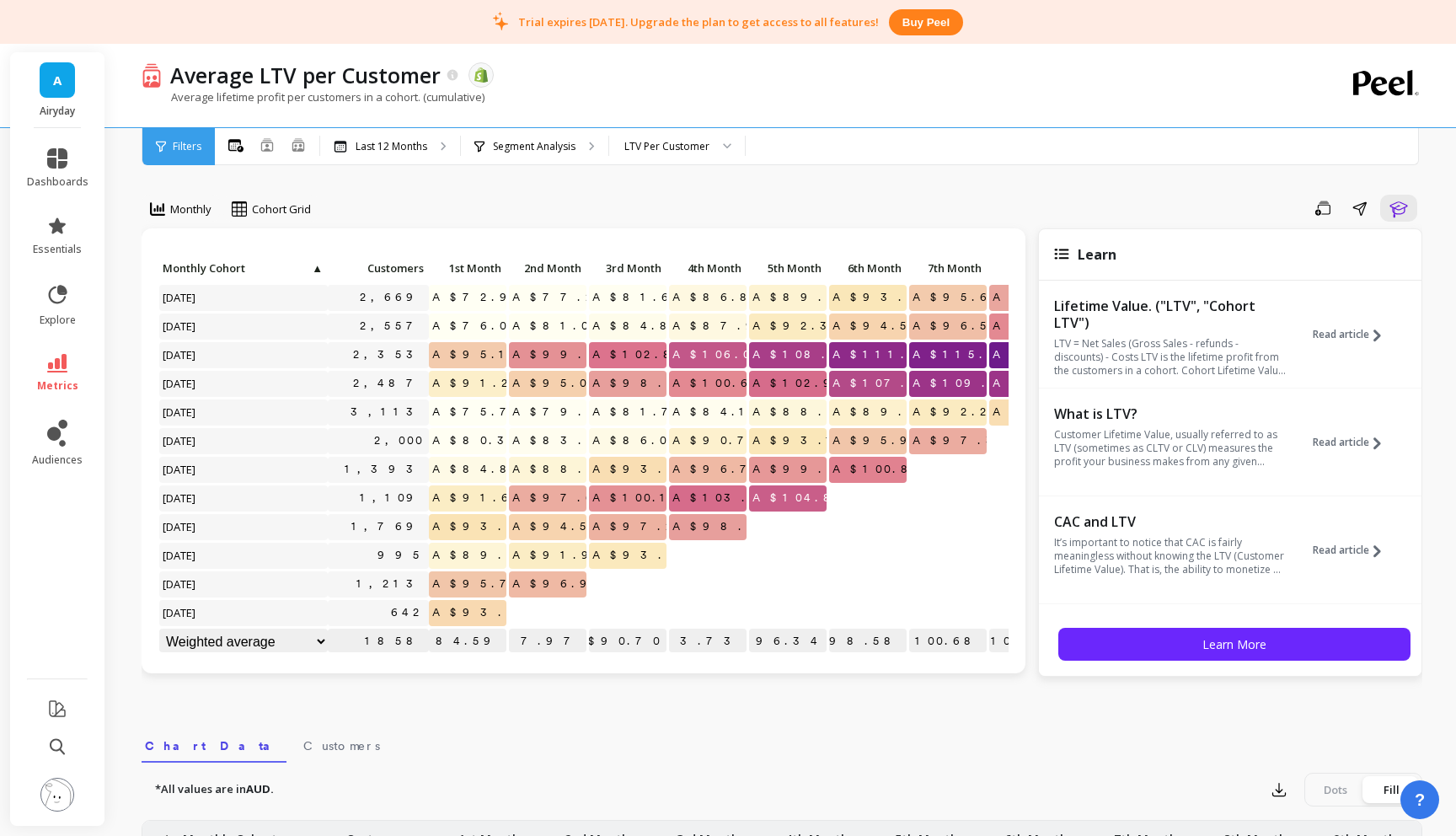
scroll to position [1, 0]
click at [398, 137] on div "Last 12 Months" at bounding box center [390, 146] width 140 height 37
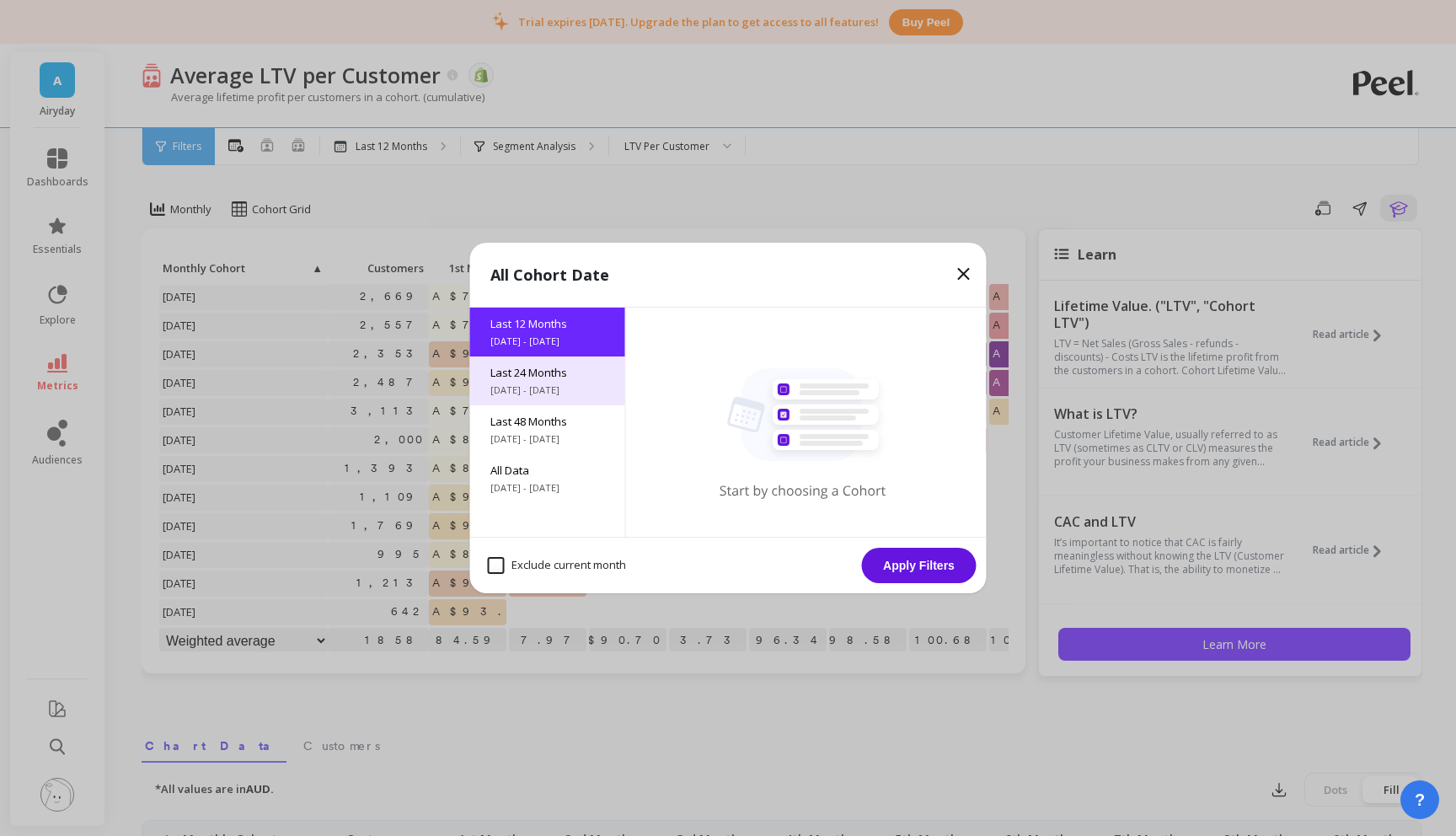
click at [541, 379] on span "Last 24 Months" at bounding box center [548, 372] width 115 height 16
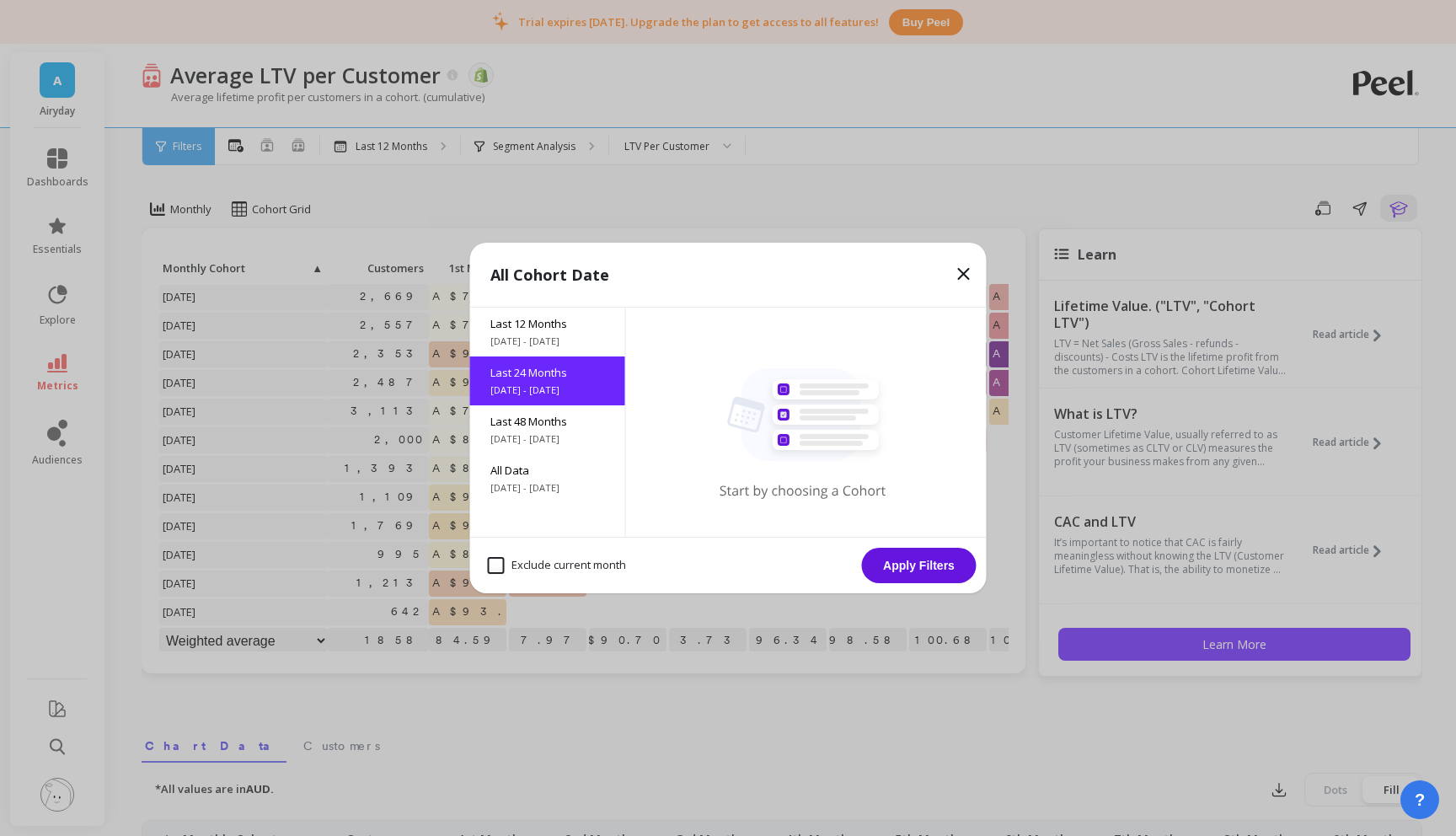
click at [920, 567] on button "Apply Filters" at bounding box center [919, 566] width 115 height 36
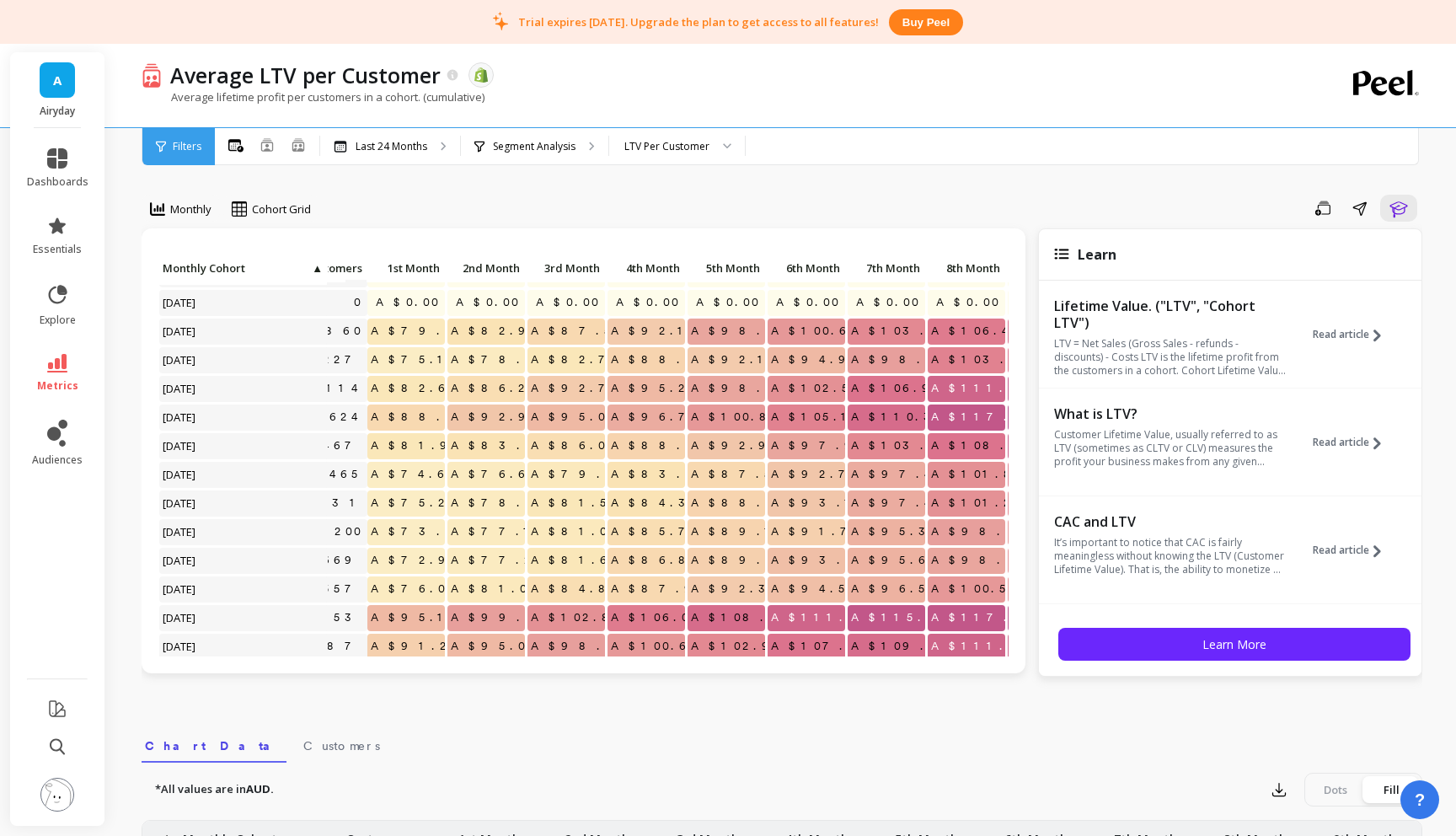
scroll to position [81, 0]
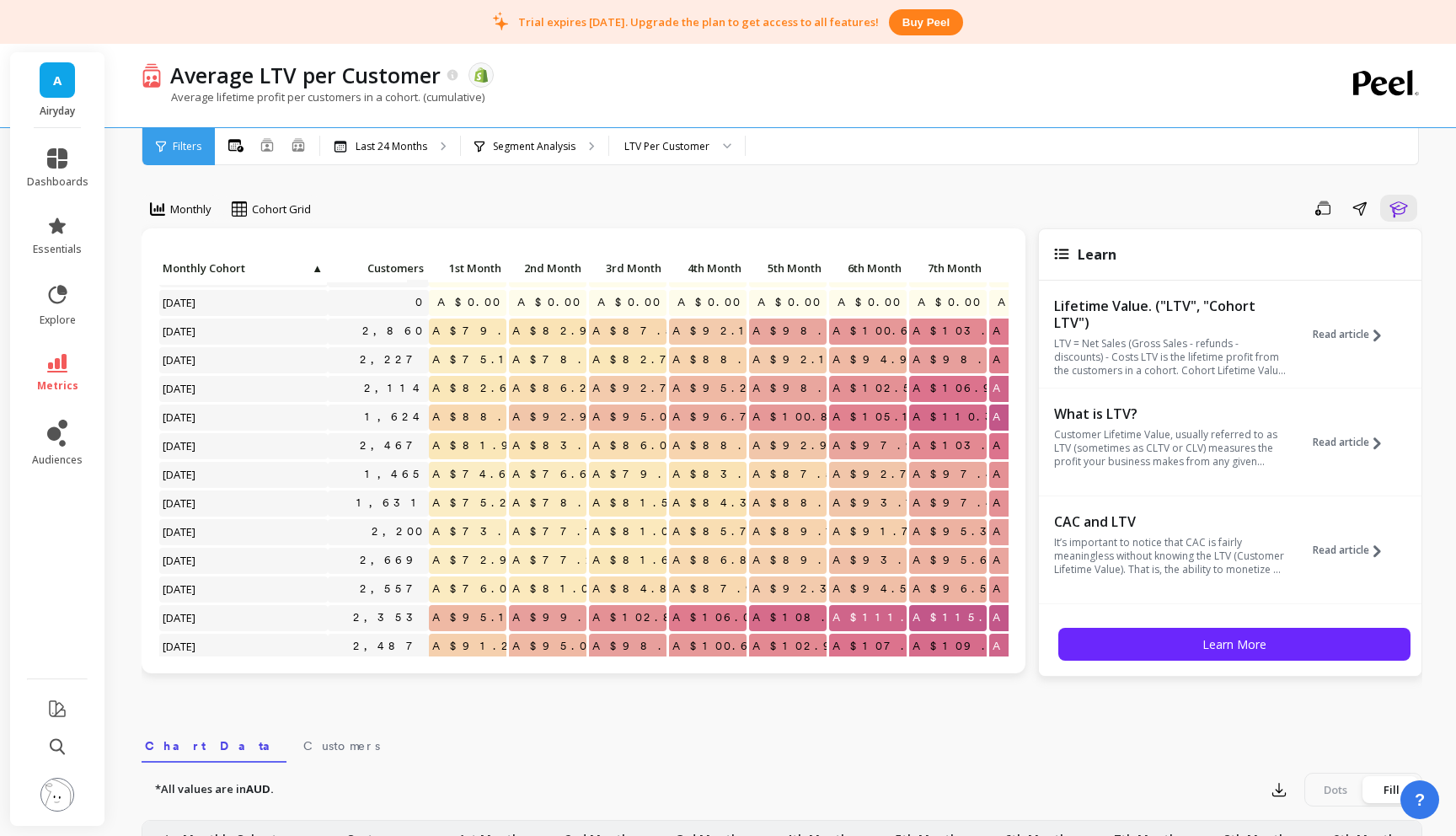
click at [488, 327] on span "A$79.37" at bounding box center [488, 332] width 118 height 26
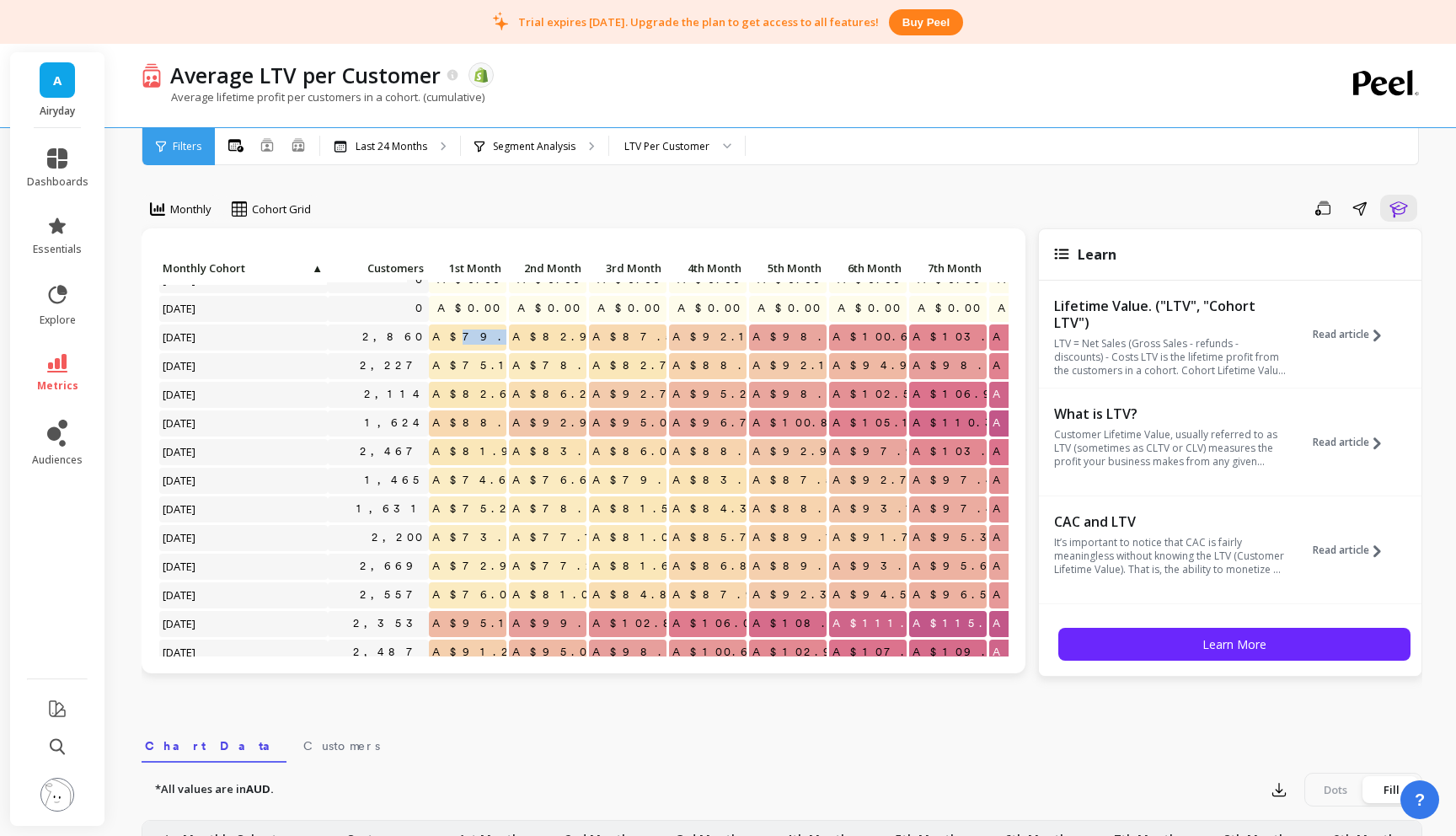
click at [498, 333] on div "Click to create an audience 0 A$0.00 A$0.00 A$0.00 A$0.00 A$0.00 A$0.00 A$0.00 …" at bounding box center [583, 456] width 850 height 400
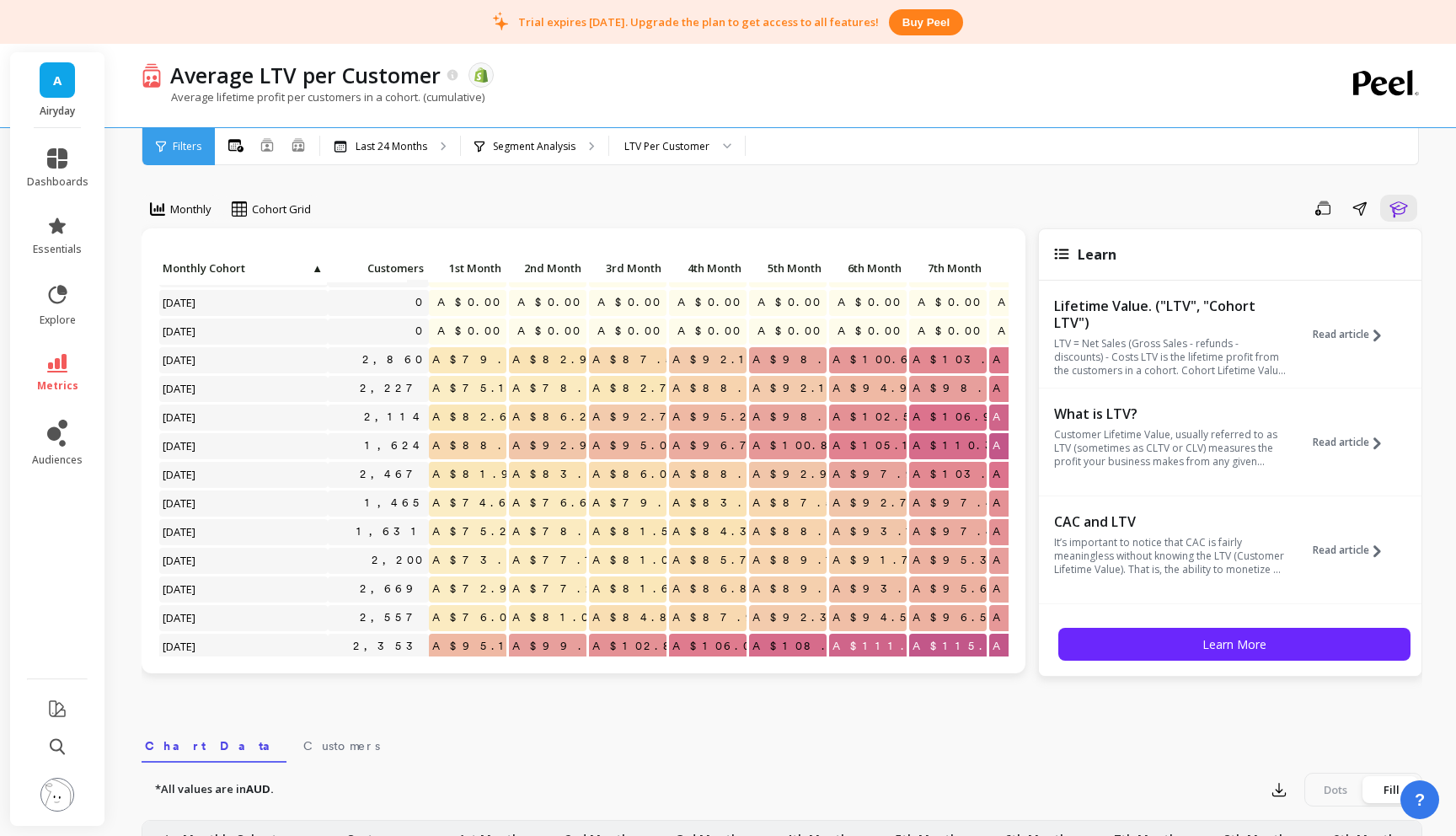
scroll to position [51, 0]
drag, startPoint x: 462, startPoint y: 359, endPoint x: 916, endPoint y: 365, distance: 454.0
click at [916, 365] on div "Click to create an audience 0 A$0.00 A$0.00 A$0.00 A$0.00 A$0.00 A$0.00 A$0.00 …" at bounding box center [1254, 625] width 2191 height 840
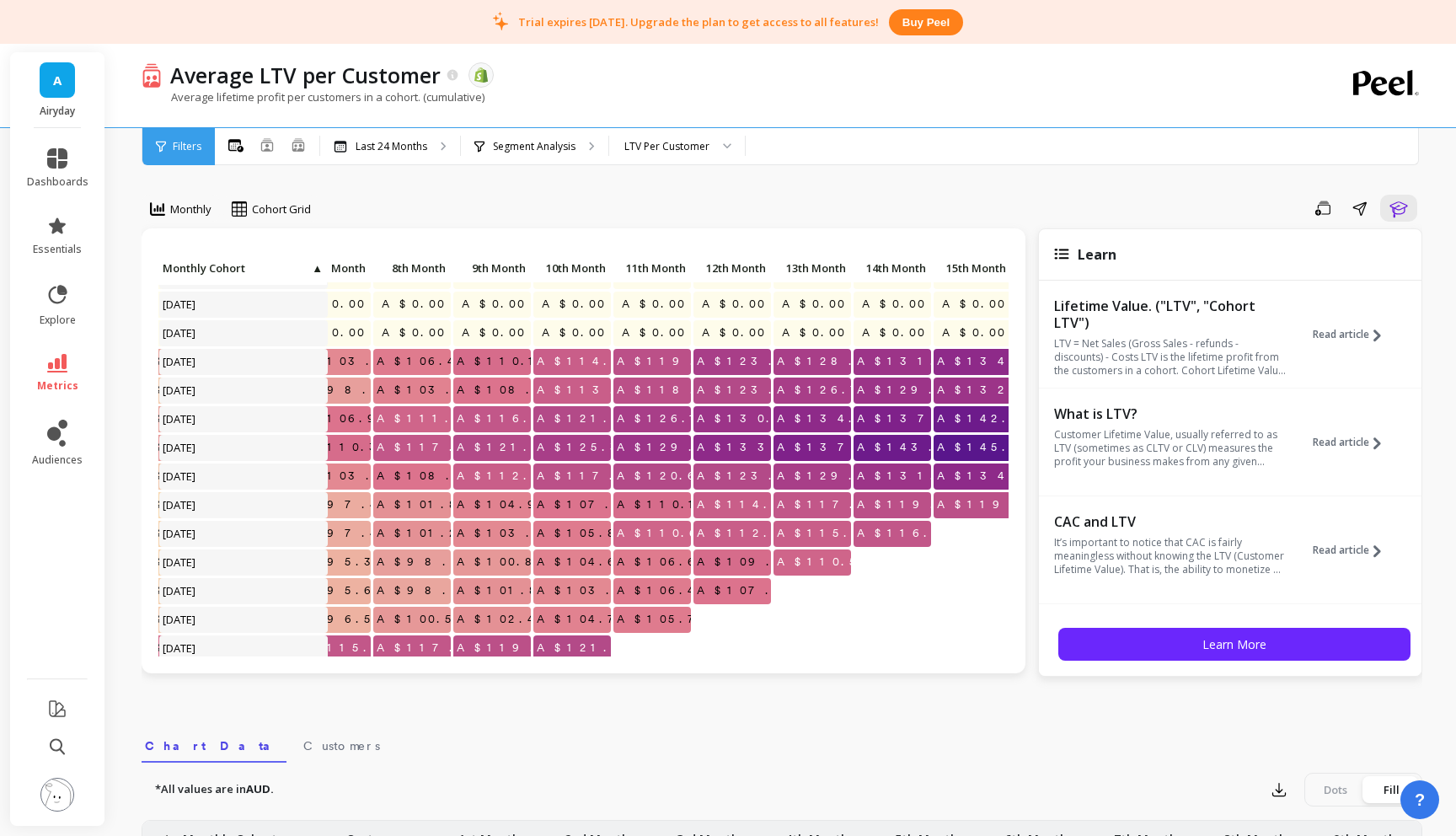
click at [914, 367] on span "A$131.73" at bounding box center [916, 362] width 126 height 26
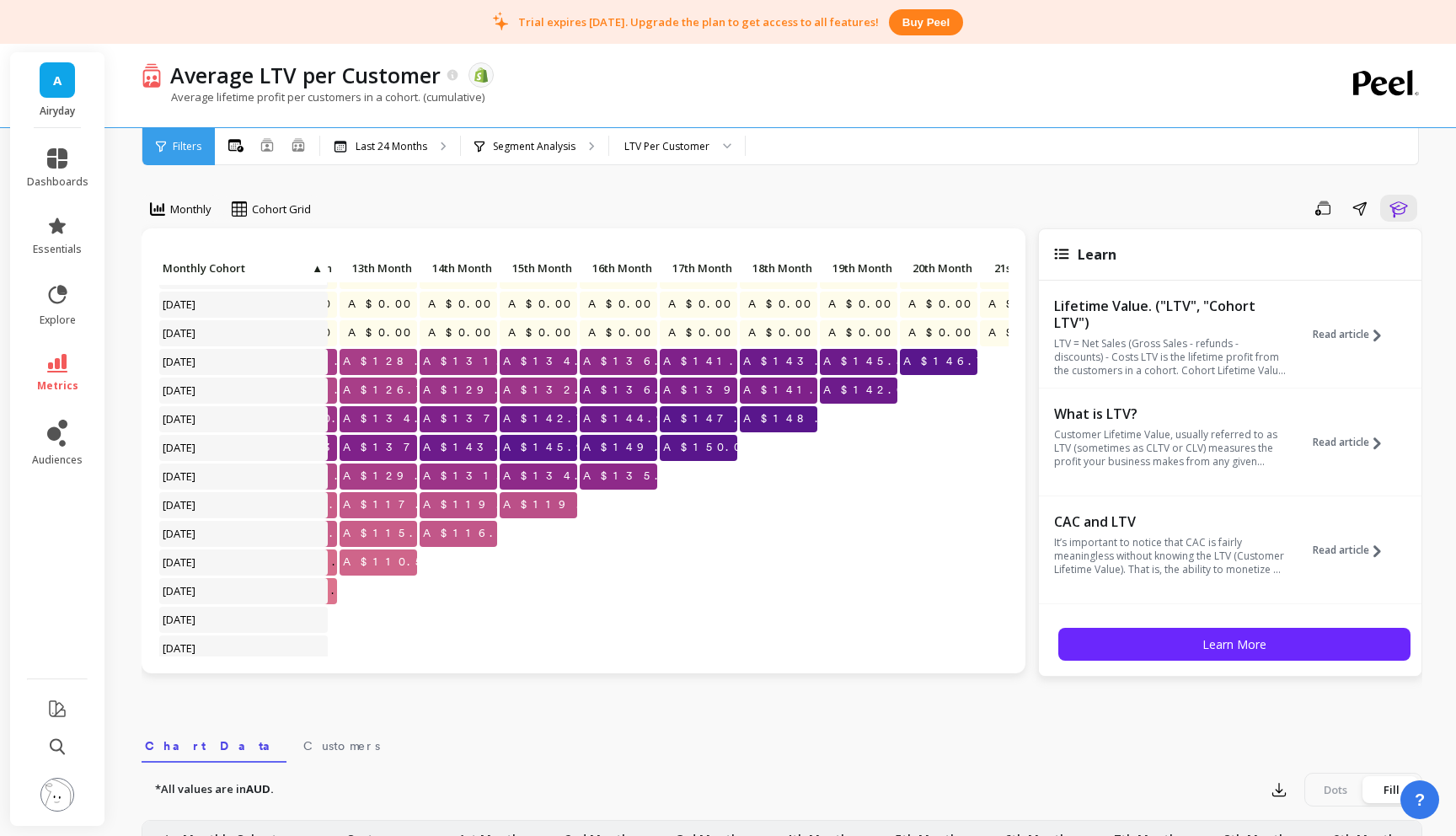
scroll to position [51, 1341]
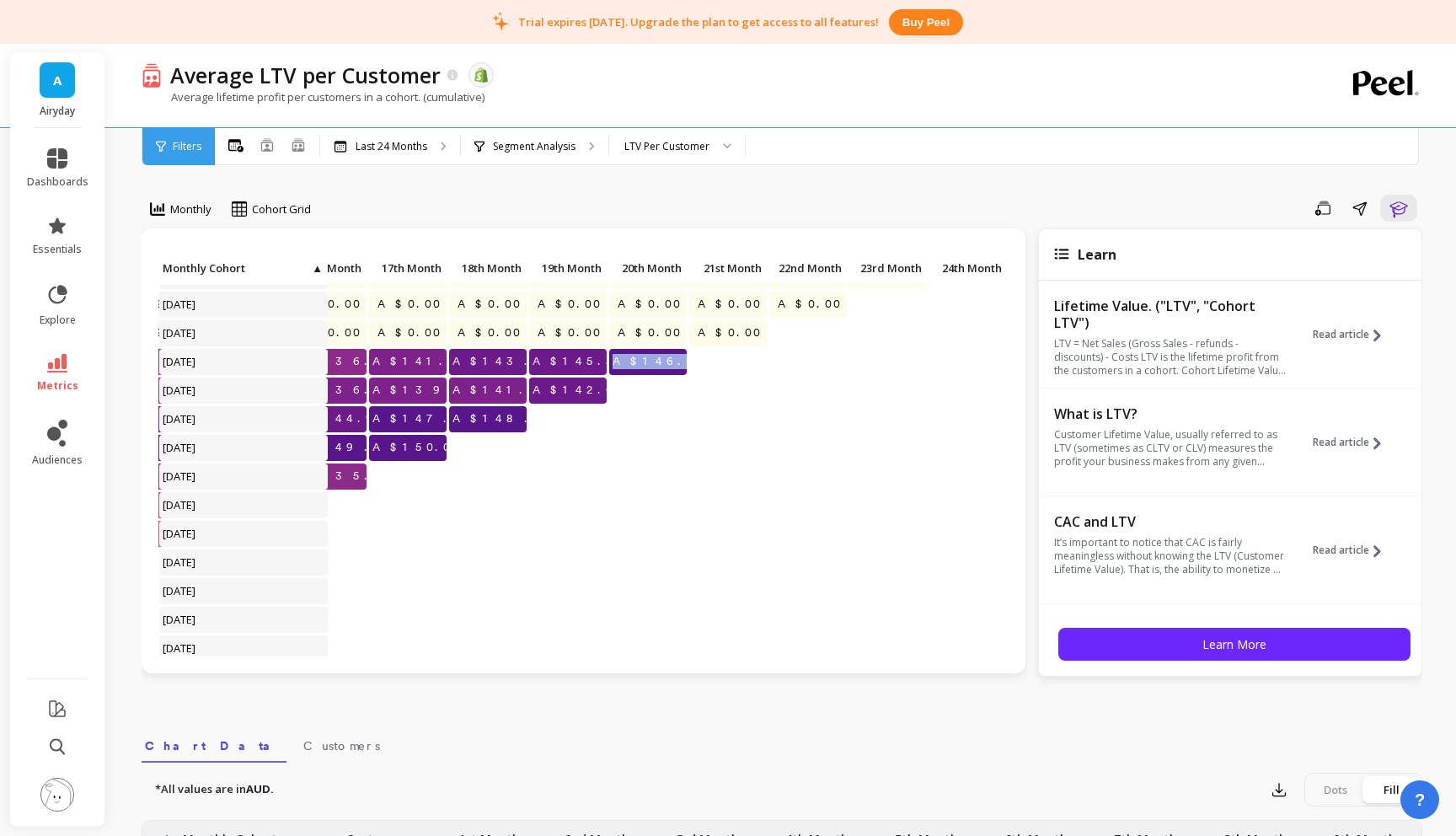
drag, startPoint x: 637, startPoint y: 362, endPoint x: 676, endPoint y: 363, distance: 39.0
click at [676, 363] on span "A$146.78" at bounding box center [667, 362] width 117 height 26
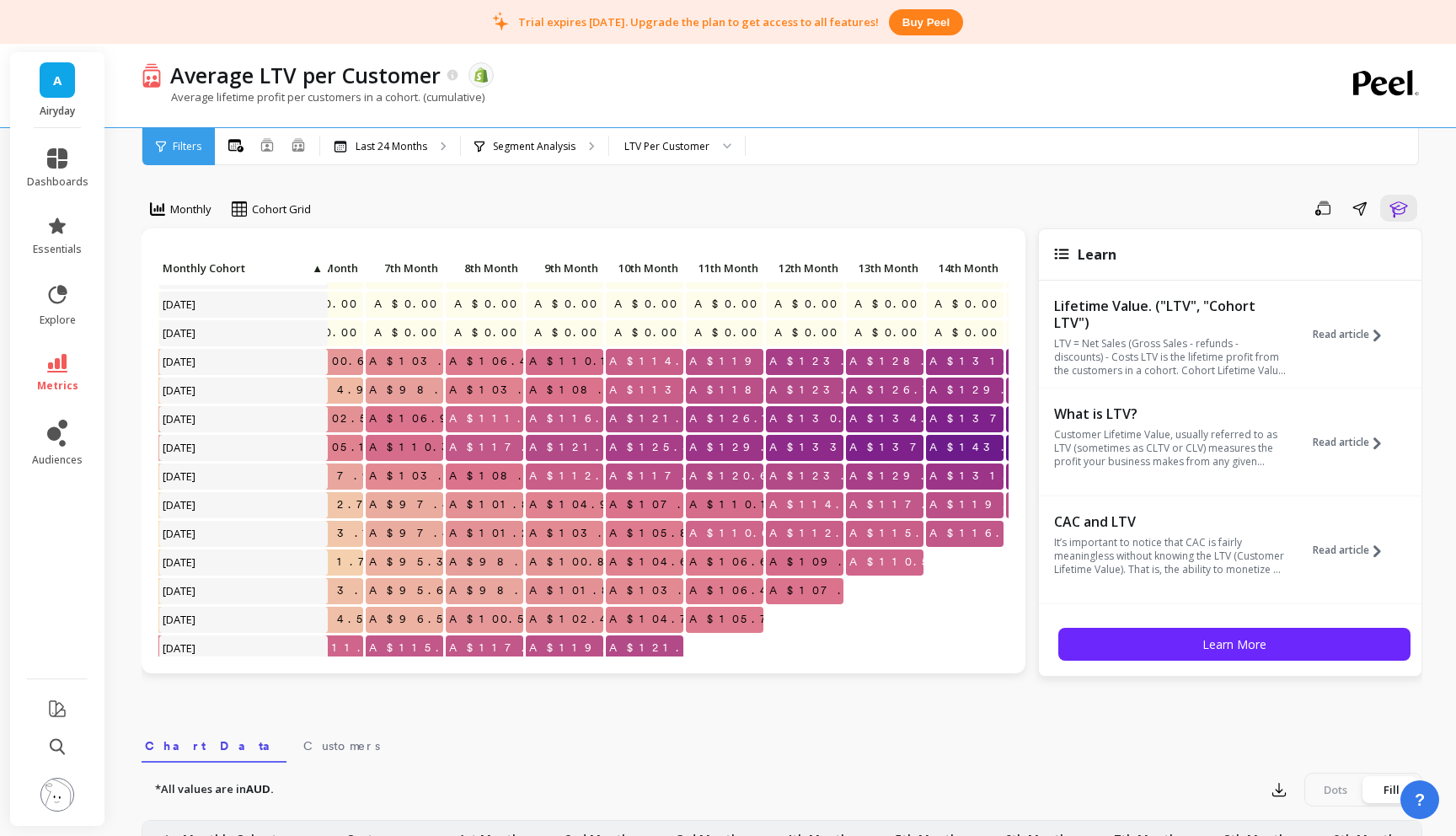
scroll to position [51, 0]
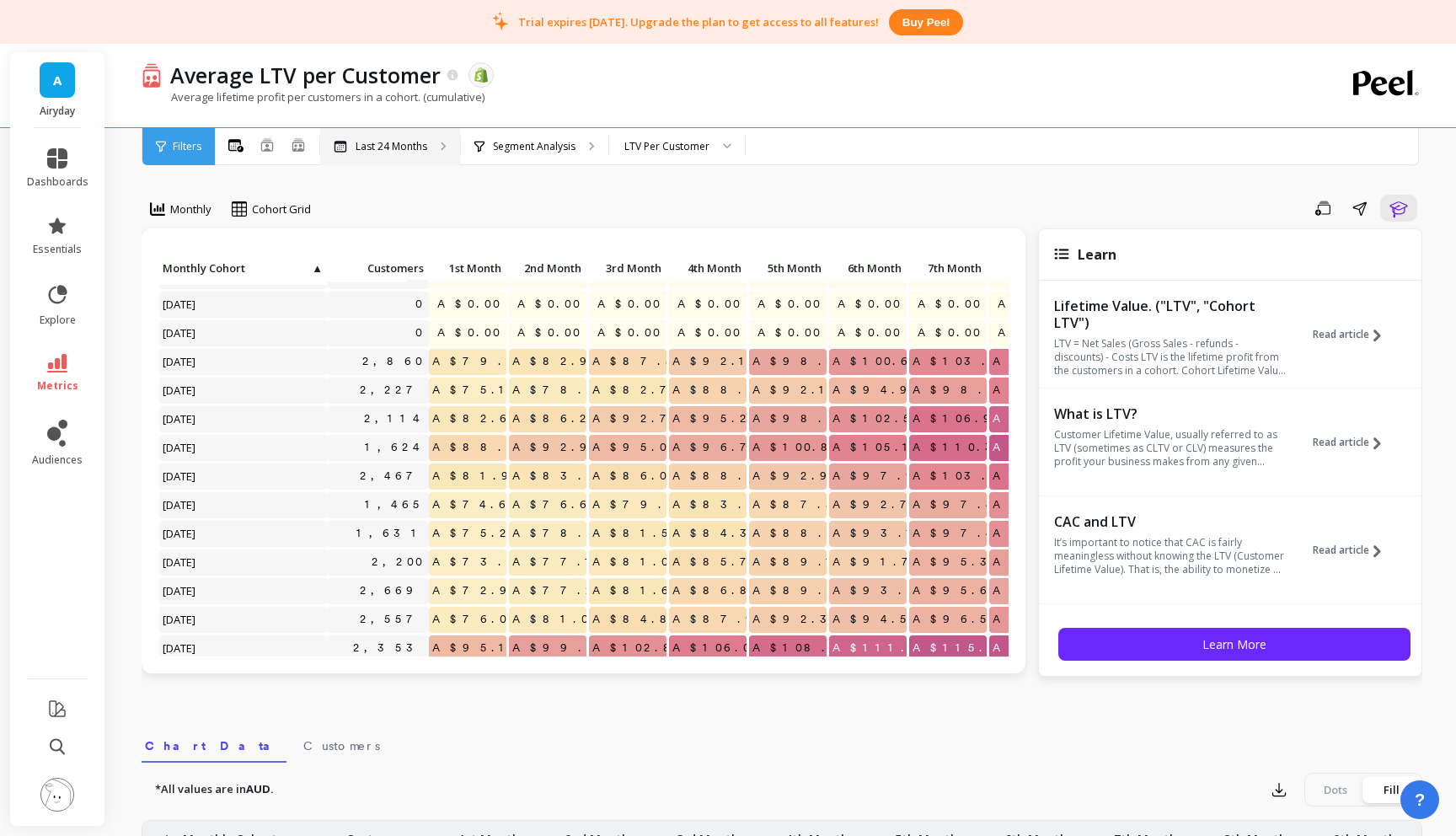
click at [400, 143] on p "Last 24 Months" at bounding box center [392, 146] width 72 height 14
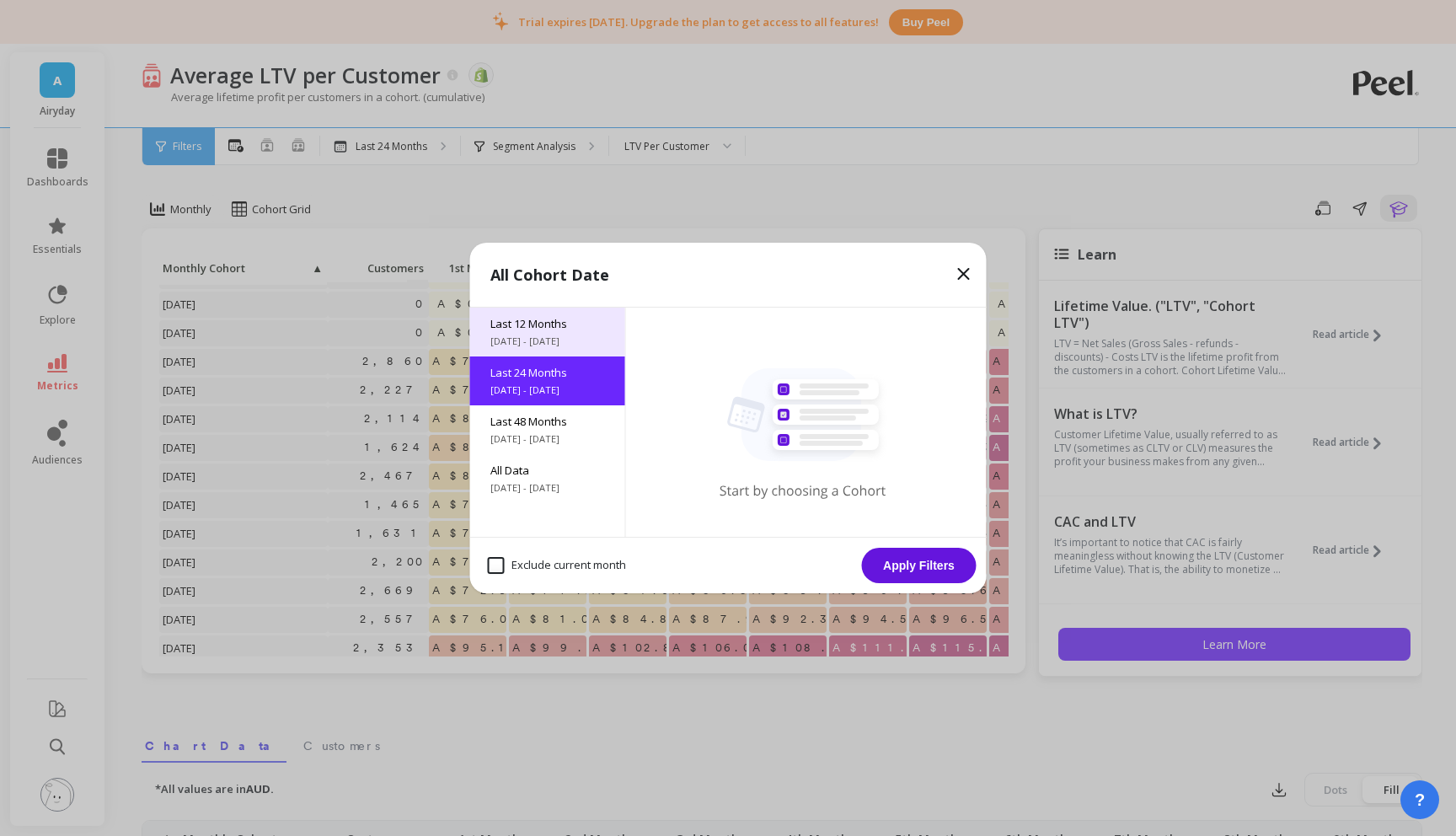
click at [554, 326] on span "Last 12 Months" at bounding box center [548, 324] width 115 height 16
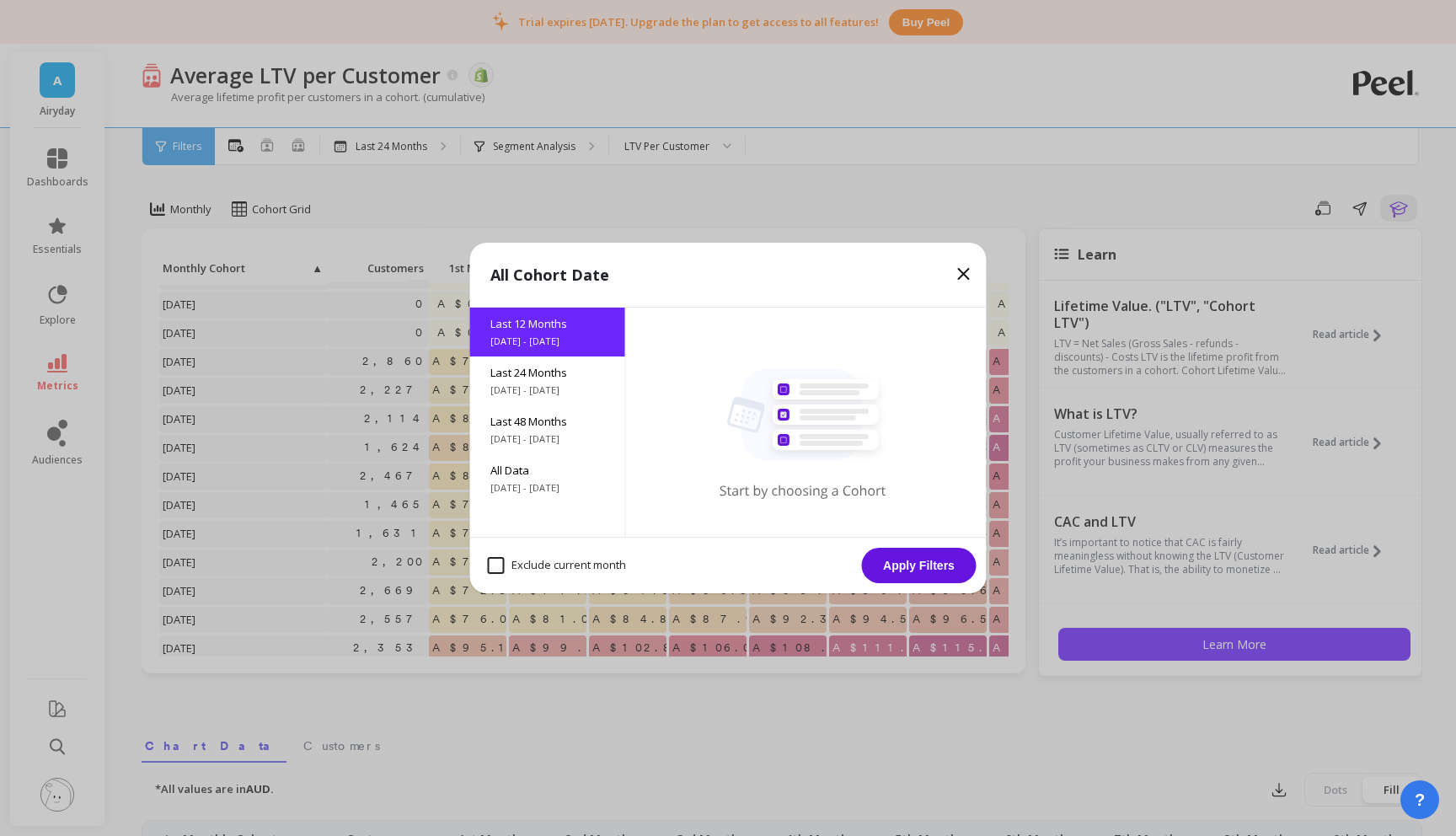
click at [915, 569] on button "Apply Filters" at bounding box center [919, 566] width 115 height 36
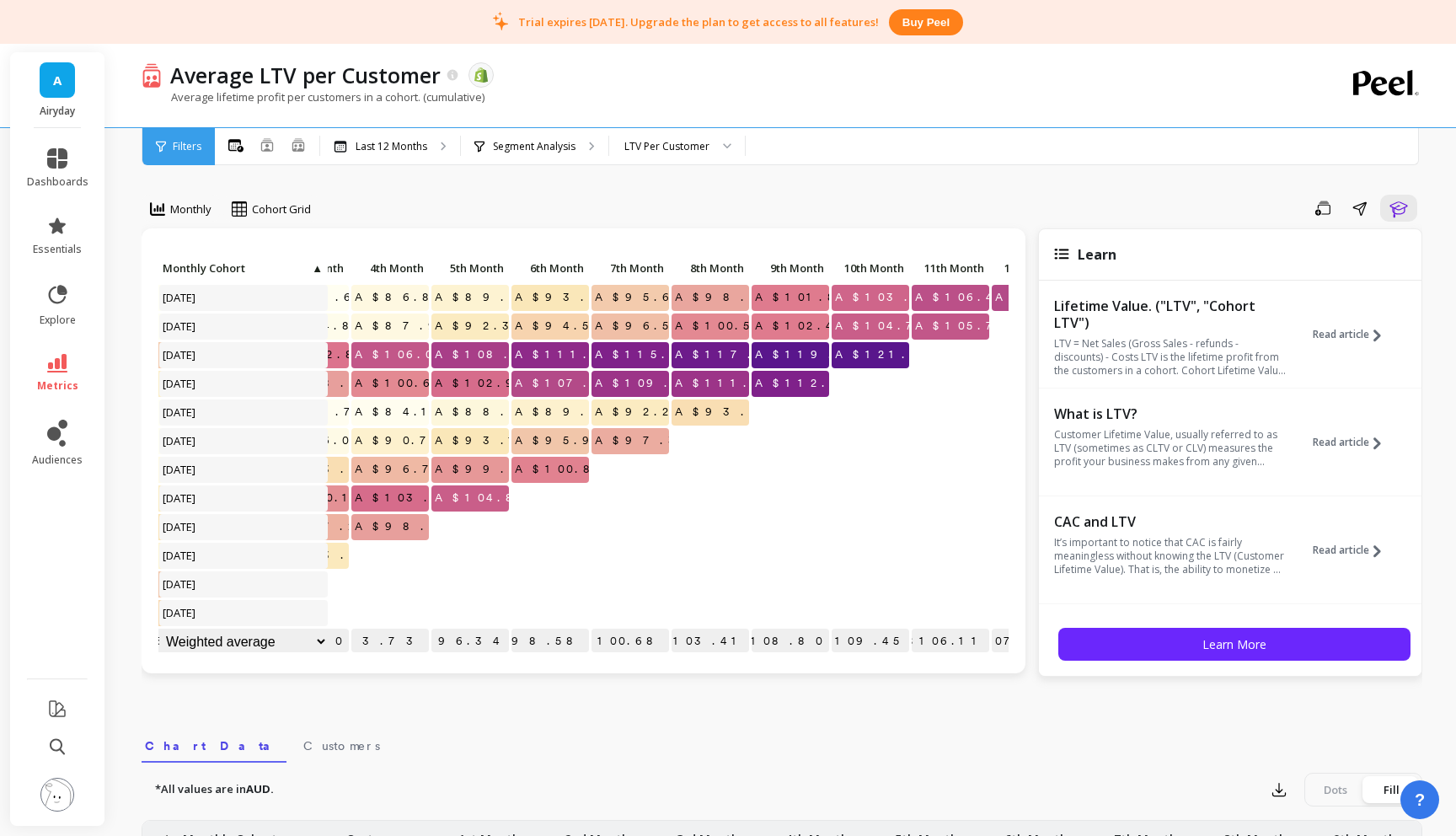
scroll to position [0, 380]
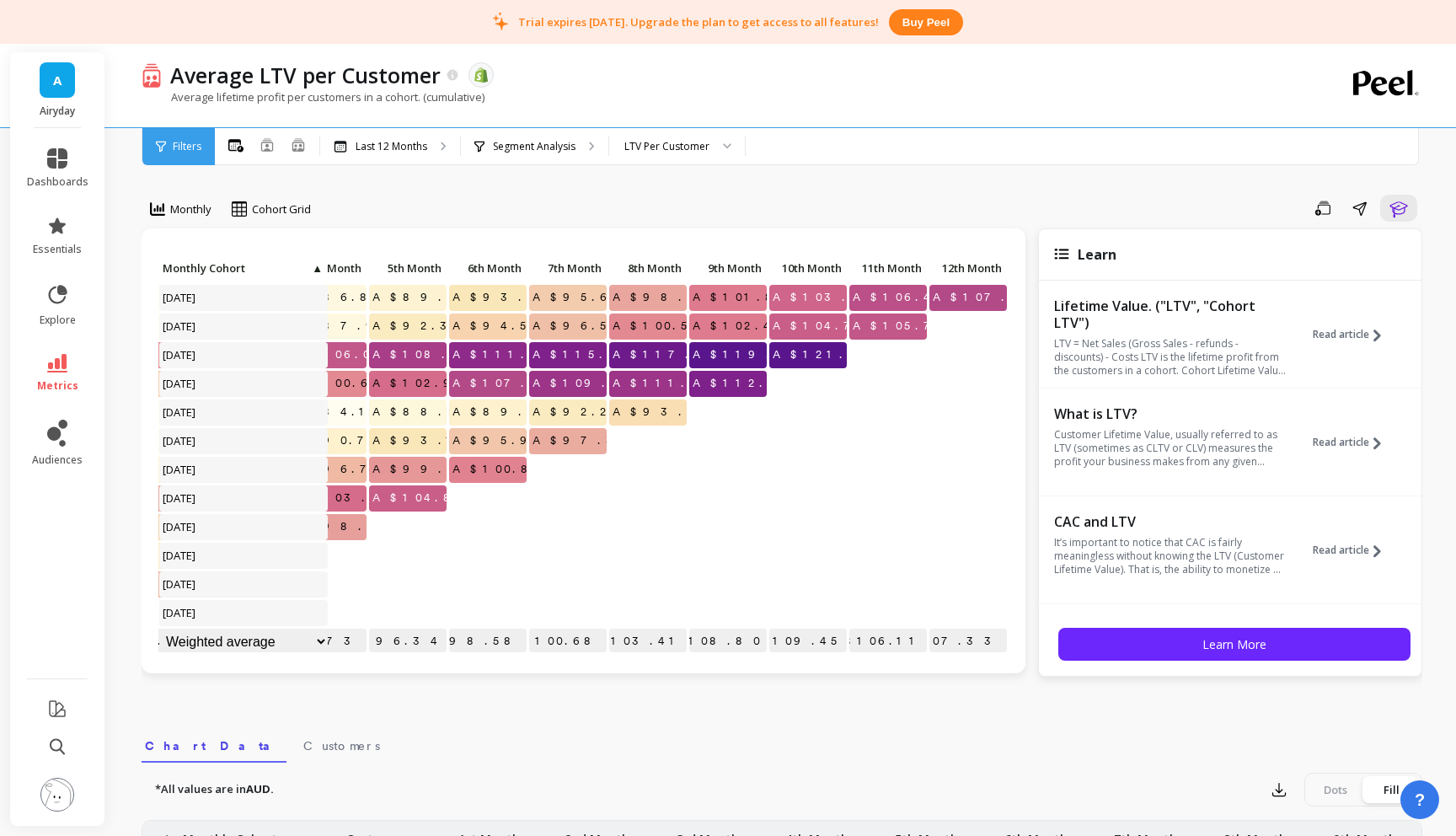
click at [61, 370] on icon at bounding box center [57, 363] width 20 height 18
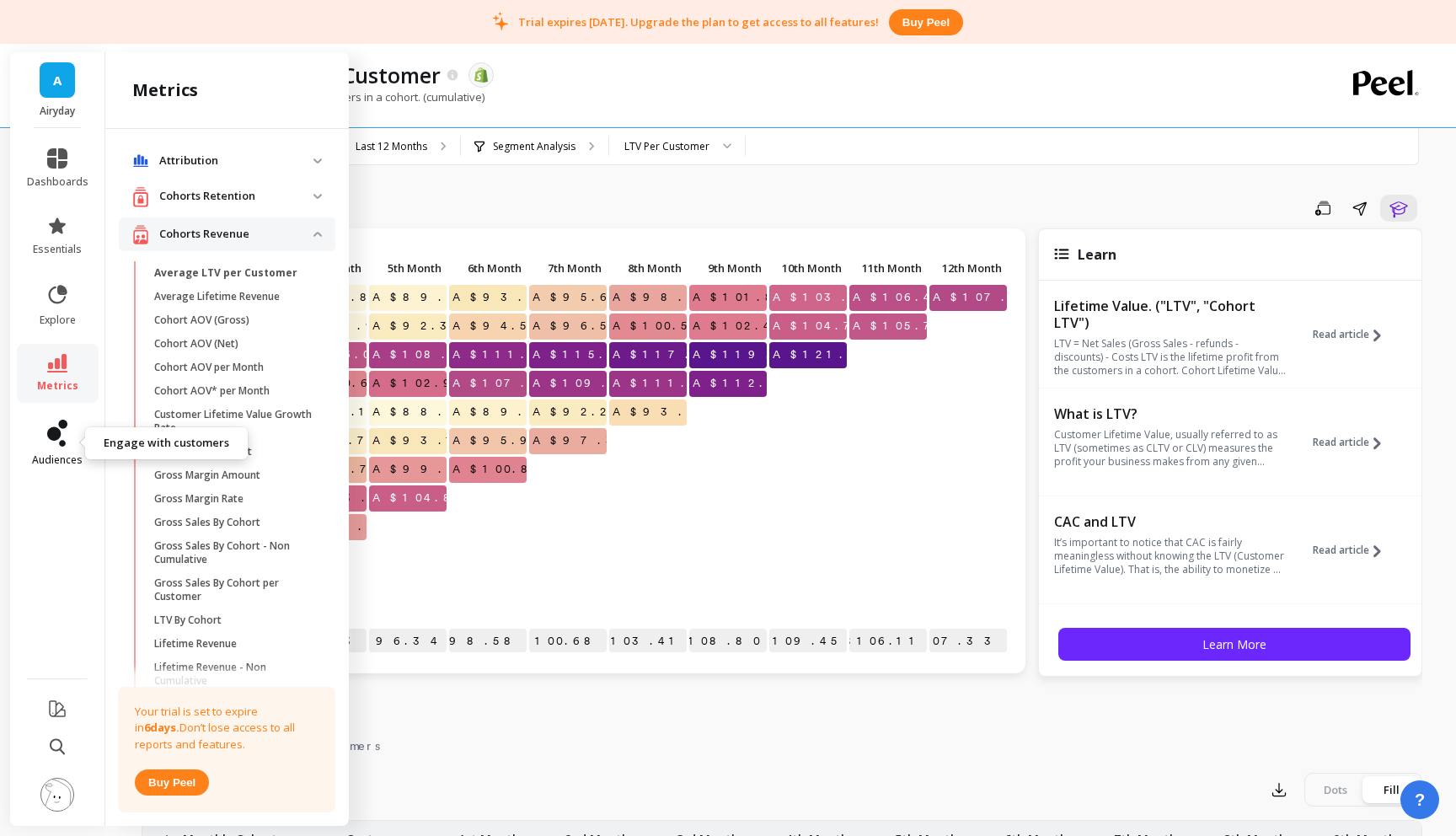
click at [63, 433] on icon at bounding box center [57, 433] width 20 height 27
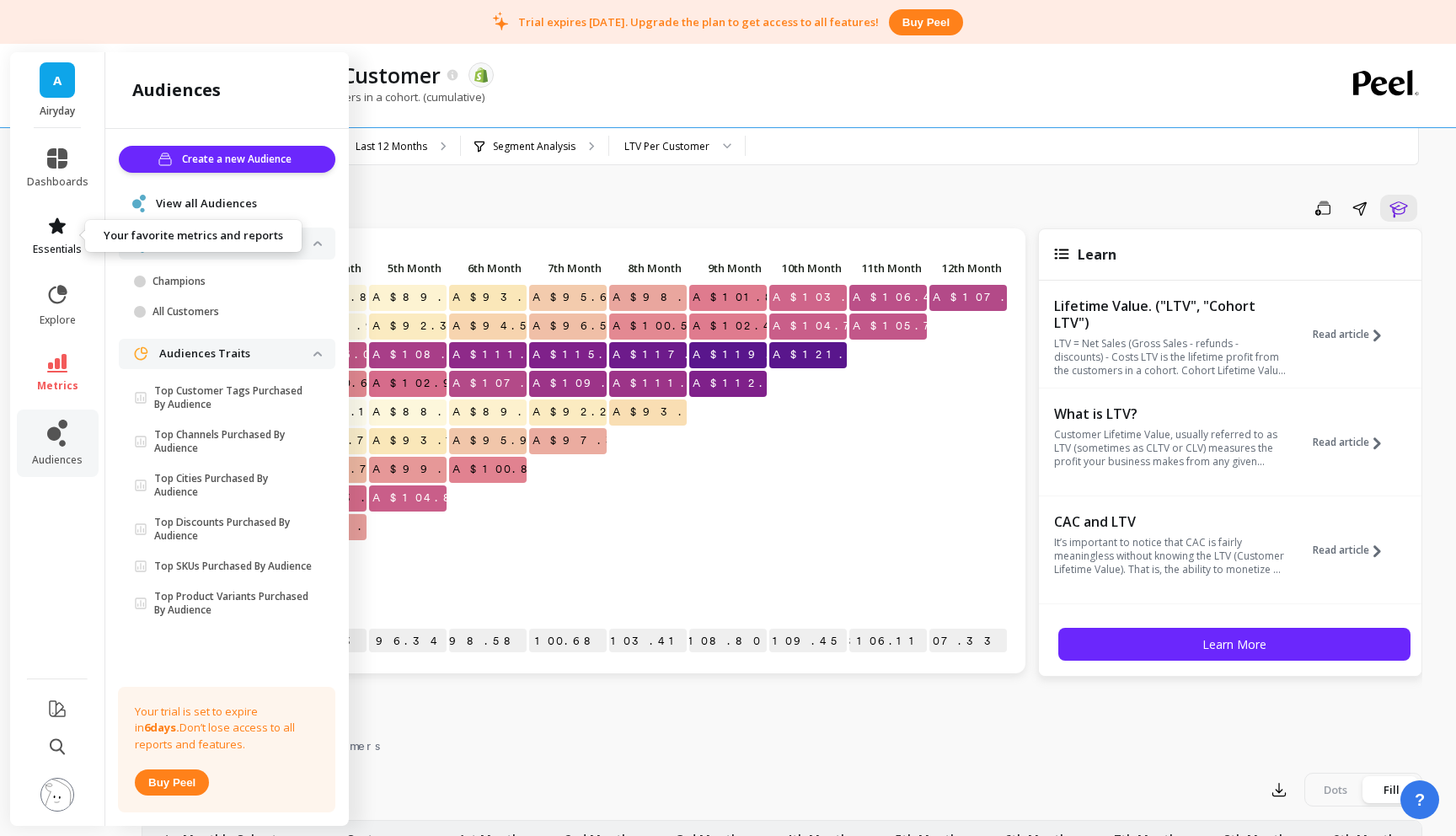
click at [65, 235] on icon at bounding box center [57, 226] width 20 height 20
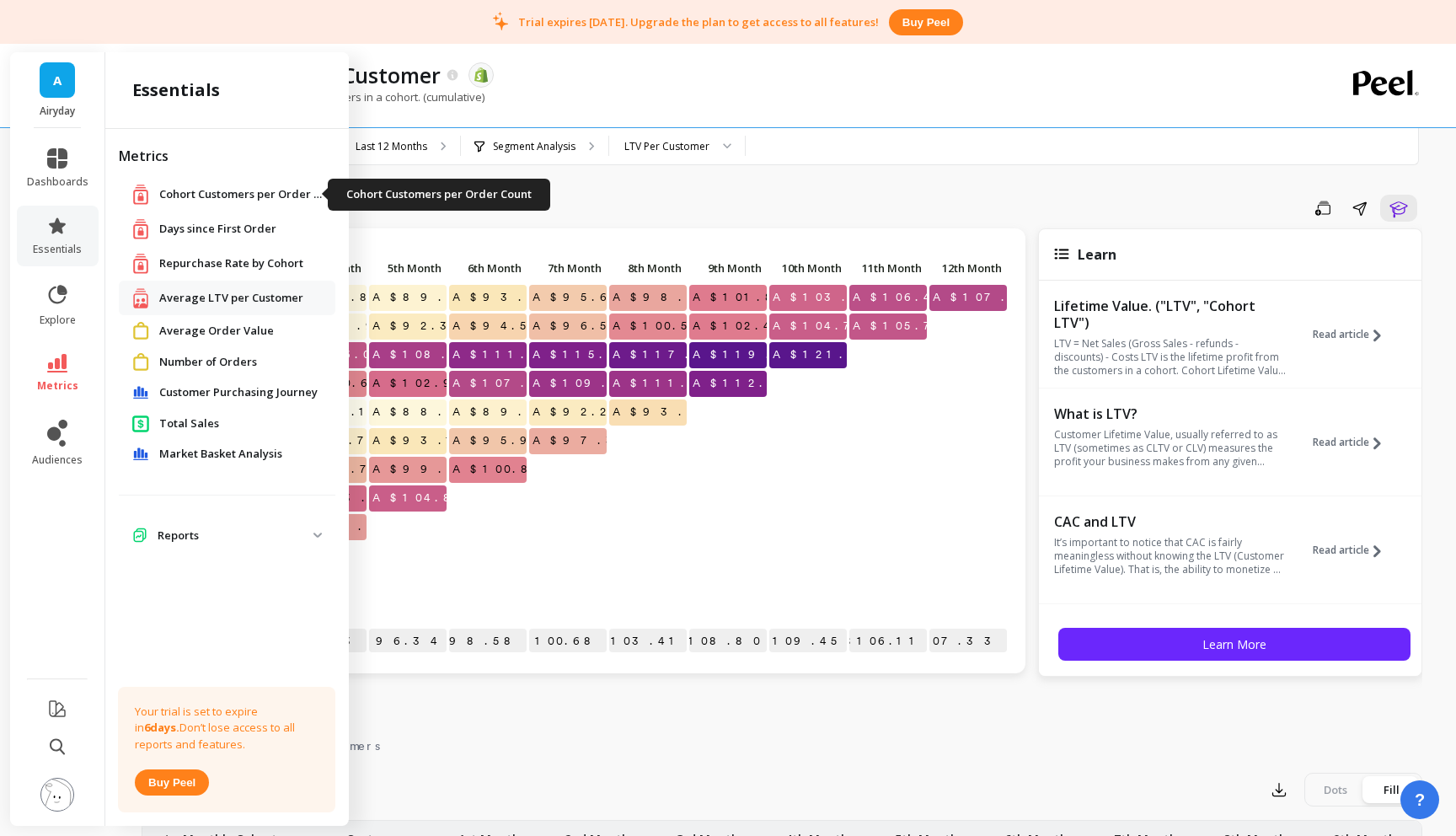
click at [241, 192] on span "Cohort Customers per Order Count" at bounding box center [243, 195] width 168 height 17
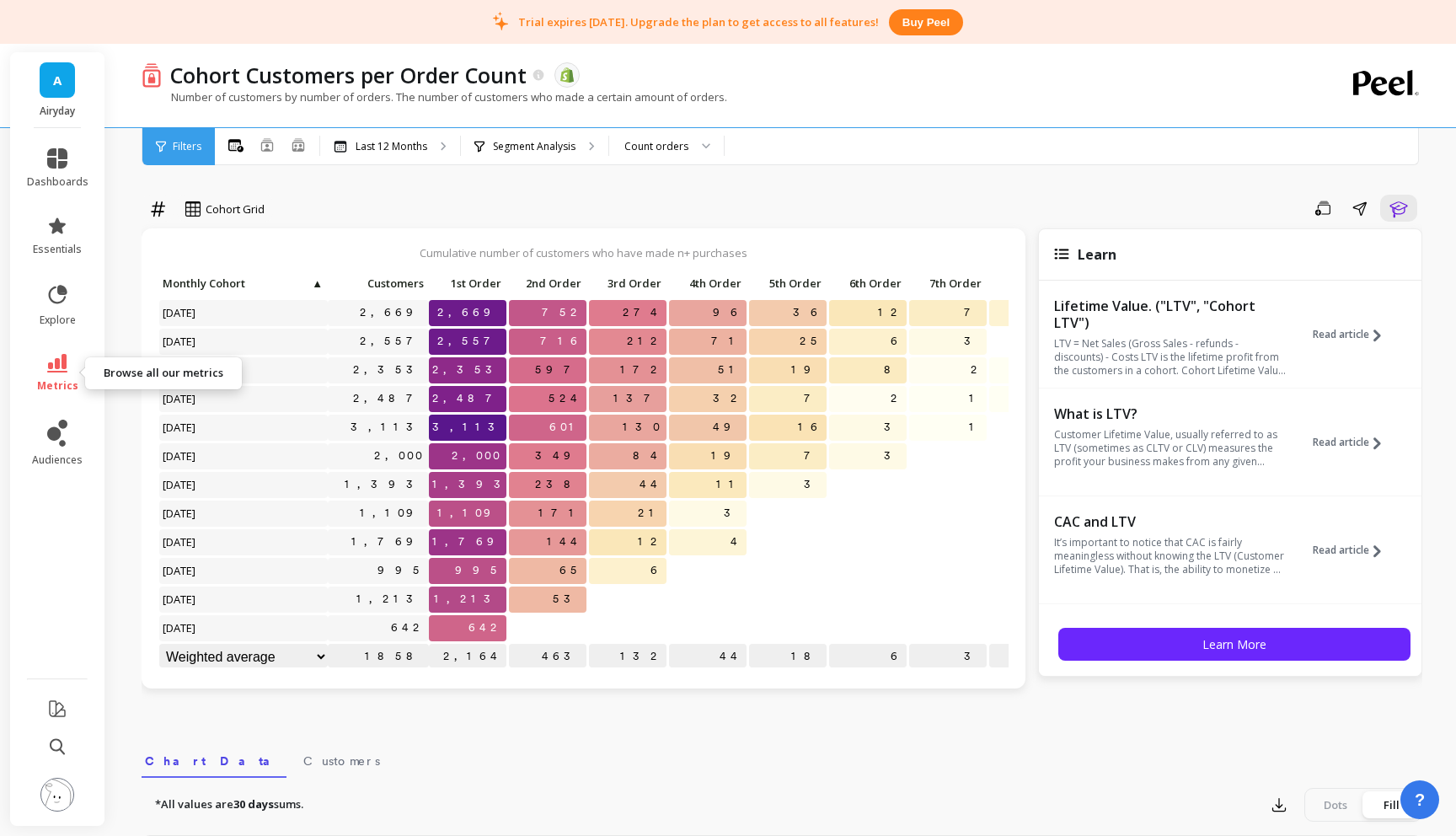
drag, startPoint x: 42, startPoint y: 372, endPoint x: 102, endPoint y: 360, distance: 61.2
click at [42, 372] on link "metrics" at bounding box center [57, 373] width 62 height 39
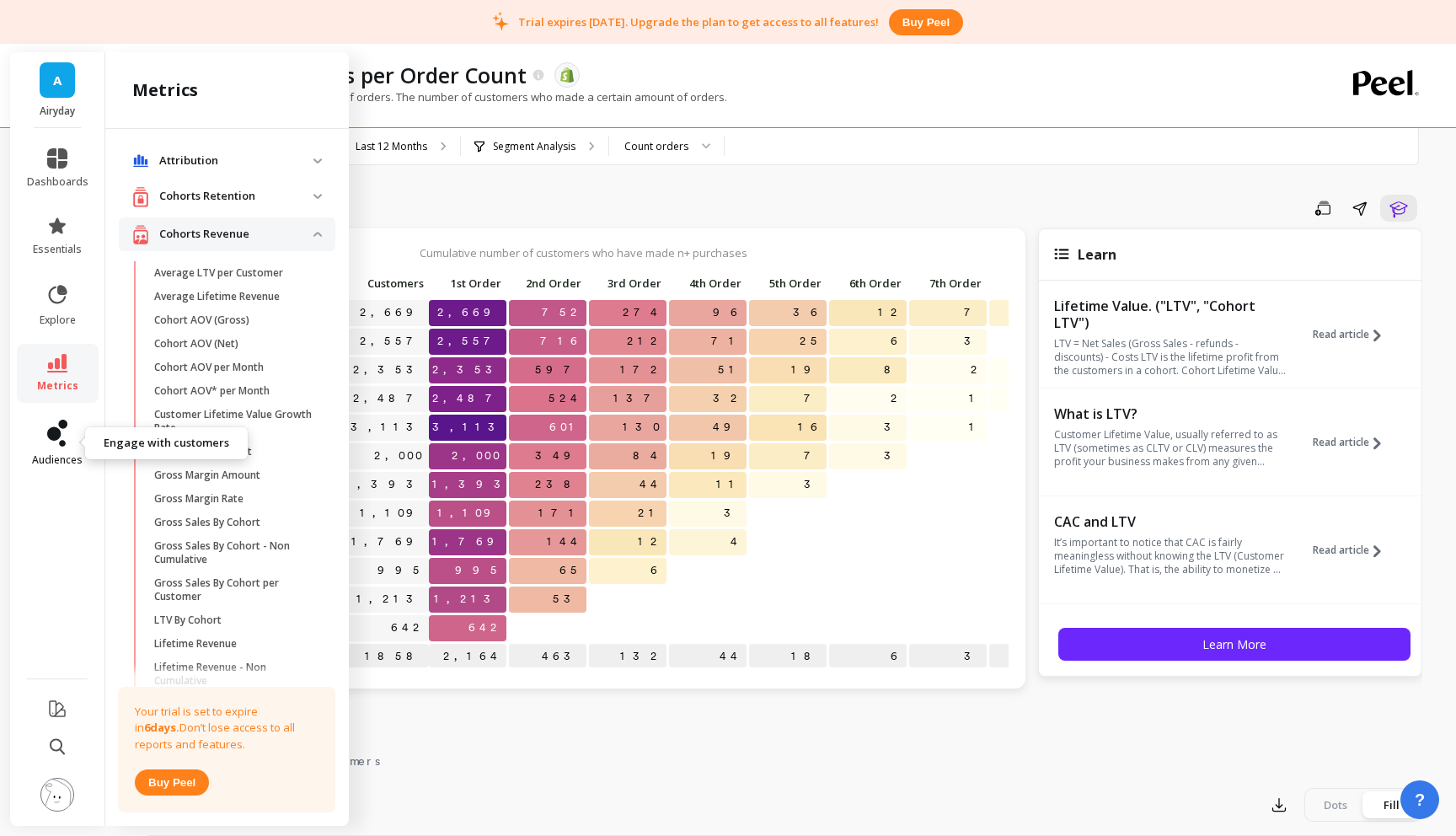
click at [45, 427] on link "audiences" at bounding box center [57, 443] width 62 height 47
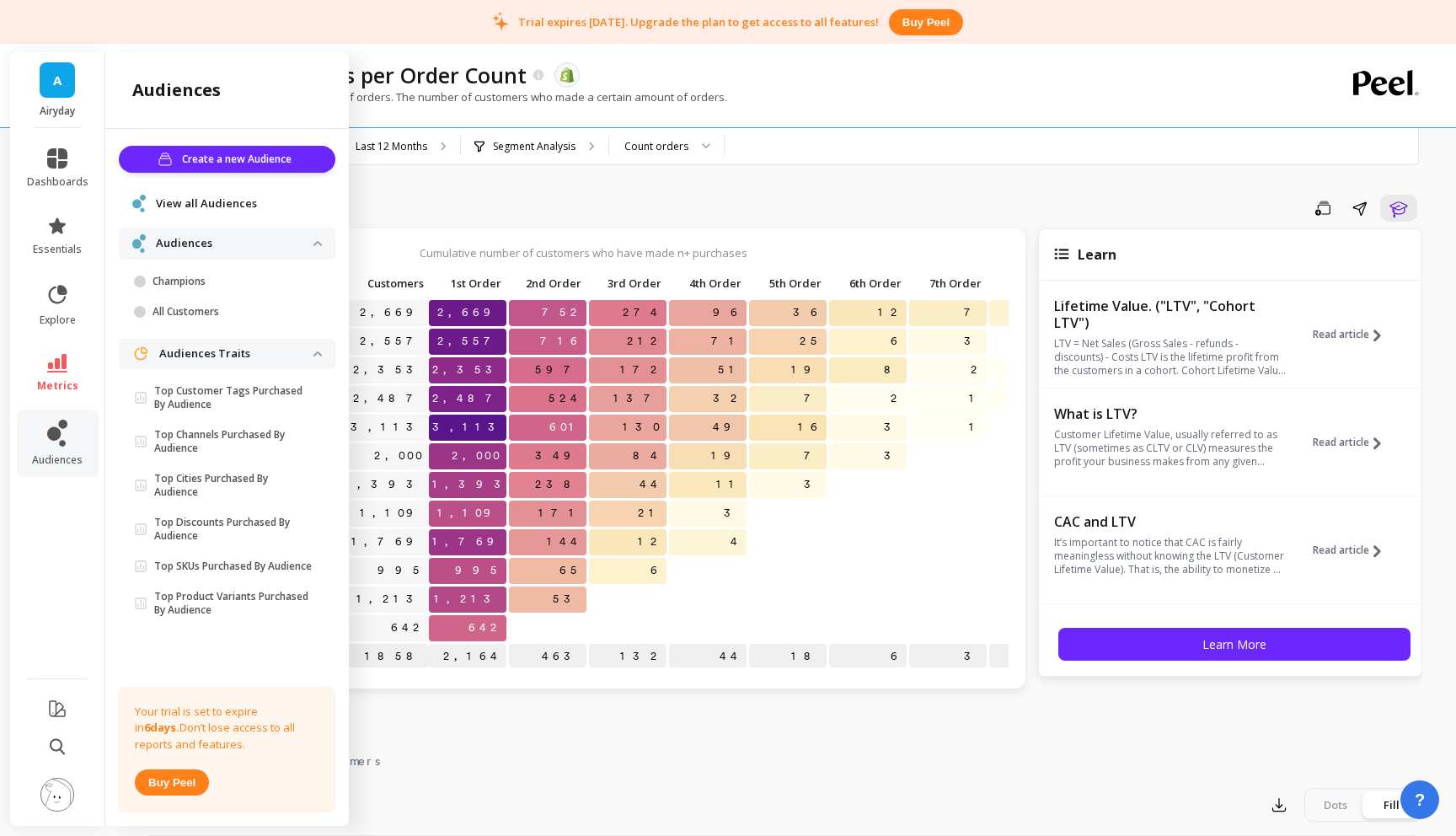
click at [182, 231] on span "Audiences" at bounding box center [227, 244] width 217 height 31
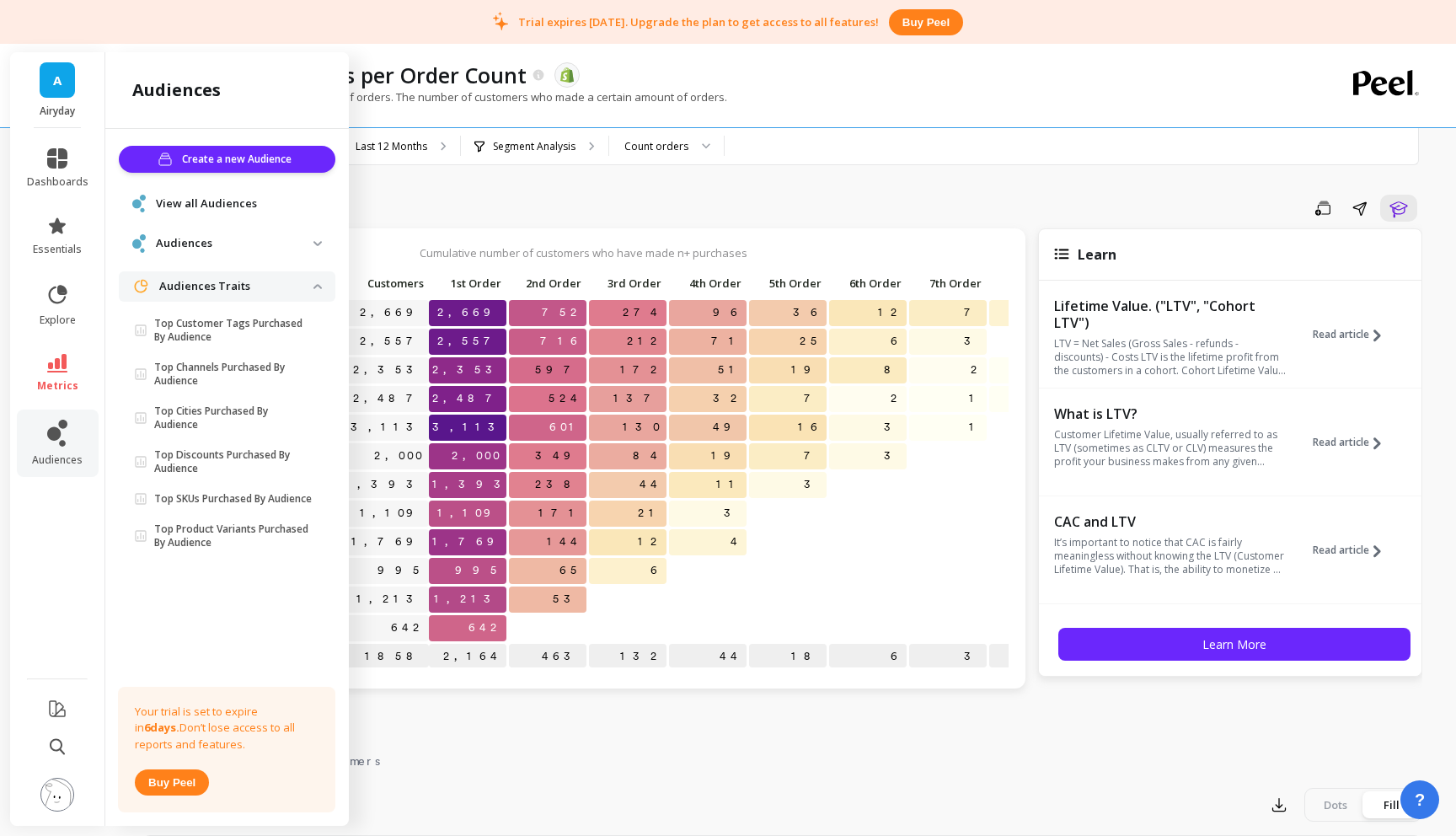
drag, startPoint x: 181, startPoint y: 240, endPoint x: 195, endPoint y: 266, distance: 29.5
click at [181, 240] on p "Audiences" at bounding box center [234, 244] width 157 height 17
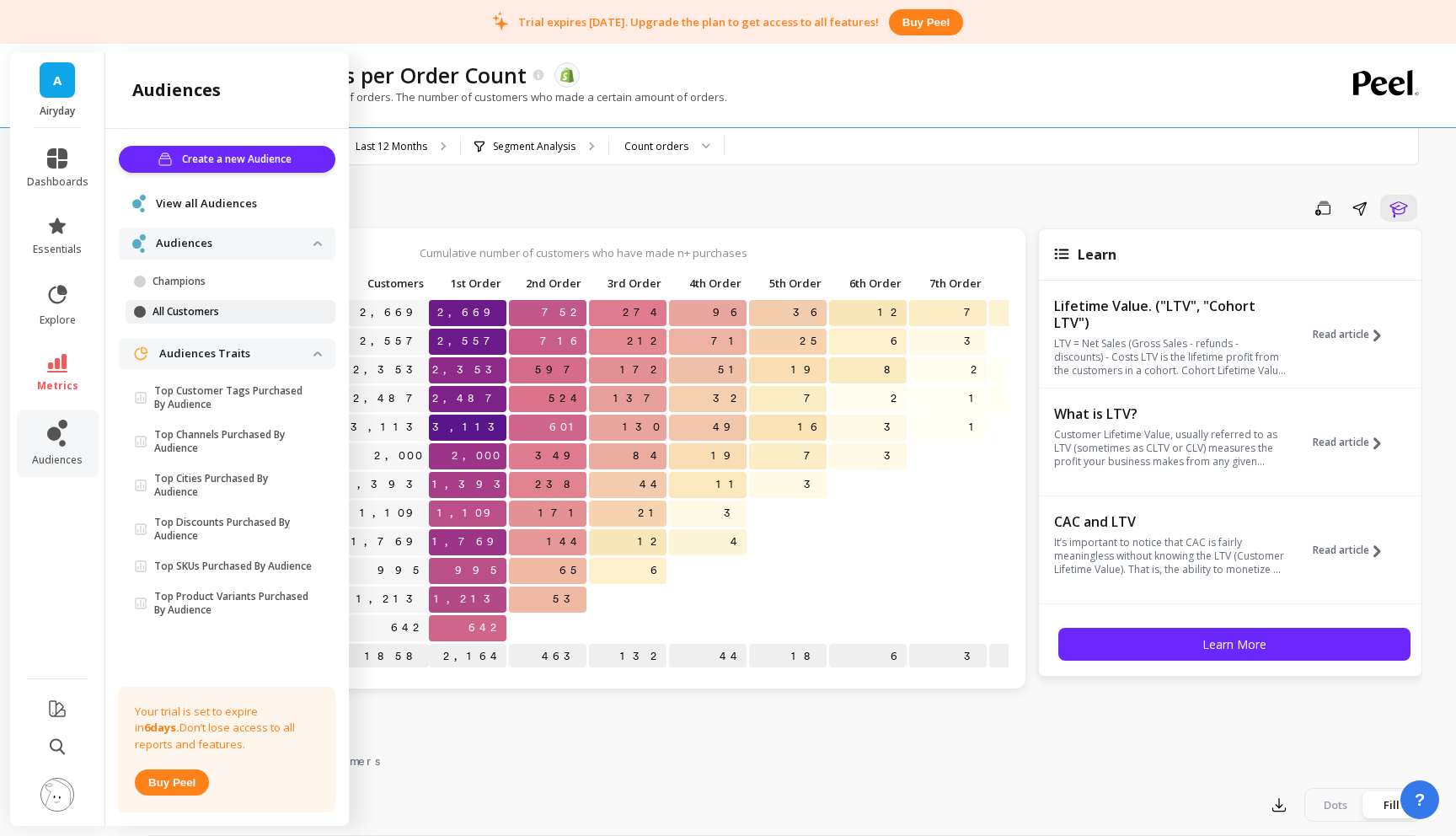
click at [199, 312] on p "All Customers" at bounding box center [233, 312] width 161 height 14
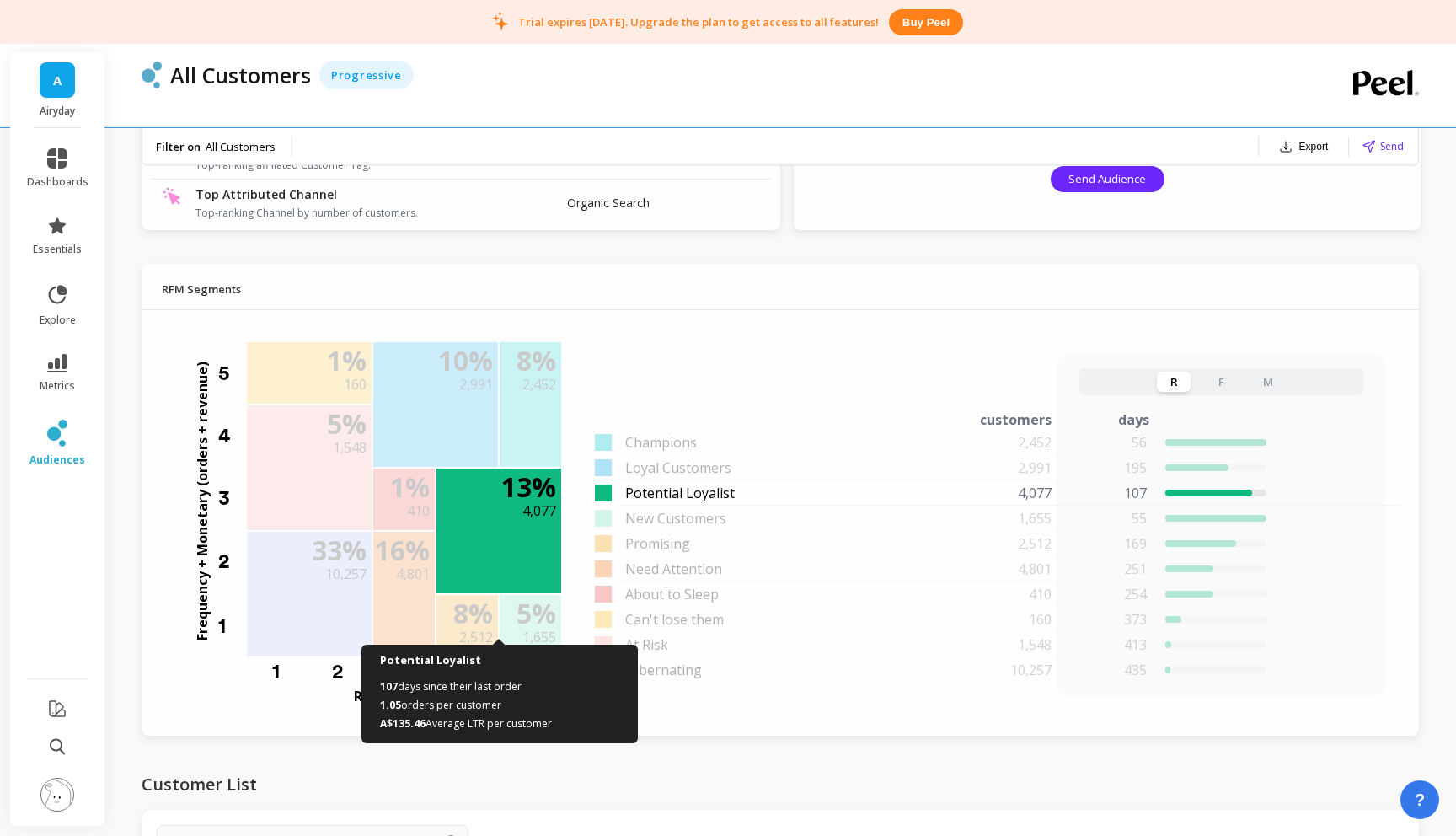
scroll to position [1187, 0]
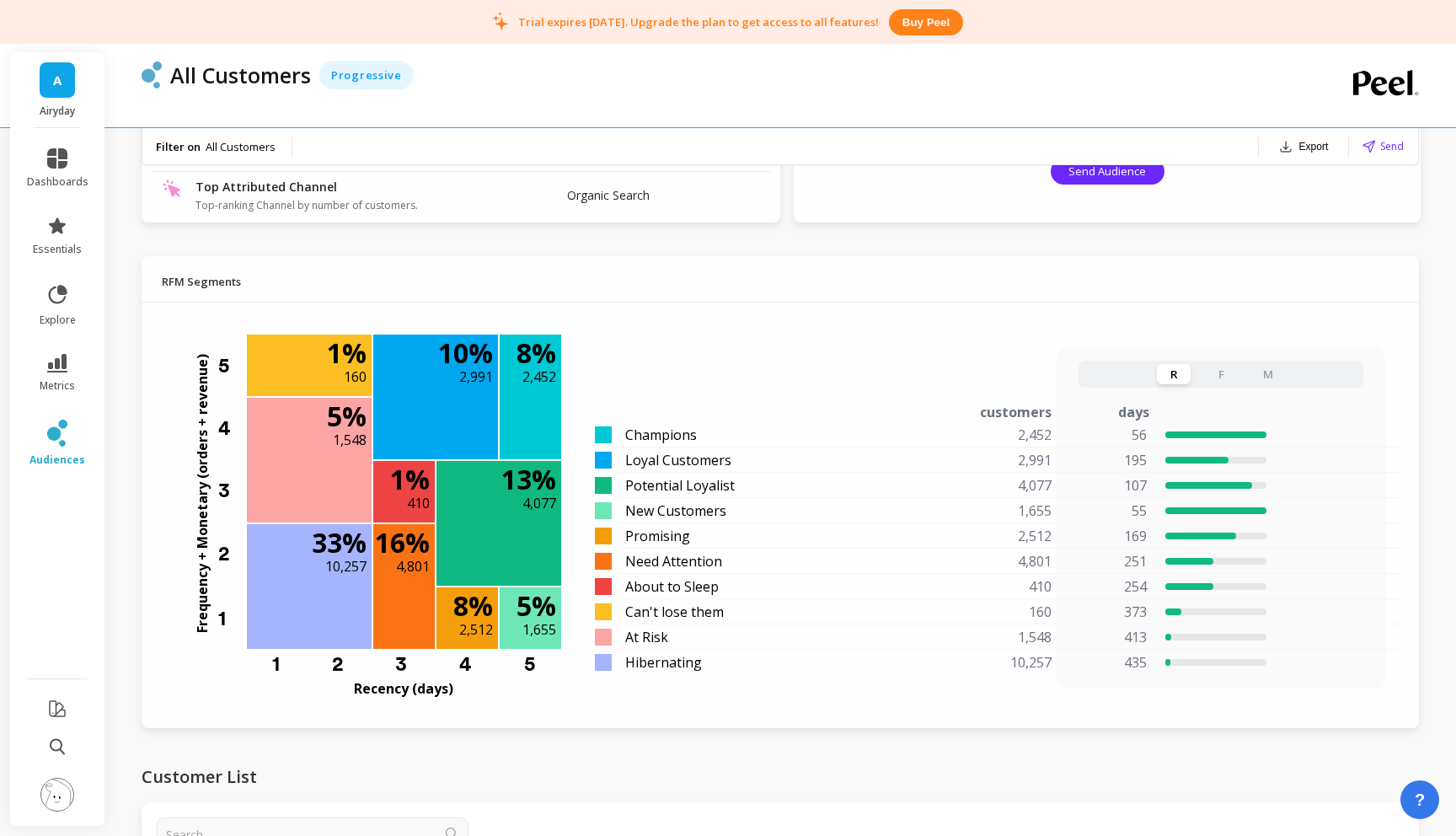
click at [1222, 364] on button "F" at bounding box center [1221, 374] width 34 height 20
click at [1270, 380] on button "M" at bounding box center [1268, 374] width 34 height 20
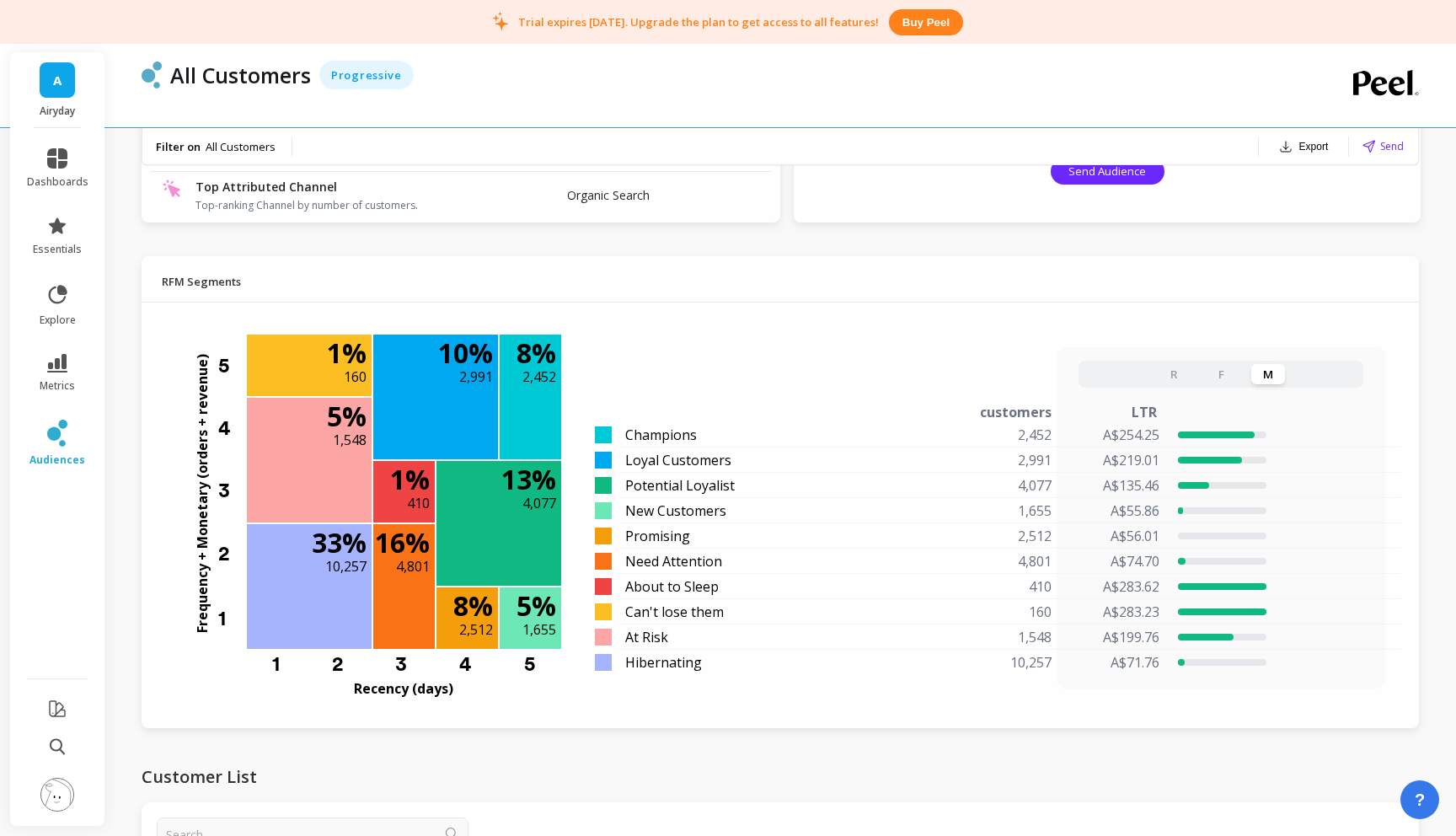
click at [1166, 378] on button "R" at bounding box center [1174, 374] width 34 height 20
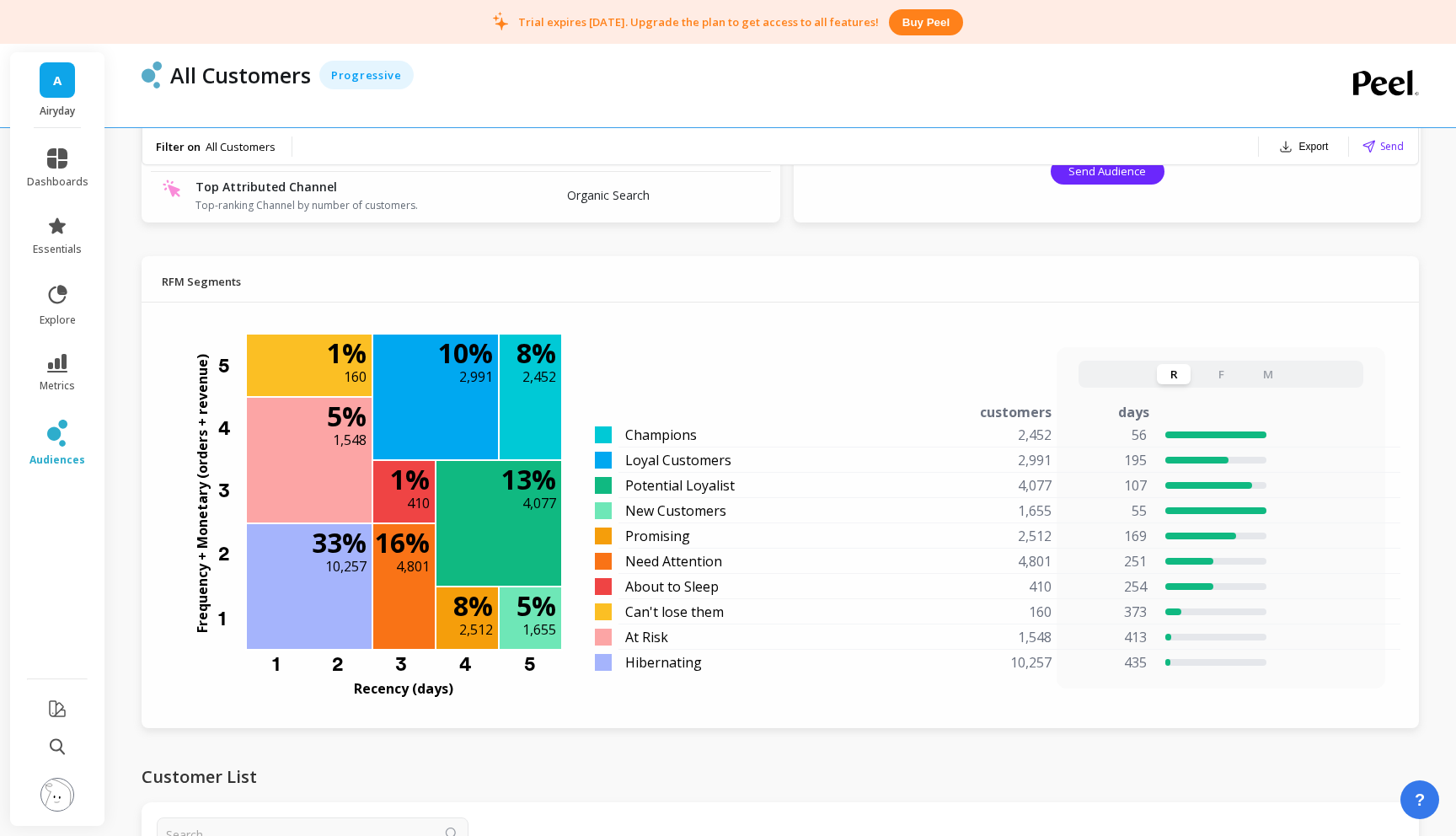
click at [1225, 375] on button "F" at bounding box center [1221, 374] width 34 height 20
click at [1181, 373] on button "R" at bounding box center [1174, 374] width 34 height 20
click at [1267, 371] on button "M" at bounding box center [1268, 374] width 34 height 20
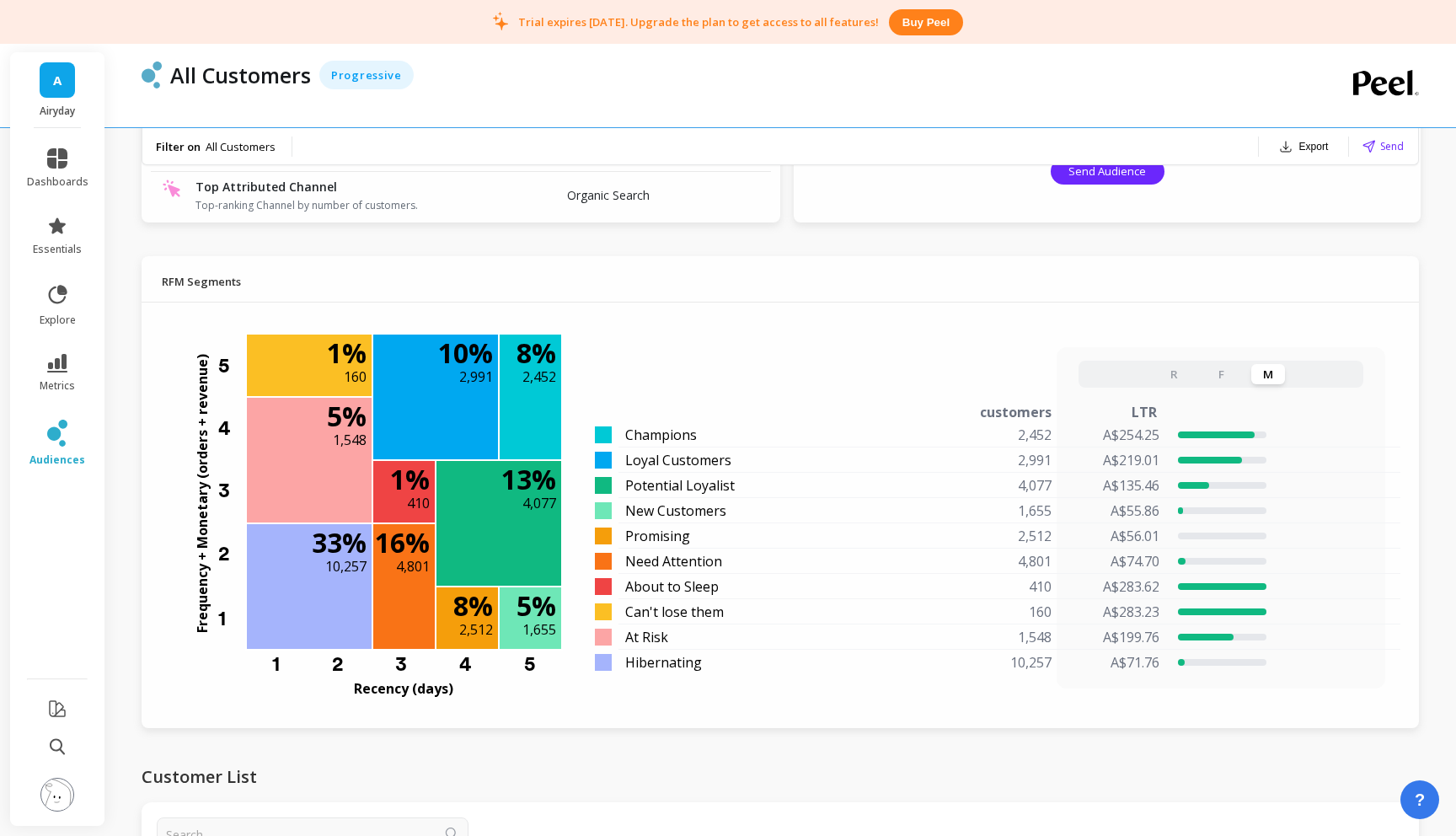
click at [1223, 374] on button "F" at bounding box center [1221, 374] width 34 height 20
click at [1168, 373] on button "R" at bounding box center [1174, 374] width 34 height 20
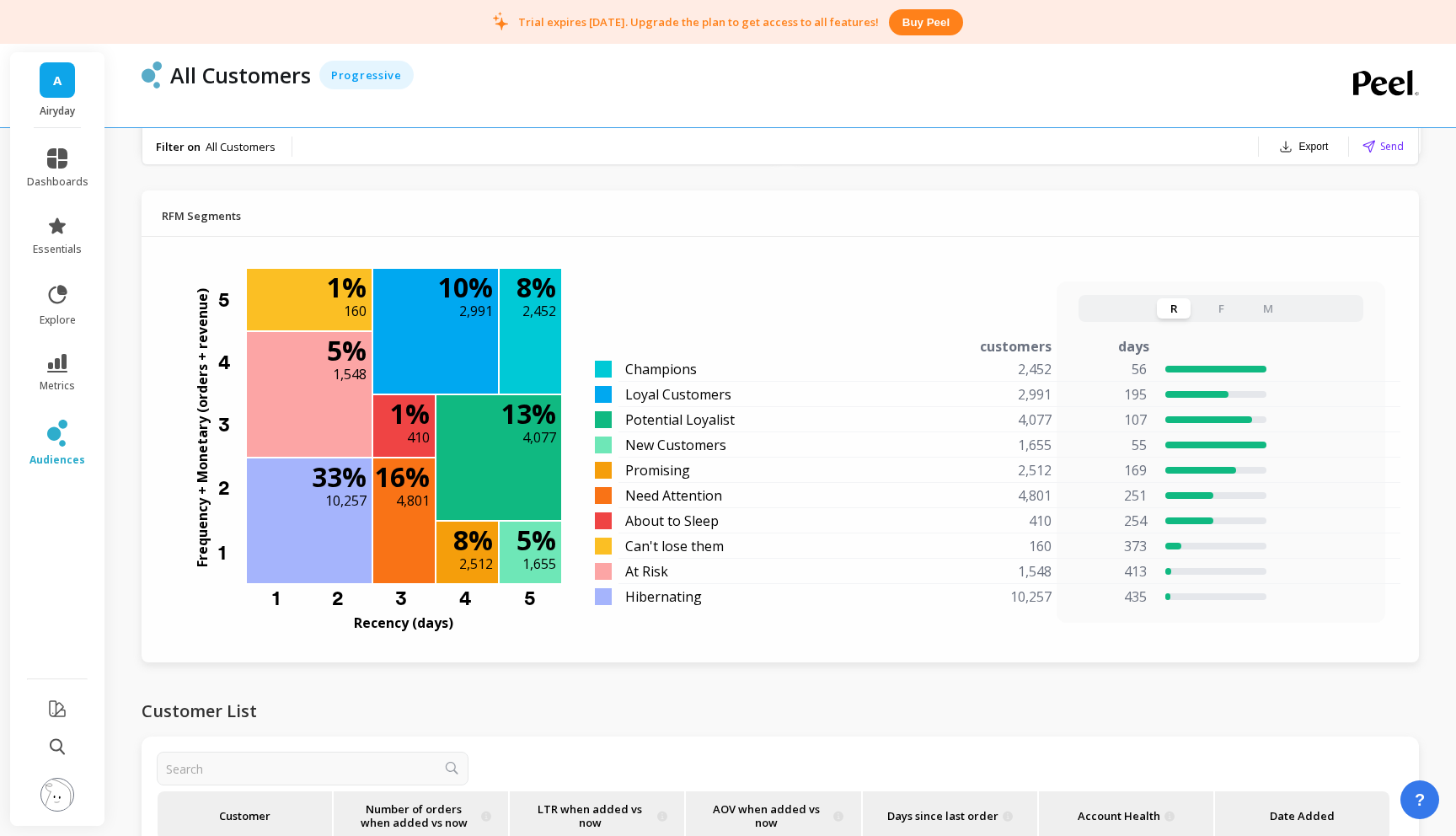
scroll to position [1291, 0]
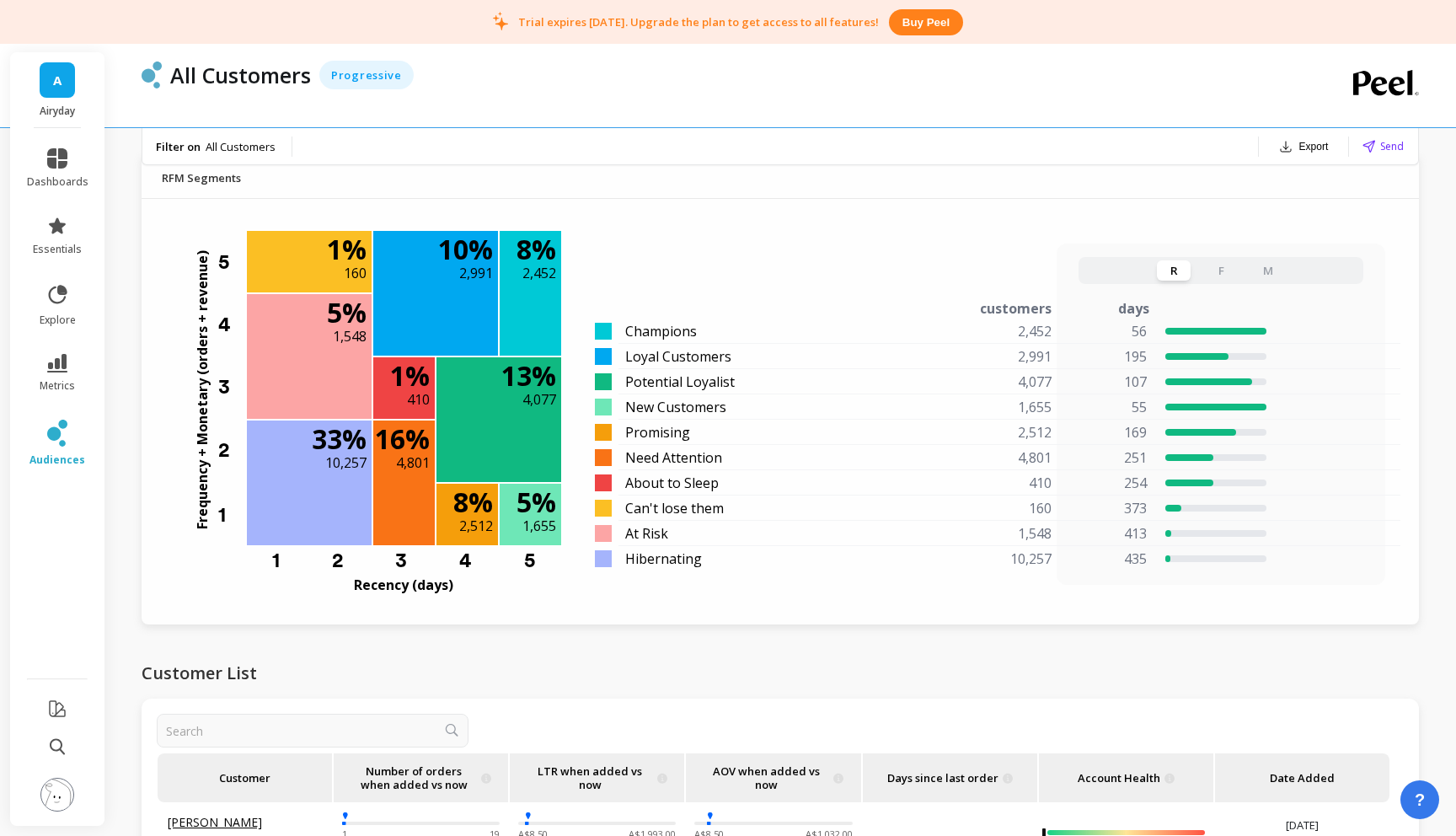
click at [1264, 265] on button "M" at bounding box center [1268, 270] width 34 height 20
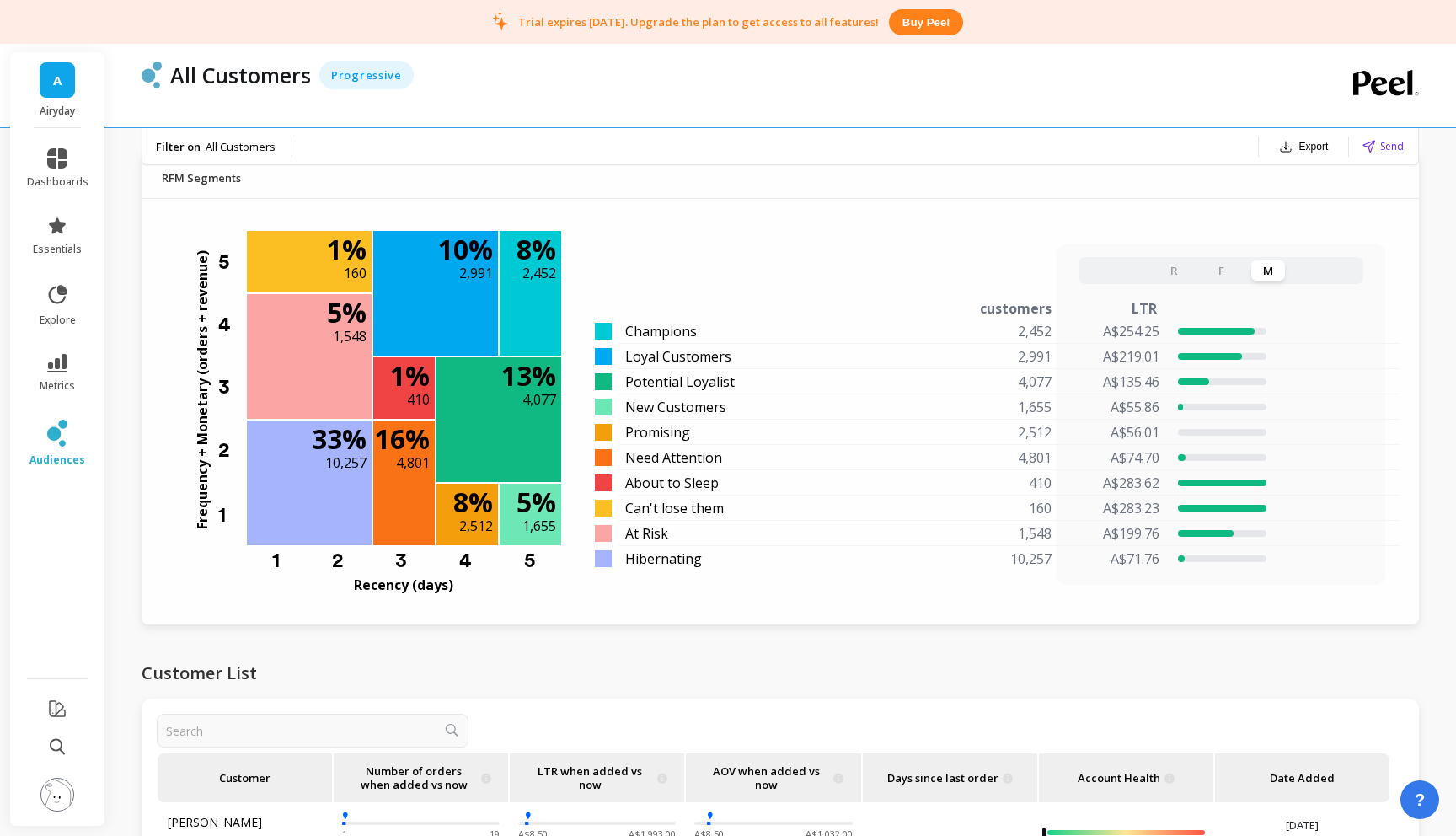
click at [1175, 267] on button "R" at bounding box center [1174, 270] width 34 height 20
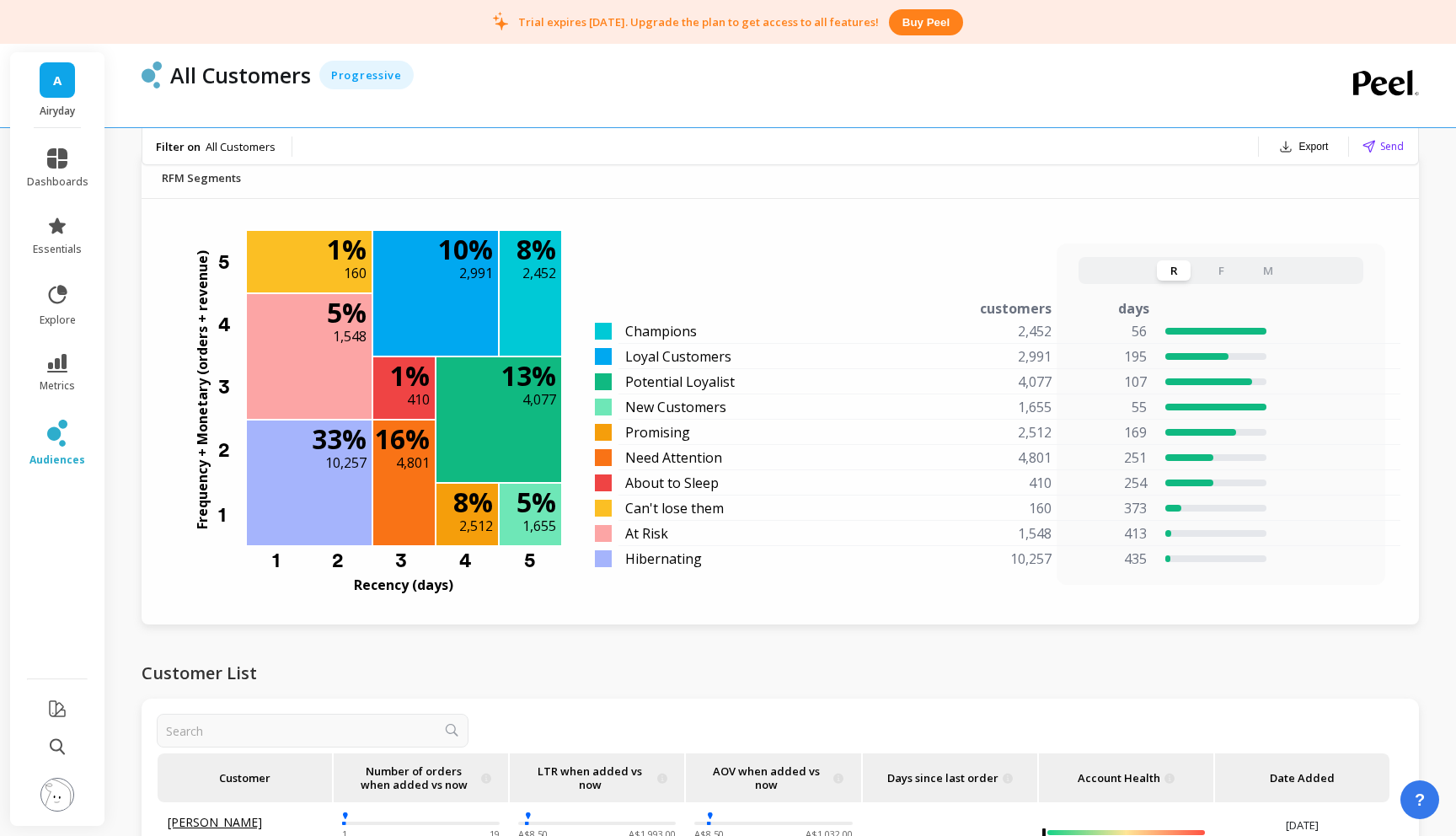
click at [1235, 260] on button "F" at bounding box center [1221, 270] width 34 height 20
click at [1178, 274] on button "R" at bounding box center [1174, 270] width 34 height 20
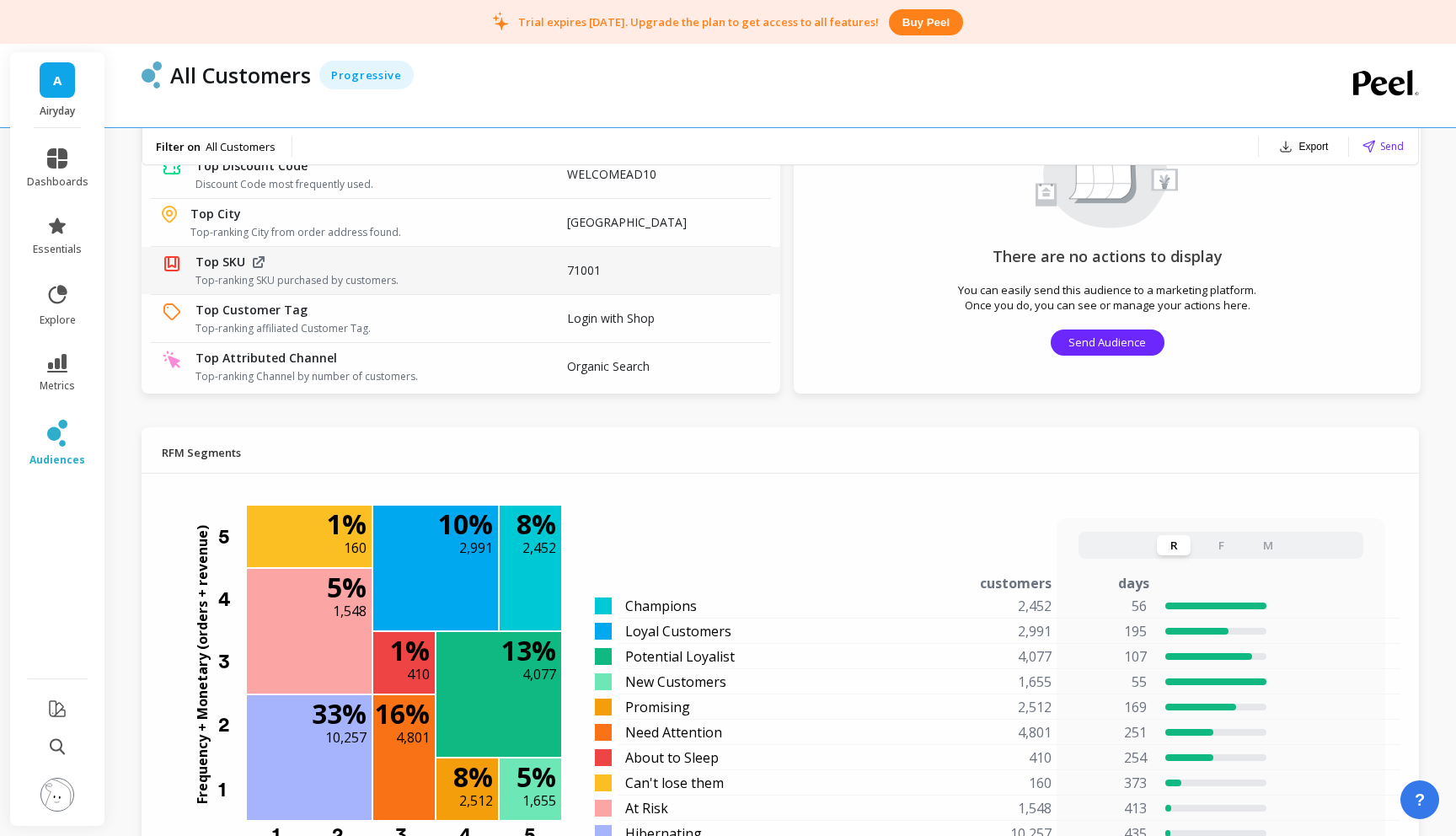
scroll to position [998, 0]
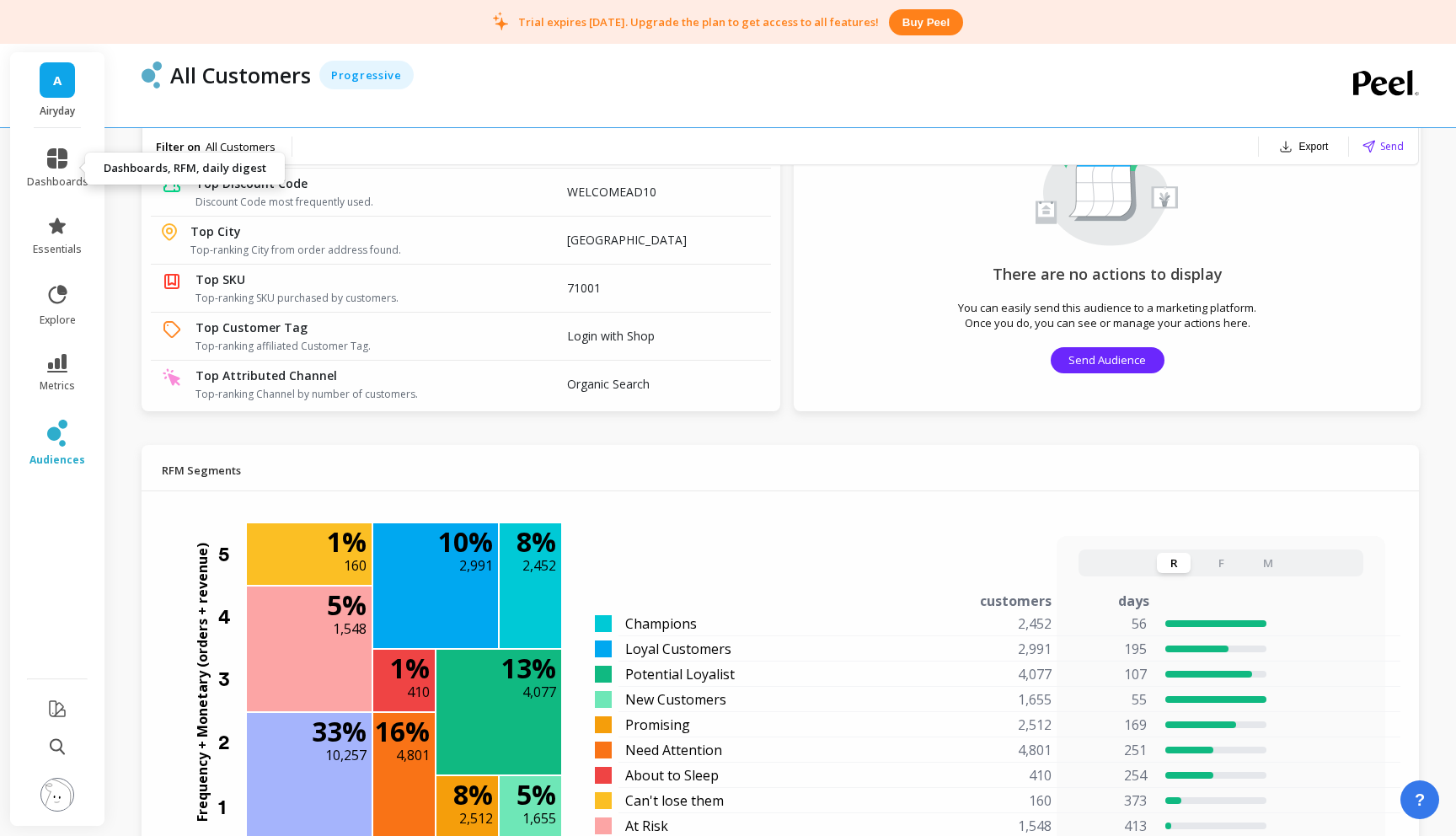
drag, startPoint x: 68, startPoint y: 175, endPoint x: 87, endPoint y: 178, distance: 19.2
click at [67, 176] on span "dashboards" at bounding box center [57, 182] width 62 height 14
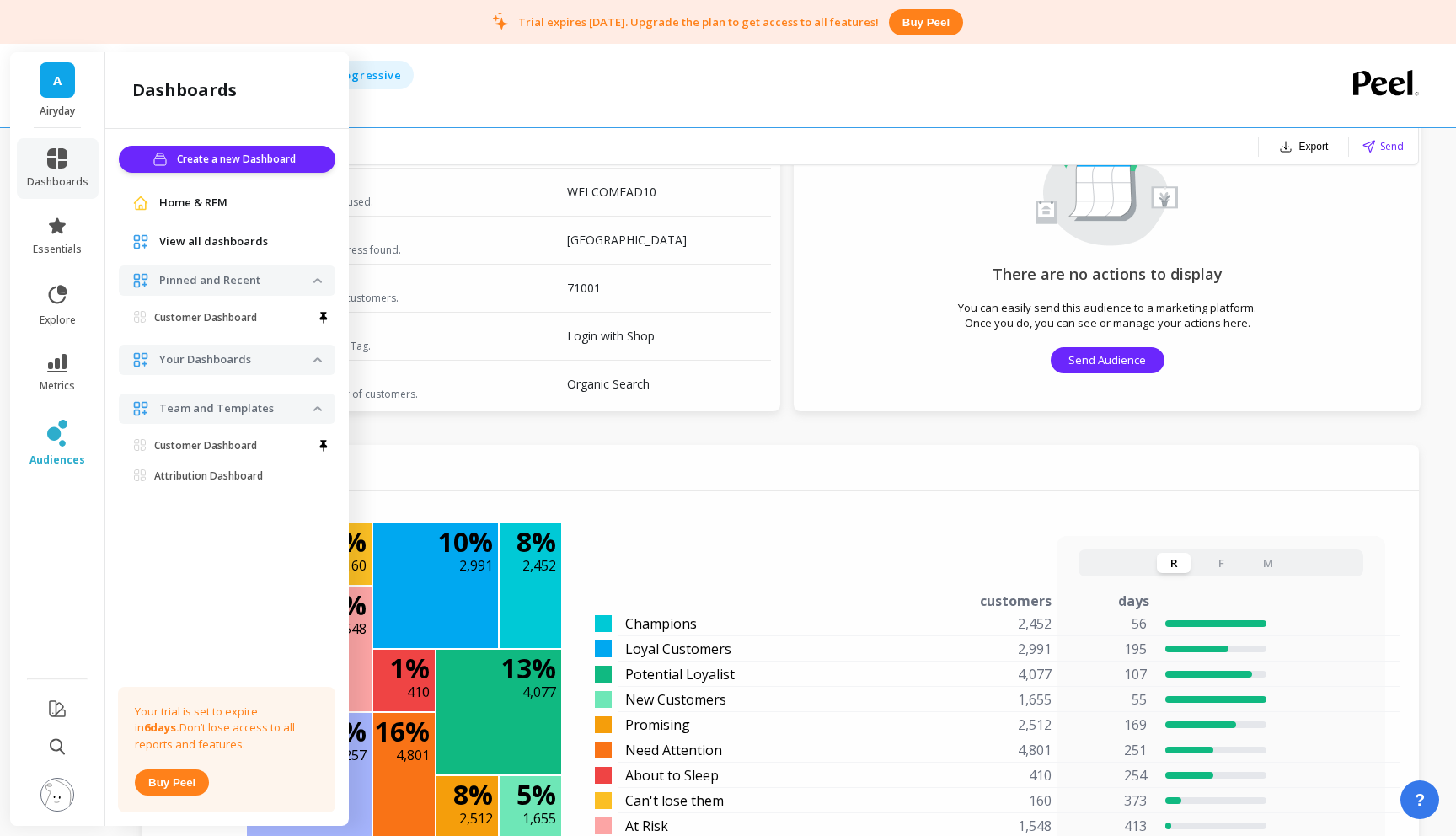
click at [183, 202] on span "Home & RFM" at bounding box center [193, 203] width 68 height 17
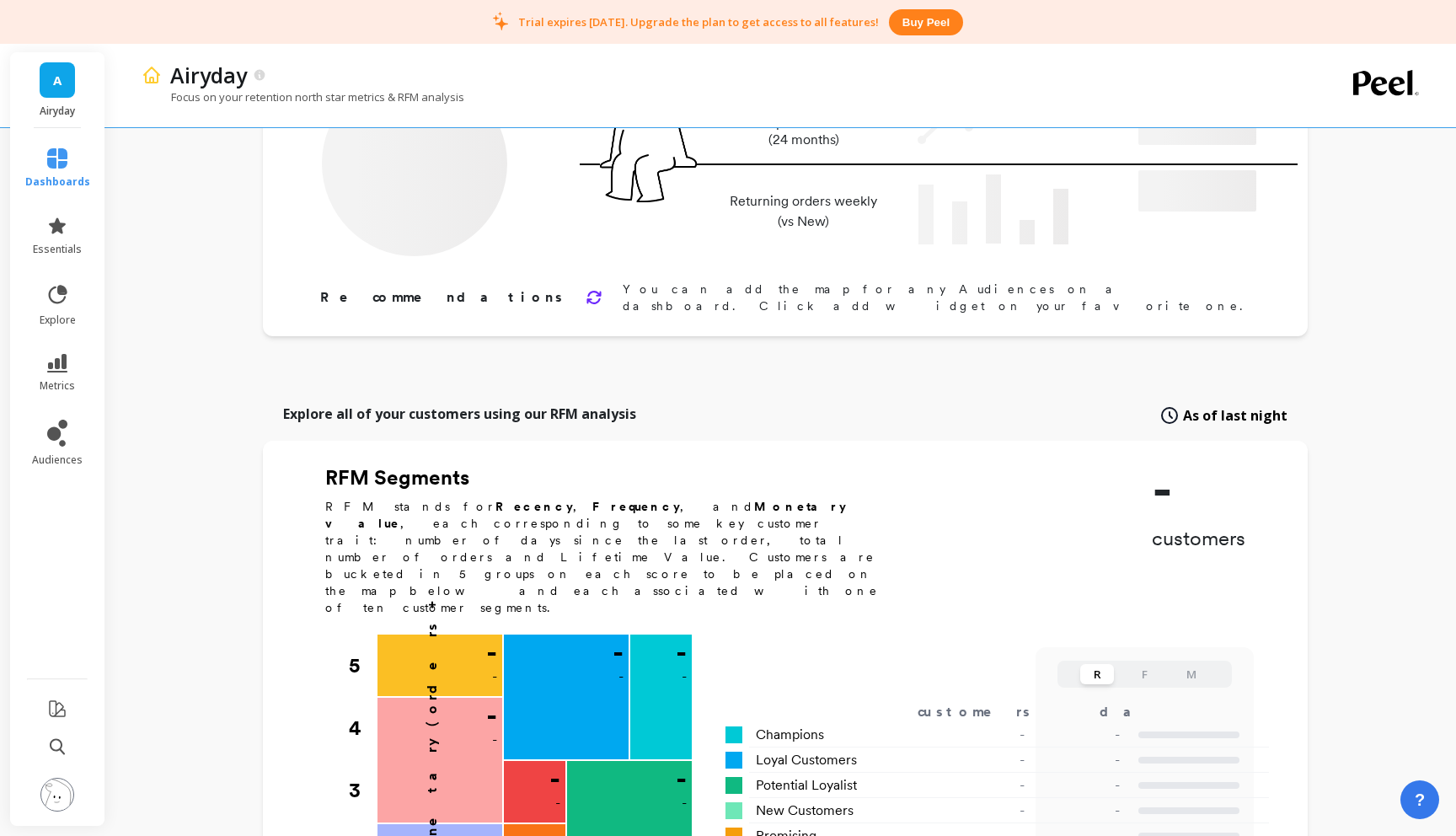
type input "Champions"
type input "2452"
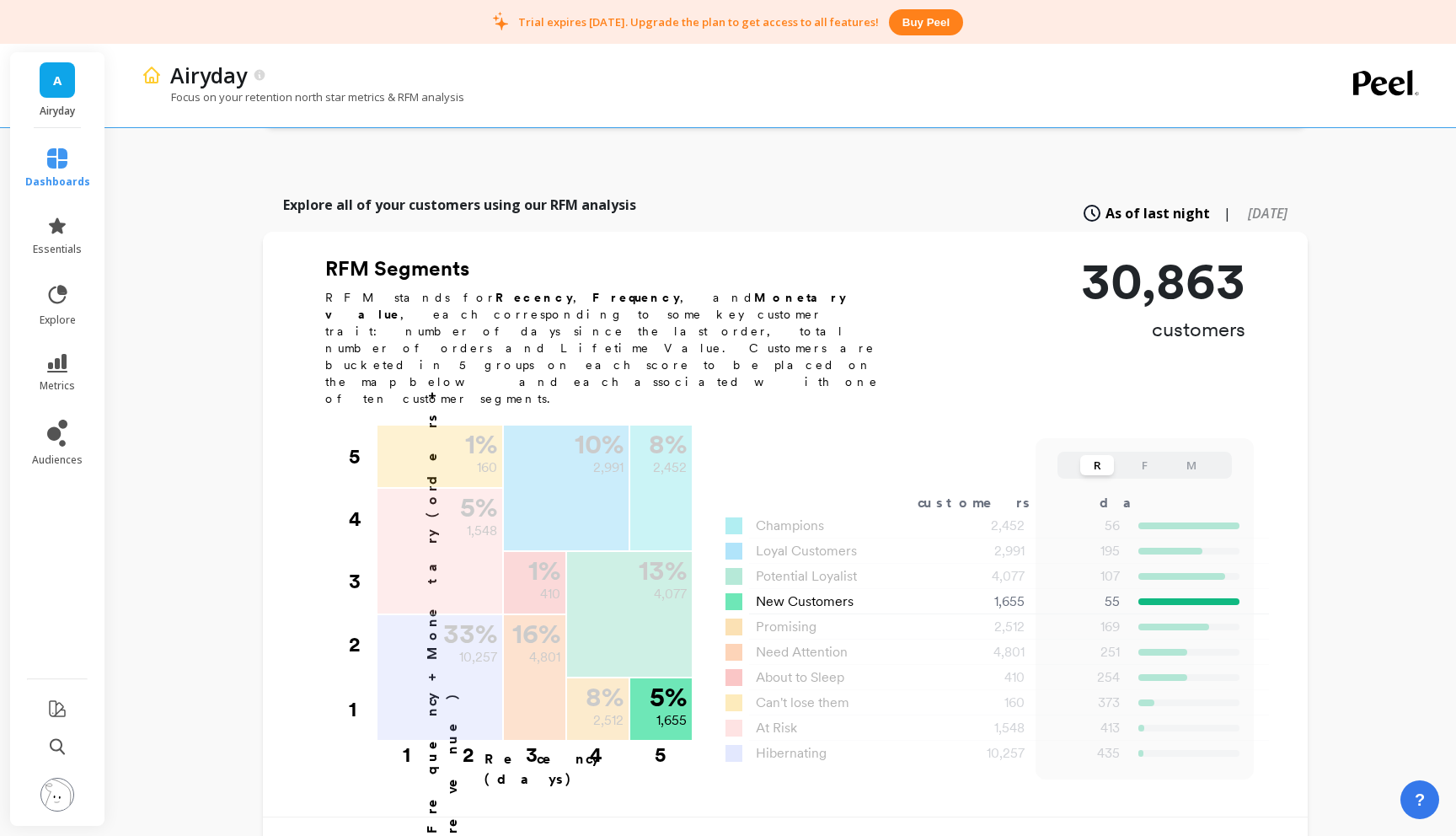
scroll to position [367, 0]
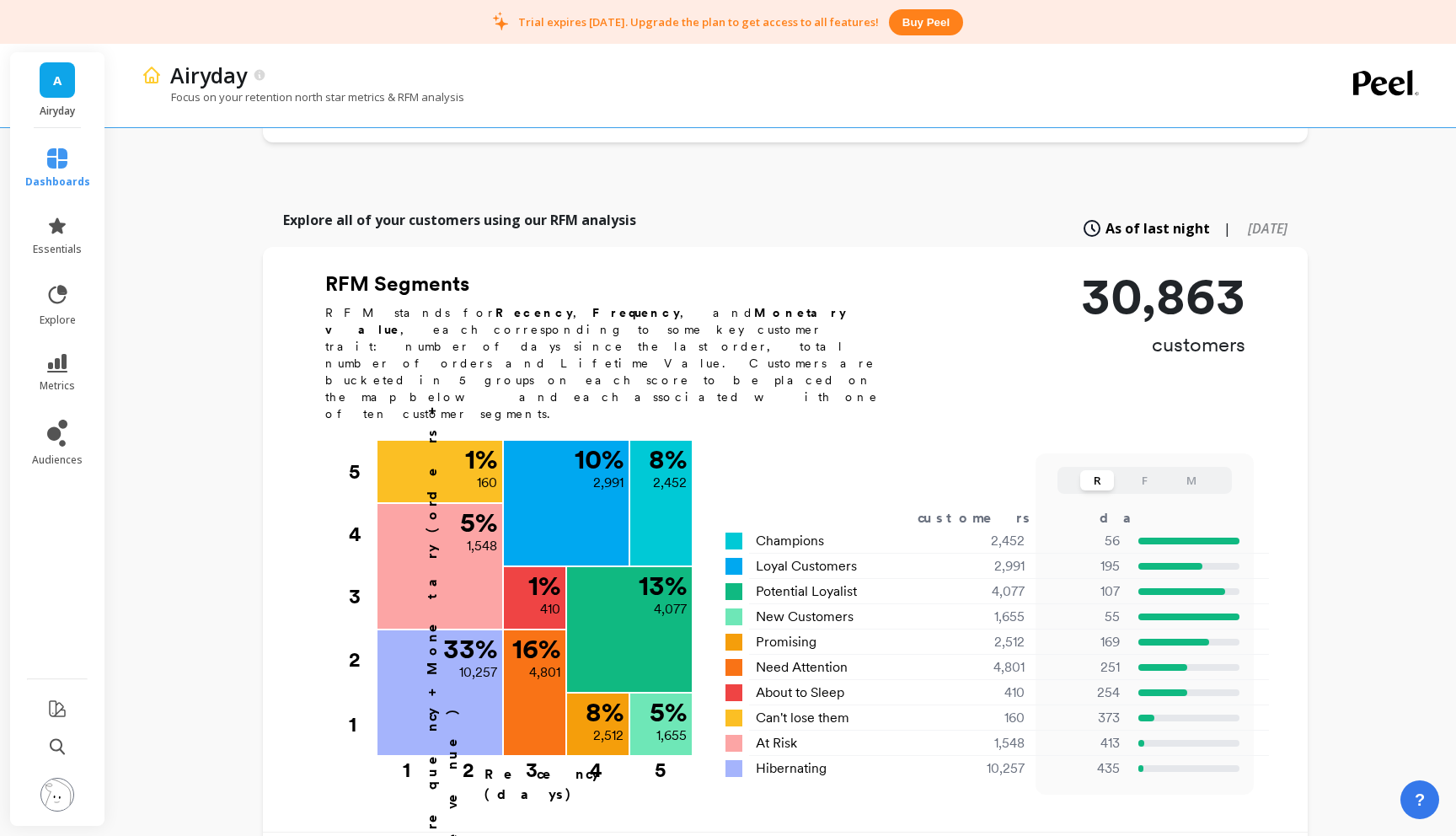
click at [1130, 471] on button "F" at bounding box center [1144, 481] width 34 height 20
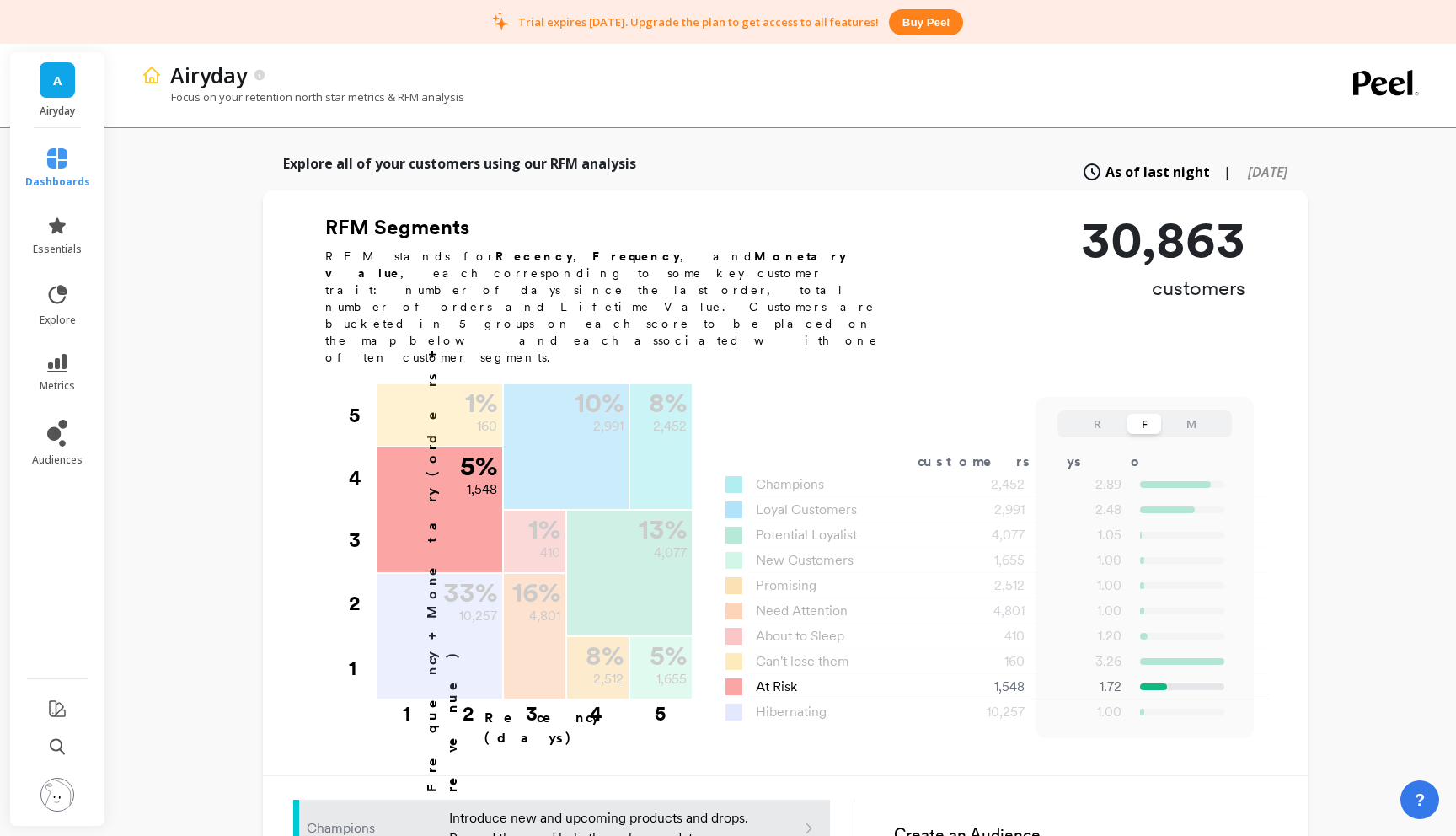
scroll to position [448, 0]
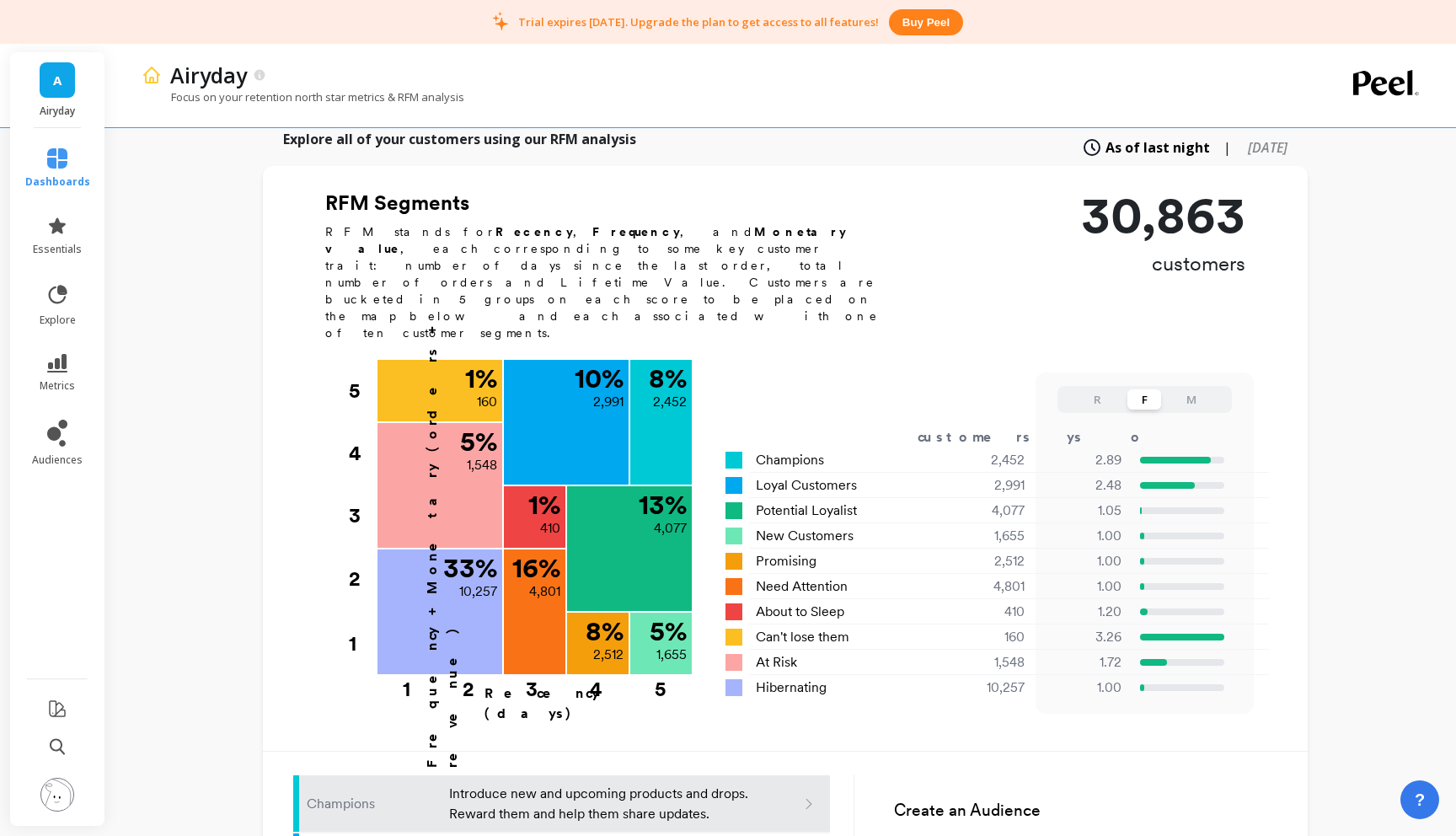
click at [1097, 390] on button "R" at bounding box center [1097, 400] width 34 height 20
click at [1138, 390] on button "F" at bounding box center [1144, 400] width 34 height 20
click at [1187, 390] on button "M" at bounding box center [1191, 400] width 34 height 20
click at [1095, 390] on button "R" at bounding box center [1097, 400] width 34 height 20
click at [1136, 390] on button "F" at bounding box center [1144, 400] width 34 height 20
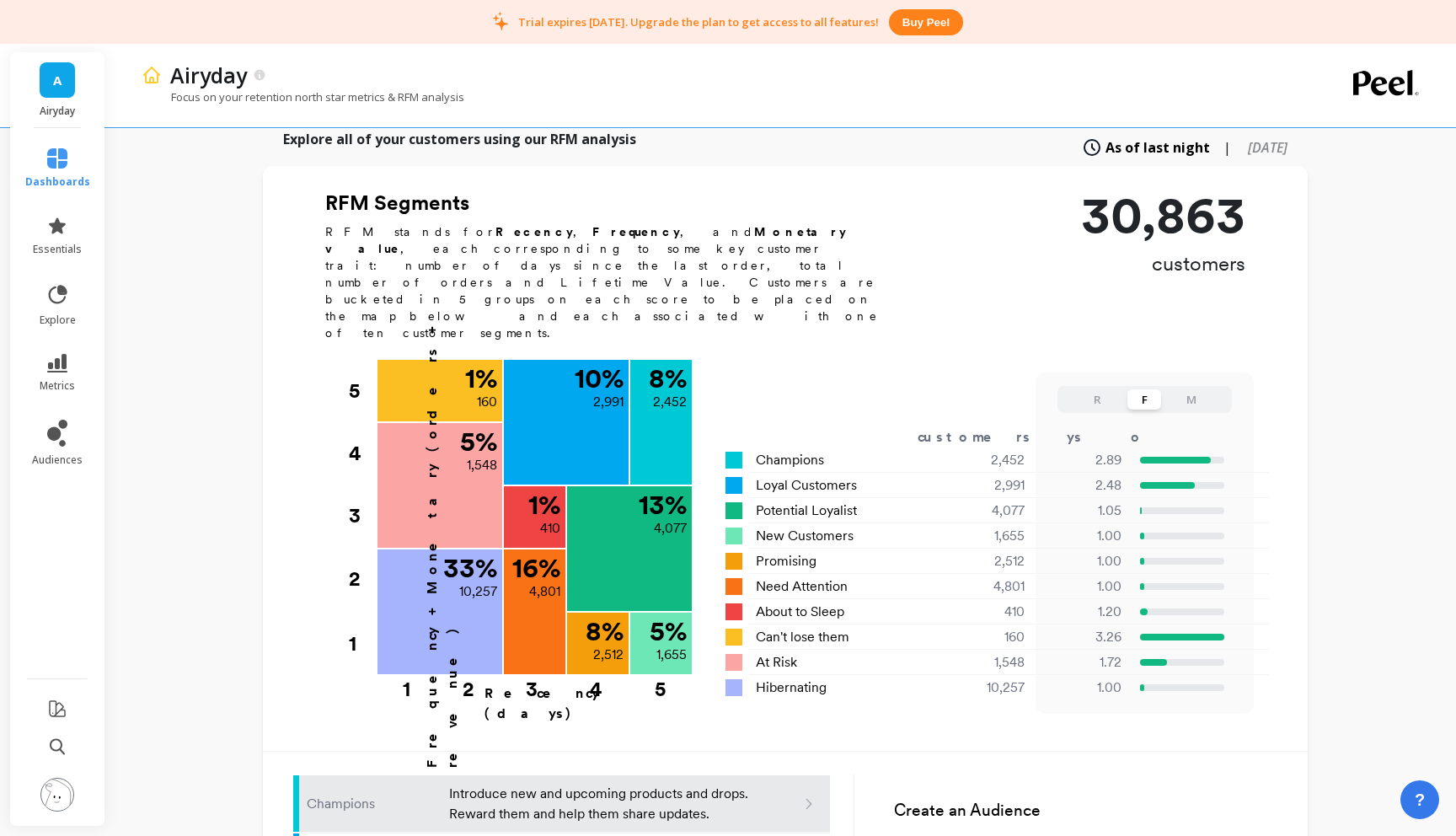
click at [1190, 390] on button "M" at bounding box center [1191, 400] width 34 height 20
drag, startPoint x: 1090, startPoint y: 328, endPoint x: 1093, endPoint y: 340, distance: 12.4
click at [1090, 390] on button "R" at bounding box center [1097, 400] width 34 height 20
drag, startPoint x: 1143, startPoint y: 332, endPoint x: 1147, endPoint y: 351, distance: 19.4
click at [1143, 390] on button "F" at bounding box center [1144, 400] width 34 height 20
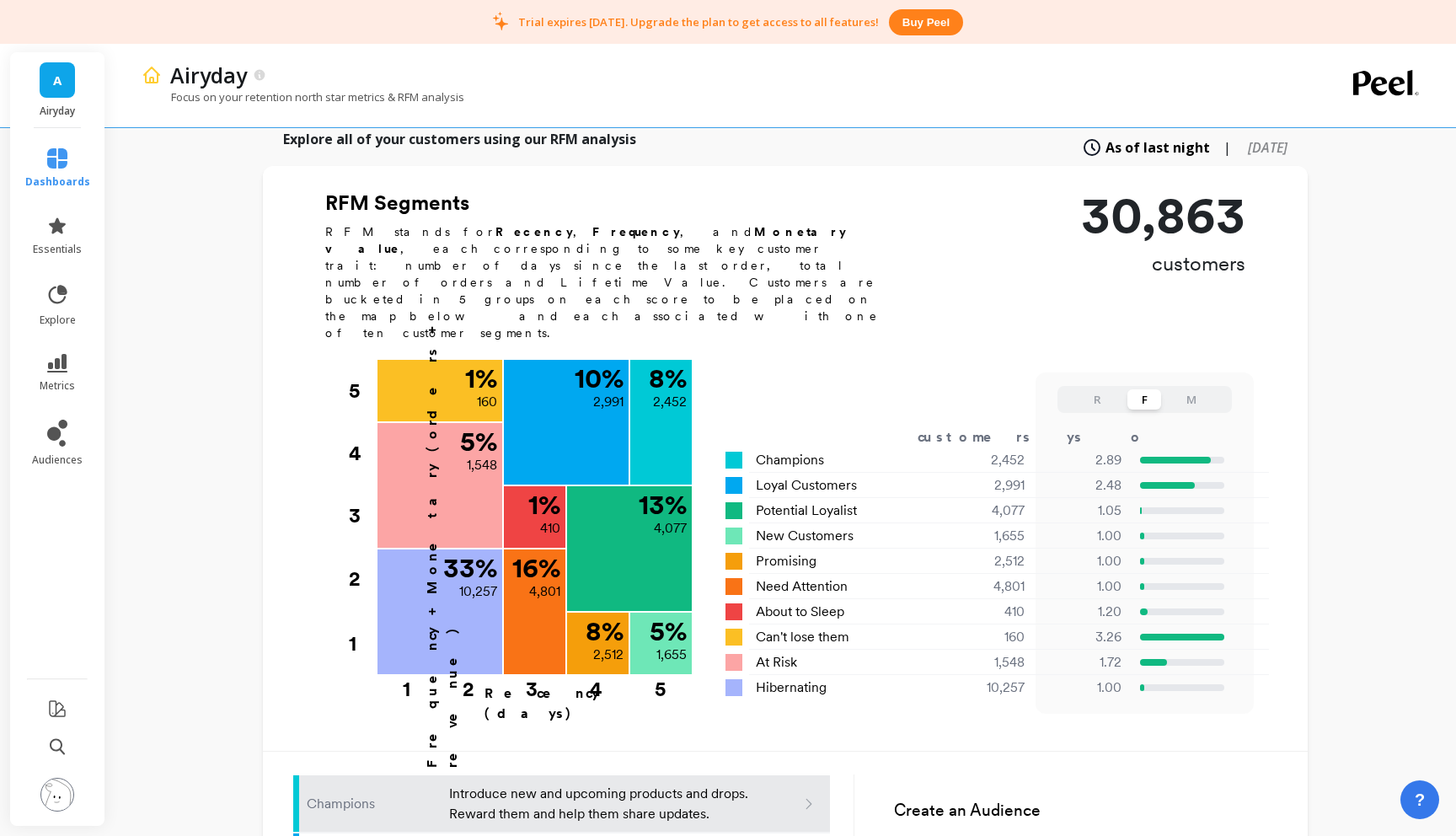
click at [1212, 386] on div "R F M" at bounding box center [1145, 399] width 175 height 27
click at [1193, 390] on button "M" at bounding box center [1191, 400] width 34 height 20
click at [1149, 390] on button "F" at bounding box center [1144, 400] width 34 height 20
click at [1086, 390] on button "R" at bounding box center [1097, 400] width 34 height 20
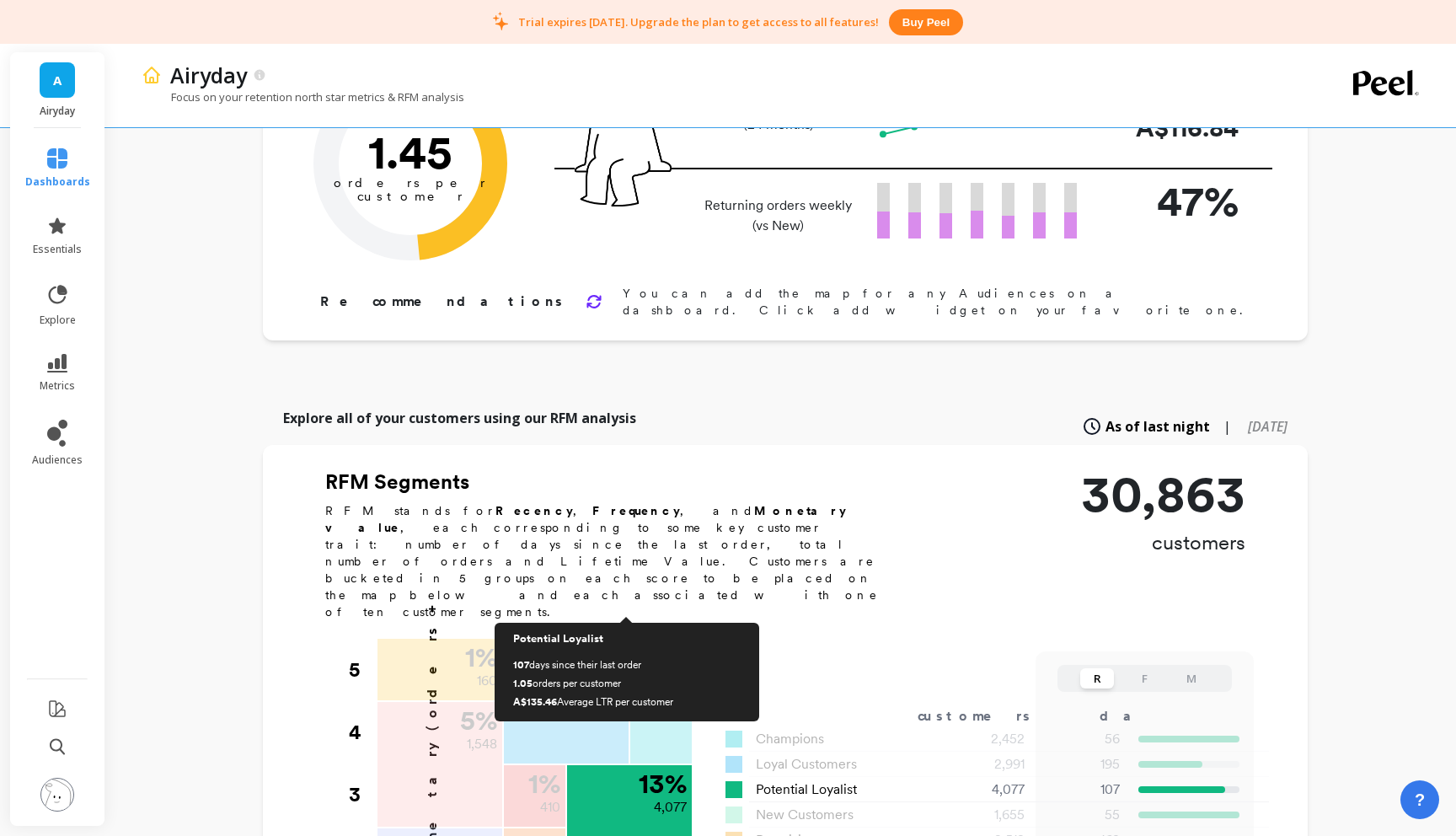
scroll to position [615, 0]
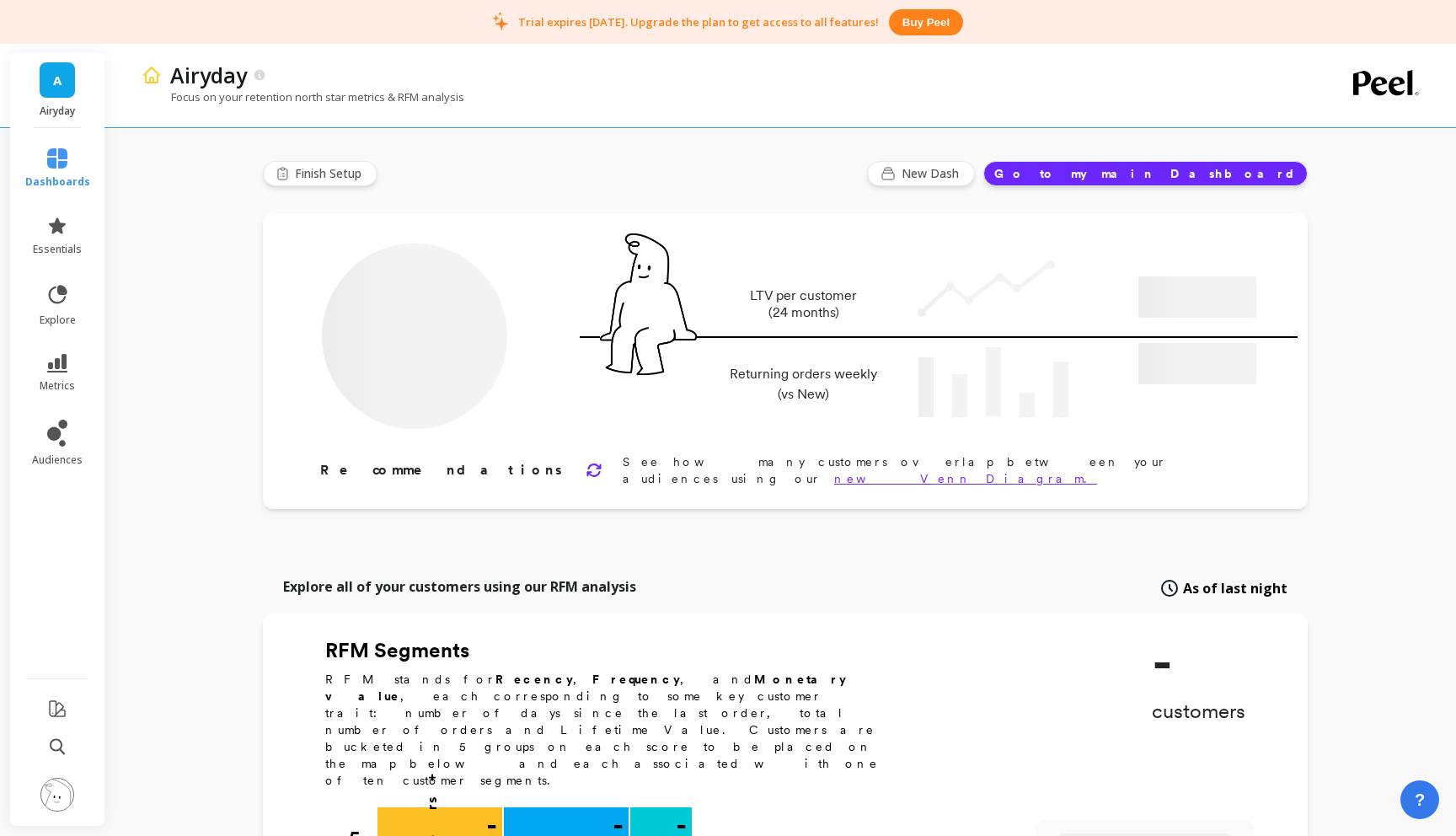
type input "Champions"
type input "2452"
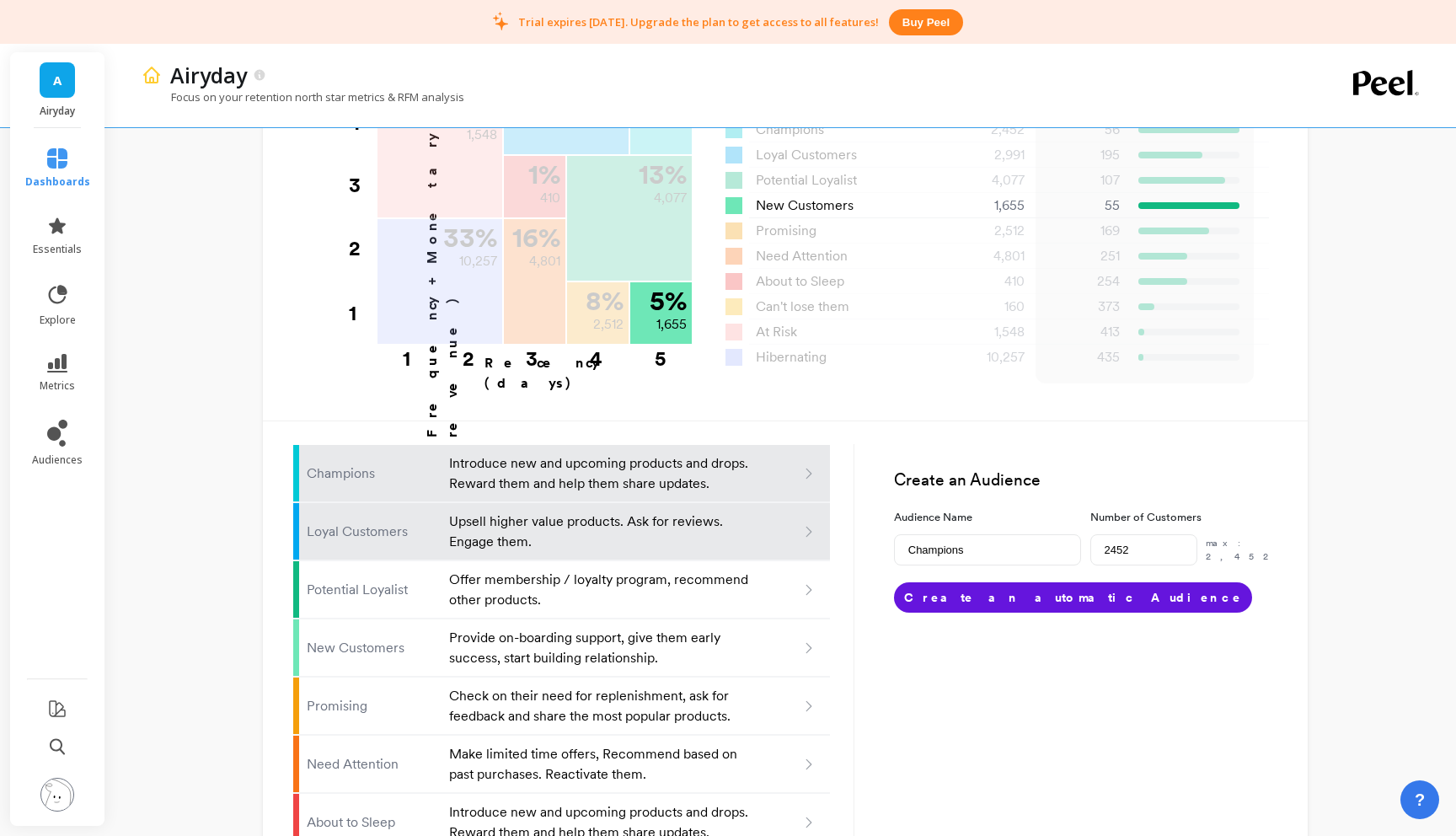
scroll to position [941, 0]
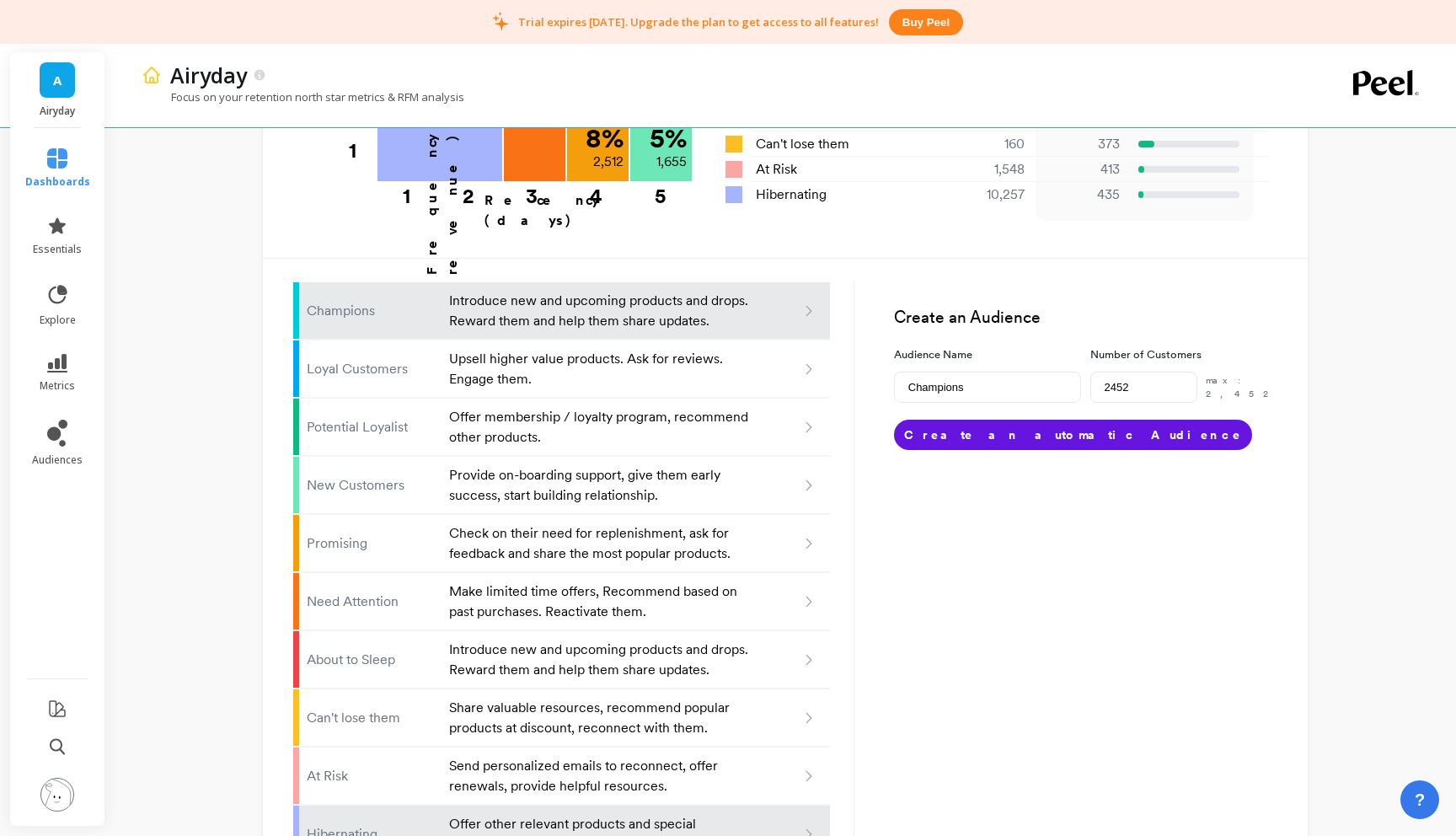
click at [435, 825] on p "Hibernating" at bounding box center [373, 835] width 132 height 20
type input "Hibernating"
type input "10257"
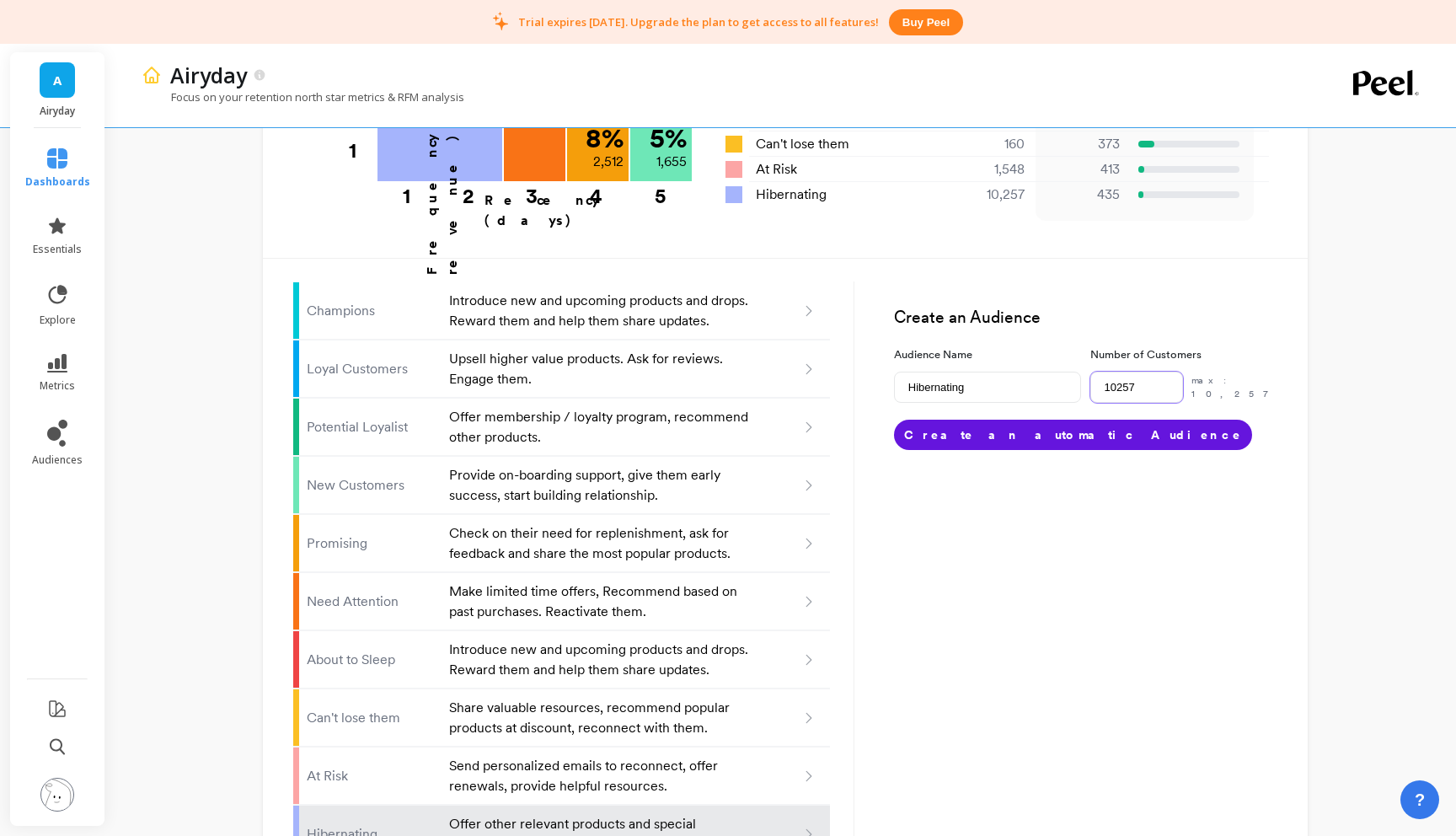
click at [1139, 372] on input "10257" at bounding box center [1136, 387] width 93 height 31
drag, startPoint x: 1143, startPoint y: 322, endPoint x: 1101, endPoint y: 341, distance: 46.1
click at [1098, 372] on input "10257" at bounding box center [1136, 387] width 93 height 31
click at [1121, 357] on form "Create an Audience Audience Name Hibernating Number of Customers 10257 max: 10,…" at bounding box center [1066, 370] width 423 height 211
drag, startPoint x: 1108, startPoint y: 326, endPoint x: 1140, endPoint y: 322, distance: 32.2
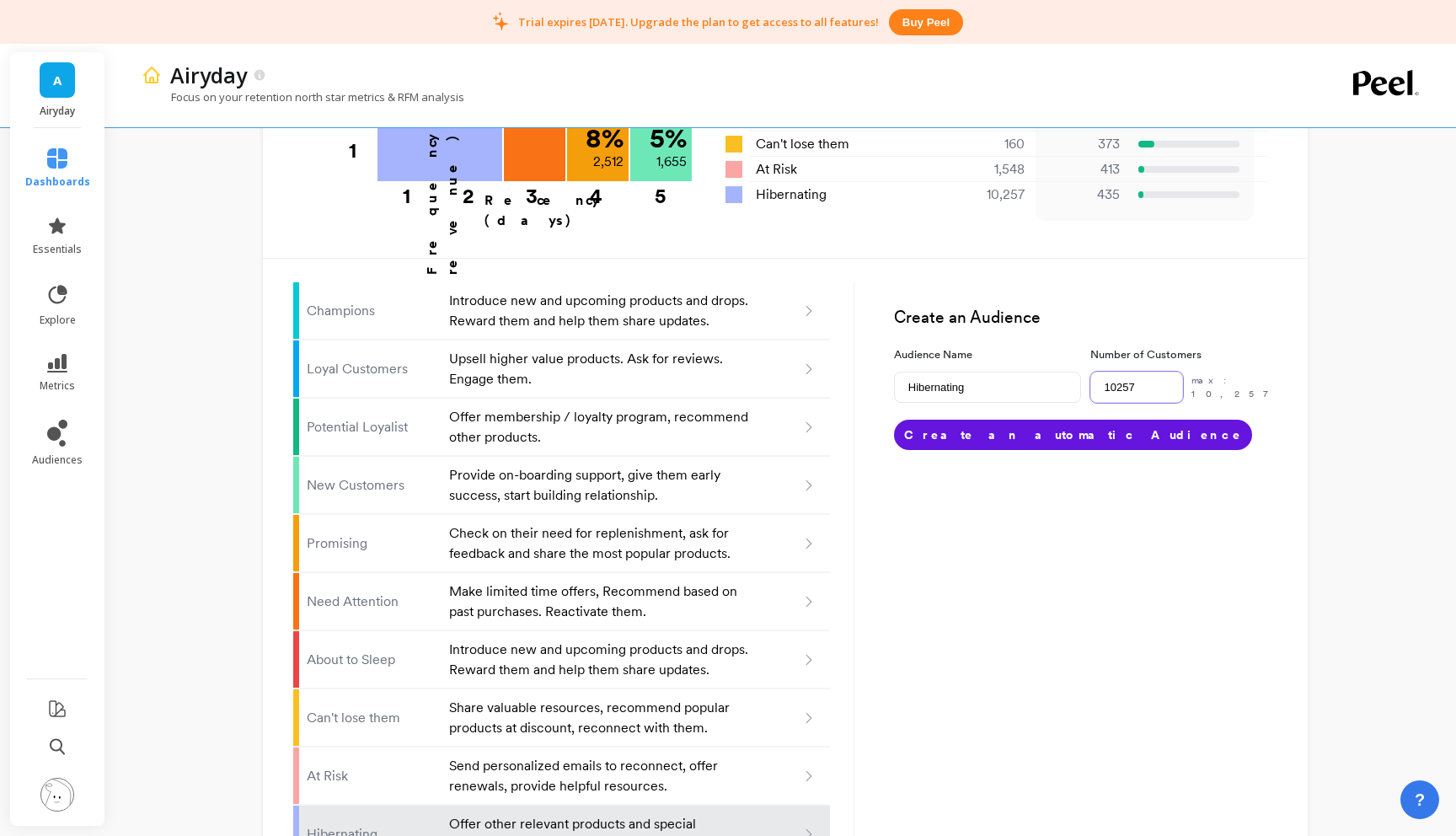
click at [1143, 372] on input "10257" at bounding box center [1136, 387] width 93 height 31
click at [968, 420] on button "Create an automatic Audience" at bounding box center [1074, 435] width 358 height 30
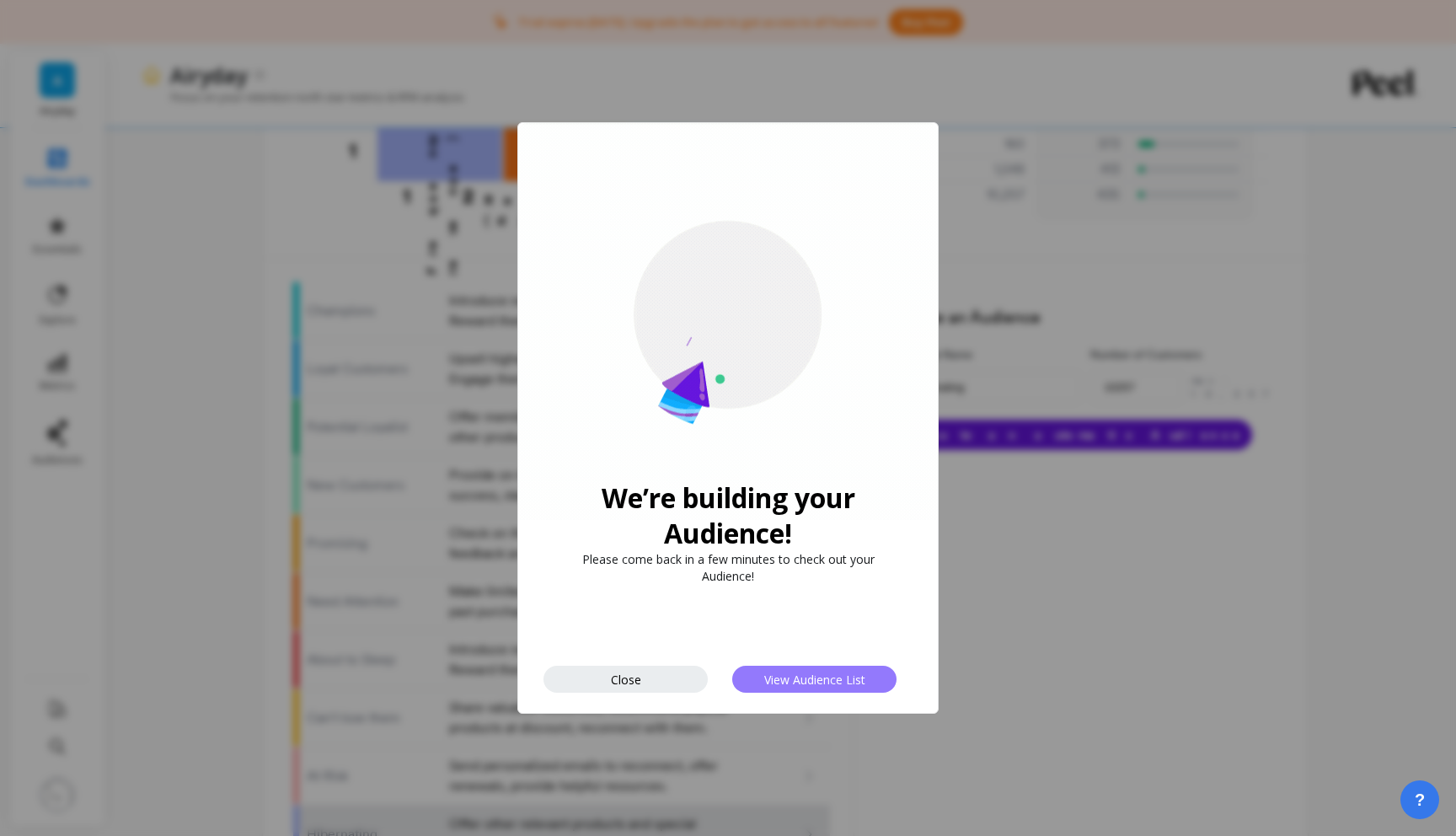
click at [804, 681] on span "View Audience List" at bounding box center [814, 680] width 101 height 16
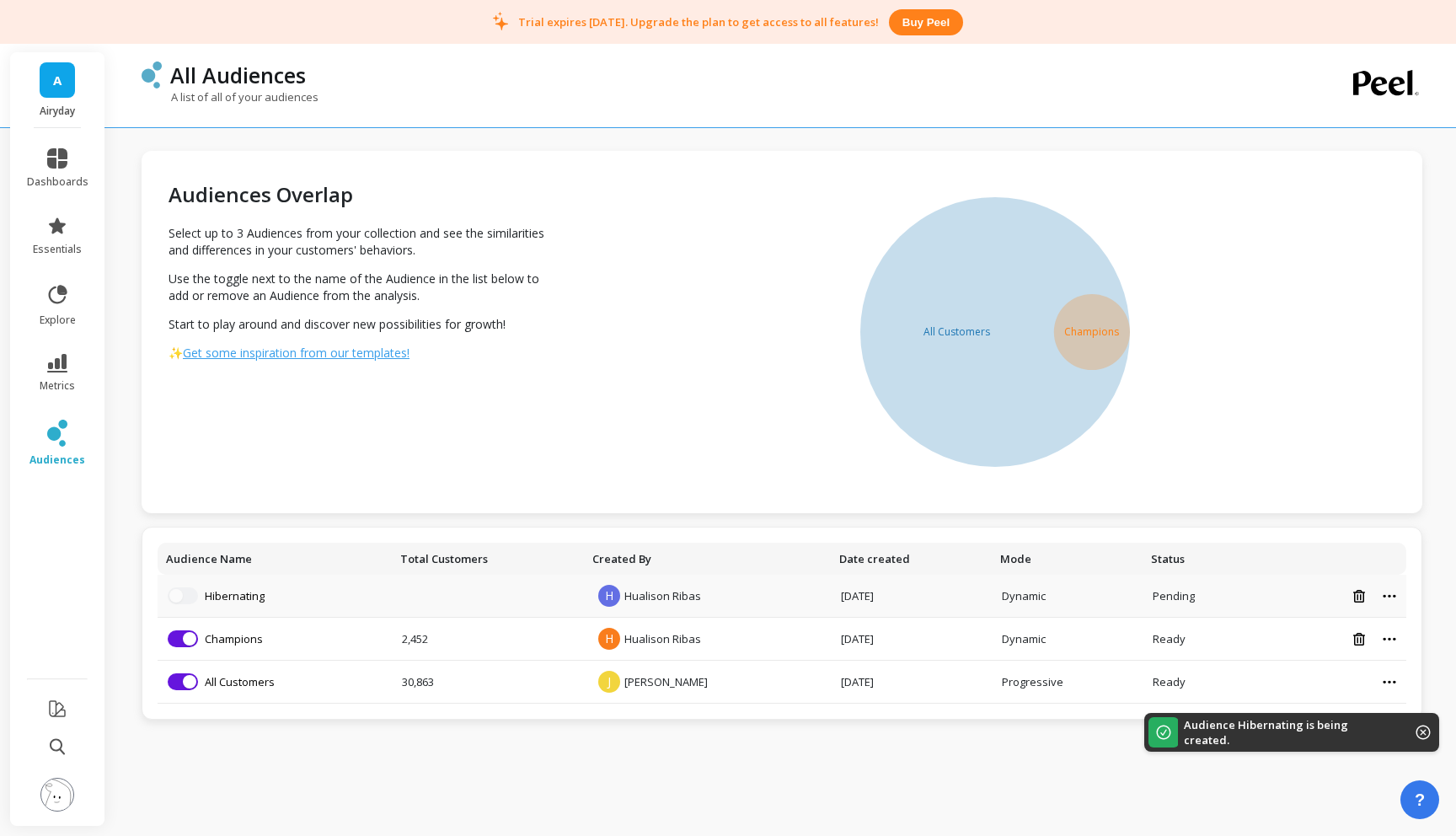
scroll to position [8, 0]
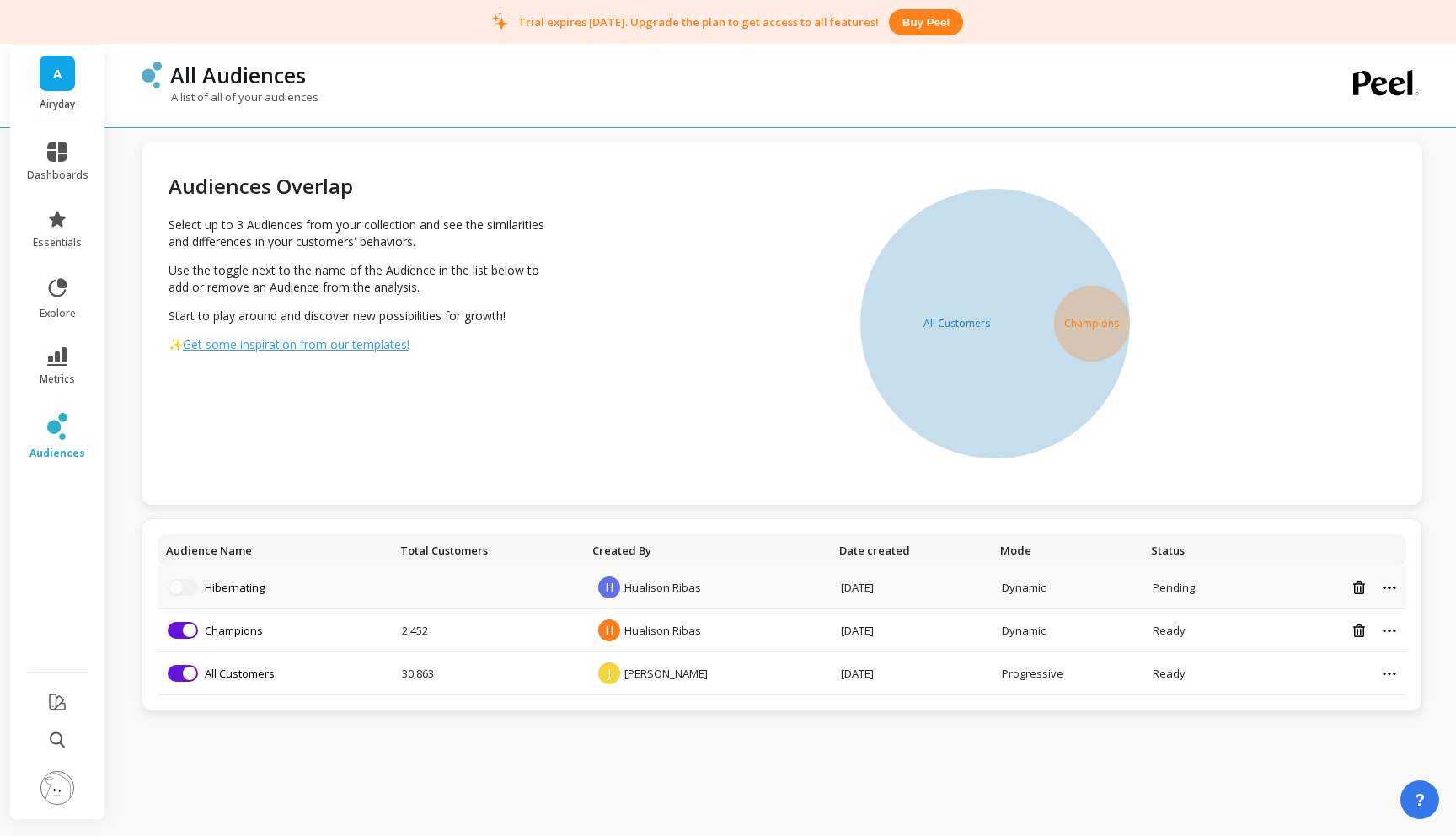
click at [1392, 588] on icon at bounding box center [1389, 588] width 14 height 5
click at [820, 589] on td "H Hualison Ribas" at bounding box center [707, 588] width 247 height 43
click at [1384, 629] on icon at bounding box center [1389, 631] width 14 height 5
drag, startPoint x: 905, startPoint y: 643, endPoint x: 630, endPoint y: 610, distance: 277.0
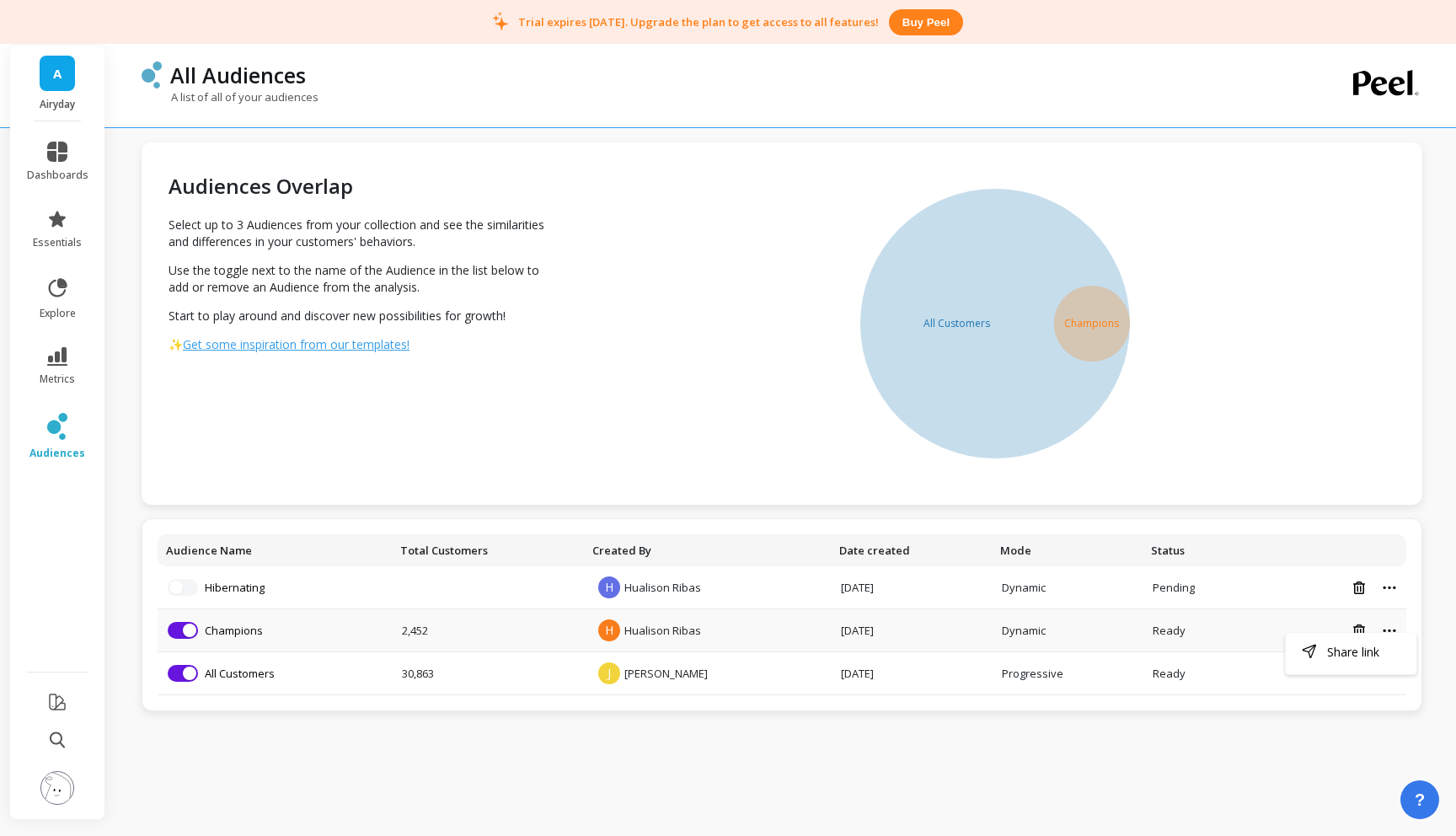
click at [820, 633] on tr "Remove from visualization Champions 2,452 H Hualison Ribas [DATE] Dynamic Ready…" at bounding box center [781, 631] width 1249 height 43
click at [236, 632] on link "Champions" at bounding box center [233, 630] width 58 height 16
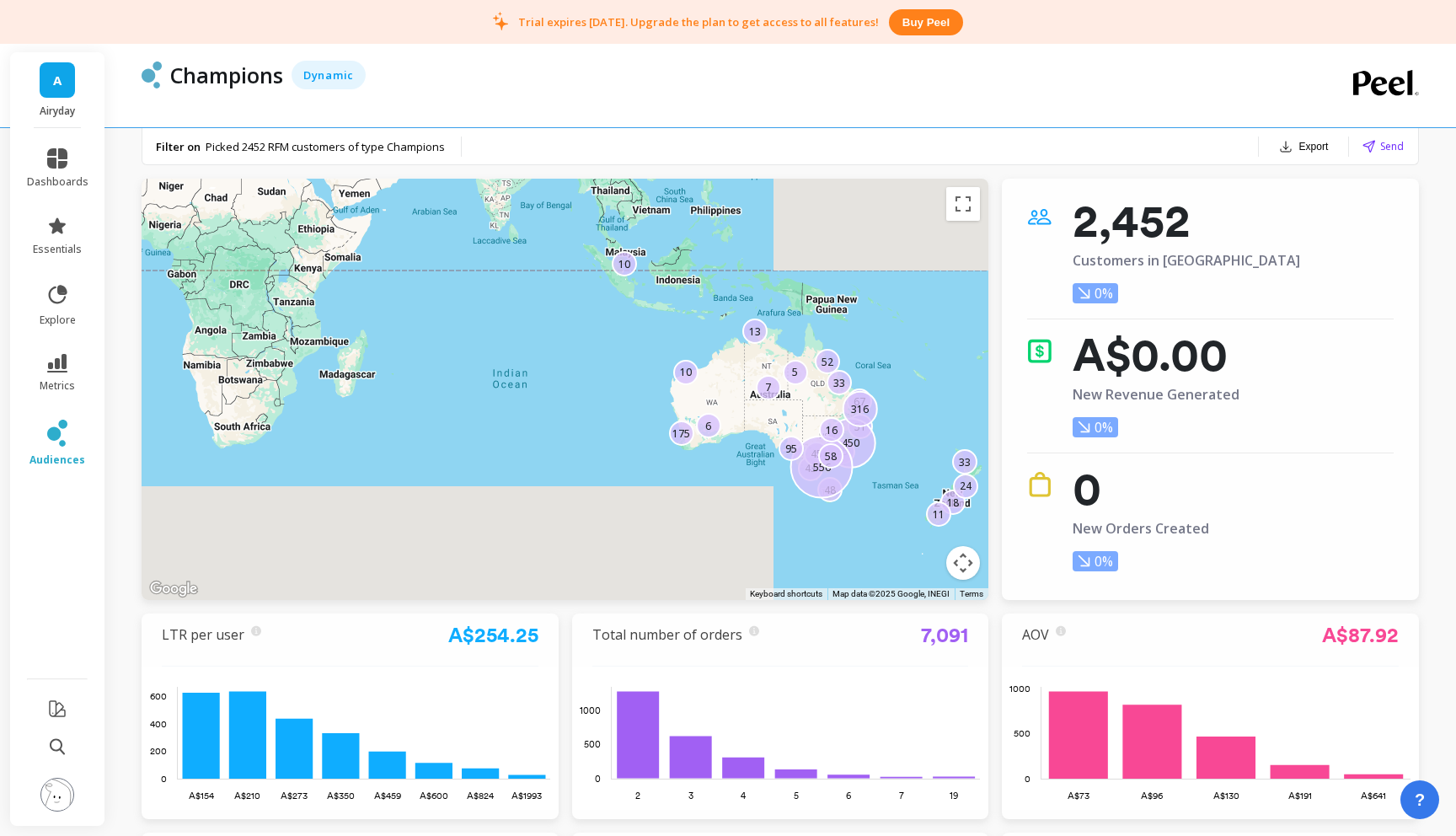
click at [1318, 142] on button "Export" at bounding box center [1303, 147] width 63 height 24
click at [1245, 190] on span "CSV" at bounding box center [1246, 191] width 25 height 17
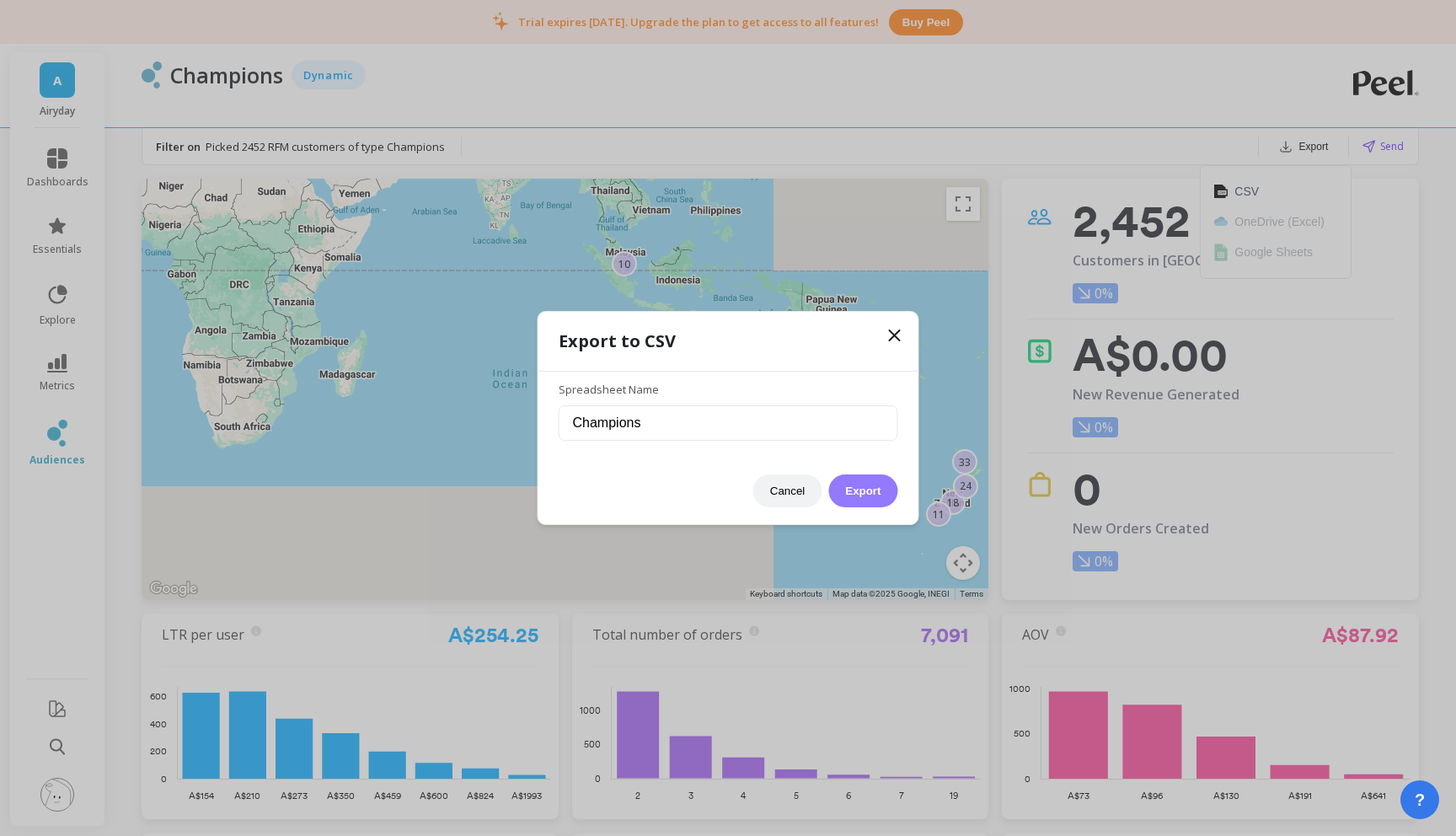
click at [871, 497] on button "Export" at bounding box center [862, 491] width 69 height 33
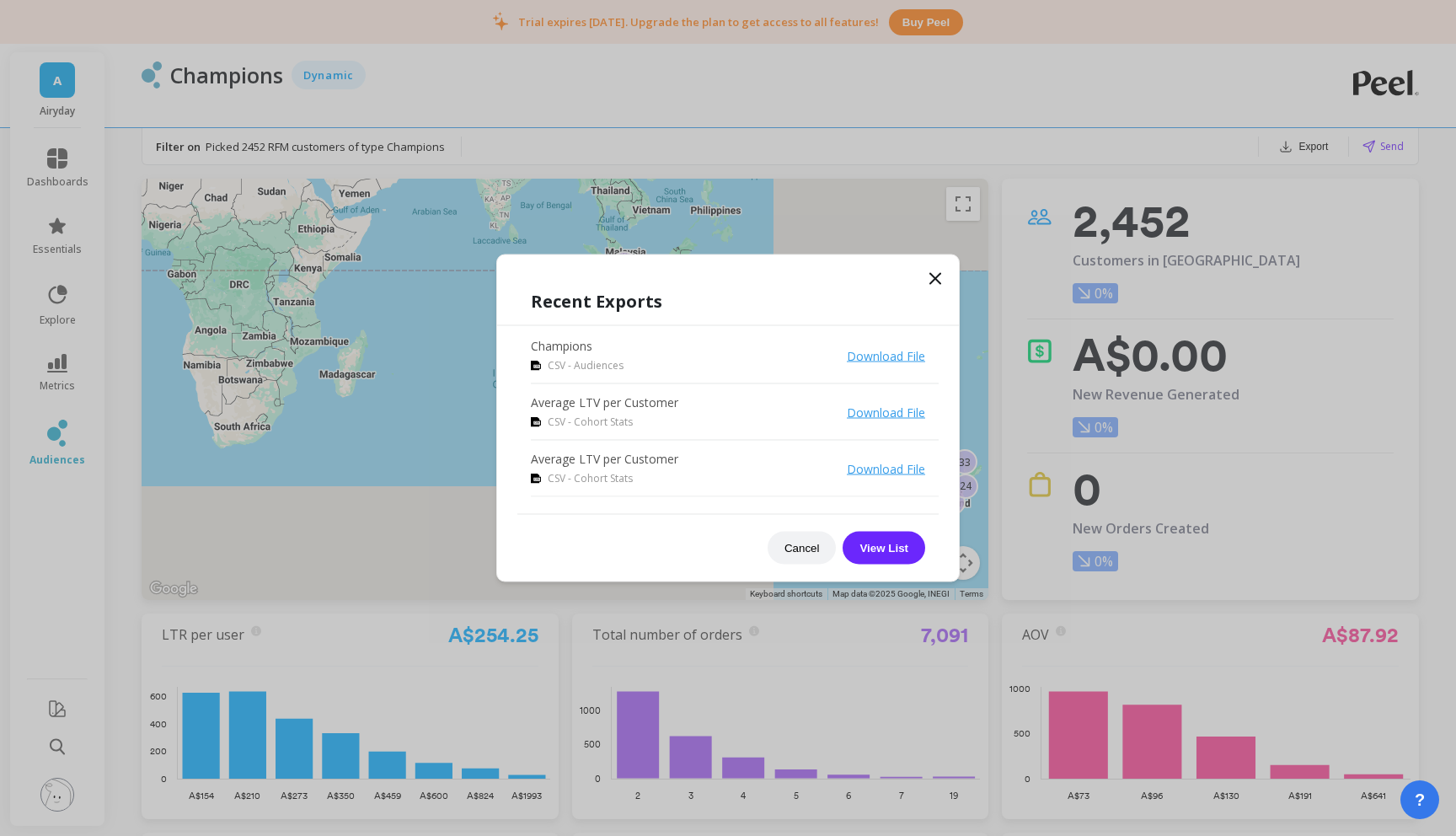
click at [893, 360] on link "Download File" at bounding box center [885, 356] width 78 height 16
click at [931, 276] on icon at bounding box center [936, 279] width 20 height 20
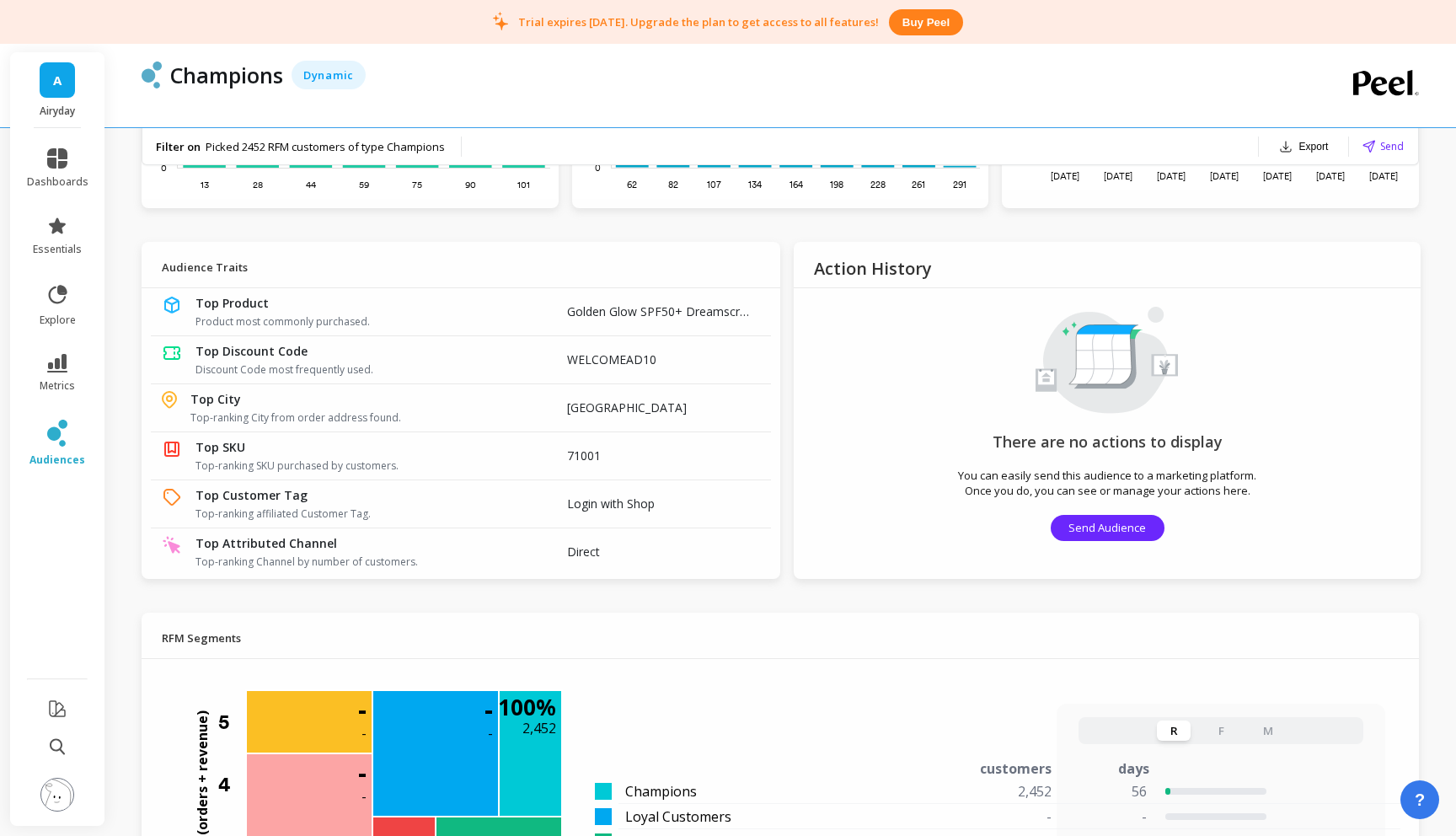
scroll to position [836, 0]
